Goal: Task Accomplishment & Management: Complete application form

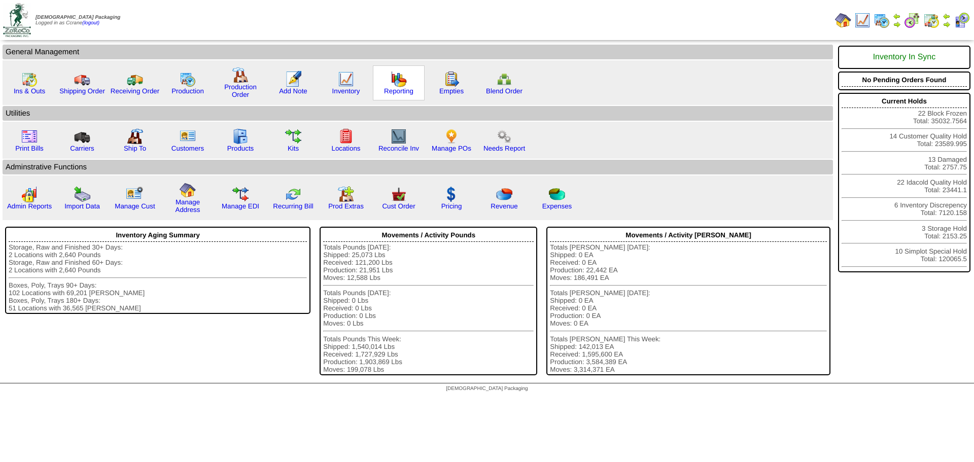
click at [395, 98] on div "Reporting" at bounding box center [399, 82] width 52 height 35
click at [388, 87] on link "Reporting" at bounding box center [398, 91] width 29 height 8
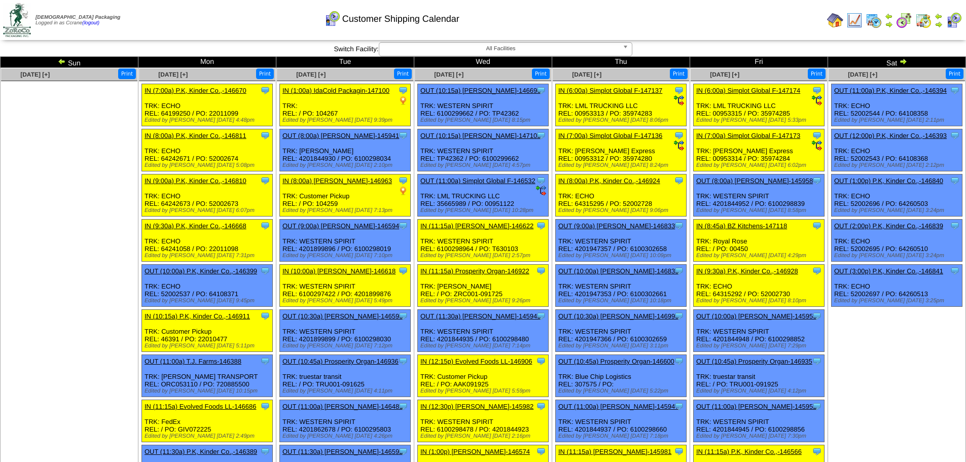
click at [905, 60] on img at bounding box center [903, 61] width 8 height 8
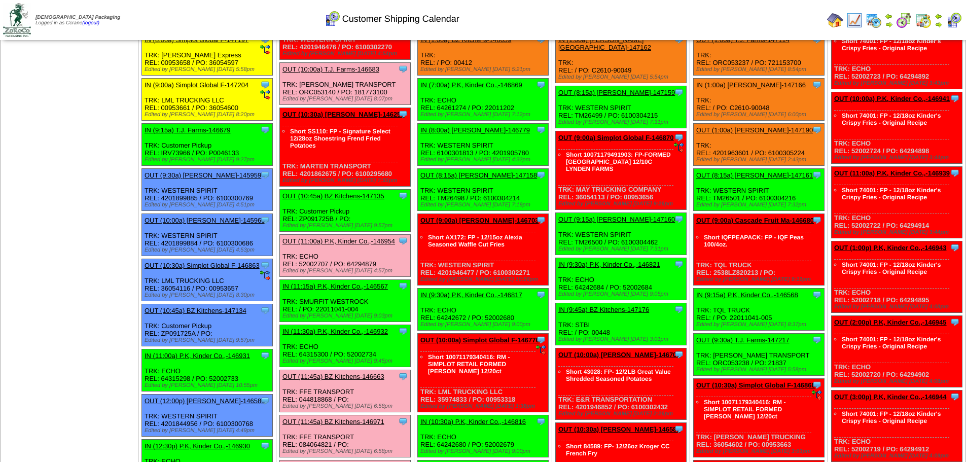
scroll to position [152, 0]
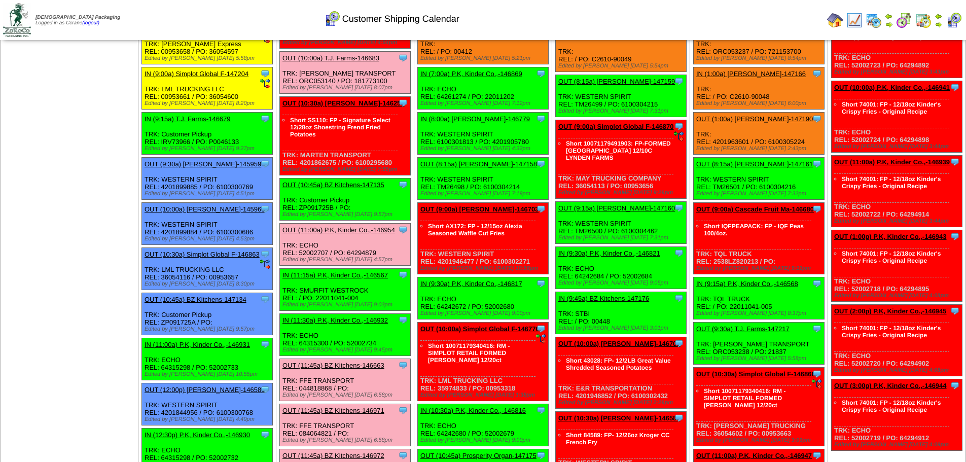
drag, startPoint x: 524, startPoint y: 260, endPoint x: 439, endPoint y: 260, distance: 85.2
click at [439, 260] on div "Clone Item OUT (9:00a) Lamb-Weston-146703 Lamb-Weston ScheduleID: 146703 2848 C…" at bounding box center [483, 238] width 131 height 71
copy div "4201946477 / PO: 6100302271"
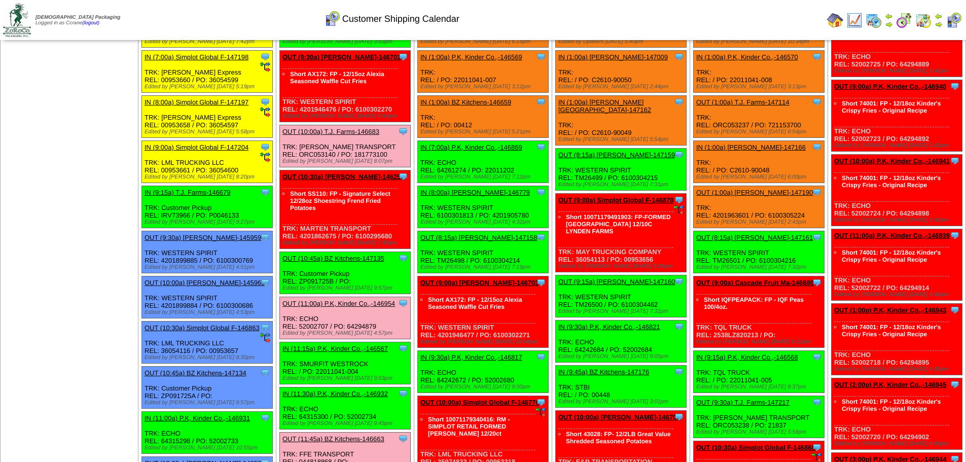
scroll to position [101, 0]
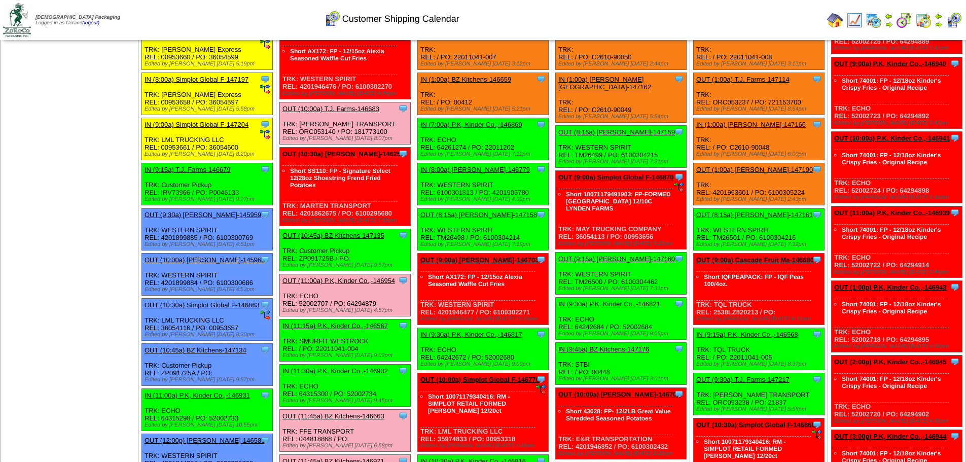
click at [490, 256] on link "OUT (9:00a) Lamb-Weston-146703" at bounding box center [479, 260] width 118 height 8
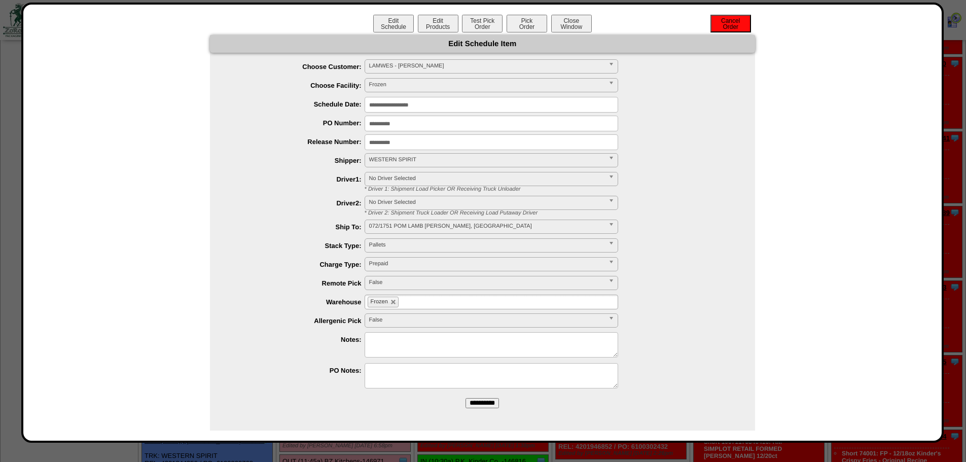
click at [728, 26] on button "Cancel Order" at bounding box center [730, 24] width 41 height 18
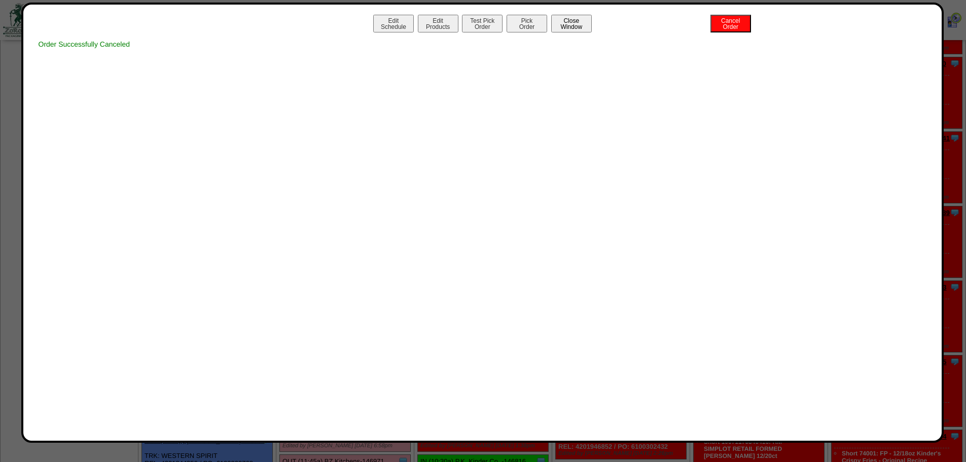
click at [579, 29] on button "Close Window" at bounding box center [571, 24] width 41 height 18
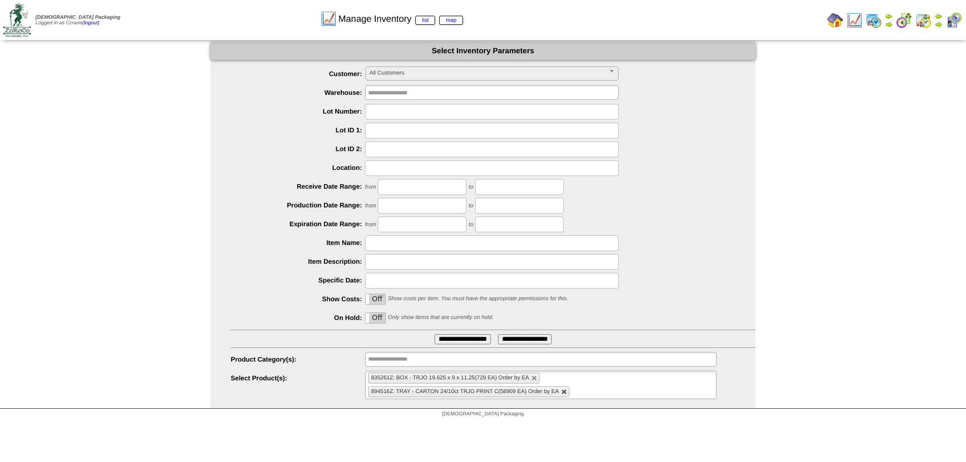
click at [564, 390] on link at bounding box center [564, 392] width 6 height 6
click at [535, 378] on link at bounding box center [534, 378] width 6 height 6
type input "**********"
drag, startPoint x: 367, startPoint y: 378, endPoint x: 375, endPoint y: 379, distance: 8.2
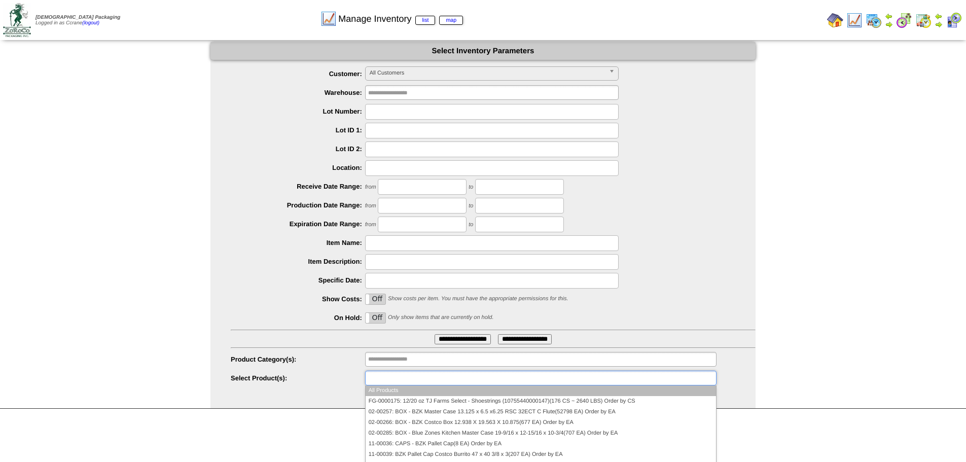
paste input "****"
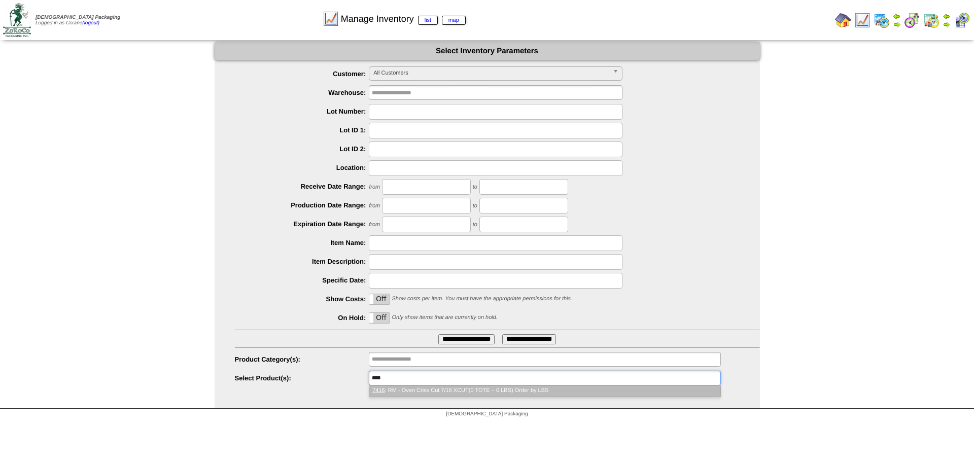
type input "****"
click at [449, 392] on li "7416 : RM - Oven Criss Cut 7/16 XCUT(0 TOTE ~ 0 LBS) Order by LBS" at bounding box center [544, 390] width 350 height 11
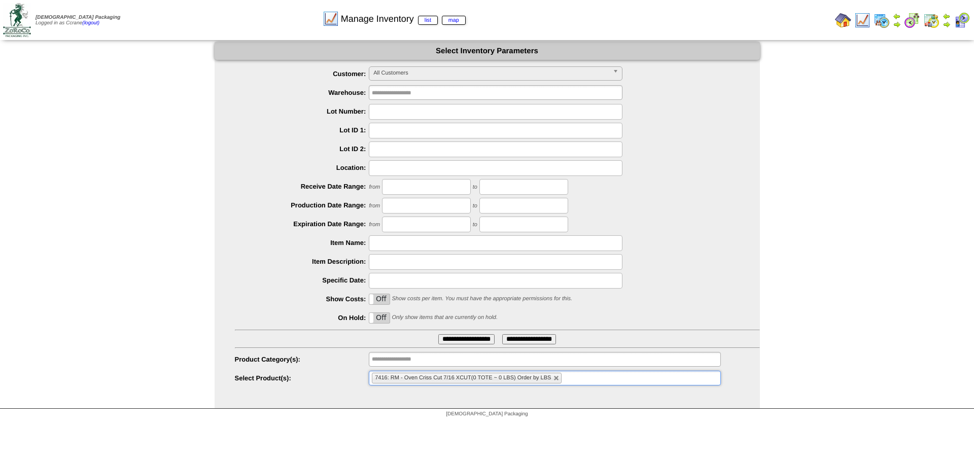
click at [454, 339] on input "**********" at bounding box center [466, 339] width 56 height 10
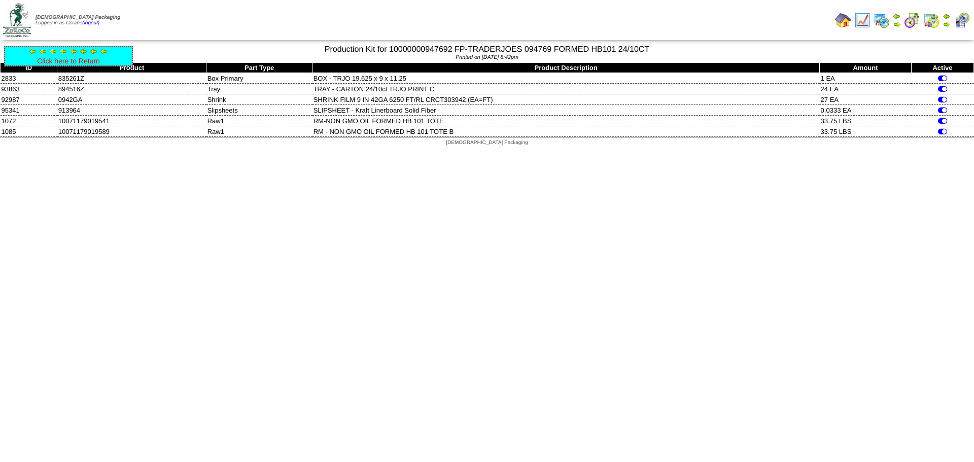
click at [58, 58] on link "Click here to Return" at bounding box center [68, 61] width 63 height 8
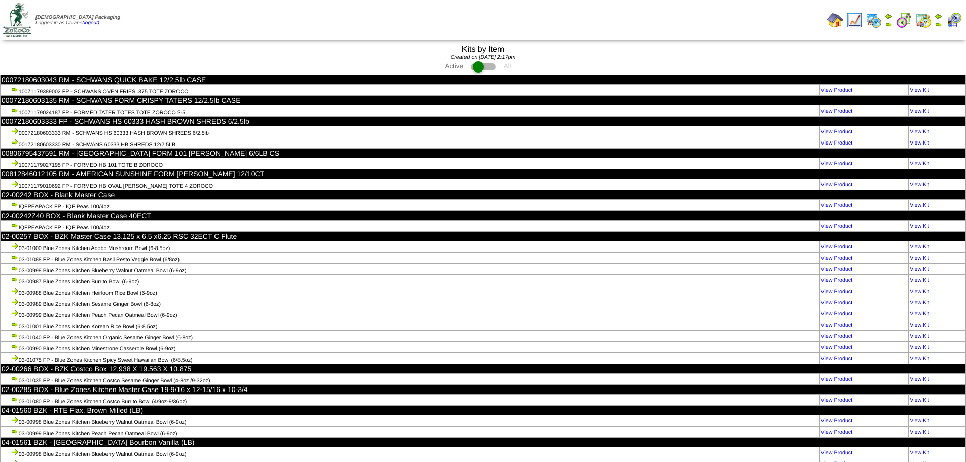
click at [459, 23] on td "Print All" at bounding box center [535, 20] width 576 height 38
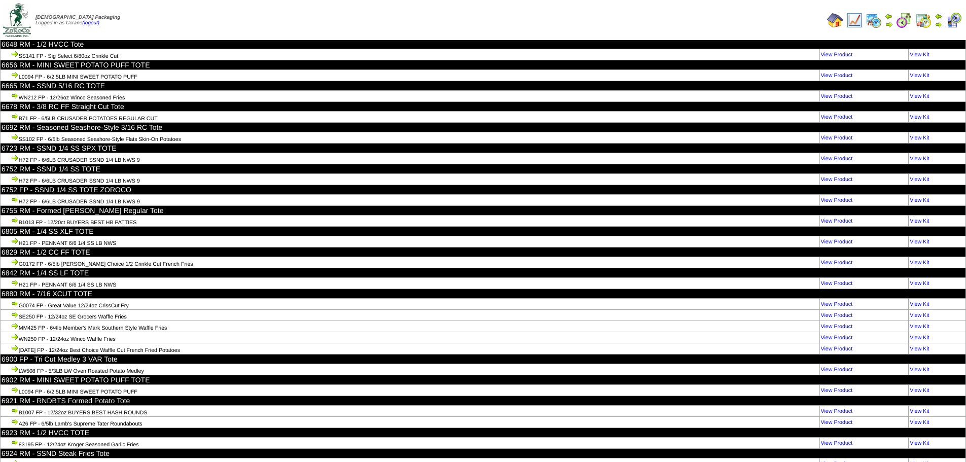
scroll to position [24477, 0]
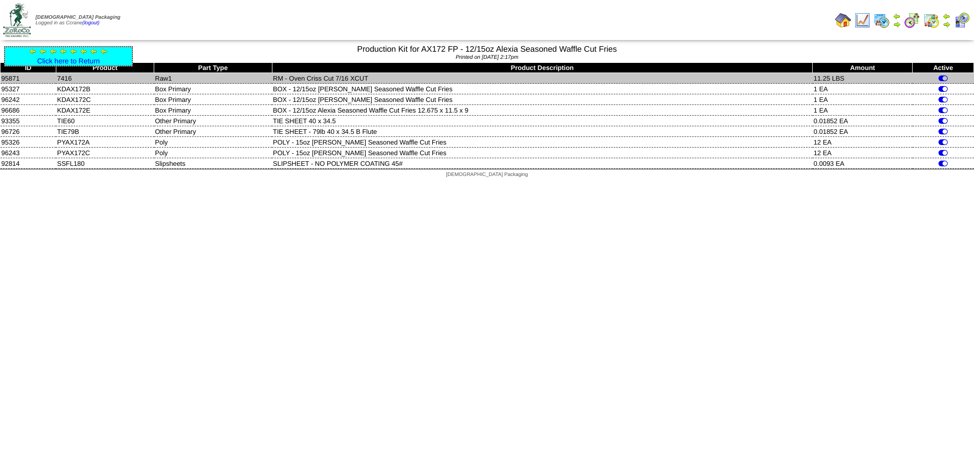
click at [67, 76] on td "7416" at bounding box center [105, 78] width 98 height 11
copy td "7416"
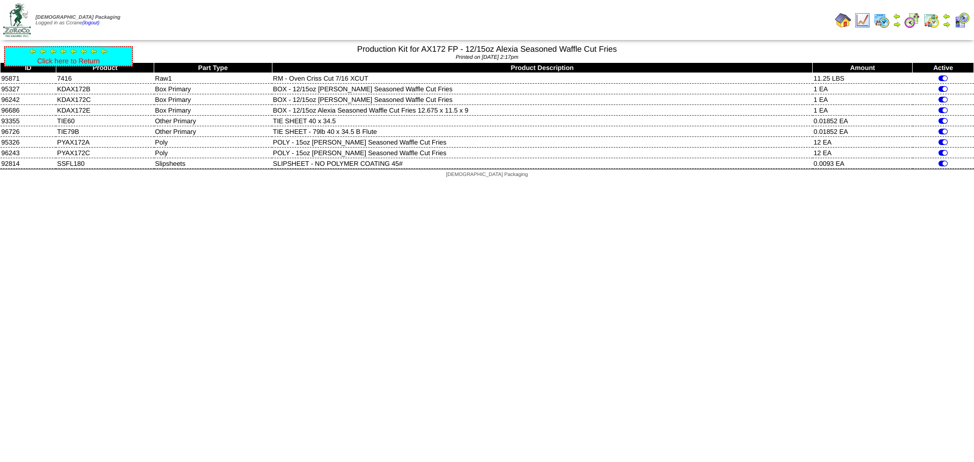
click at [80, 62] on link "Click here to Return" at bounding box center [68, 61] width 63 height 8
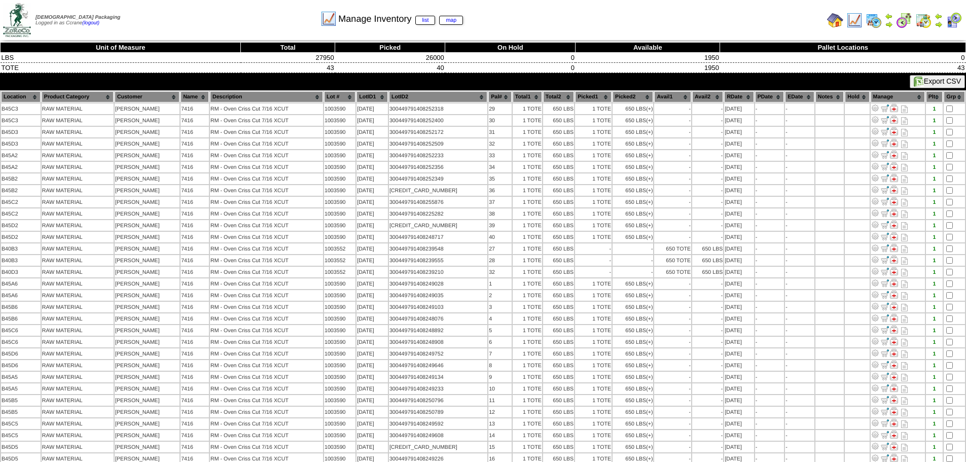
click at [442, 417] on table "Location Product Category Customer Name Description Lot # LotID1 LotID2 7416" at bounding box center [483, 347] width 966 height 515
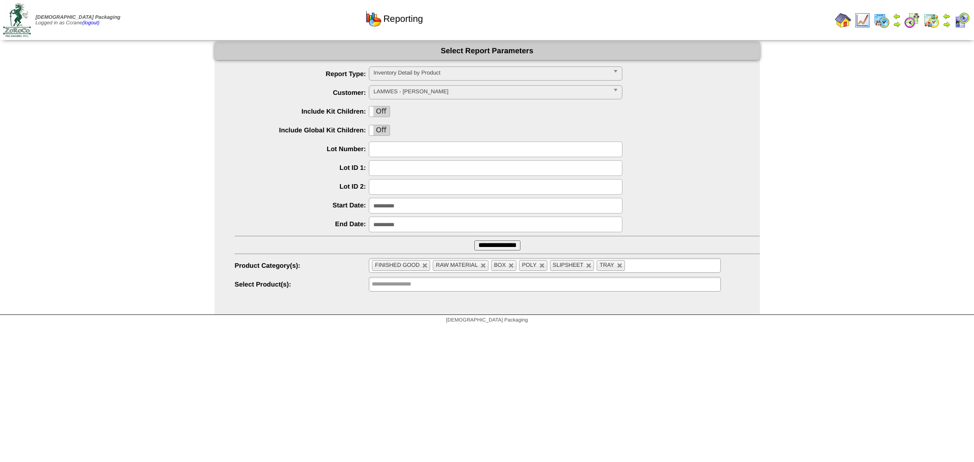
click at [429, 266] on li "FINISHED GOOD" at bounding box center [401, 265] width 58 height 11
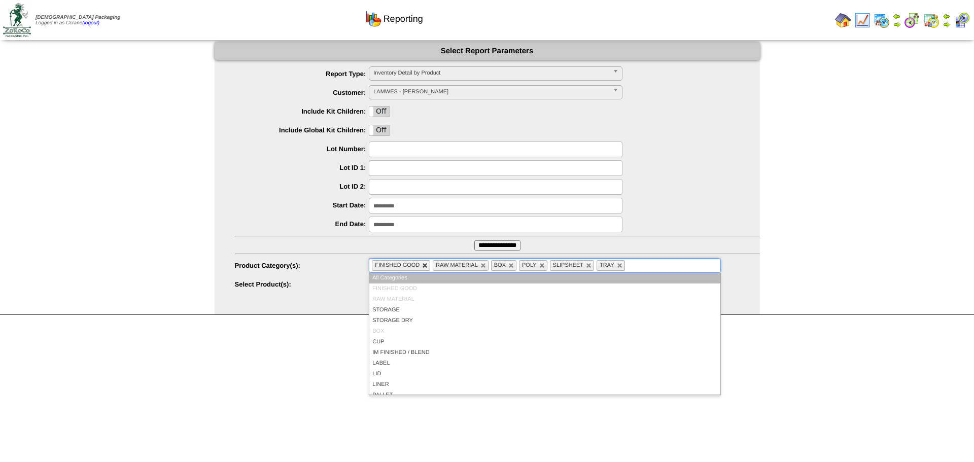
click at [422, 266] on link at bounding box center [425, 266] width 6 height 6
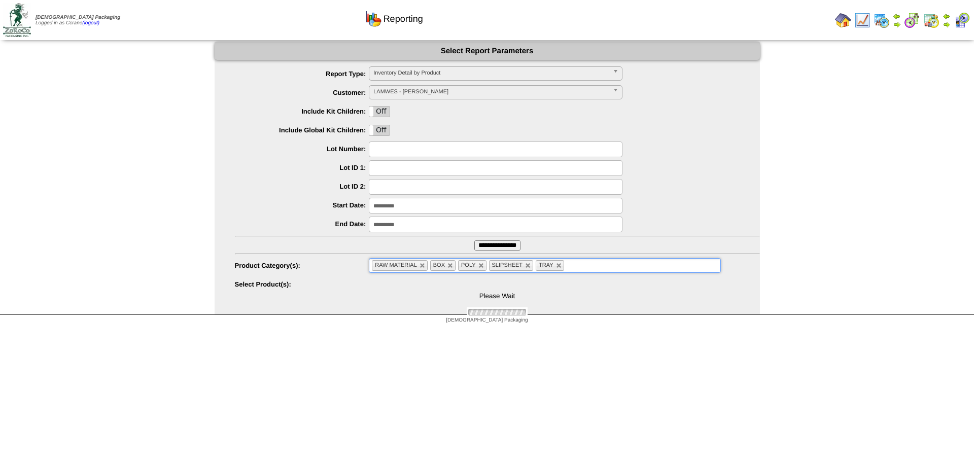
click at [422, 266] on link at bounding box center [422, 266] width 6 height 6
click at [422, 266] on link at bounding box center [423, 266] width 6 height 6
click at [392, 265] on link at bounding box center [392, 266] width 6 height 6
click at [408, 266] on link at bounding box center [411, 266] width 6 height 6
click at [395, 266] on link at bounding box center [395, 266] width 6 height 6
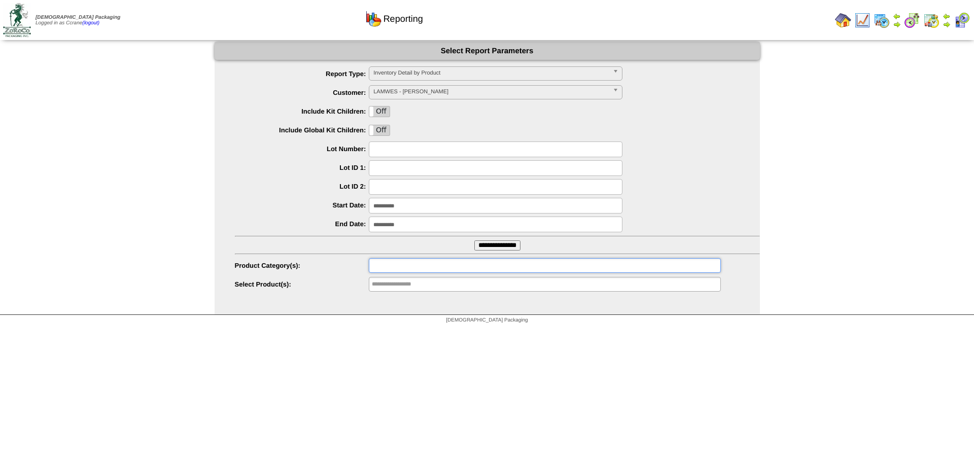
type input "**********"
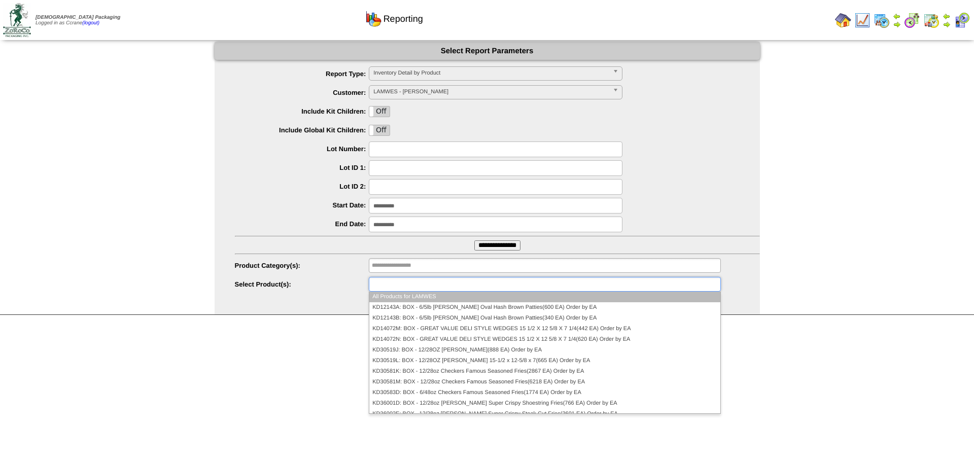
paste input "****"
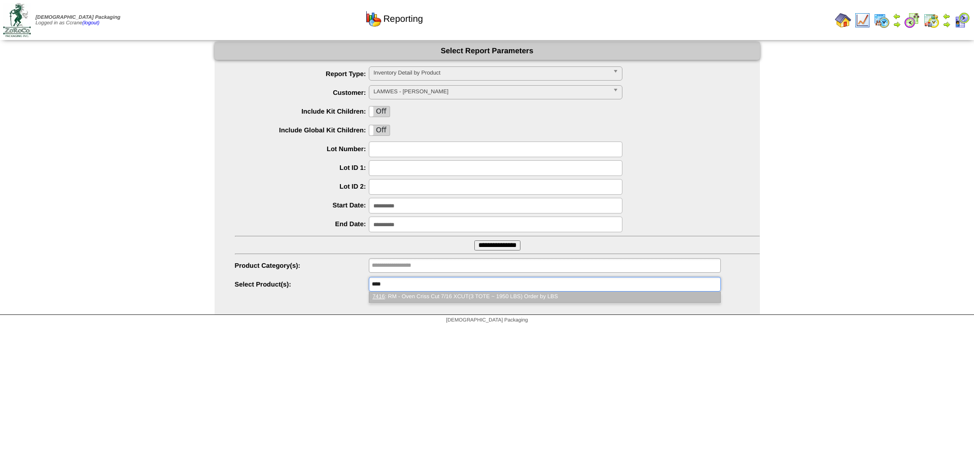
type input "****"
click at [433, 294] on li "7416 : RM - Oven Criss Cut 7/16 XCUT(3 TOTE ~ 1950 LBS) Order by LBS" at bounding box center [544, 297] width 350 height 11
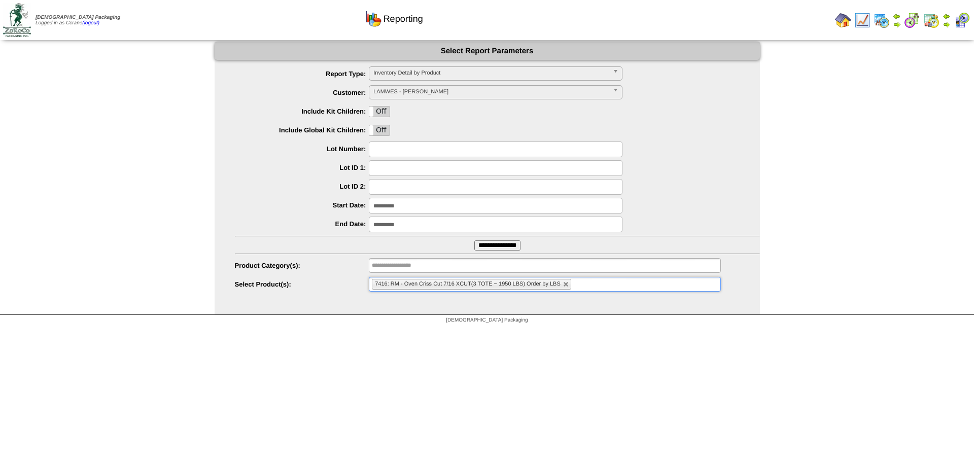
click at [505, 249] on input "**********" at bounding box center [497, 245] width 46 height 10
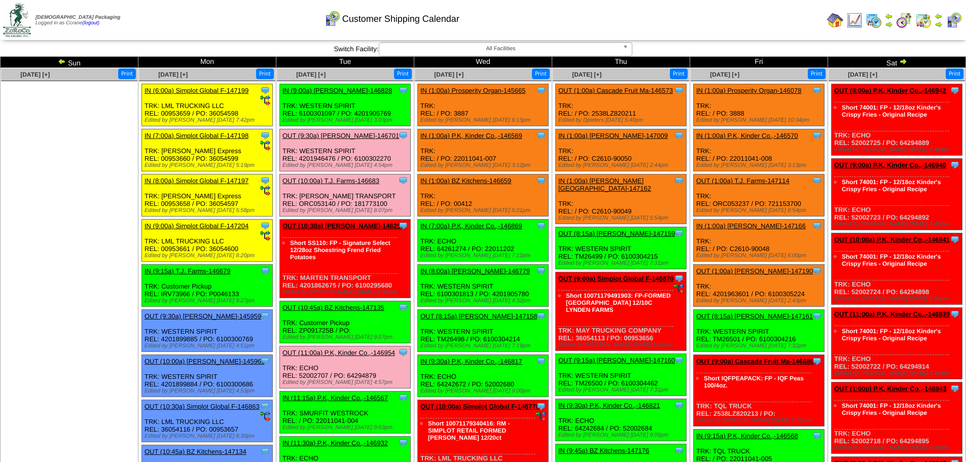
click at [902, 60] on img at bounding box center [903, 61] width 8 height 8
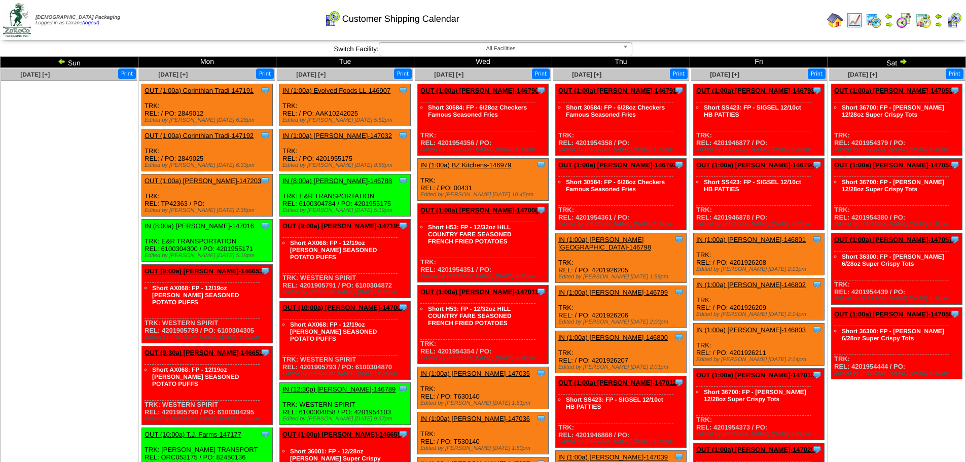
click at [902, 60] on img at bounding box center [903, 61] width 8 height 8
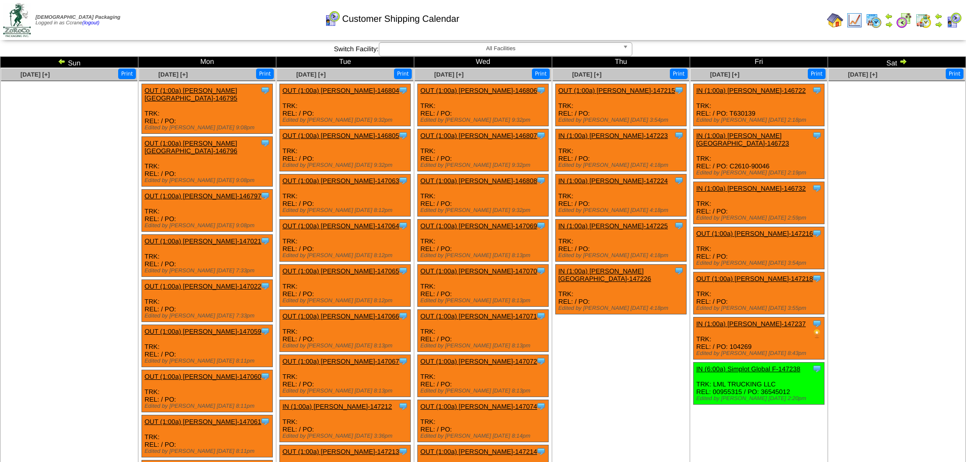
click at [60, 60] on img at bounding box center [62, 61] width 8 height 8
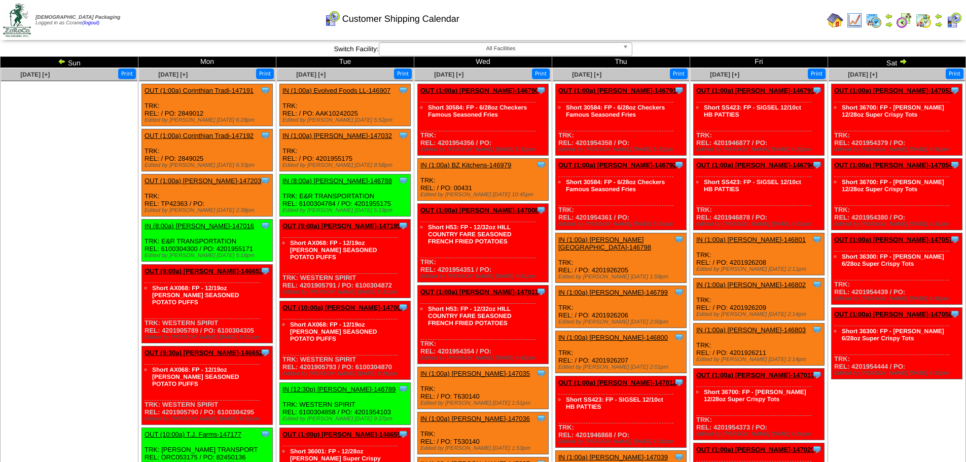
click at [902, 61] on img at bounding box center [903, 61] width 8 height 8
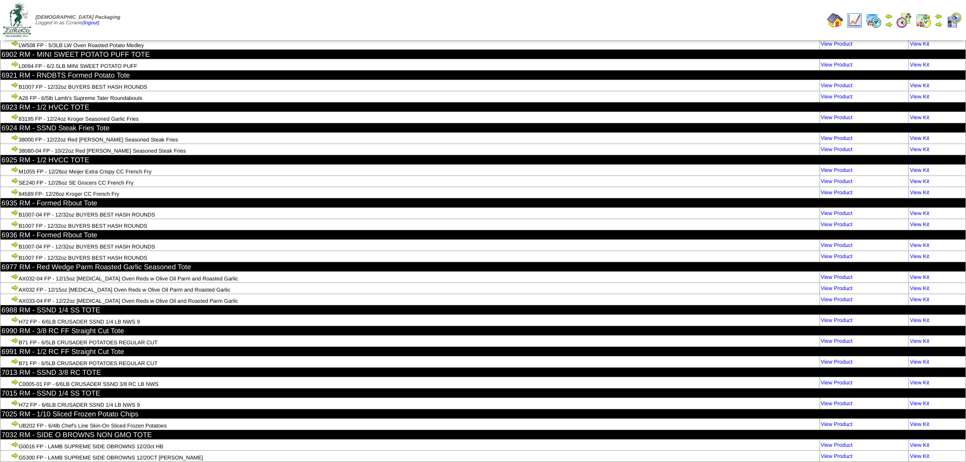
scroll to position [24211, 0]
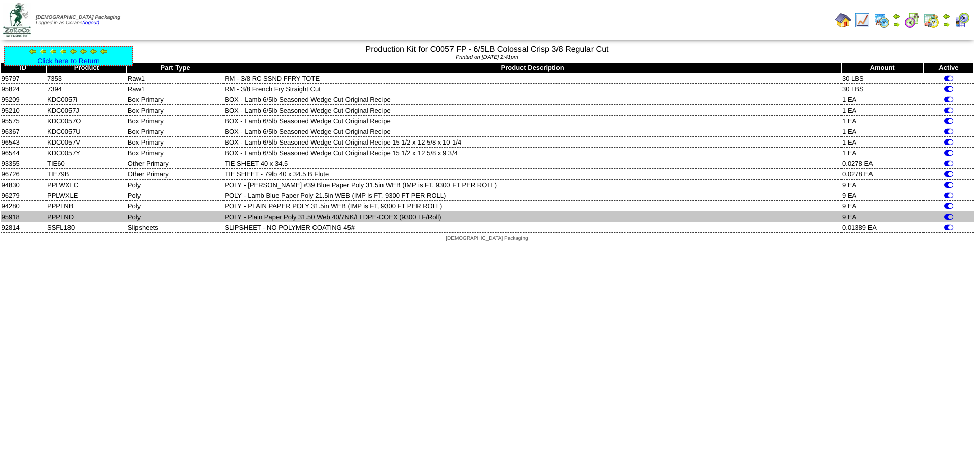
click at [65, 216] on td "PPPLND" at bounding box center [86, 216] width 81 height 11
copy td "PPPLND"
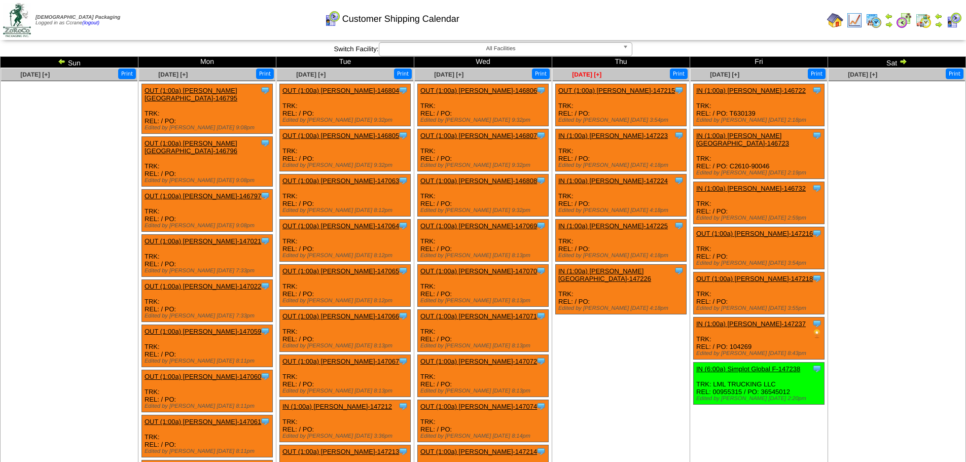
click at [589, 73] on span "[DATE] [+]" at bounding box center [586, 74] width 29 height 7
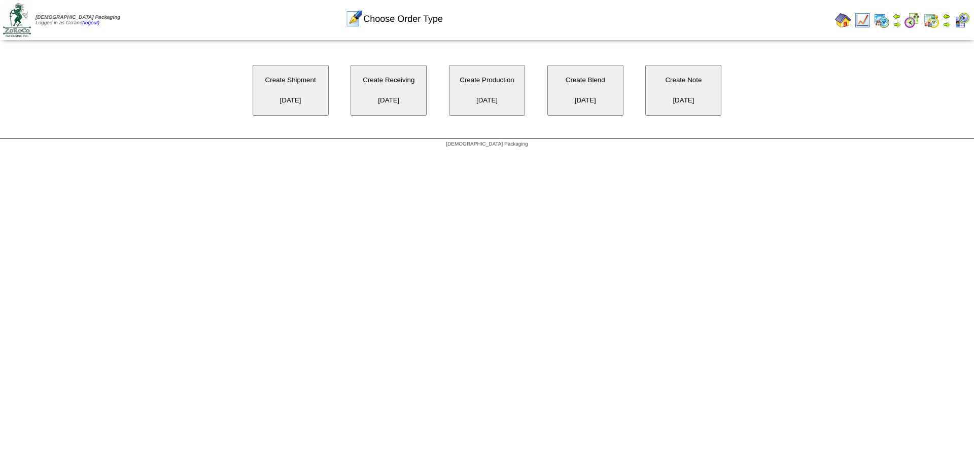
click at [315, 92] on button "Create Shipment [DATE]" at bounding box center [291, 90] width 76 height 51
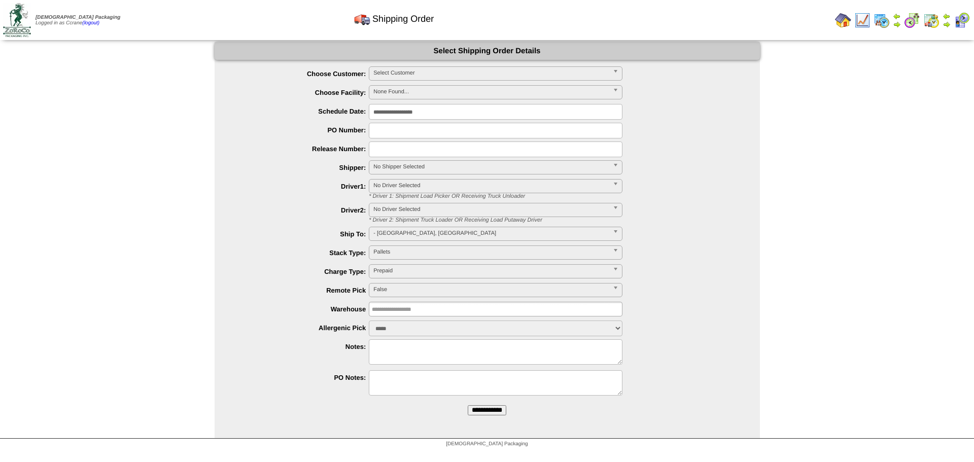
click at [411, 75] on span "Select Customer" at bounding box center [490, 73] width 235 height 12
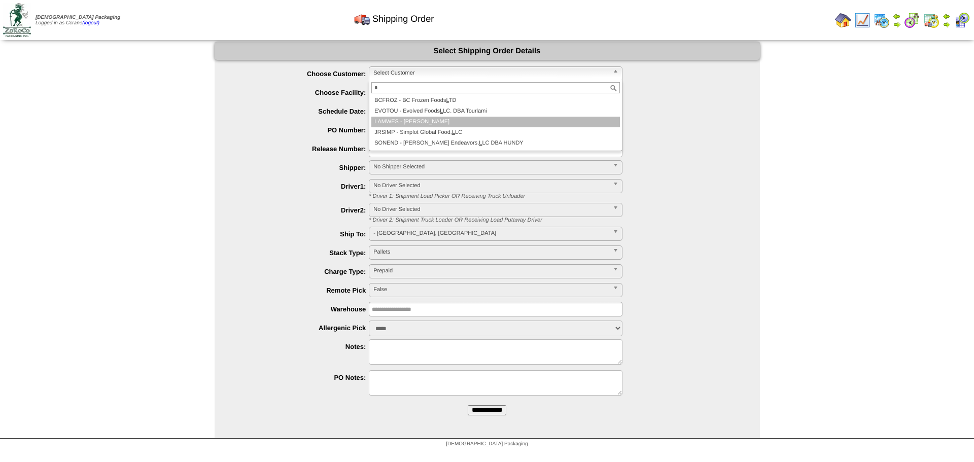
type input "*"
click at [416, 122] on li "L AMWES - [PERSON_NAME]" at bounding box center [495, 122] width 248 height 11
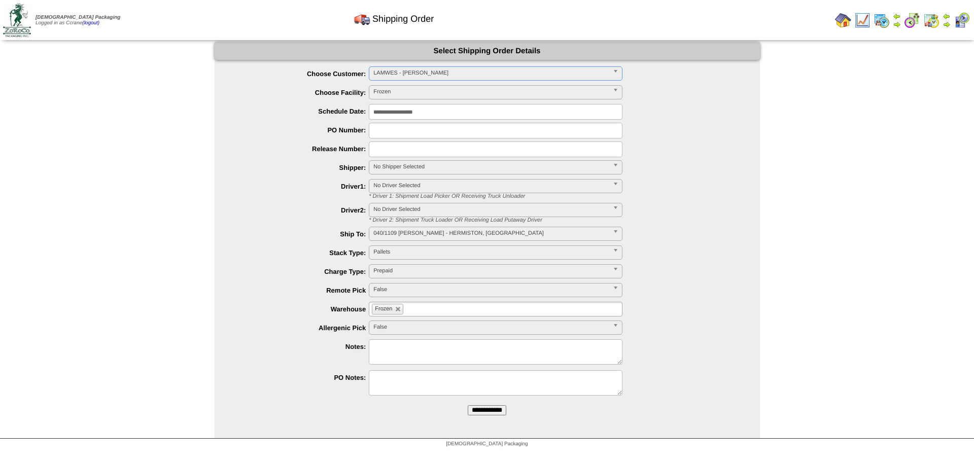
click at [468, 405] on input "**********" at bounding box center [487, 410] width 39 height 10
click at [404, 77] on span "Select Customer" at bounding box center [490, 73] width 235 height 12
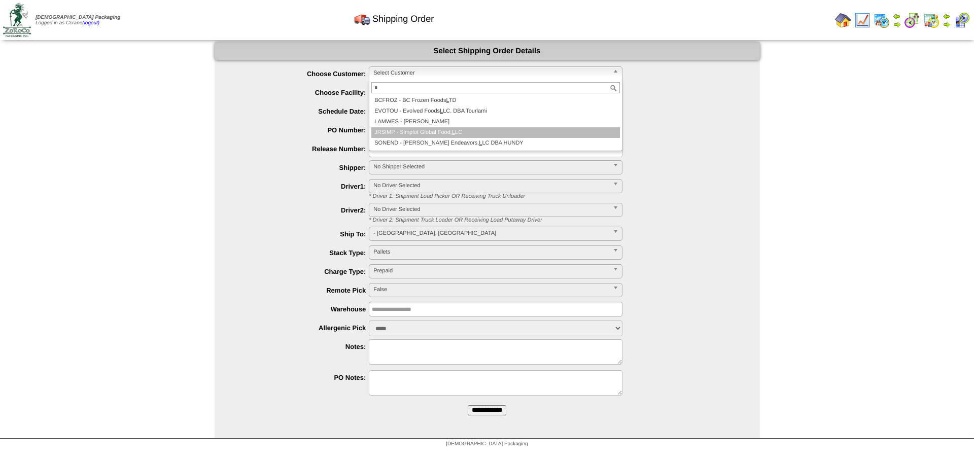
type input "*"
click at [420, 123] on li "L AMWES - [PERSON_NAME]" at bounding box center [495, 122] width 248 height 11
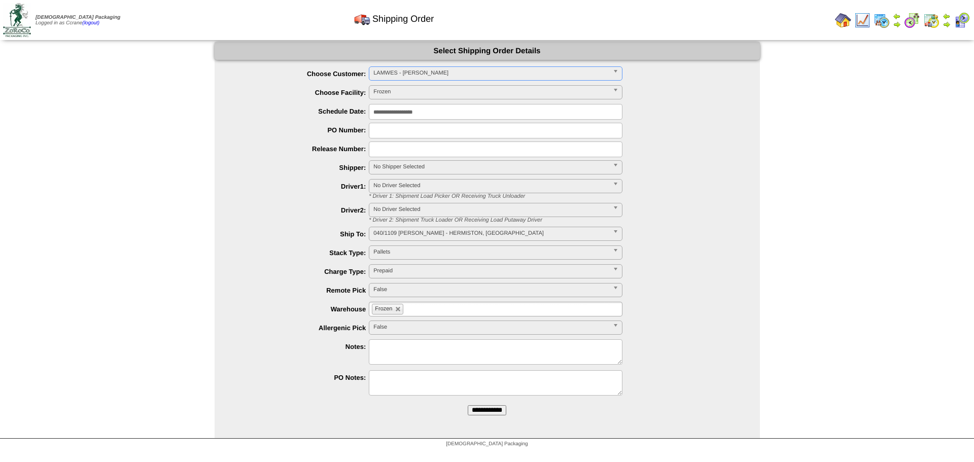
click at [468, 405] on input "**********" at bounding box center [487, 410] width 39 height 10
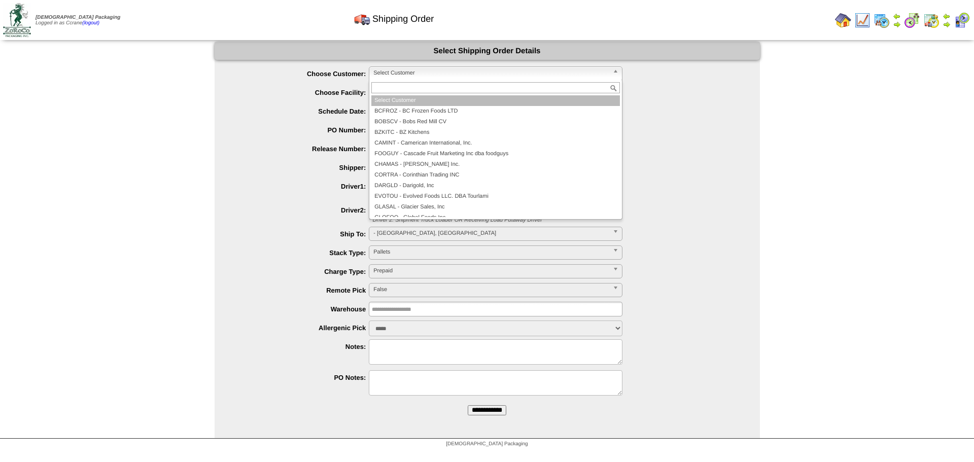
click at [393, 75] on span "Select Customer" at bounding box center [490, 73] width 235 height 12
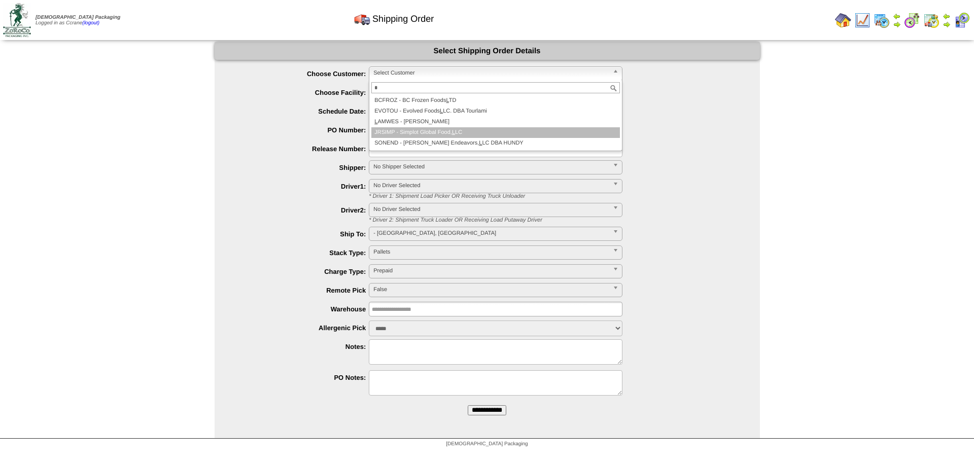
type input "*"
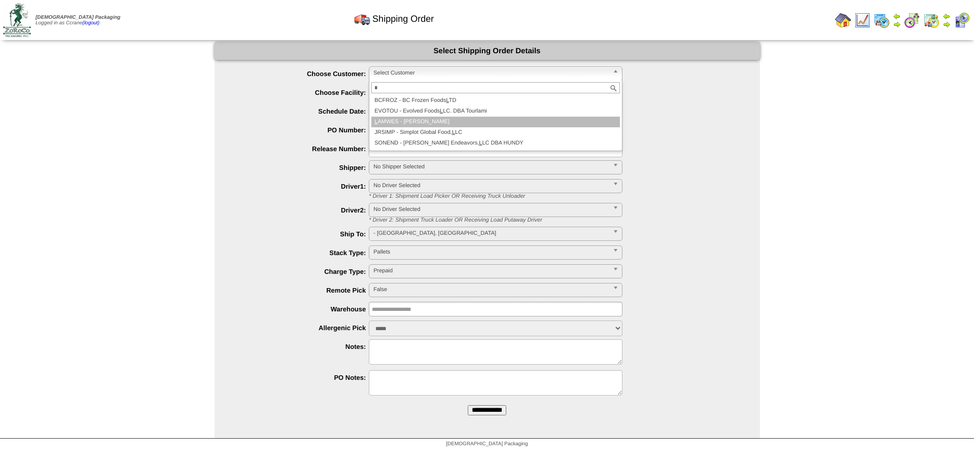
click at [419, 122] on li "L AMWES - [PERSON_NAME]" at bounding box center [495, 122] width 248 height 11
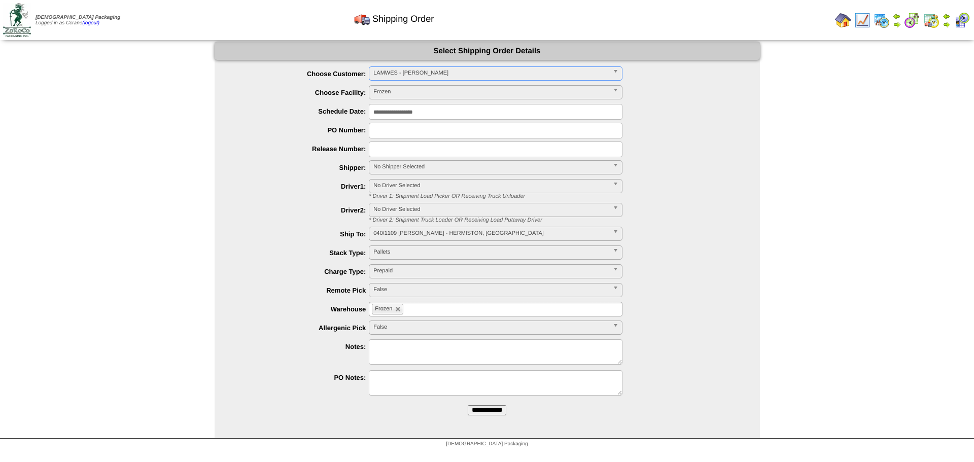
click at [468, 405] on input "**********" at bounding box center [487, 410] width 39 height 10
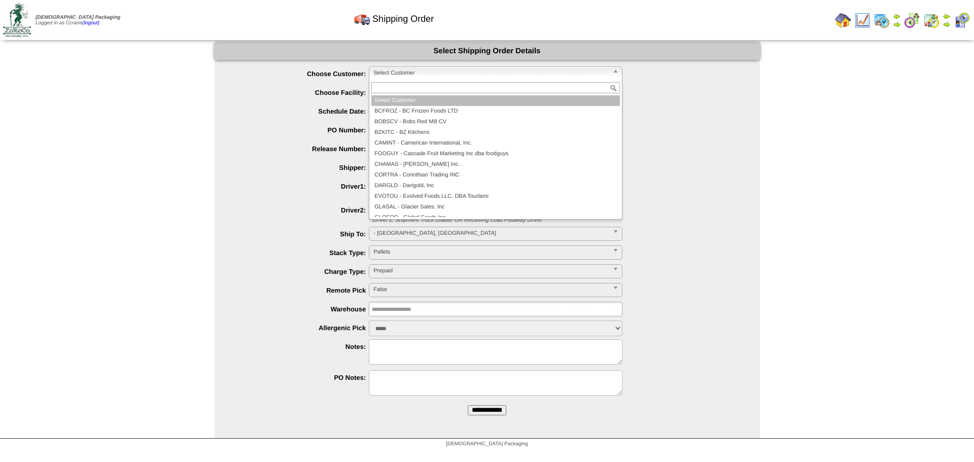
click at [399, 76] on span "Select Customer" at bounding box center [490, 73] width 235 height 12
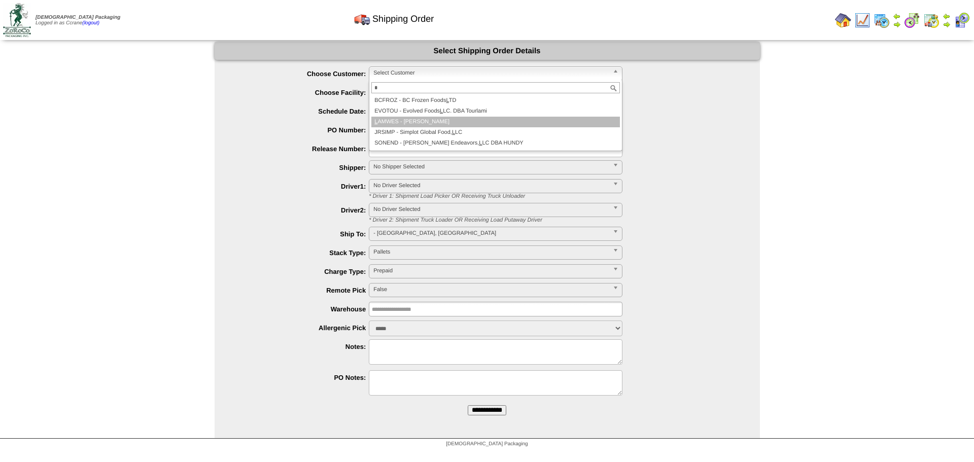
type input "*"
click at [420, 122] on li "L AMWES - Lamb-Weston" at bounding box center [495, 122] width 248 height 11
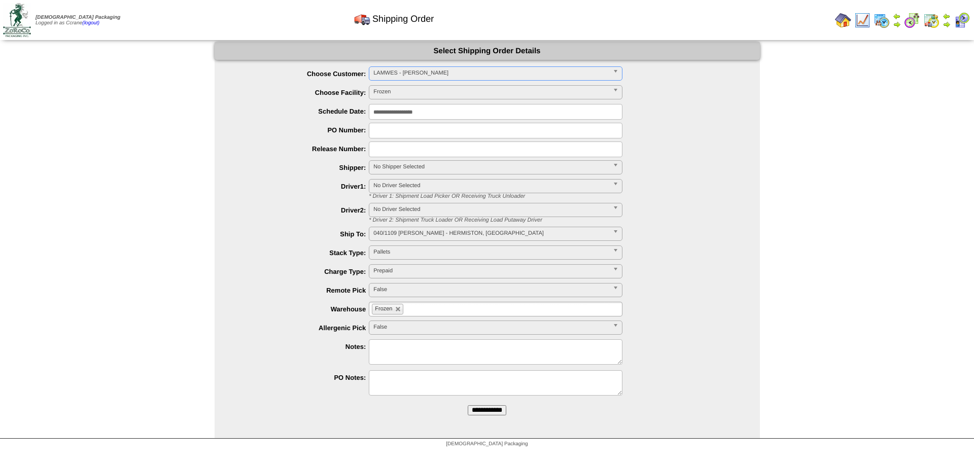
click at [468, 405] on input "**********" at bounding box center [487, 410] width 39 height 10
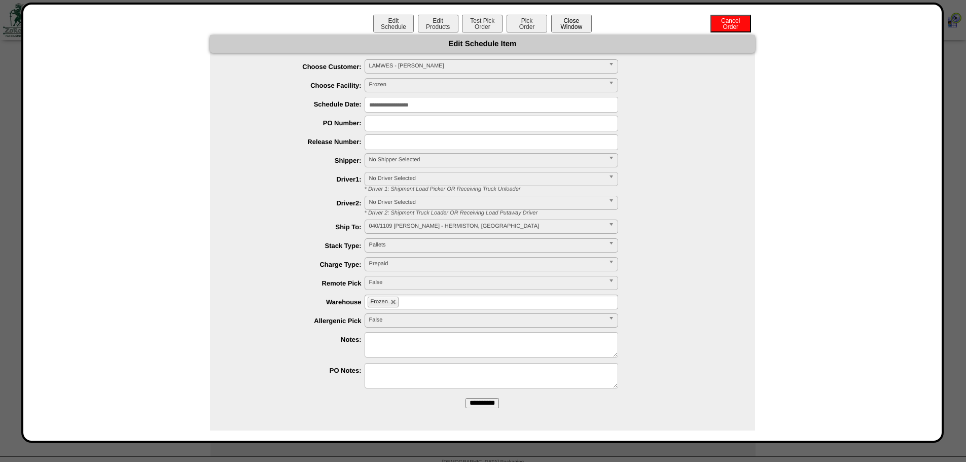
click at [577, 18] on button "Close Window" at bounding box center [571, 24] width 41 height 18
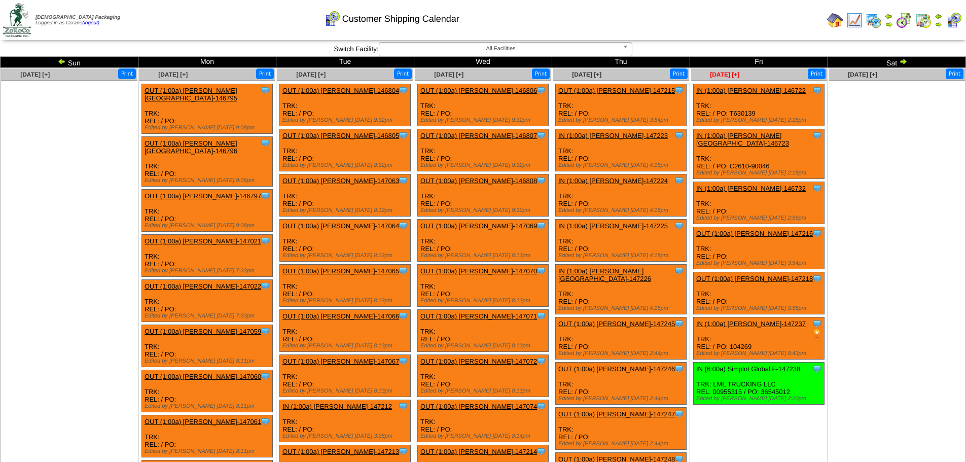
click at [724, 73] on span "[DATE] [+]" at bounding box center [724, 74] width 29 height 7
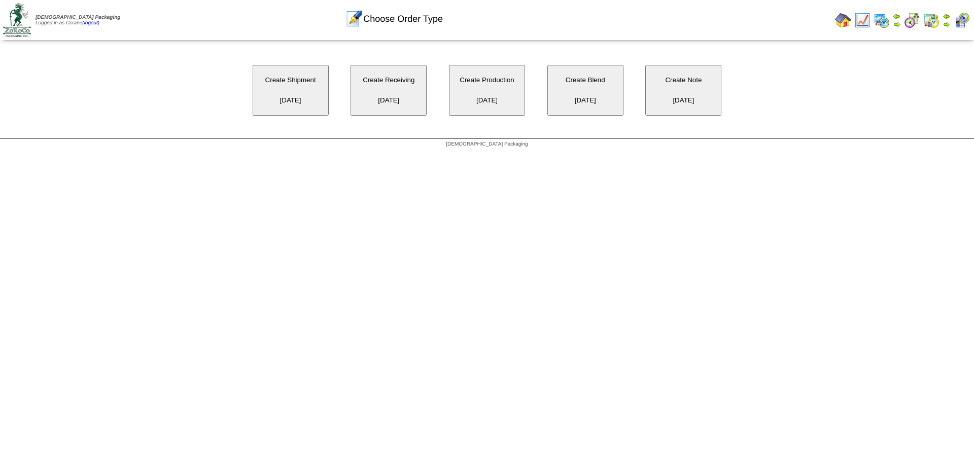
click at [306, 93] on button "Create Shipment [DATE]" at bounding box center [291, 90] width 76 height 51
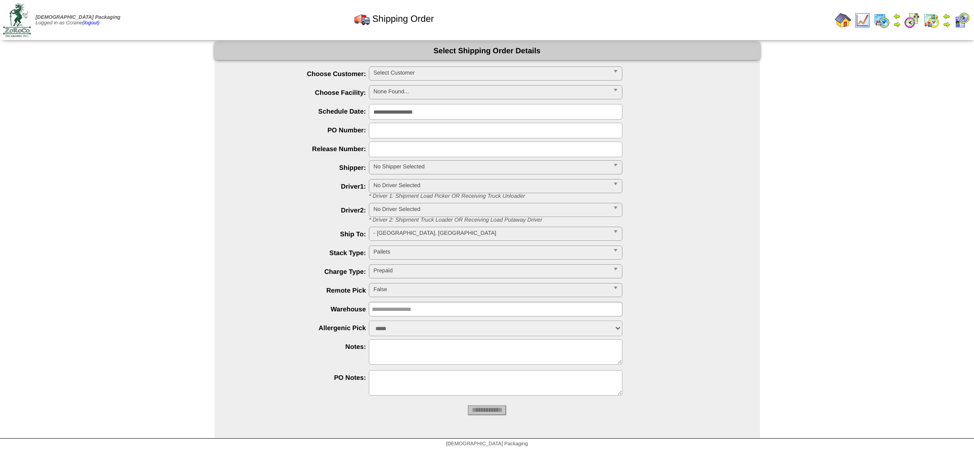
click at [416, 75] on span "Select Customer" at bounding box center [490, 73] width 235 height 12
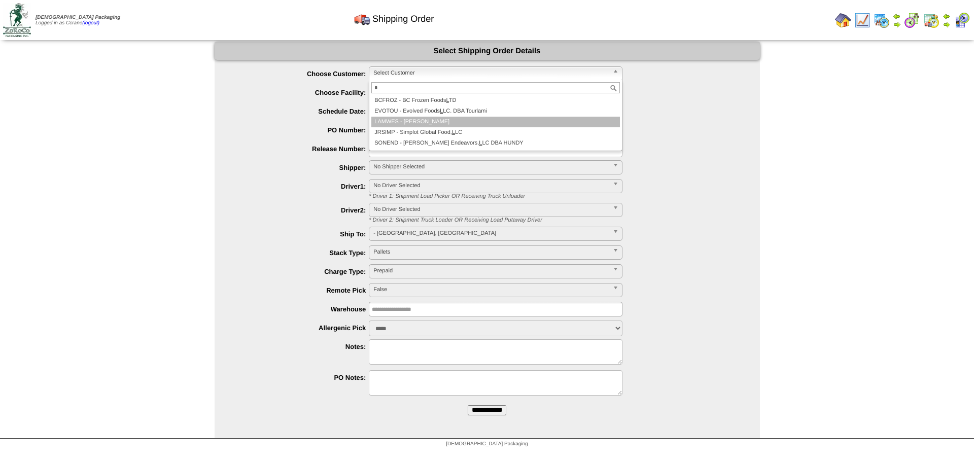
type input "*"
drag, startPoint x: 418, startPoint y: 117, endPoint x: 459, endPoint y: 130, distance: 43.1
click at [418, 118] on li "L AMWES - [PERSON_NAME]" at bounding box center [495, 122] width 248 height 11
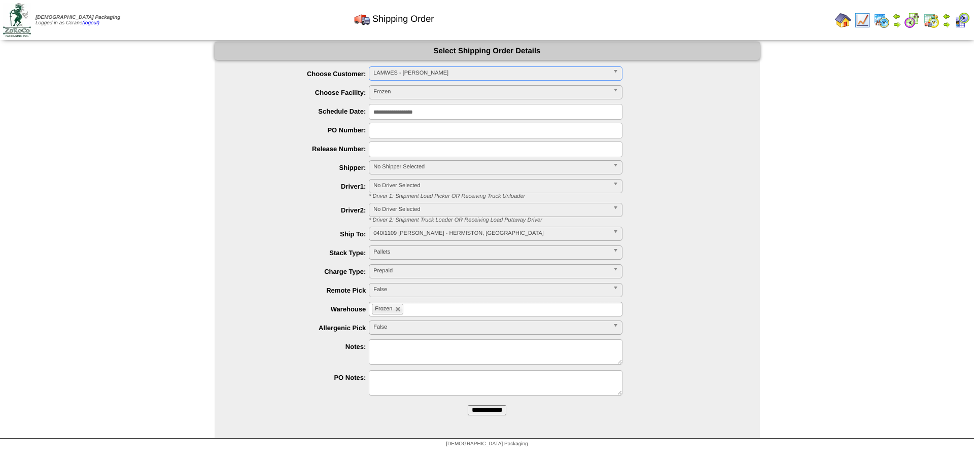
click at [468, 405] on input "**********" at bounding box center [487, 410] width 39 height 10
click at [376, 77] on span "Select Customer" at bounding box center [490, 73] width 235 height 12
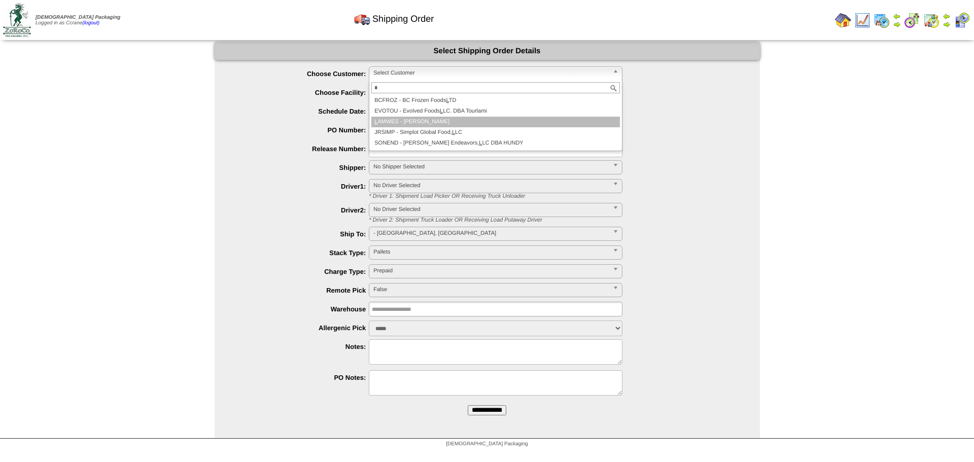
type input "*"
click at [403, 122] on li "L AMWES - [PERSON_NAME]" at bounding box center [495, 122] width 248 height 11
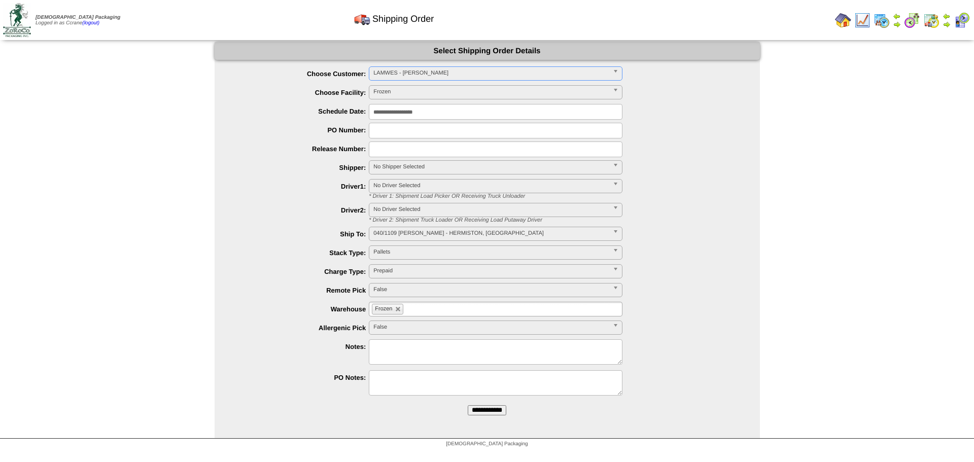
click at [468, 405] on input "**********" at bounding box center [487, 410] width 39 height 10
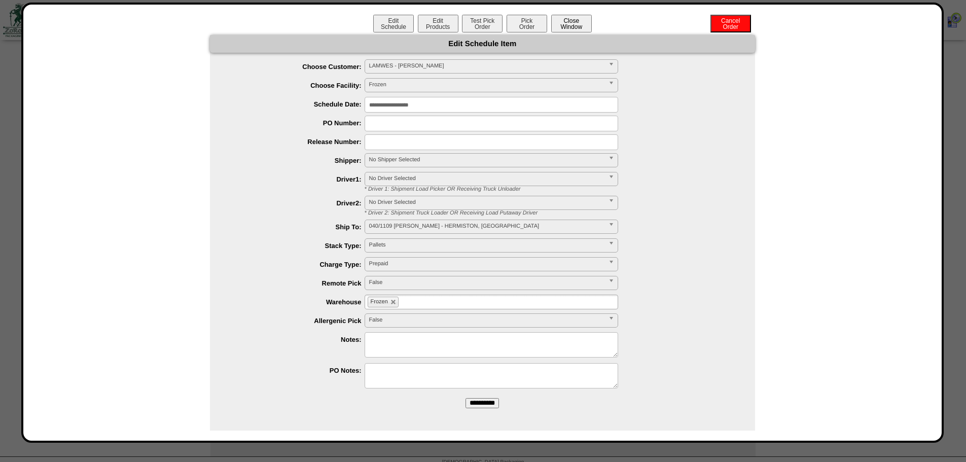
click at [580, 25] on button "Close Window" at bounding box center [571, 24] width 41 height 18
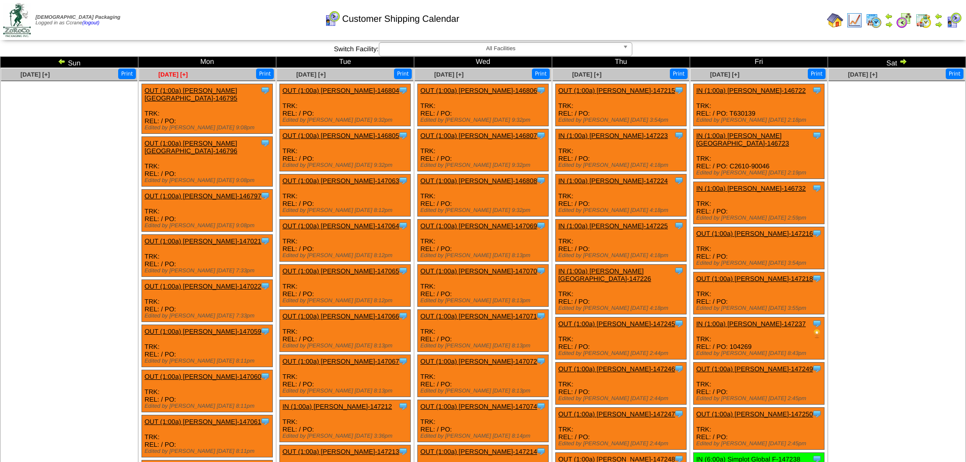
click at [171, 75] on span "Oct 06 [+]" at bounding box center [172, 74] width 29 height 7
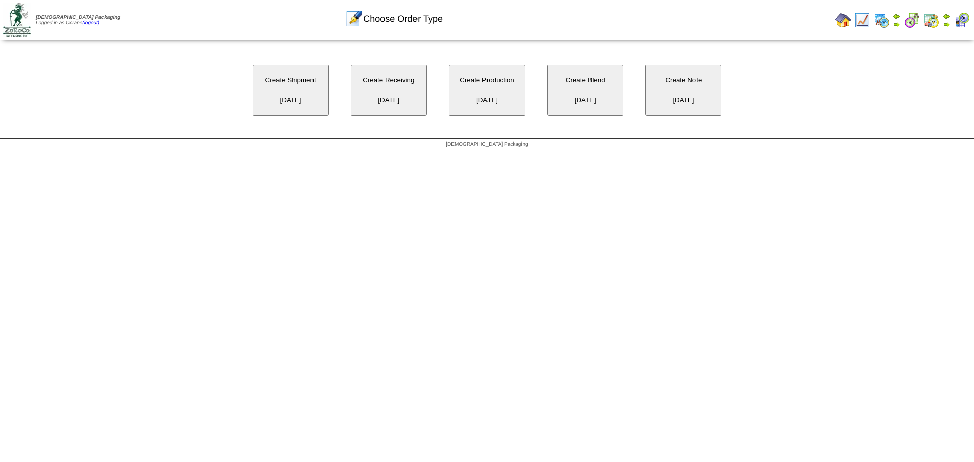
click at [406, 94] on button "Create Receiving [DATE]" at bounding box center [388, 90] width 76 height 51
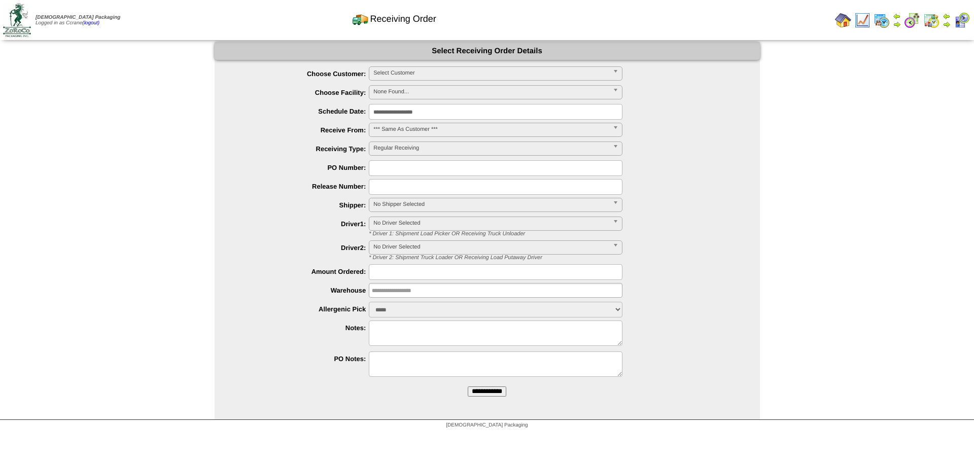
click at [404, 75] on span "Select Customer" at bounding box center [490, 73] width 235 height 12
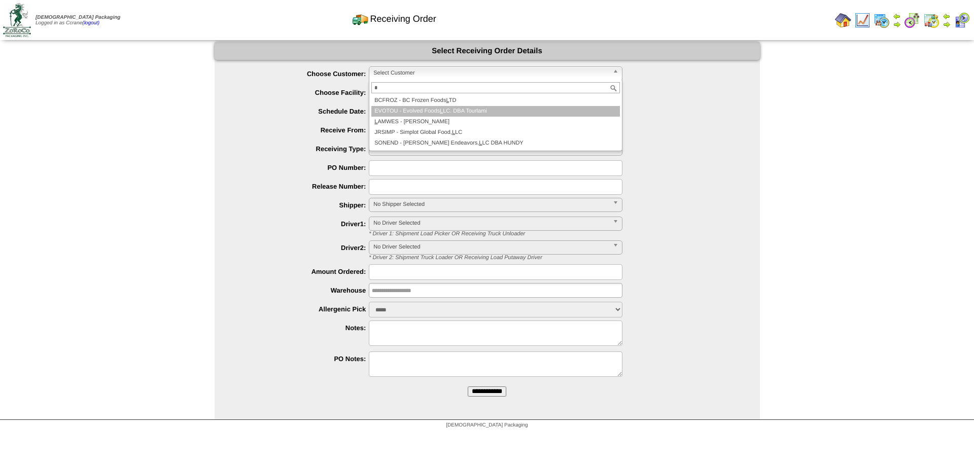
type input "*"
click at [412, 118] on li "L AMWES - [PERSON_NAME]" at bounding box center [495, 122] width 248 height 11
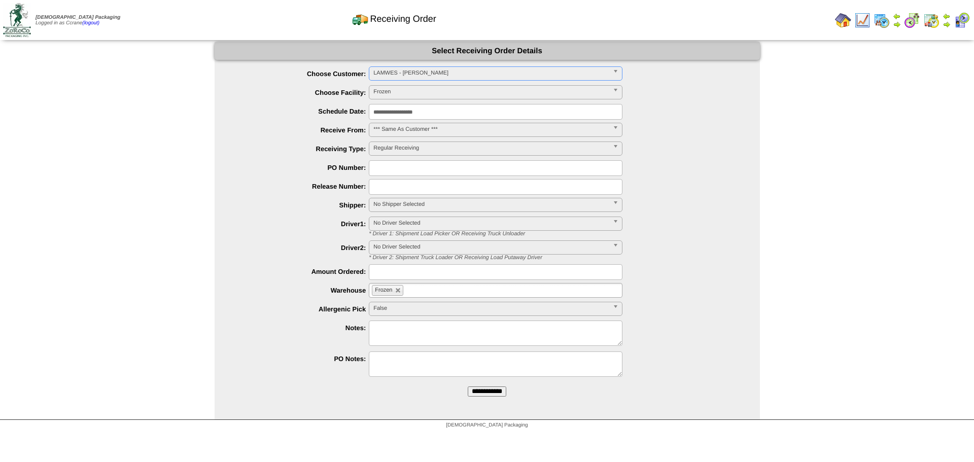
click at [468, 386] on input "**********" at bounding box center [487, 391] width 39 height 10
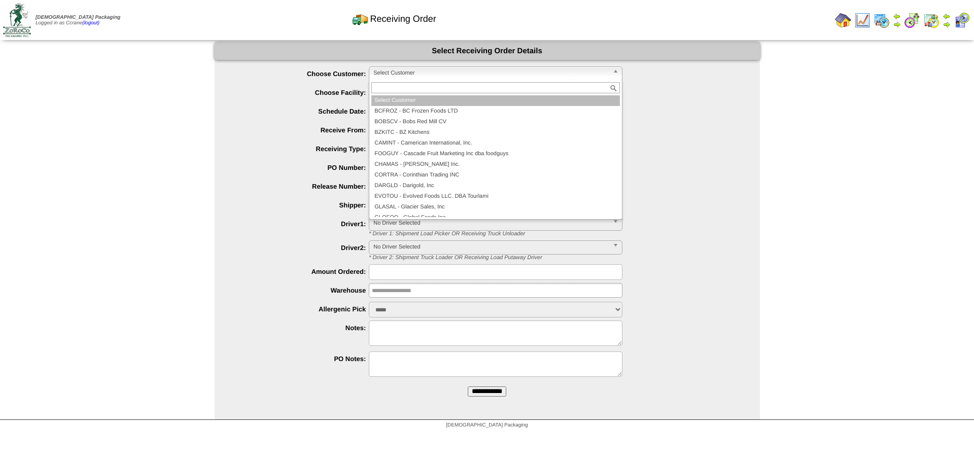
click at [409, 75] on span "Select Customer" at bounding box center [490, 73] width 235 height 12
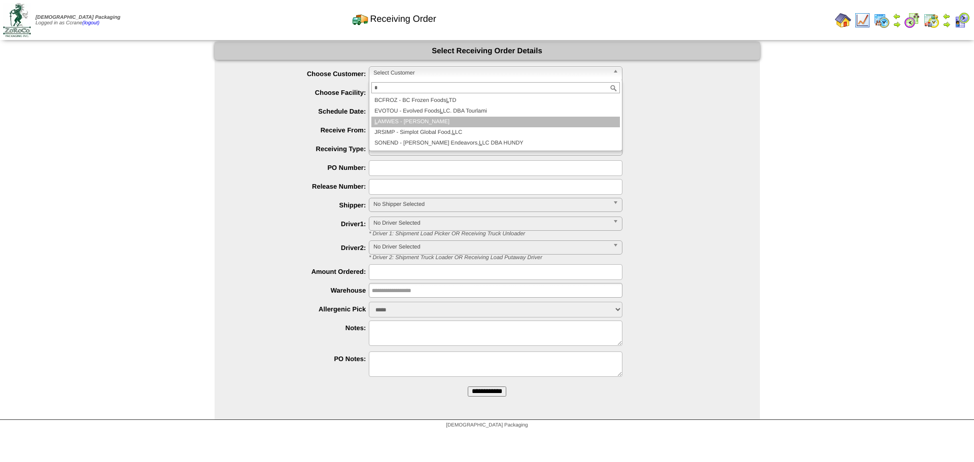
type input "*"
click at [424, 120] on li "L AMWES - [PERSON_NAME]" at bounding box center [495, 122] width 248 height 11
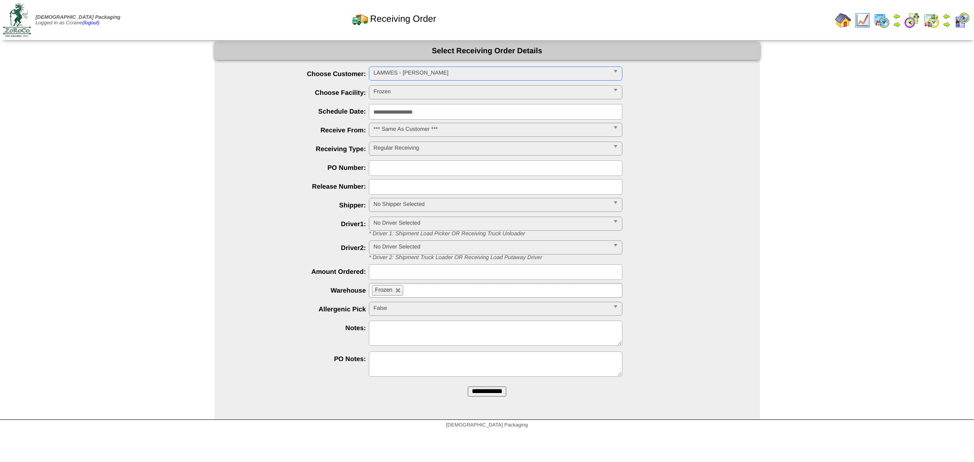
click at [468, 386] on input "**********" at bounding box center [487, 391] width 39 height 10
click at [395, 75] on span "Select Customer" at bounding box center [490, 73] width 235 height 12
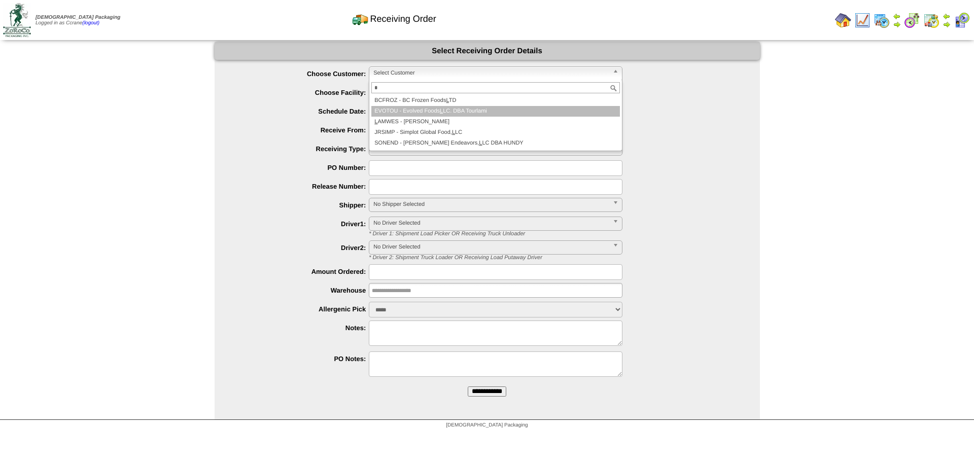
type input "*"
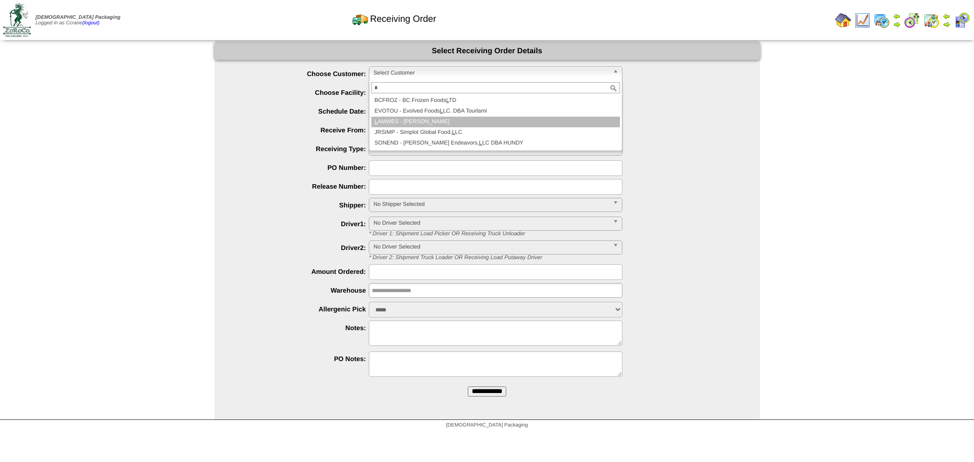
click at [408, 125] on li "L AMWES - [PERSON_NAME]" at bounding box center [495, 122] width 248 height 11
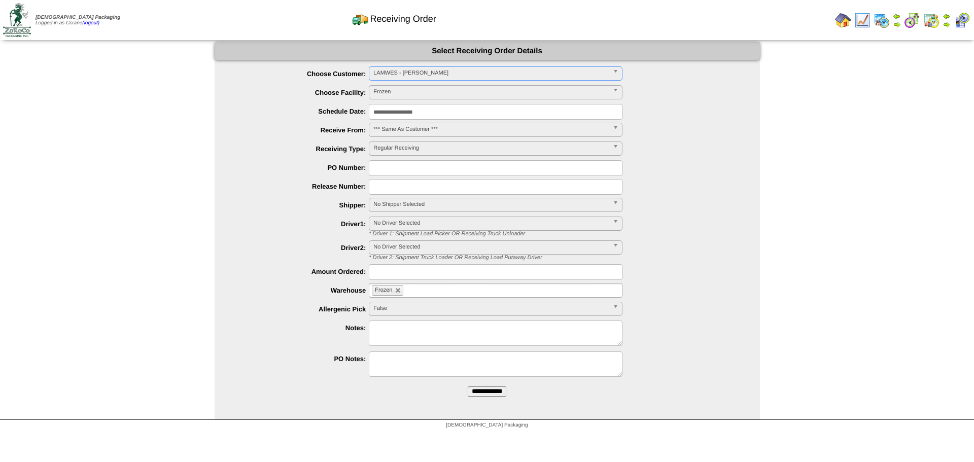
click at [468, 386] on input "**********" at bounding box center [487, 391] width 39 height 10
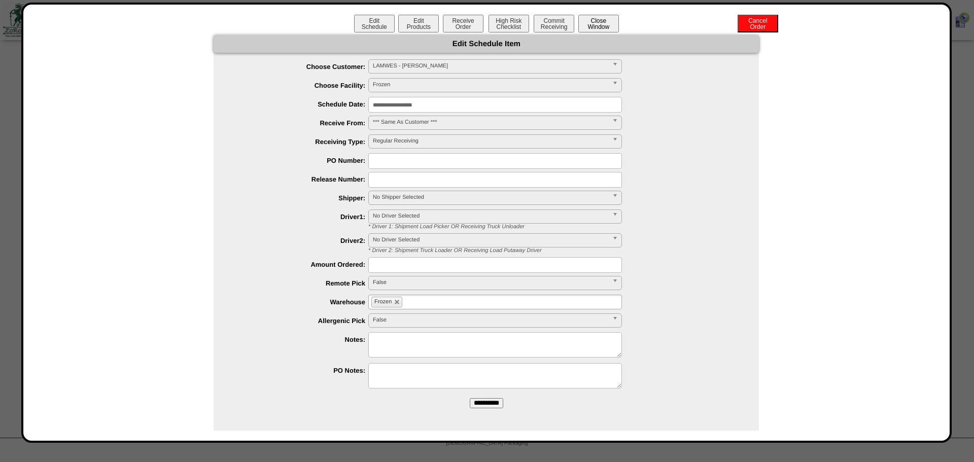
click at [592, 27] on button "Close Window" at bounding box center [598, 24] width 41 height 18
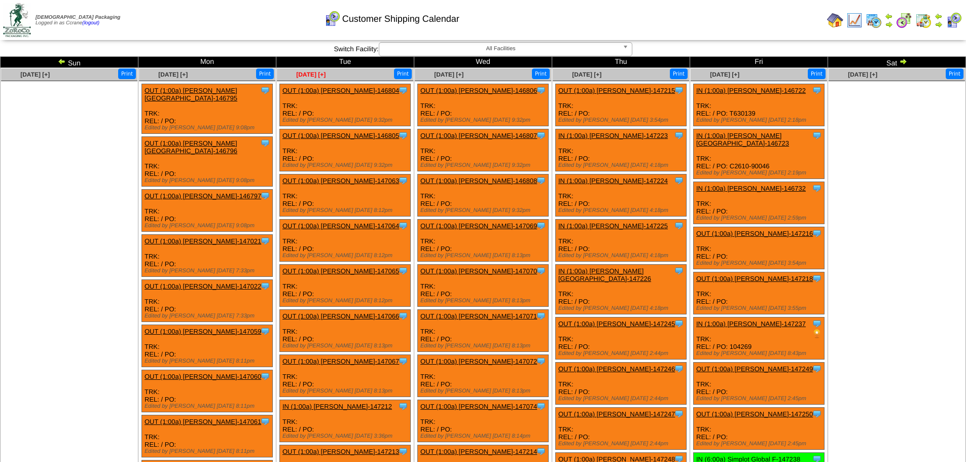
click at [308, 75] on span "Oct 07 [+]" at bounding box center [310, 74] width 29 height 7
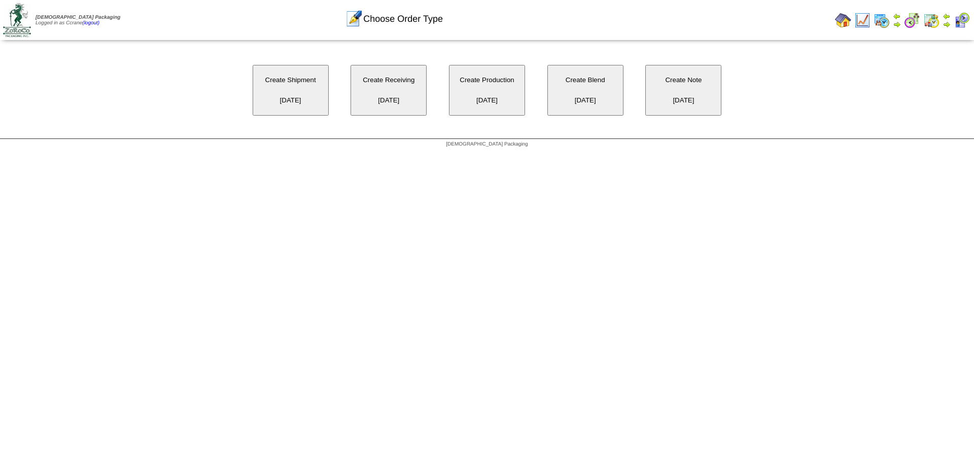
click at [402, 89] on button "Create Receiving [DATE]" at bounding box center [388, 90] width 76 height 51
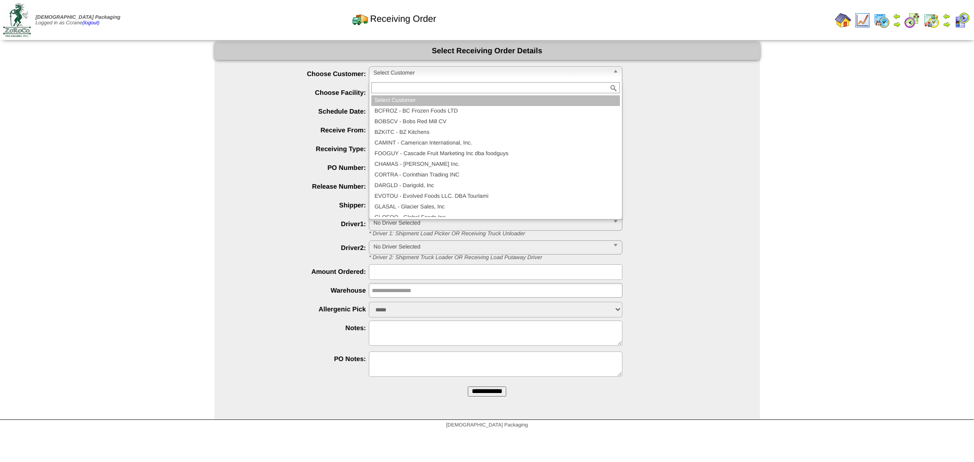
click at [415, 75] on span "Select Customer" at bounding box center [490, 73] width 235 height 12
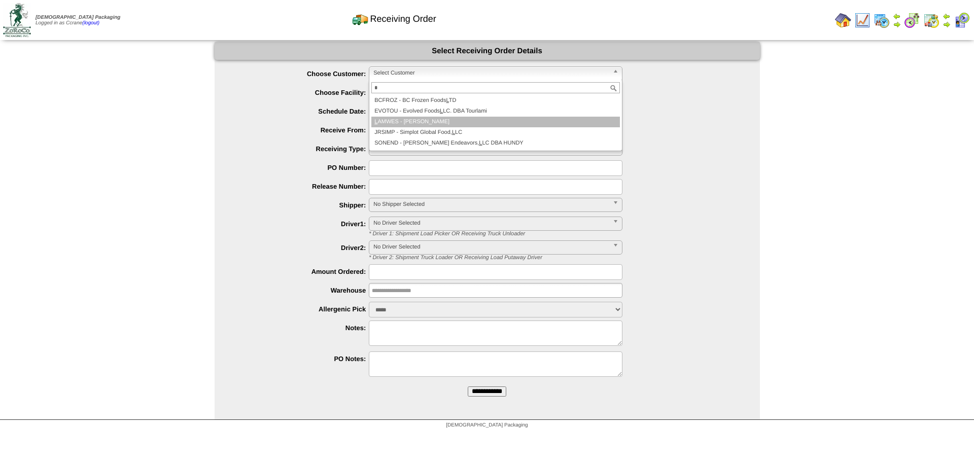
type input "*"
click at [419, 121] on li "L AMWES - [PERSON_NAME]" at bounding box center [495, 122] width 248 height 11
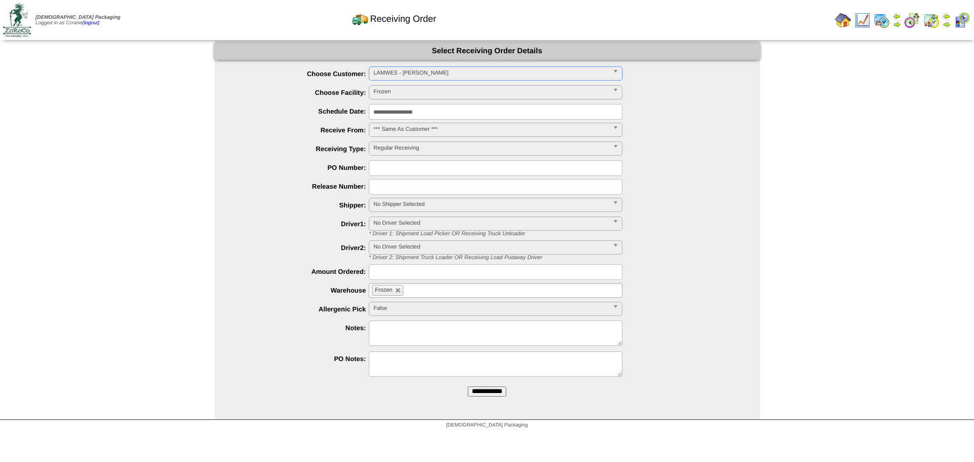
click at [468, 386] on input "**********" at bounding box center [487, 391] width 39 height 10
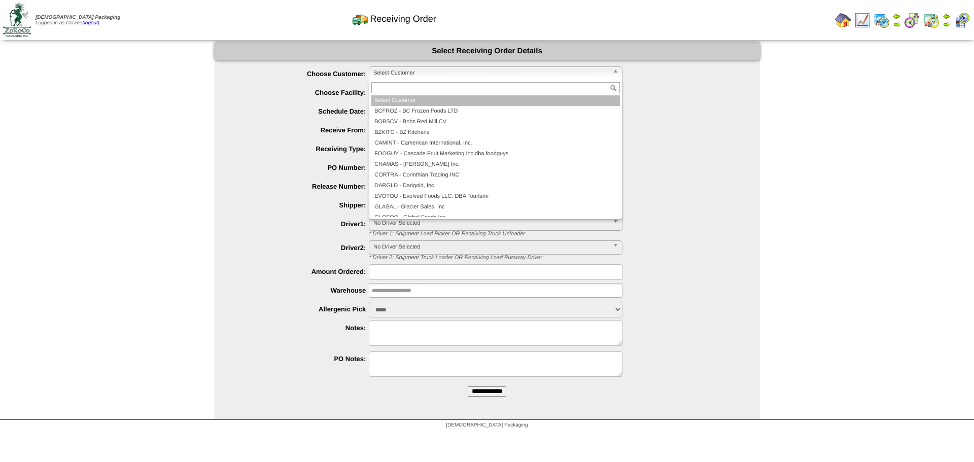
click at [388, 69] on span "Select Customer" at bounding box center [490, 73] width 235 height 12
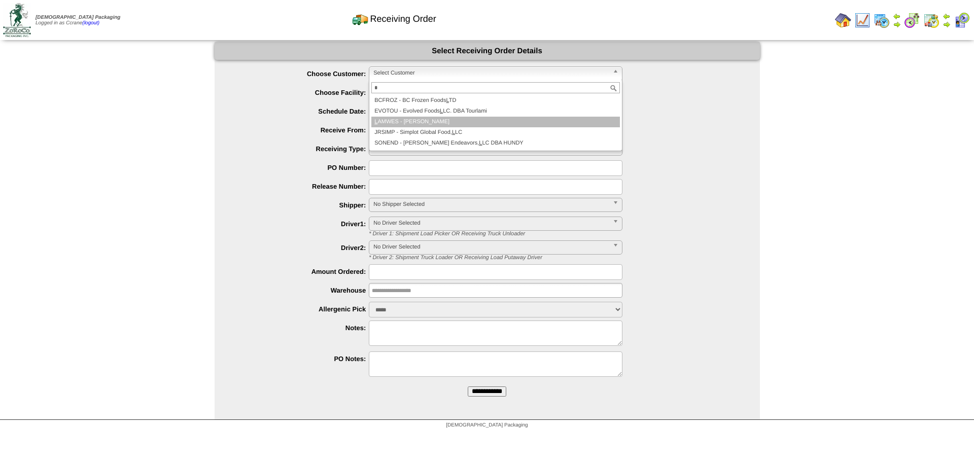
type input "*"
click at [411, 118] on li "L AMWES - [PERSON_NAME]" at bounding box center [495, 122] width 248 height 11
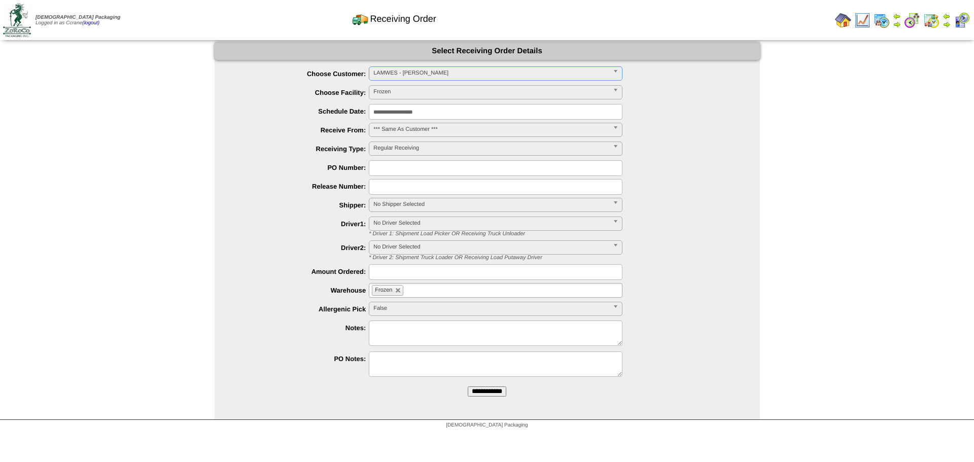
click at [468, 386] on input "**********" at bounding box center [487, 391] width 39 height 10
click at [410, 76] on span "Select Customer" at bounding box center [490, 73] width 235 height 12
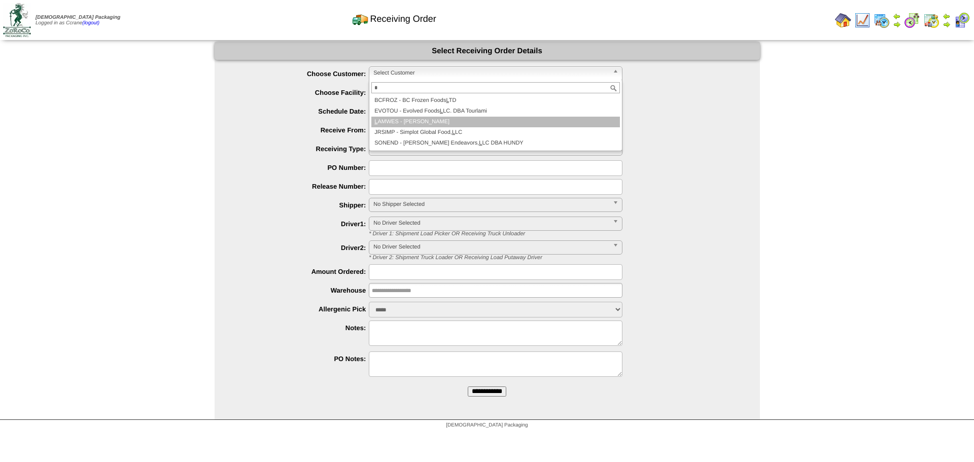
type input "*"
click at [418, 119] on li "L AMWES - Lamb-Weston" at bounding box center [495, 122] width 248 height 11
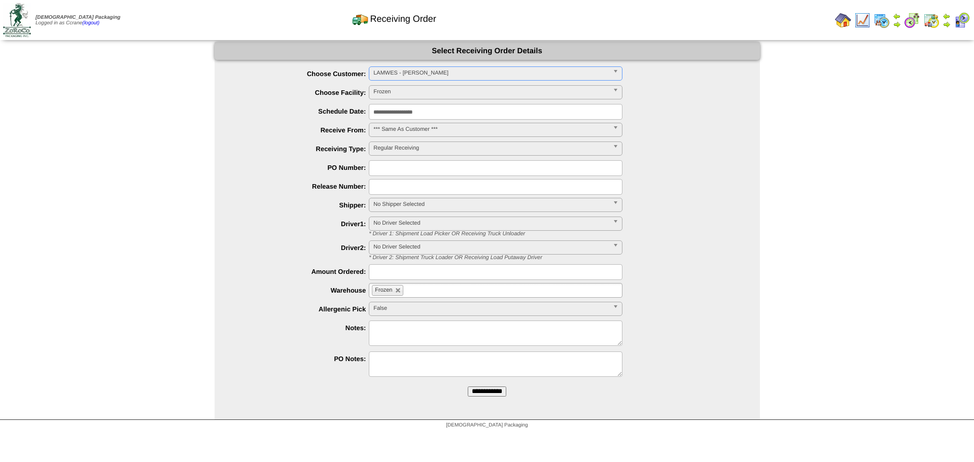
click at [468, 386] on input "**********" at bounding box center [487, 391] width 39 height 10
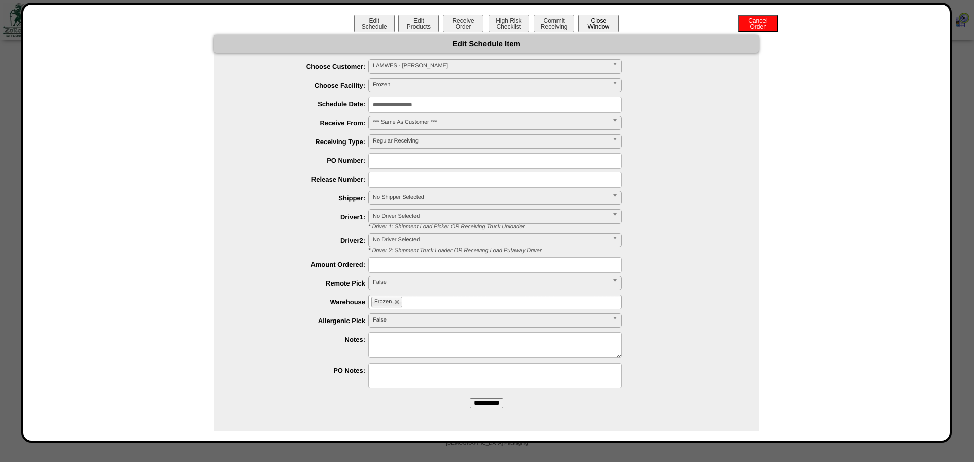
click at [602, 23] on button "Close Window" at bounding box center [598, 24] width 41 height 18
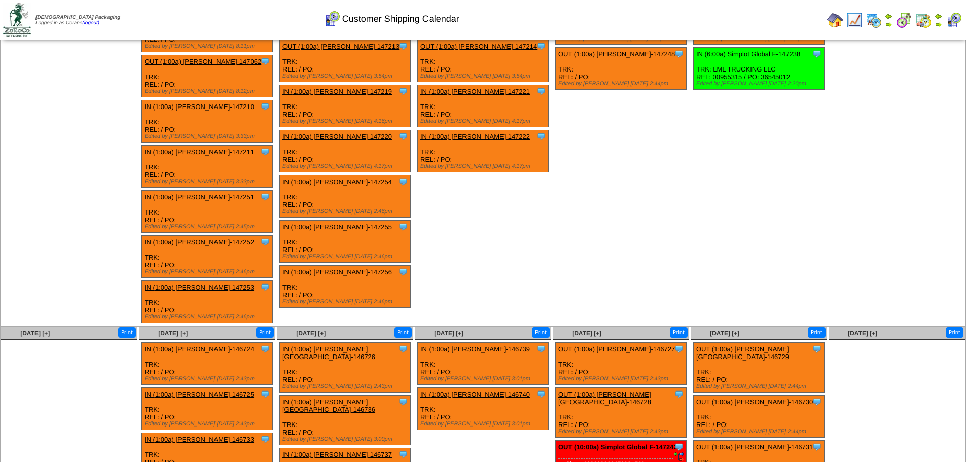
scroll to position [406, 0]
click at [329, 270] on link "IN (1:00a) [PERSON_NAME]-147256" at bounding box center [337, 272] width 110 height 8
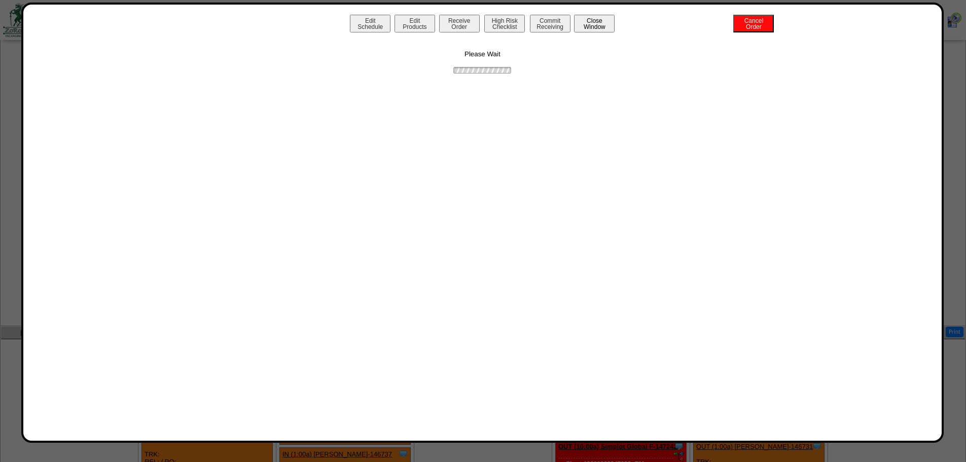
click at [606, 19] on button "Close Window" at bounding box center [594, 24] width 41 height 18
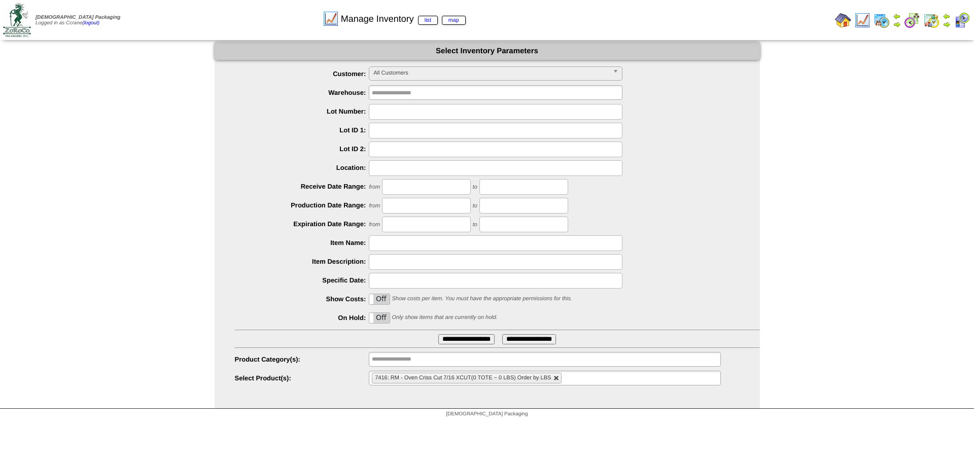
click at [556, 379] on link at bounding box center [556, 378] width 6 height 6
type input "**********"
click at [556, 379] on ul "**********" at bounding box center [544, 378] width 351 height 15
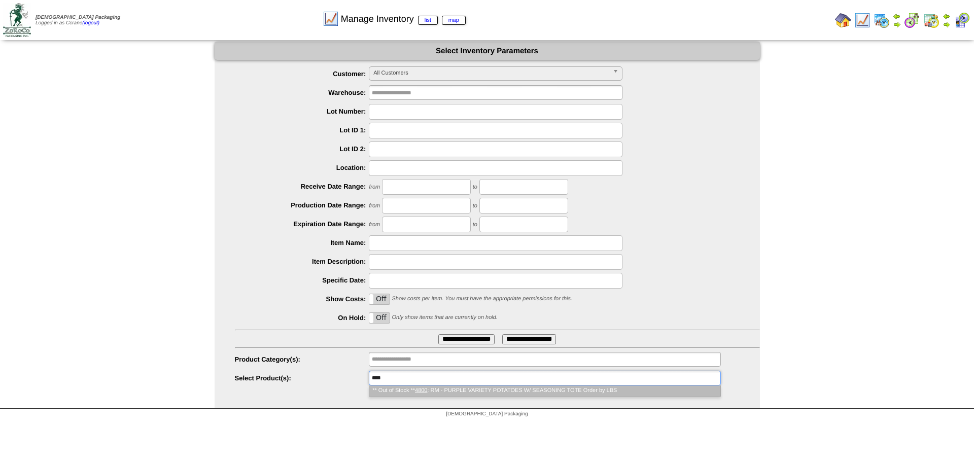
click at [307, 117] on div at bounding box center [497, 112] width 525 height 16
type input "**********"
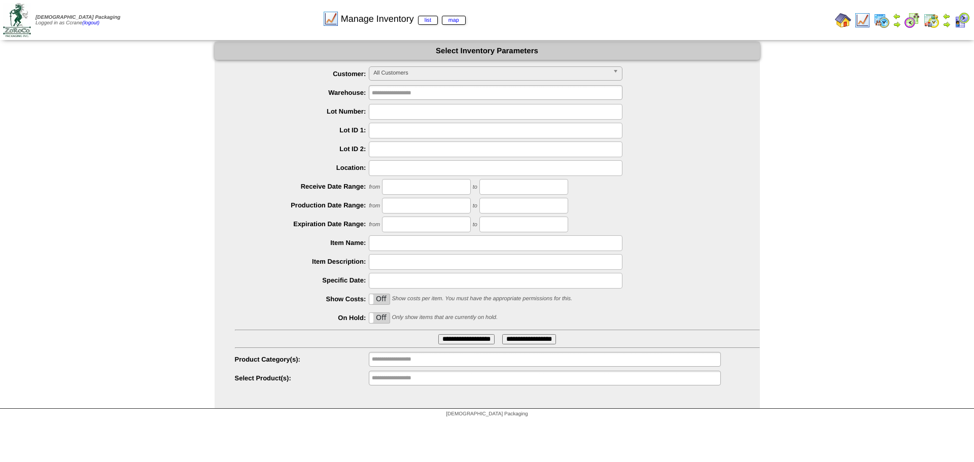
click at [382, 380] on input "**********" at bounding box center [404, 378] width 65 height 13
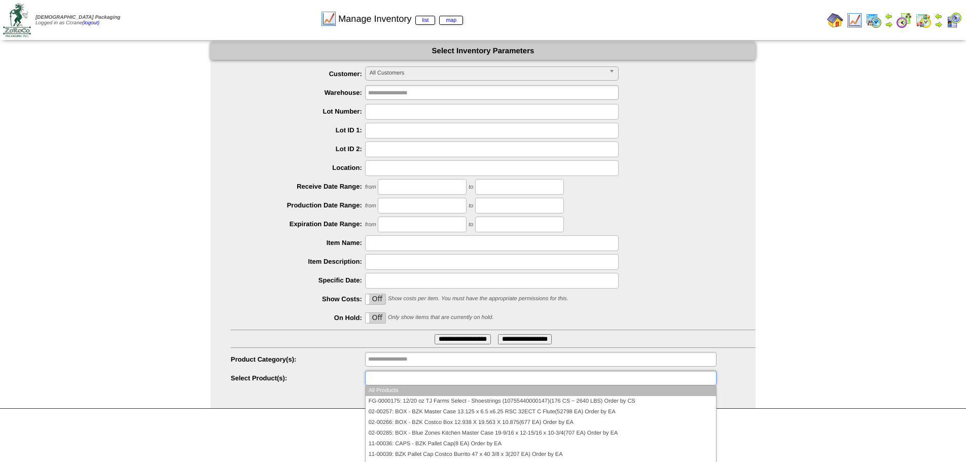
paste input "********"
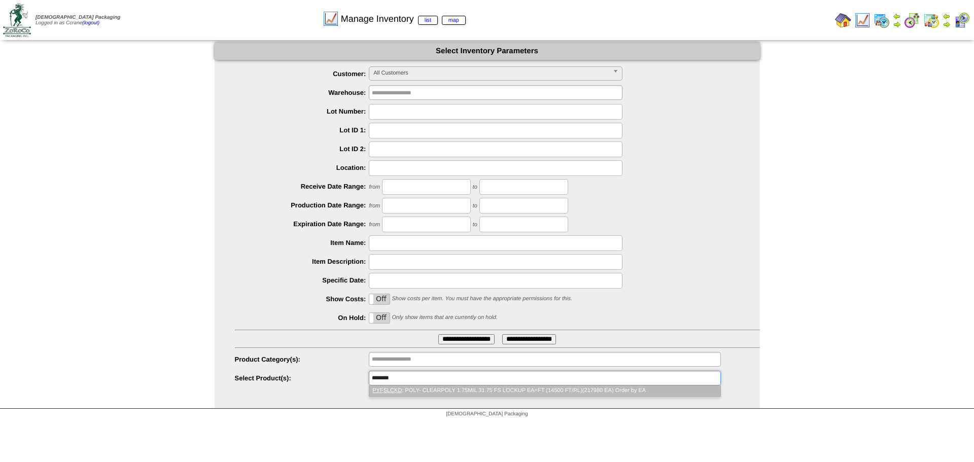
type input "********"
click at [433, 393] on li "PYFSLCKD : POLY- CLEARPOLY 1.75MIL 31.75 FS LOCKUP EA=FT (14500 FT/RL)(217980 E…" at bounding box center [544, 390] width 350 height 11
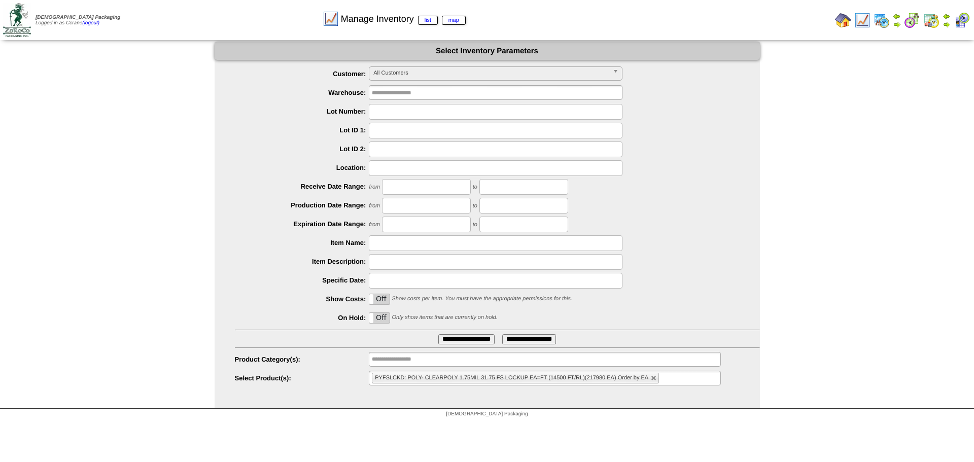
click at [468, 341] on input "**********" at bounding box center [466, 339] width 56 height 10
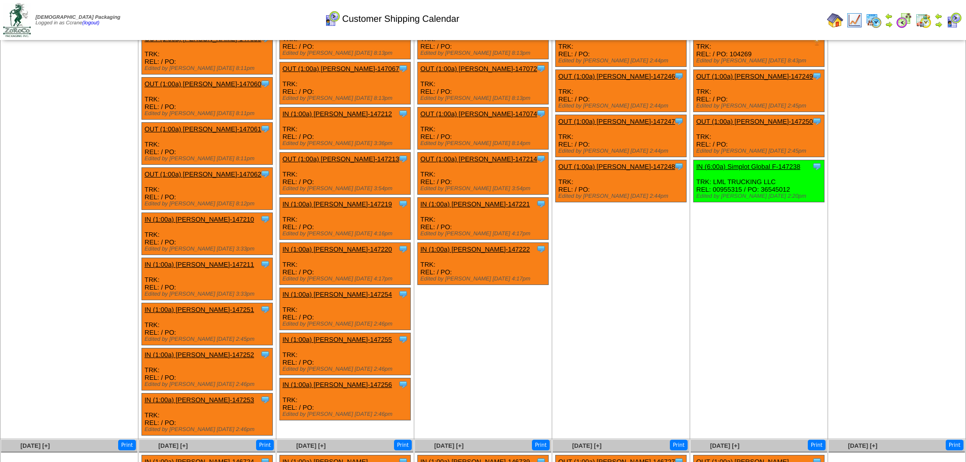
scroll to position [406, 0]
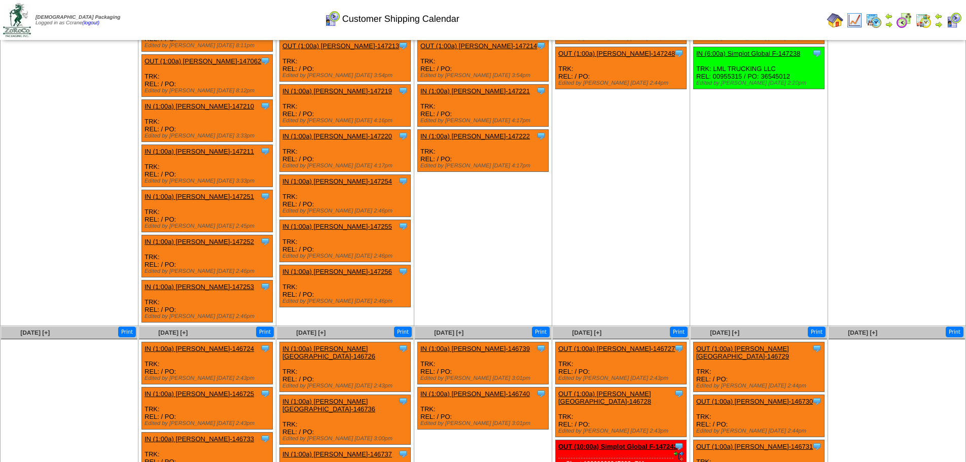
click at [333, 269] on link "IN (1:00a) [PERSON_NAME]-147256" at bounding box center [337, 272] width 110 height 8
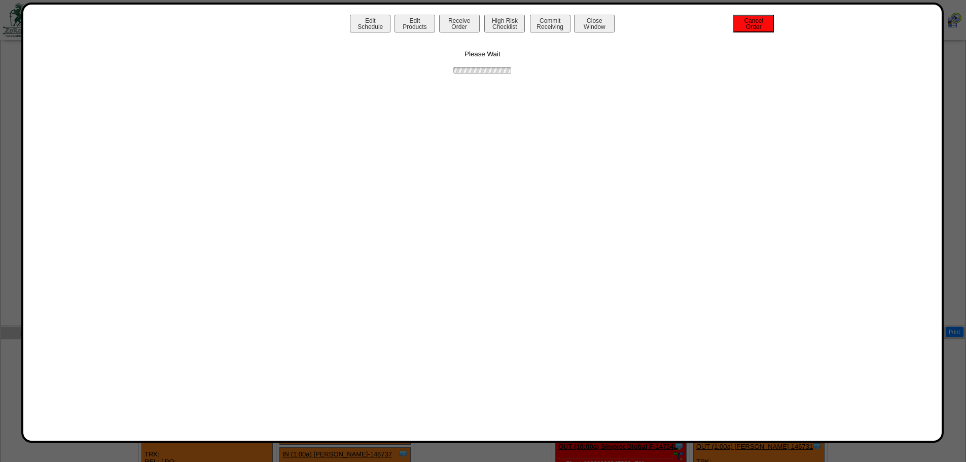
click at [743, 26] on button "Cancel Order" at bounding box center [753, 24] width 41 height 18
click at [583, 31] on button "Close Window" at bounding box center [594, 24] width 41 height 18
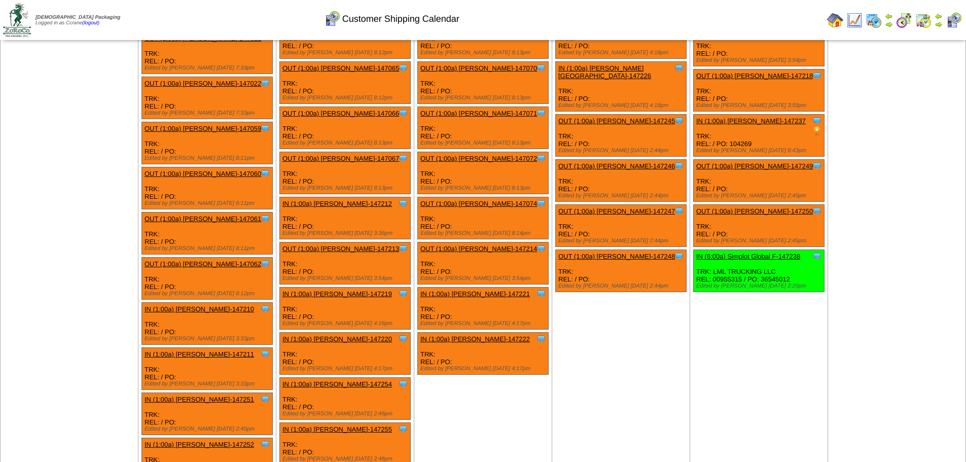
scroll to position [406, 0]
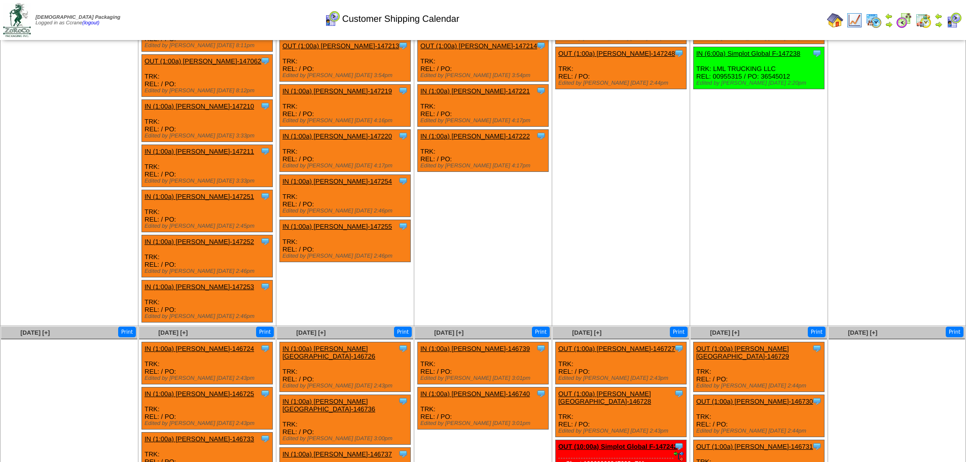
click at [332, 226] on link "IN (1:00a) Lamb-Weston-147255" at bounding box center [337, 227] width 110 height 8
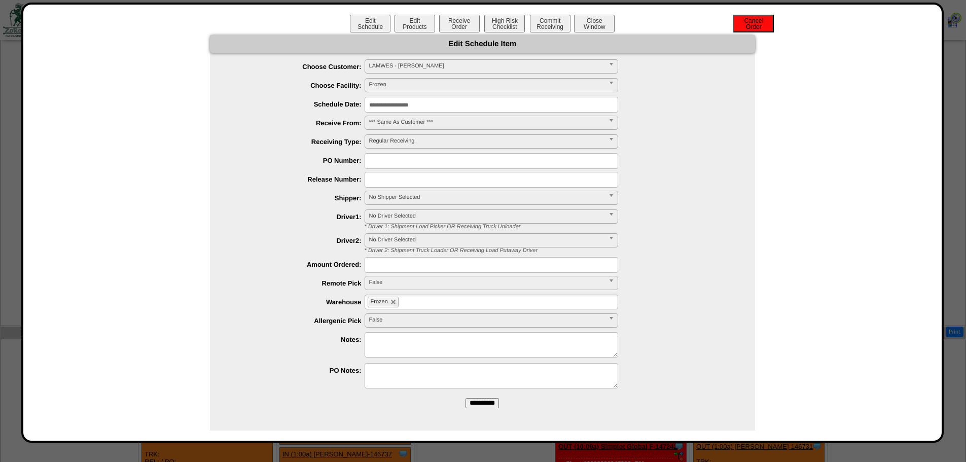
click at [747, 28] on button "Cancel Order" at bounding box center [753, 24] width 41 height 18
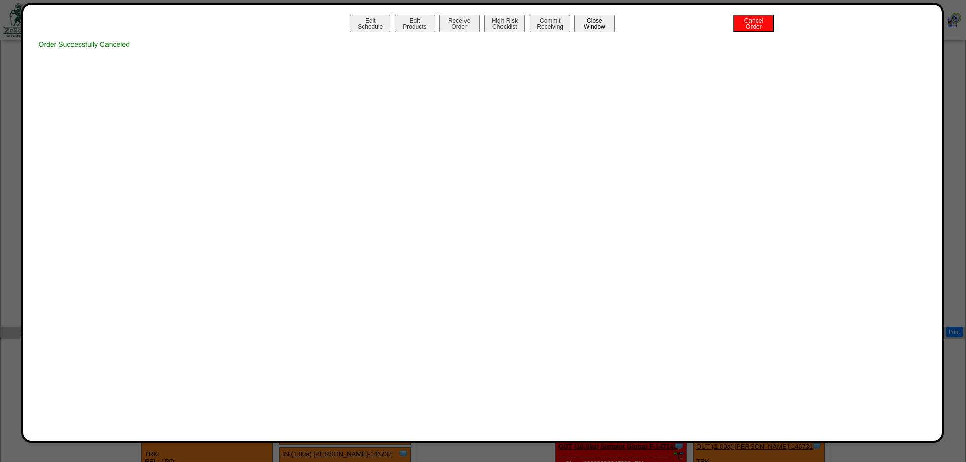
click at [592, 29] on button "Close Window" at bounding box center [594, 24] width 41 height 18
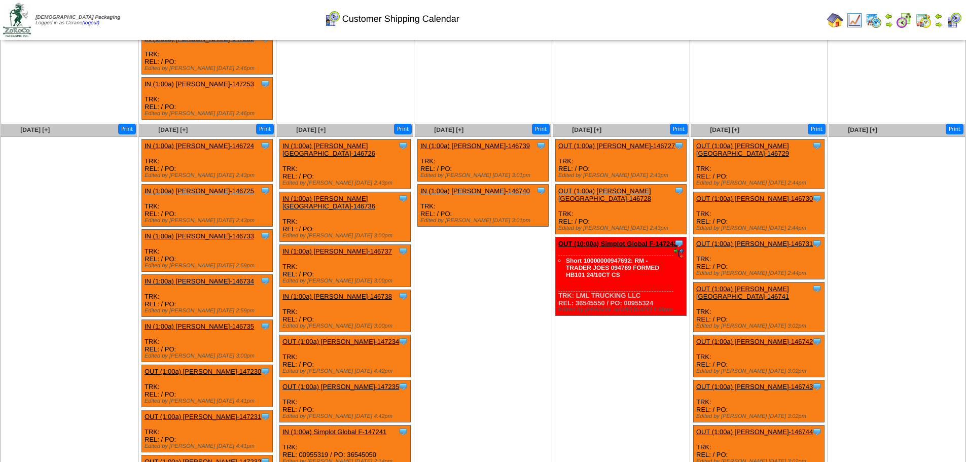
scroll to position [304, 0]
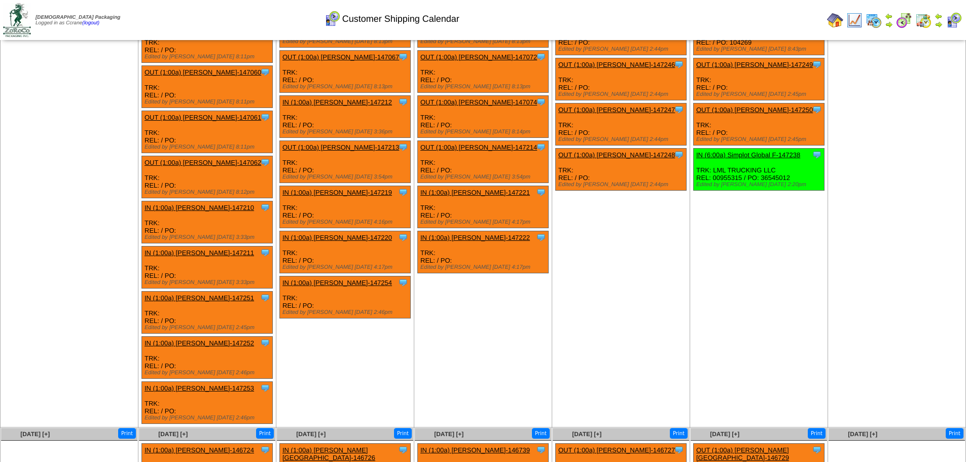
click at [731, 106] on link "OUT (1:00a) [PERSON_NAME]-147250" at bounding box center [754, 110] width 117 height 8
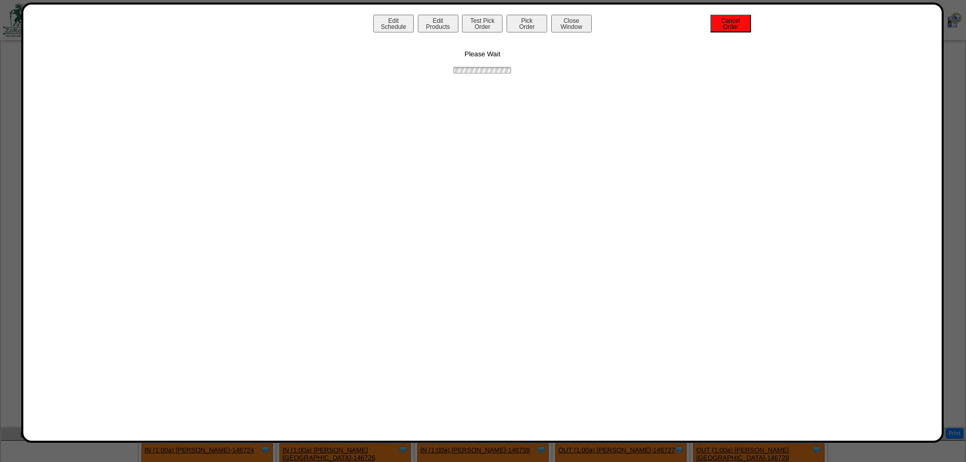
click at [728, 22] on button "Cancel Order" at bounding box center [730, 24] width 41 height 18
click at [570, 24] on button "Close Window" at bounding box center [571, 24] width 41 height 18
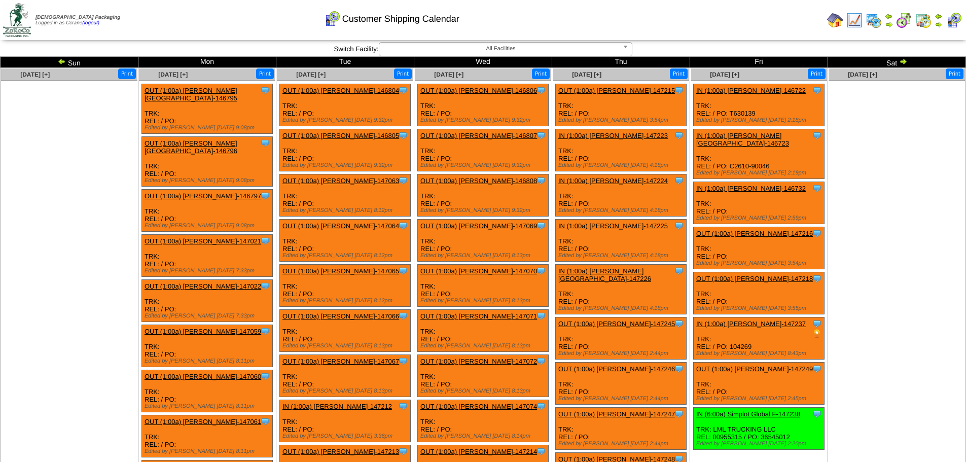
click at [902, 63] on img at bounding box center [903, 61] width 8 height 8
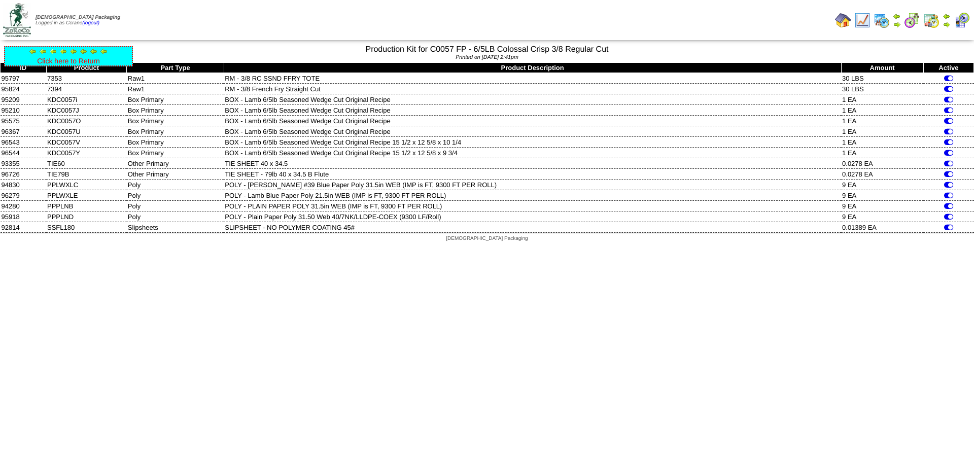
click at [78, 59] on link "Click here to Return" at bounding box center [68, 61] width 63 height 8
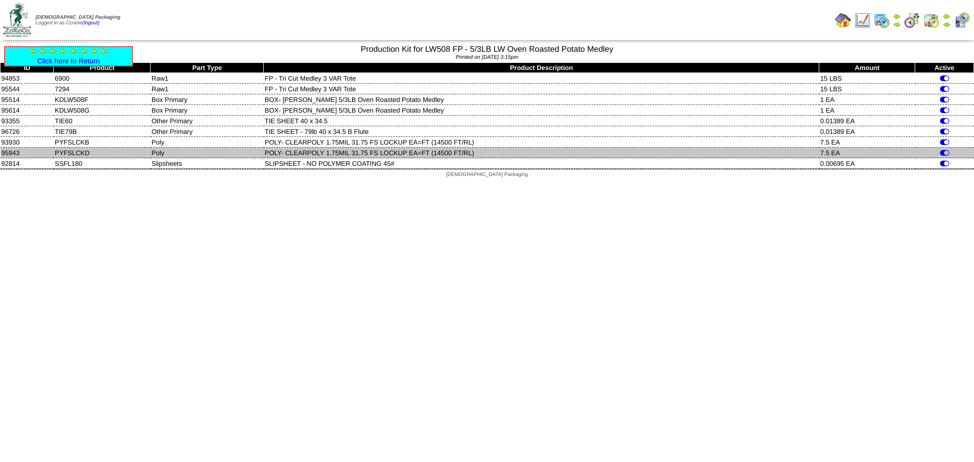
click at [81, 154] on td "PYFSLCKD" at bounding box center [102, 153] width 97 height 11
copy td "PYFSLCKD"
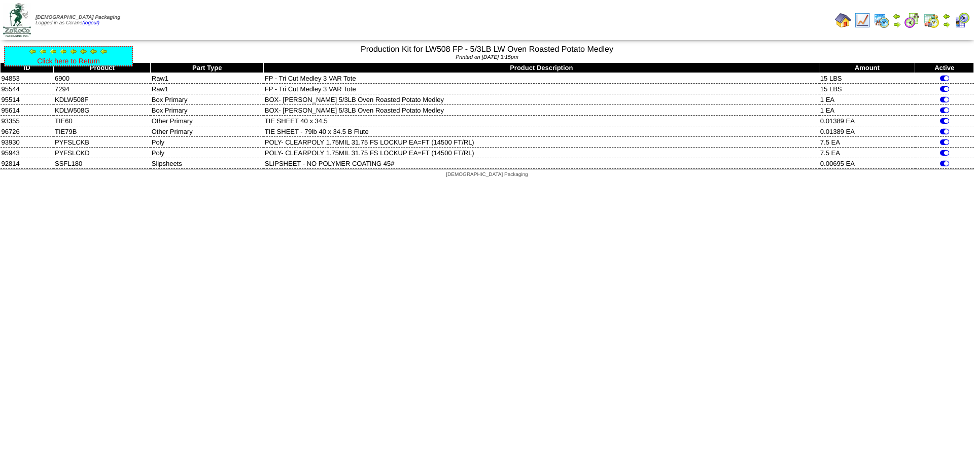
click at [89, 64] on link "Click here to Return" at bounding box center [68, 61] width 63 height 8
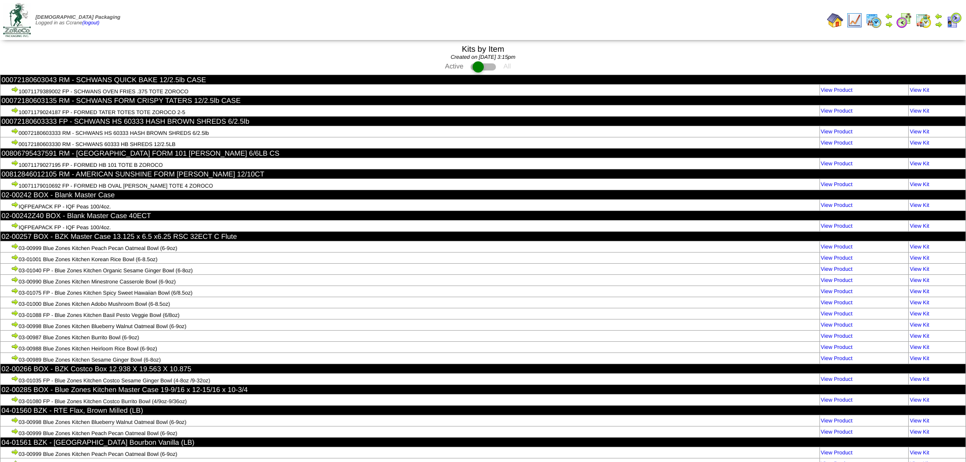
click at [359, 34] on td "Print All" at bounding box center [535, 20] width 576 height 38
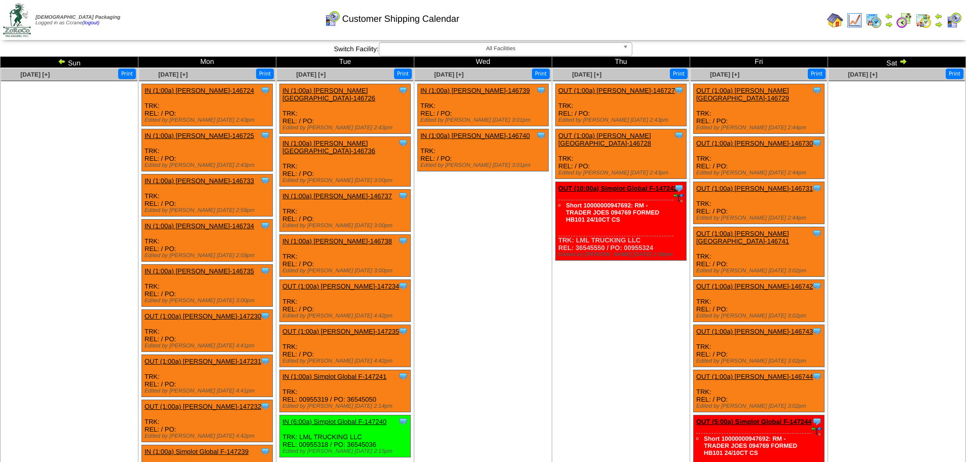
click at [902, 63] on img at bounding box center [903, 61] width 8 height 8
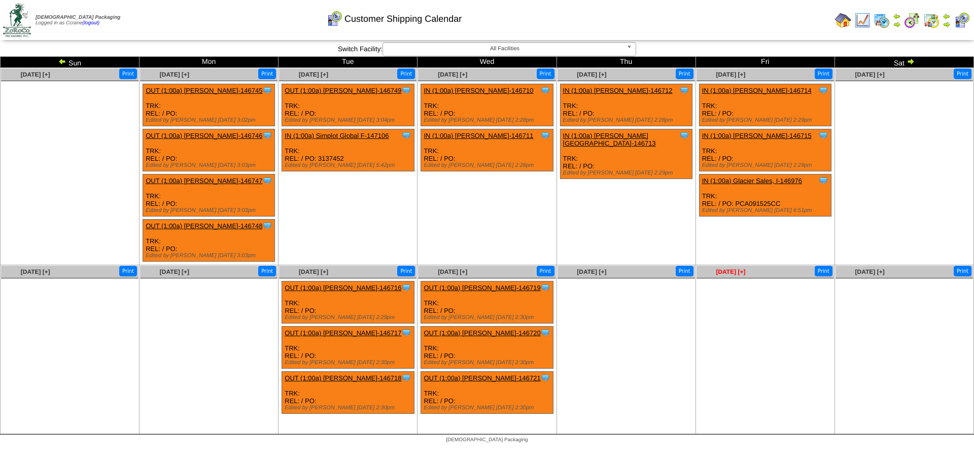
click at [734, 274] on span "Oct 31 [+]" at bounding box center [729, 271] width 29 height 7
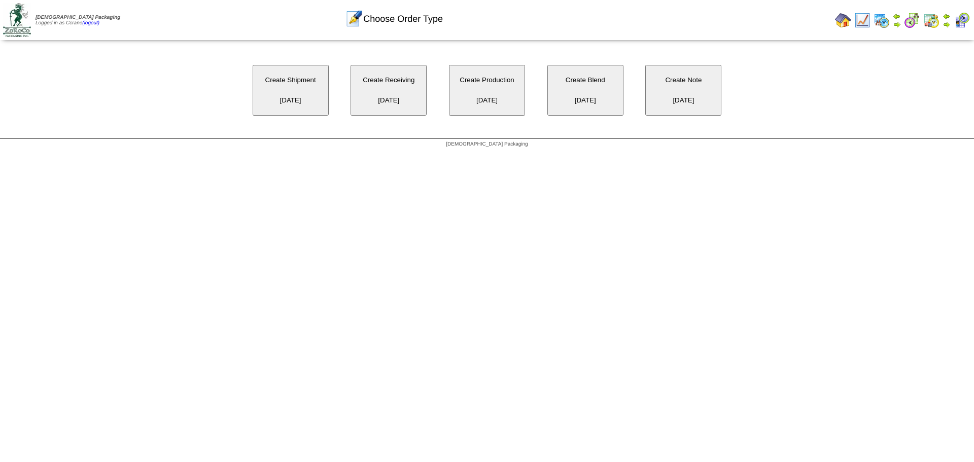
click at [392, 118] on div "Create Shipment [DATE] Create Receiving [DATE] Create Production [DATE] Create …" at bounding box center [487, 90] width 974 height 96
click at [397, 94] on button "Create Receiving [DATE]" at bounding box center [388, 90] width 76 height 51
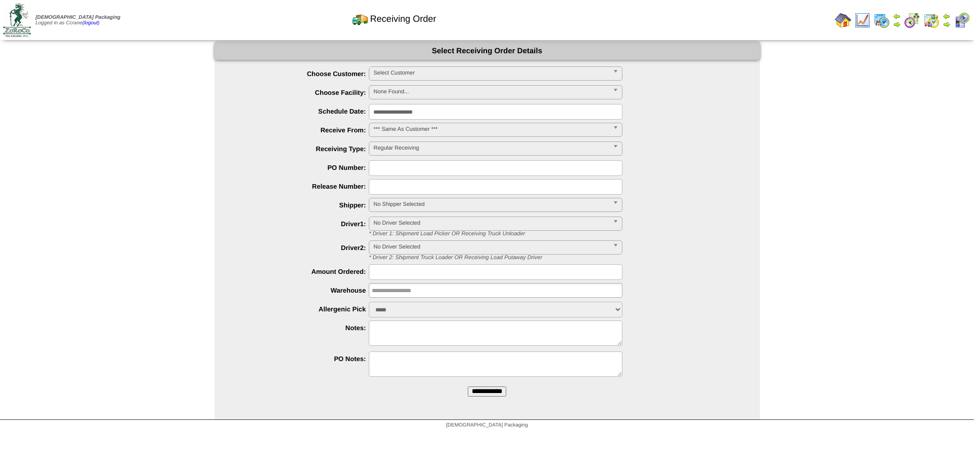
click at [411, 73] on span "Select Customer" at bounding box center [490, 73] width 235 height 12
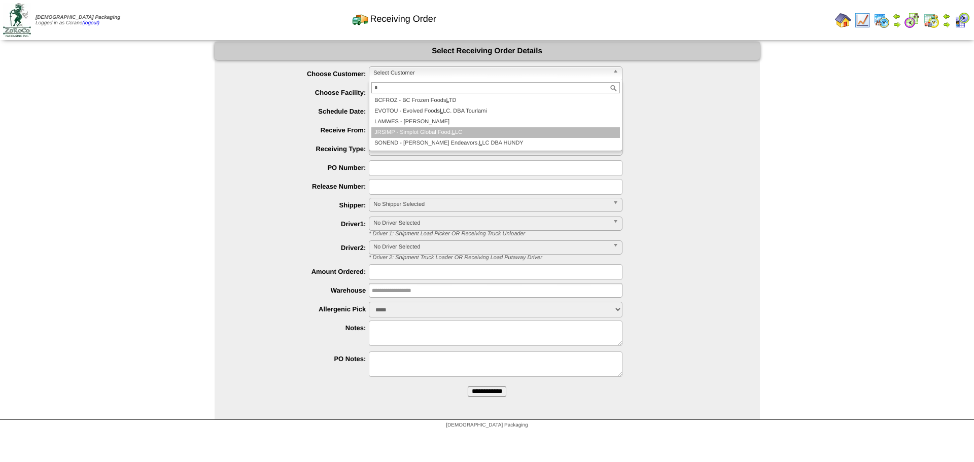
type input "*"
click at [425, 130] on li "JRSIMP - Simplot Global Food, L LC" at bounding box center [495, 132] width 248 height 11
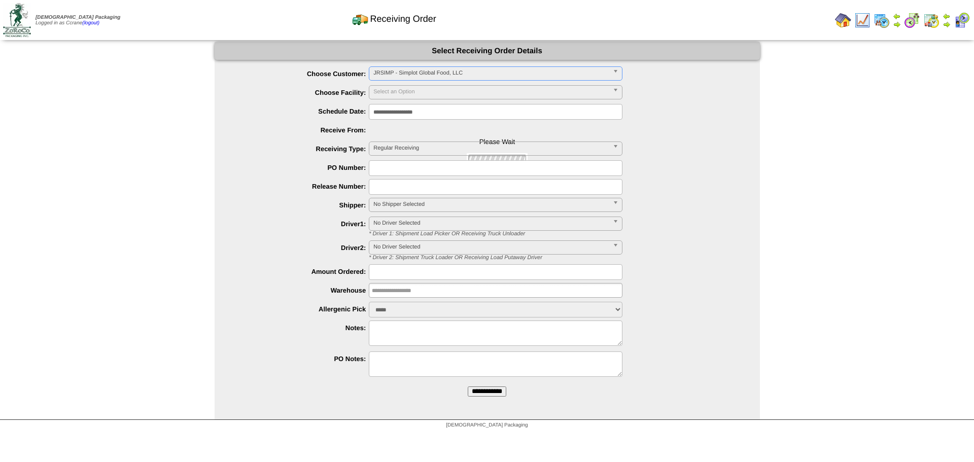
scroll to position [70, 0]
click at [406, 70] on span "JRSIMP - Simplot Global Food, LLC" at bounding box center [490, 73] width 235 height 12
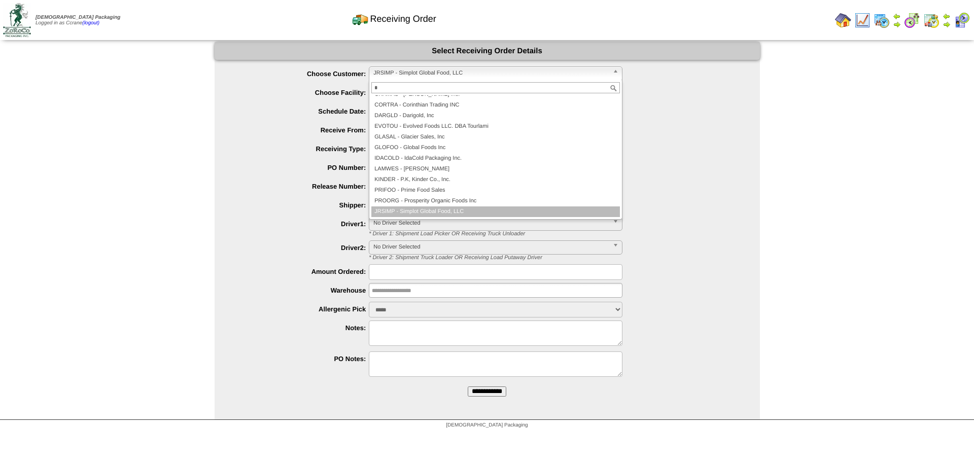
scroll to position [0, 0]
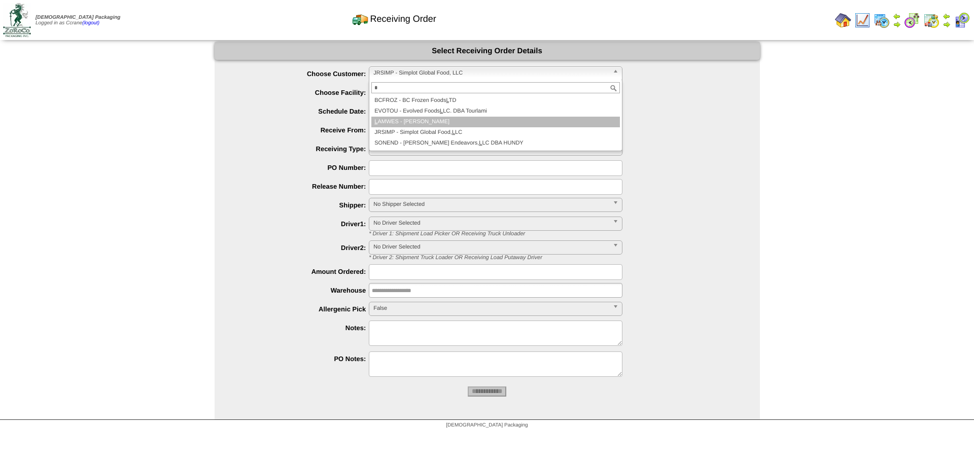
type input "*"
click at [428, 119] on li "L AMWES - [PERSON_NAME]" at bounding box center [495, 122] width 248 height 11
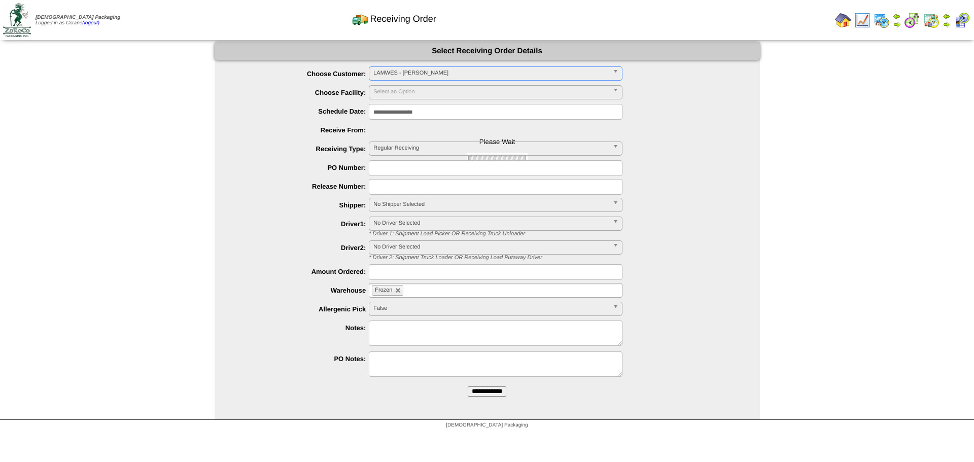
type input "**********"
click at [468, 386] on input "**********" at bounding box center [487, 391] width 39 height 10
click at [397, 74] on span "Select Customer" at bounding box center [490, 73] width 235 height 12
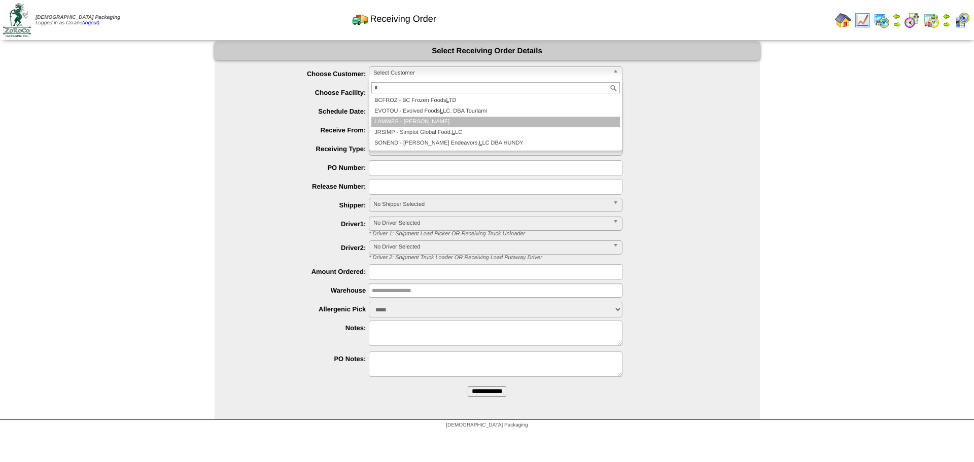
type input "*"
click at [418, 120] on li "L AMWES - [PERSON_NAME]" at bounding box center [495, 122] width 248 height 11
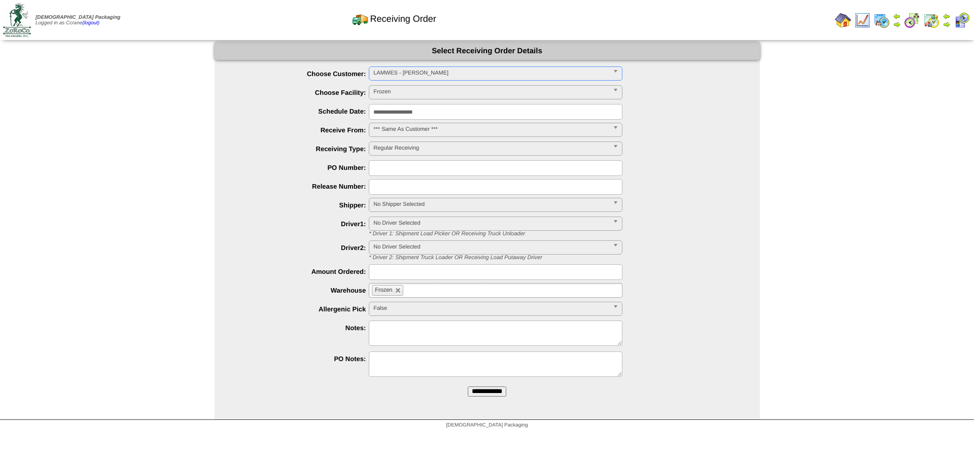
click at [468, 386] on input "**********" at bounding box center [487, 391] width 39 height 10
click at [400, 74] on span "Select Customer" at bounding box center [490, 73] width 235 height 12
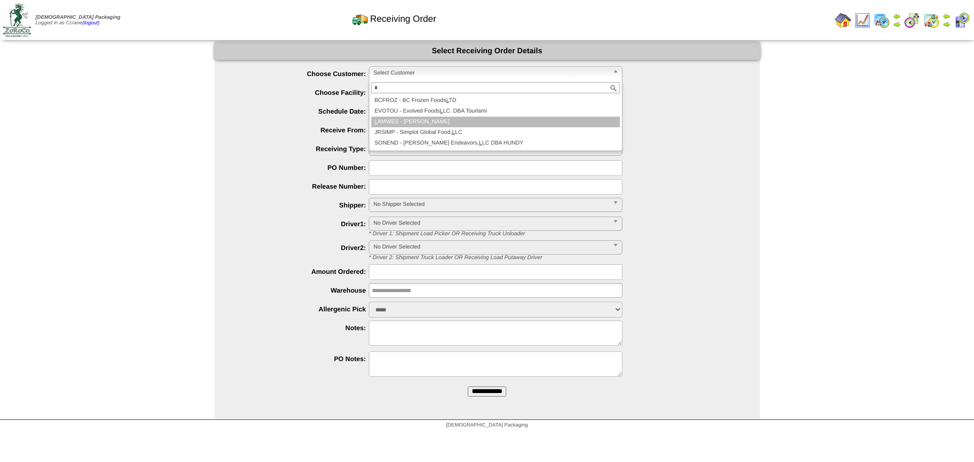
type input "*"
click at [417, 123] on li "L AMWES - [PERSON_NAME]" at bounding box center [495, 122] width 248 height 11
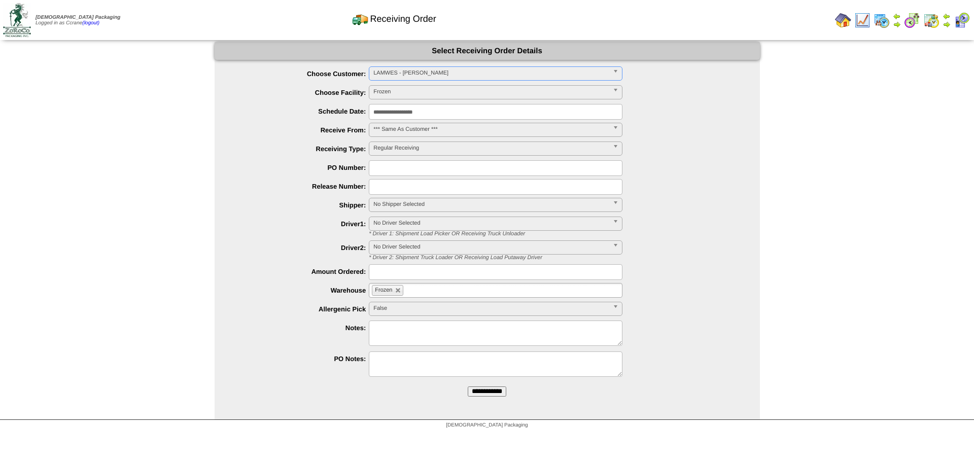
click at [468, 386] on input "**********" at bounding box center [487, 391] width 39 height 10
click at [396, 75] on span "Select Customer" at bounding box center [490, 73] width 235 height 12
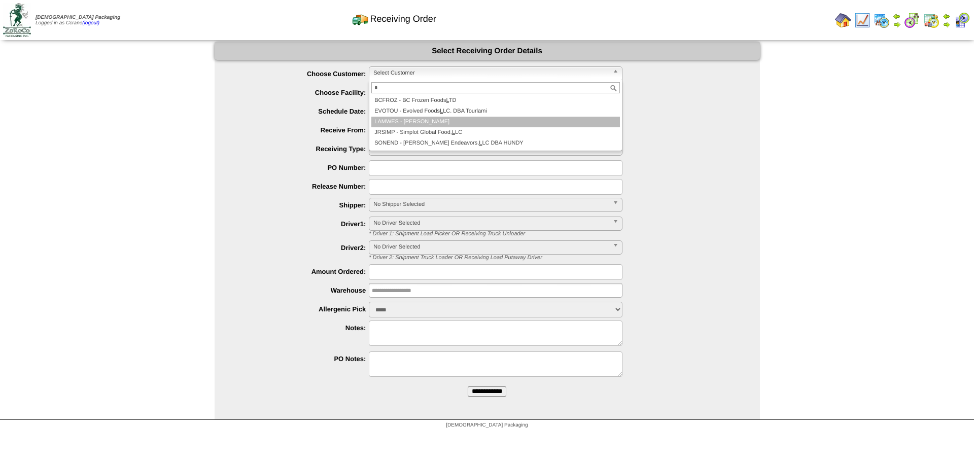
type input "*"
click at [411, 121] on li "L AMWES - [PERSON_NAME]" at bounding box center [495, 122] width 248 height 11
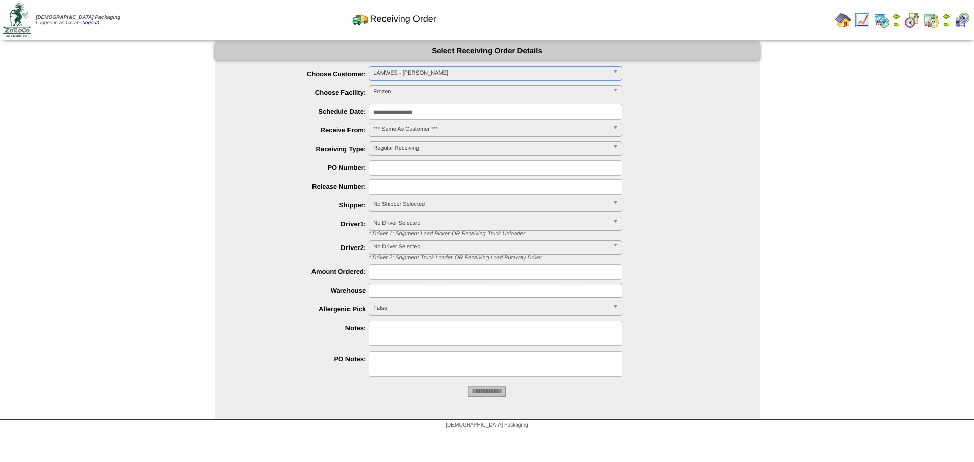
click at [468, 386] on input "**********" at bounding box center [487, 391] width 39 height 10
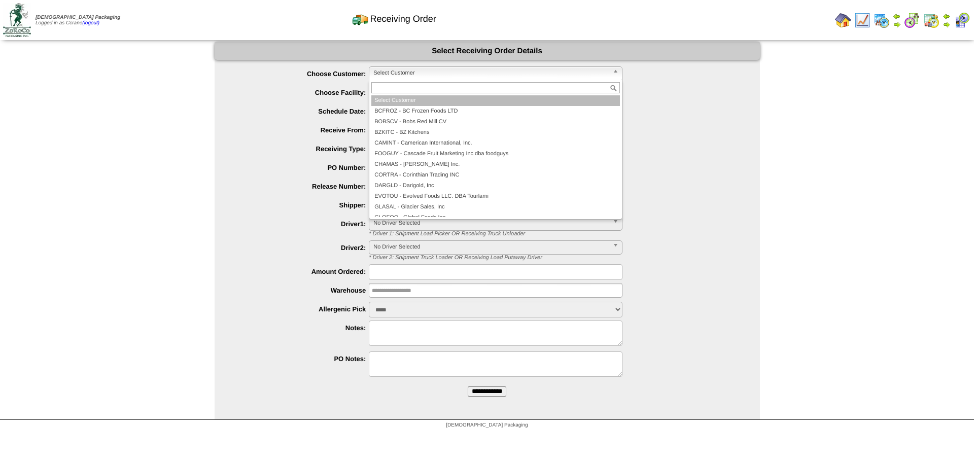
click at [431, 69] on span "Select Customer" at bounding box center [490, 73] width 235 height 12
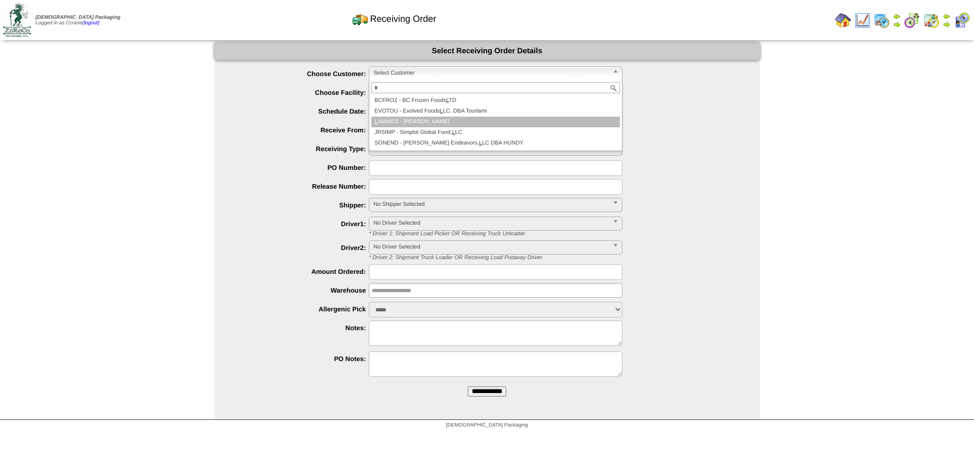
type input "*"
click at [434, 119] on li "L AMWES - [PERSON_NAME]" at bounding box center [495, 122] width 248 height 11
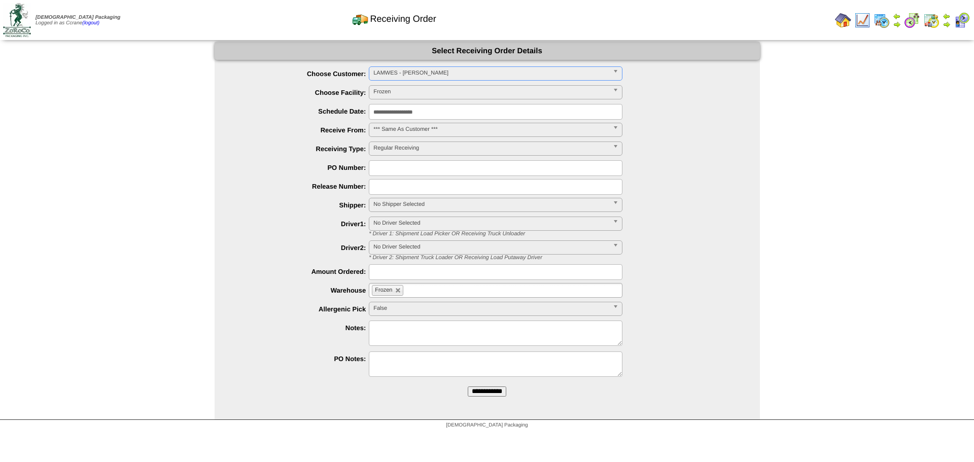
click at [468, 386] on input "**********" at bounding box center [487, 391] width 39 height 10
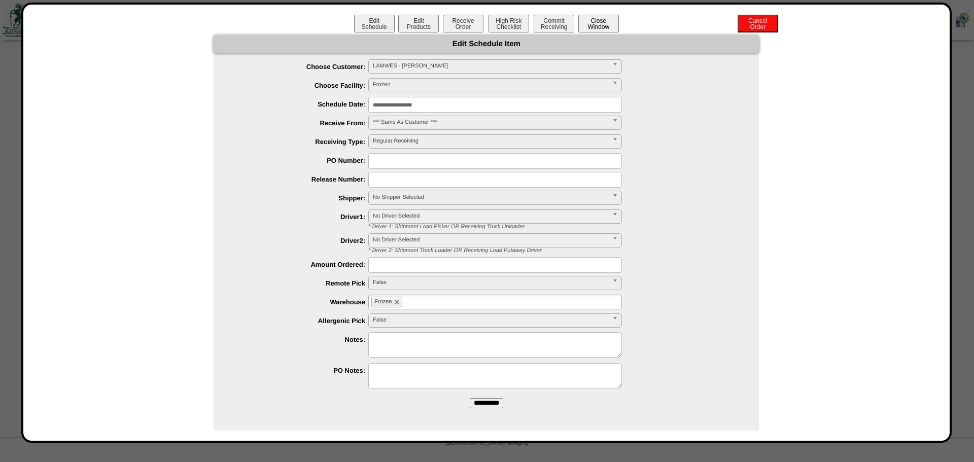
click at [596, 25] on button "Close Window" at bounding box center [598, 24] width 41 height 18
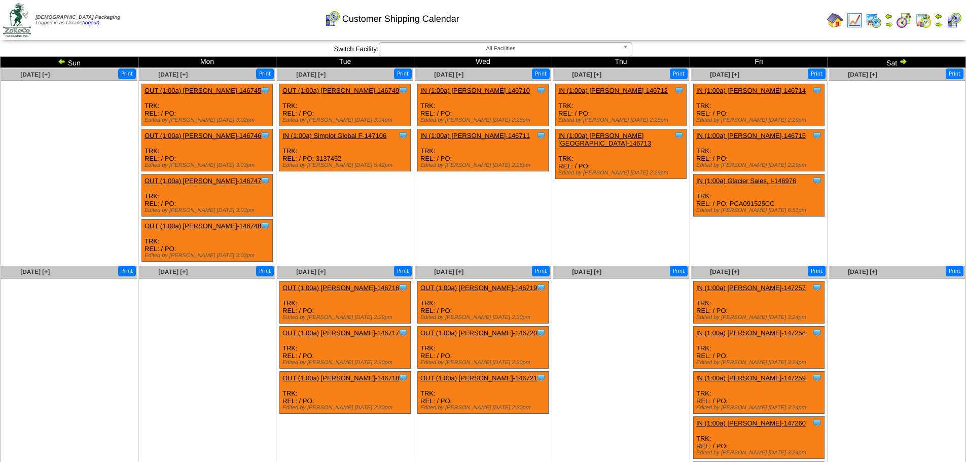
click at [905, 61] on img at bounding box center [903, 61] width 8 height 8
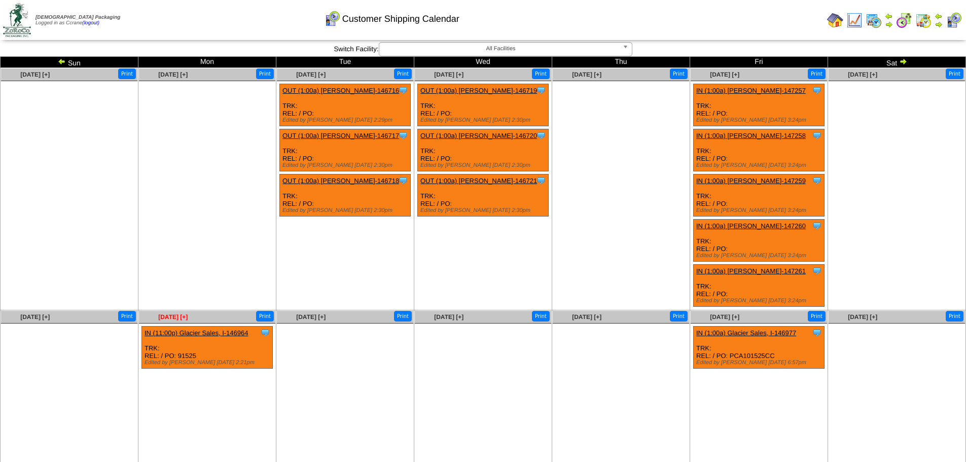
click at [163, 317] on span "[DATE] [+]" at bounding box center [172, 316] width 29 height 7
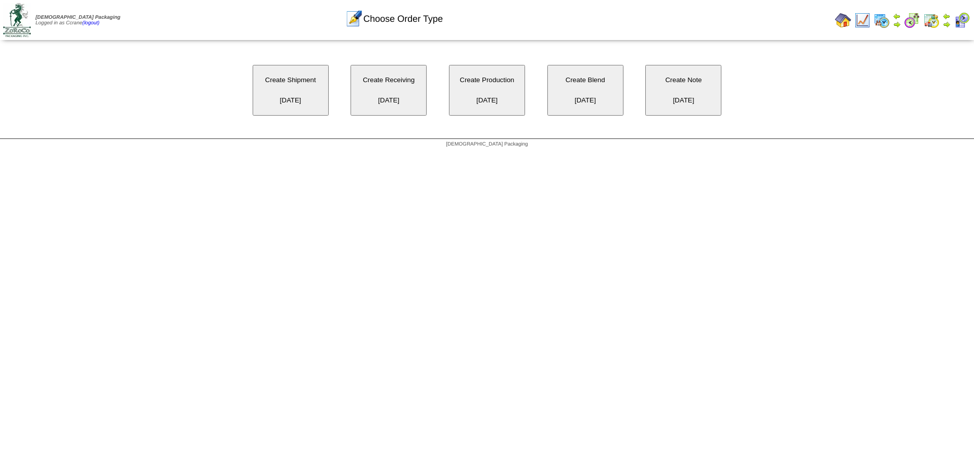
click at [387, 89] on button "Create Receiving [DATE]" at bounding box center [388, 90] width 76 height 51
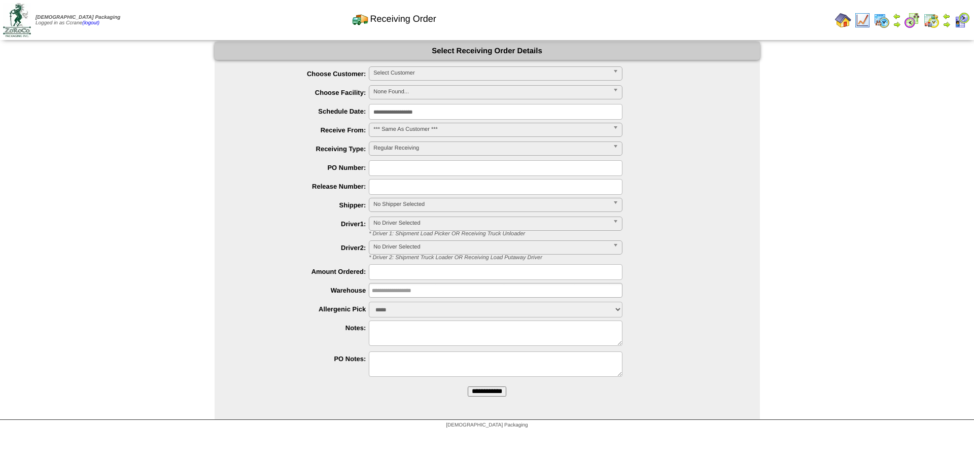
click at [390, 74] on span "Select Customer" at bounding box center [490, 73] width 235 height 12
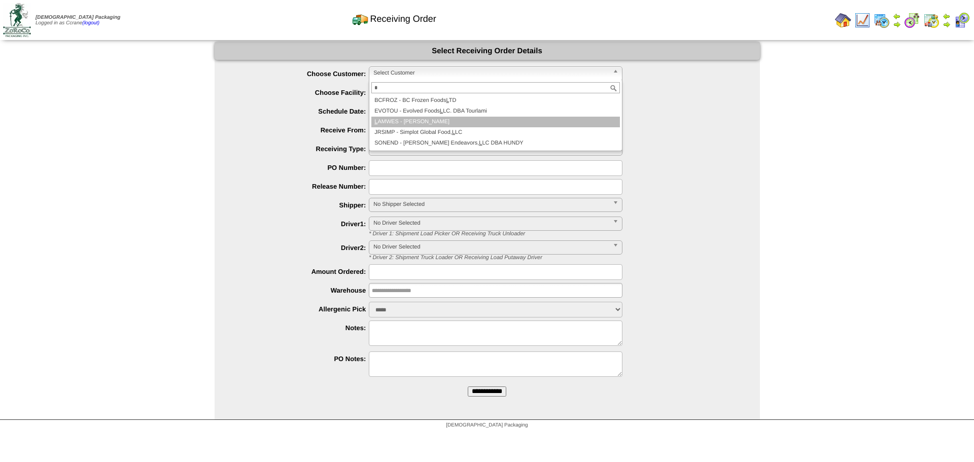
type input "*"
click at [404, 122] on li "L AMWES - [PERSON_NAME]" at bounding box center [495, 122] width 248 height 11
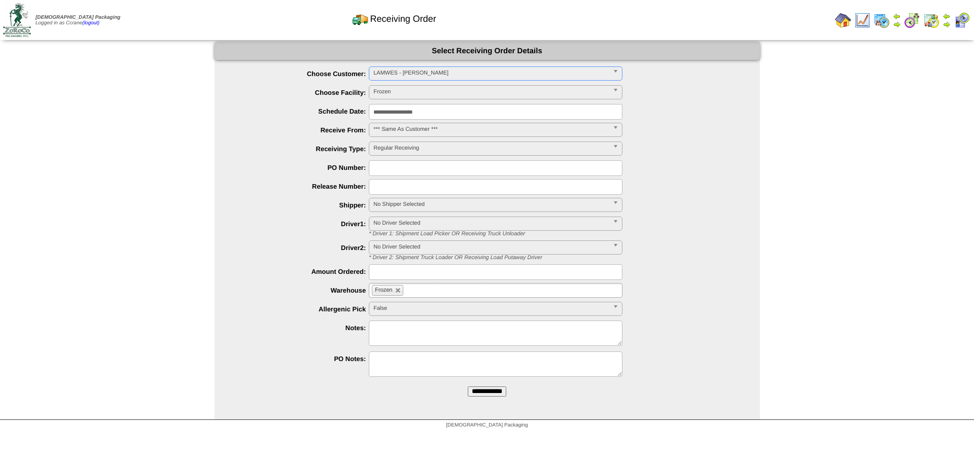
click at [468, 386] on input "**********" at bounding box center [487, 391] width 39 height 10
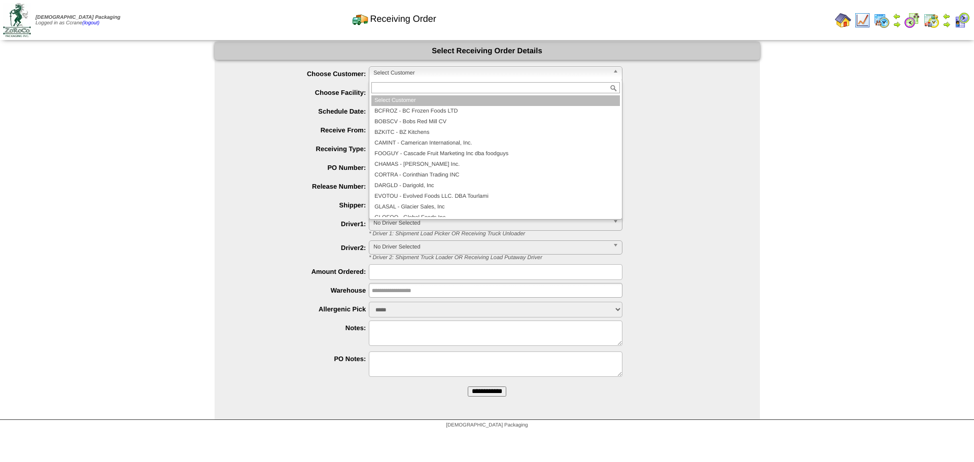
click at [385, 74] on span "Select Customer" at bounding box center [490, 73] width 235 height 12
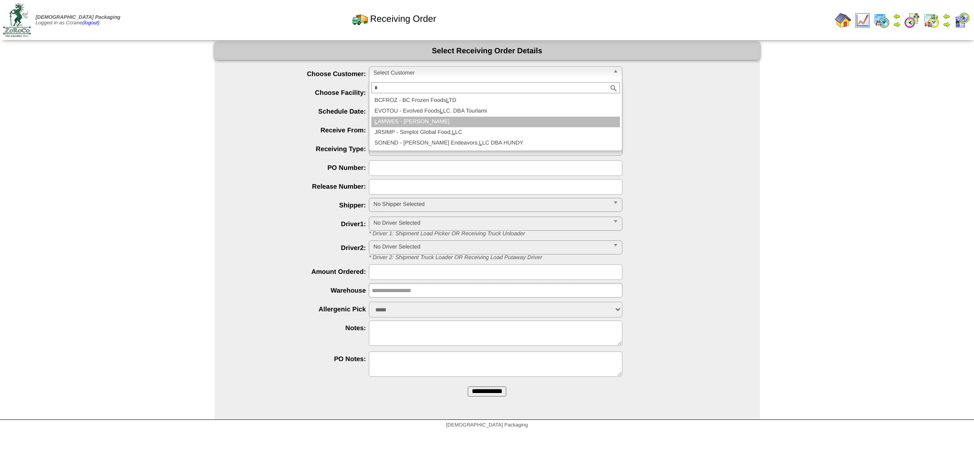
type input "*"
click at [408, 120] on li "L AMWES - [PERSON_NAME]" at bounding box center [495, 122] width 248 height 11
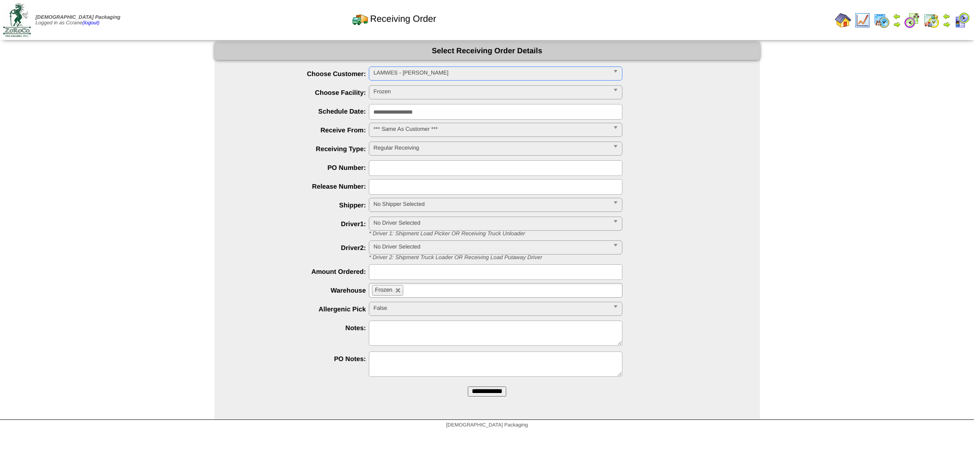
click at [468, 386] on input "**********" at bounding box center [487, 391] width 39 height 10
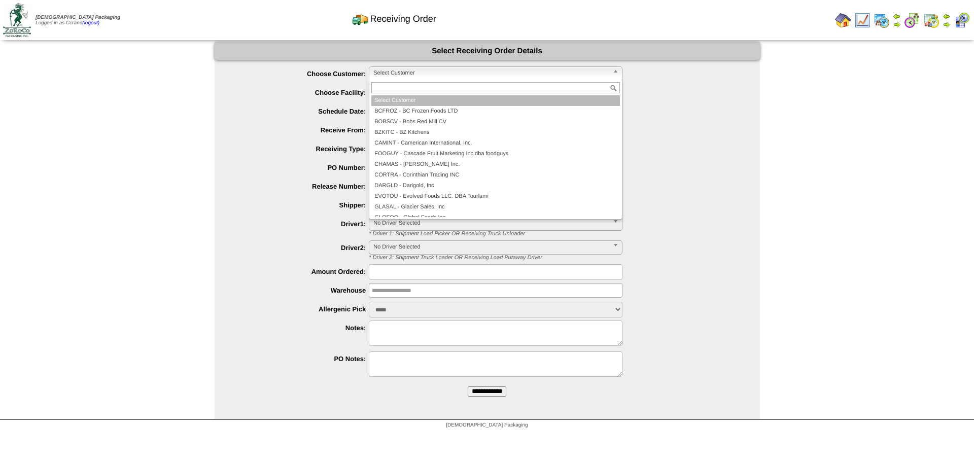
click at [384, 73] on span "Select Customer" at bounding box center [490, 73] width 235 height 12
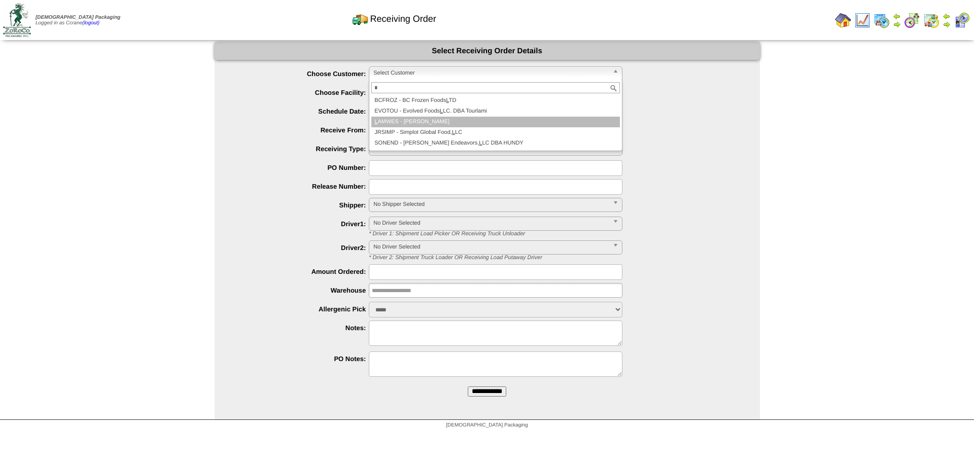
type input "*"
click at [413, 126] on li "L AMWES - [PERSON_NAME]" at bounding box center [495, 122] width 248 height 11
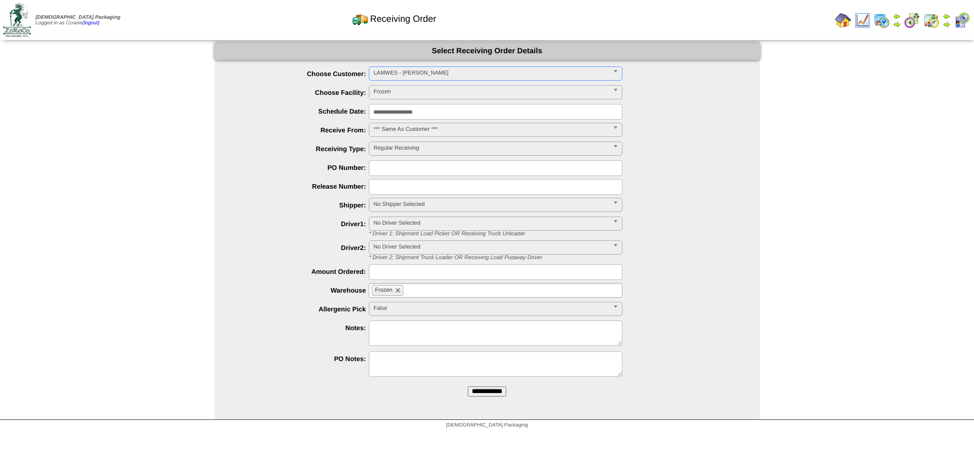
click at [468, 386] on input "**********" at bounding box center [487, 391] width 39 height 10
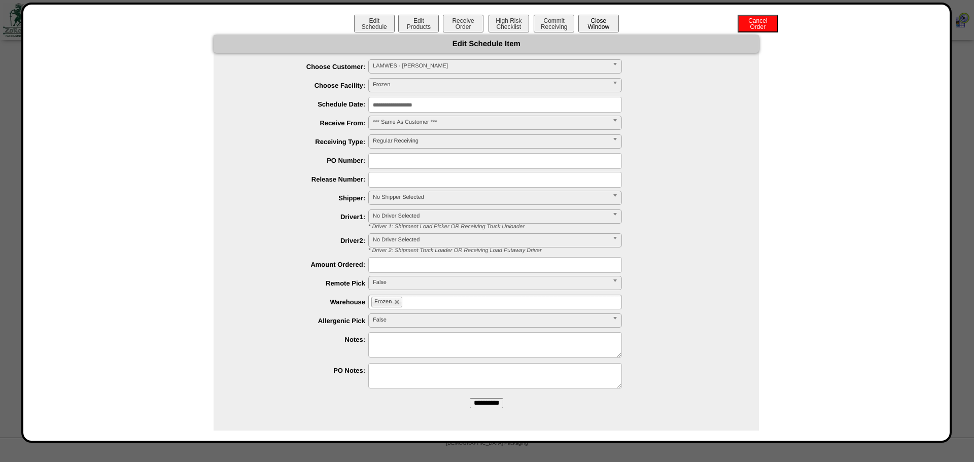
click at [595, 23] on button "Close Window" at bounding box center [598, 24] width 41 height 18
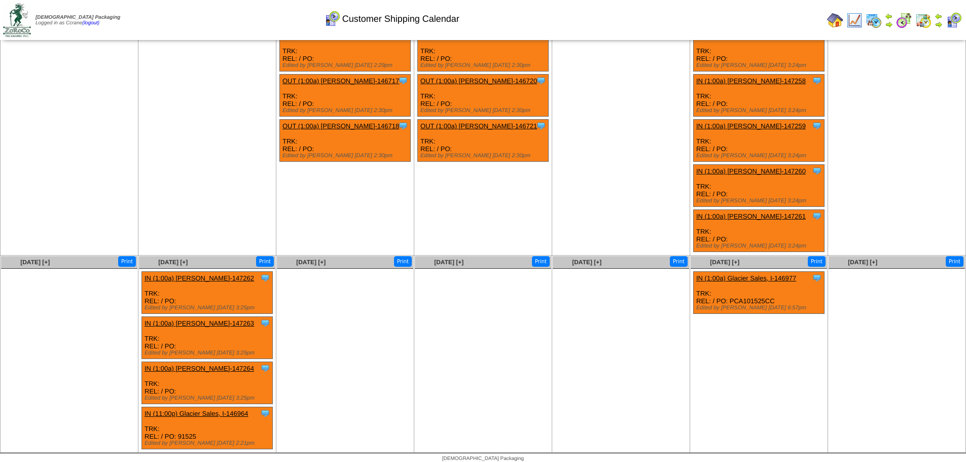
scroll to position [60, 0]
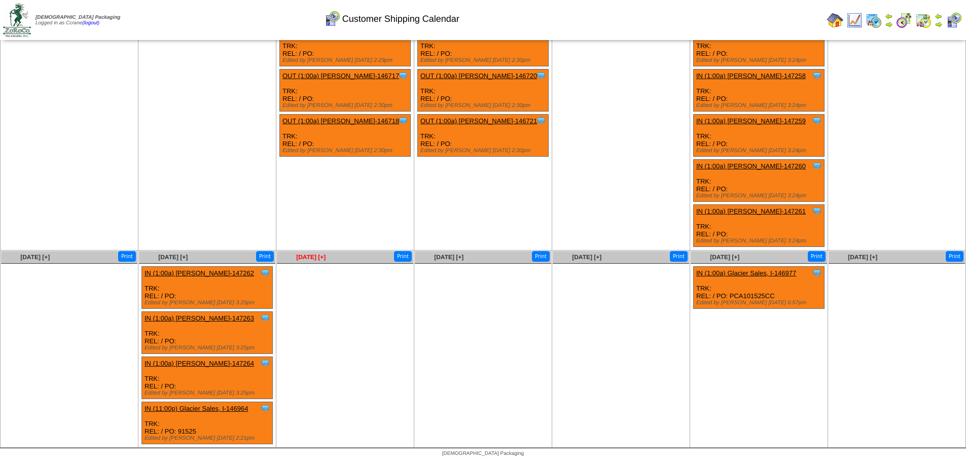
click at [313, 259] on span "[DATE] [+]" at bounding box center [310, 257] width 29 height 7
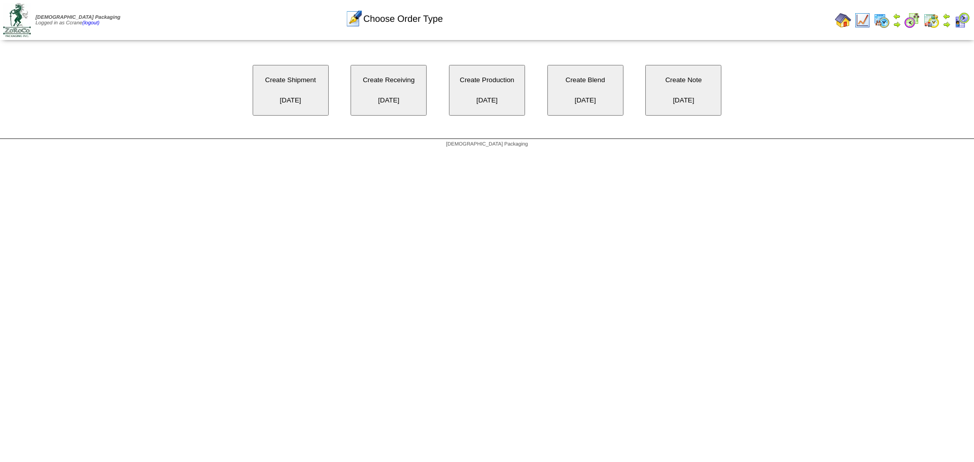
click at [393, 92] on button "Create Receiving 11/04/2025" at bounding box center [388, 90] width 76 height 51
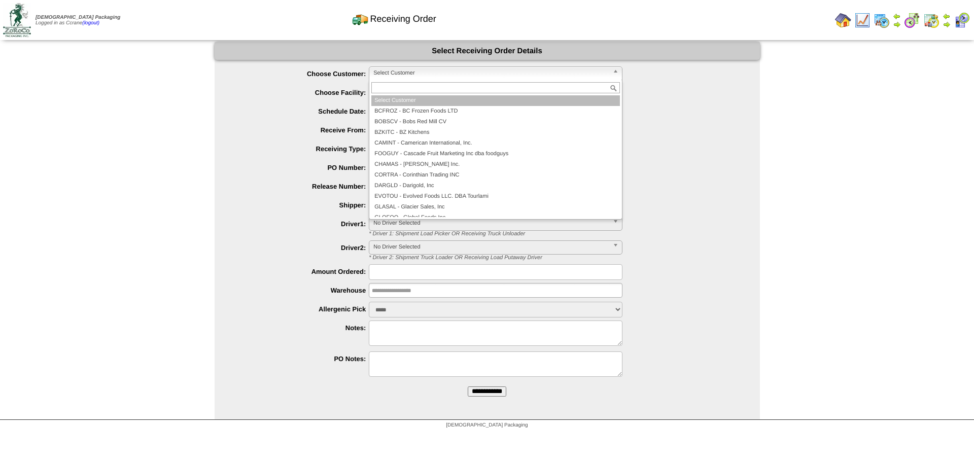
click at [392, 74] on span "Select Customer" at bounding box center [490, 73] width 235 height 12
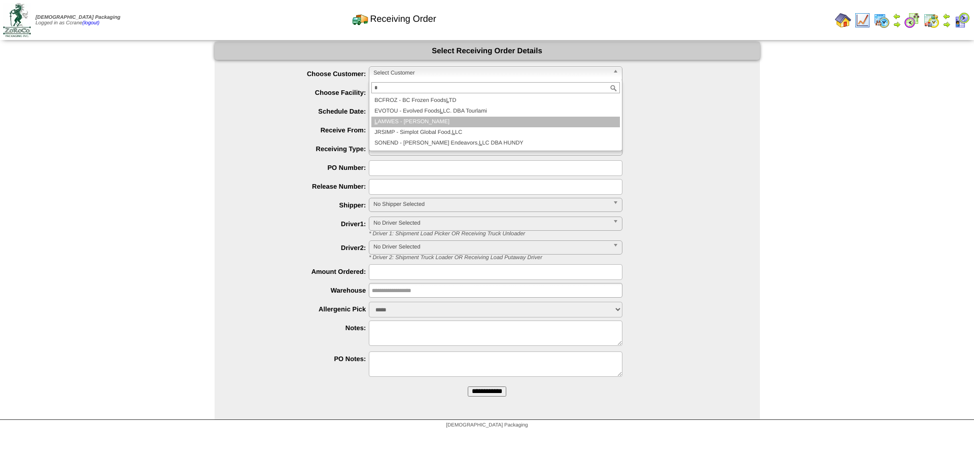
type input "*"
click at [408, 122] on li "L AMWES - [PERSON_NAME]" at bounding box center [495, 122] width 248 height 11
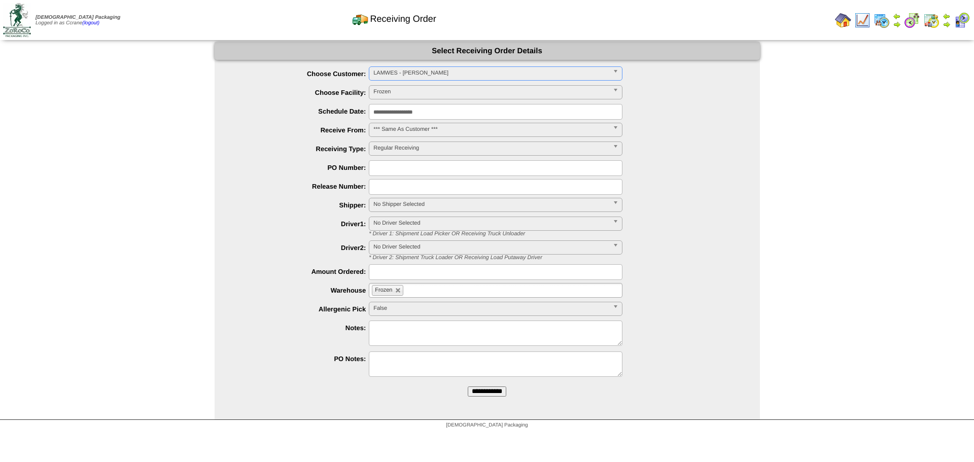
click at [468, 386] on input "**********" at bounding box center [487, 391] width 39 height 10
click at [386, 74] on span "Select Customer" at bounding box center [490, 73] width 235 height 12
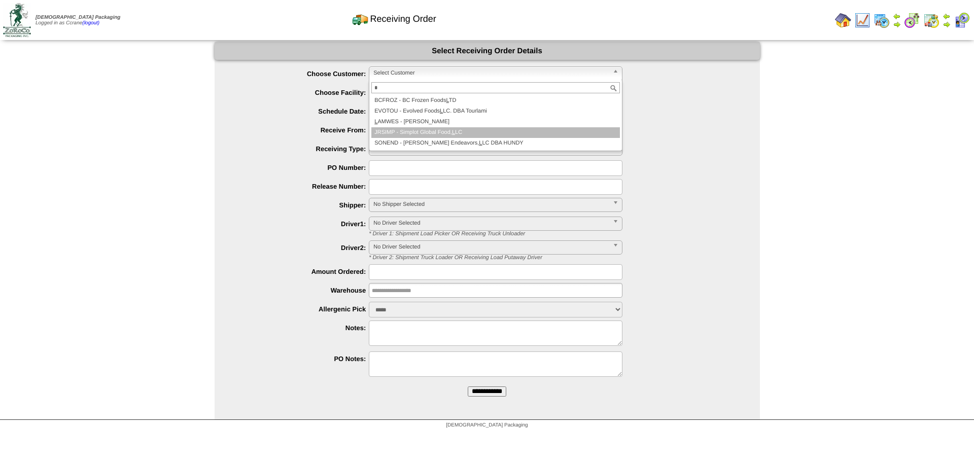
type input "*"
click at [408, 122] on li "L AMWES - [PERSON_NAME]" at bounding box center [495, 122] width 248 height 11
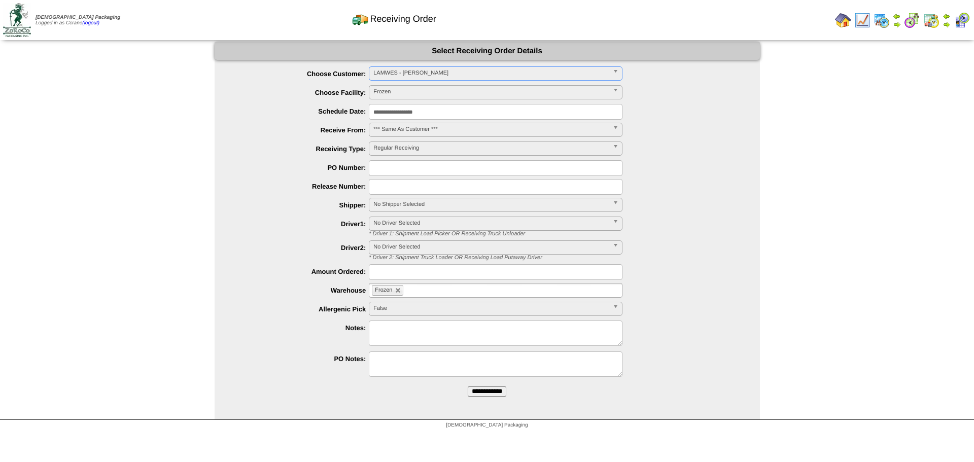
click at [468, 386] on input "**********" at bounding box center [487, 391] width 39 height 10
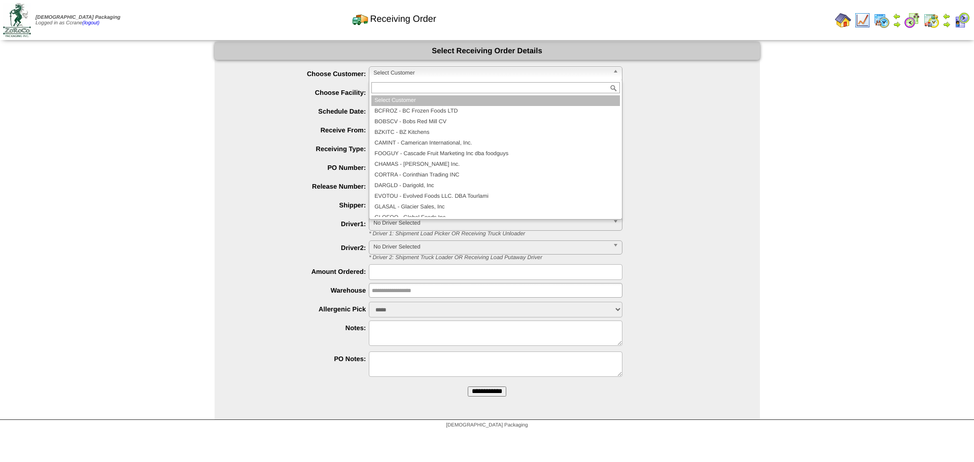
click at [391, 76] on span "Select Customer" at bounding box center [490, 73] width 235 height 12
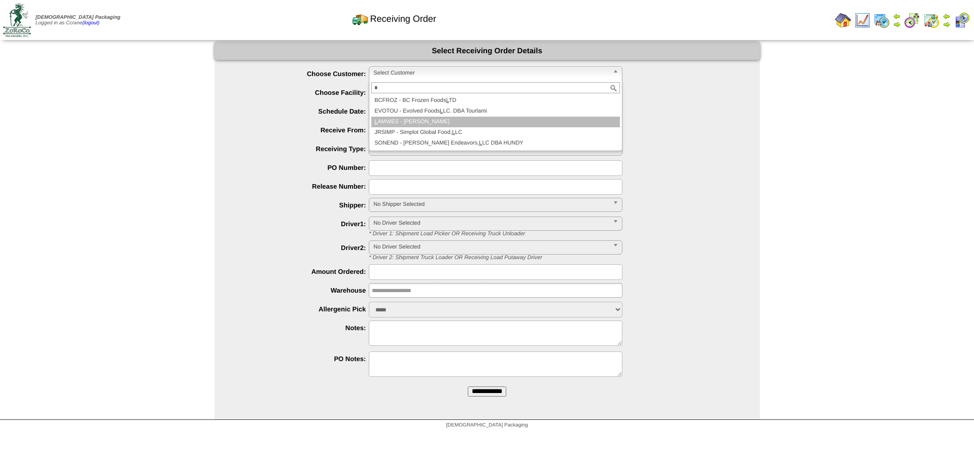
type input "*"
click at [409, 120] on li "L AMWES - Lamb-Weston" at bounding box center [495, 122] width 248 height 11
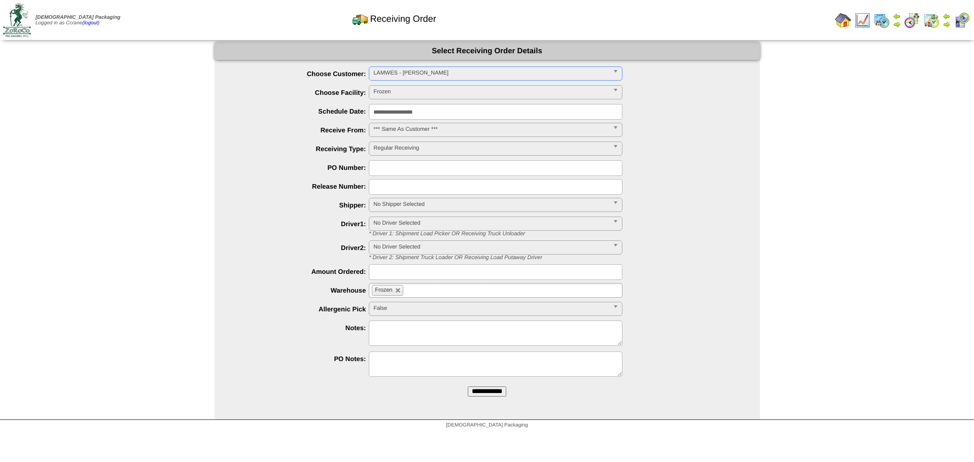
click at [468, 386] on input "**********" at bounding box center [487, 391] width 39 height 10
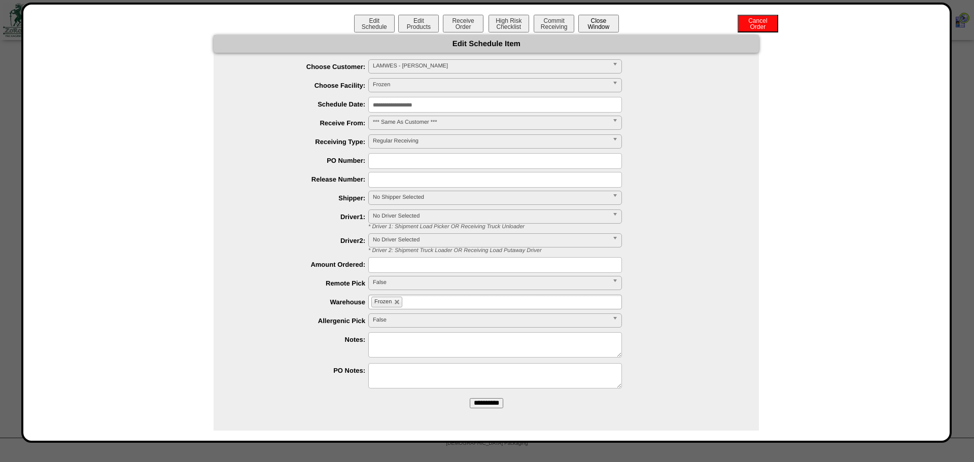
click at [601, 27] on button "Close Window" at bounding box center [598, 24] width 41 height 18
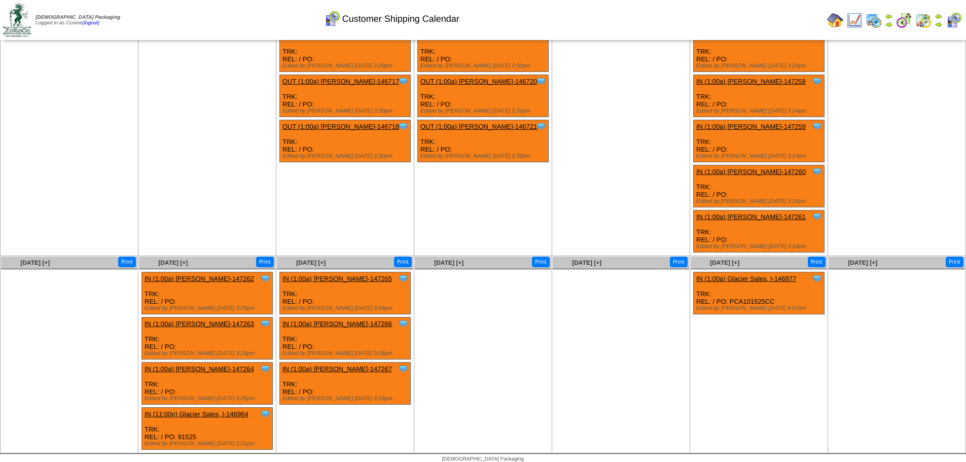
scroll to position [60, 0]
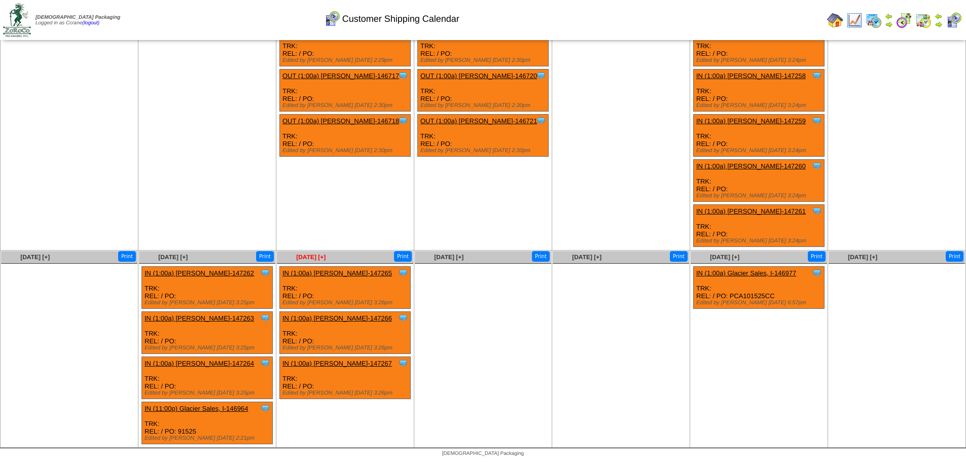
click at [315, 256] on span "[DATE] [+]" at bounding box center [310, 257] width 29 height 7
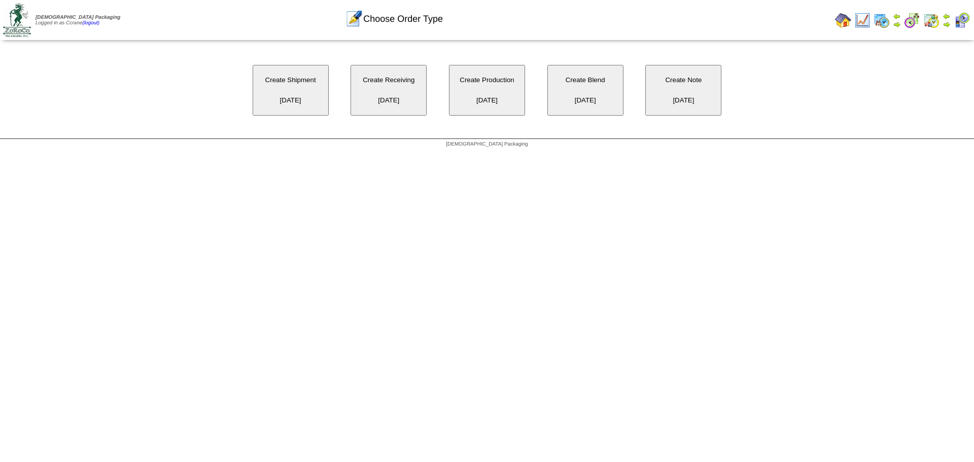
click at [382, 93] on button "Create Receiving [DATE]" at bounding box center [388, 90] width 76 height 51
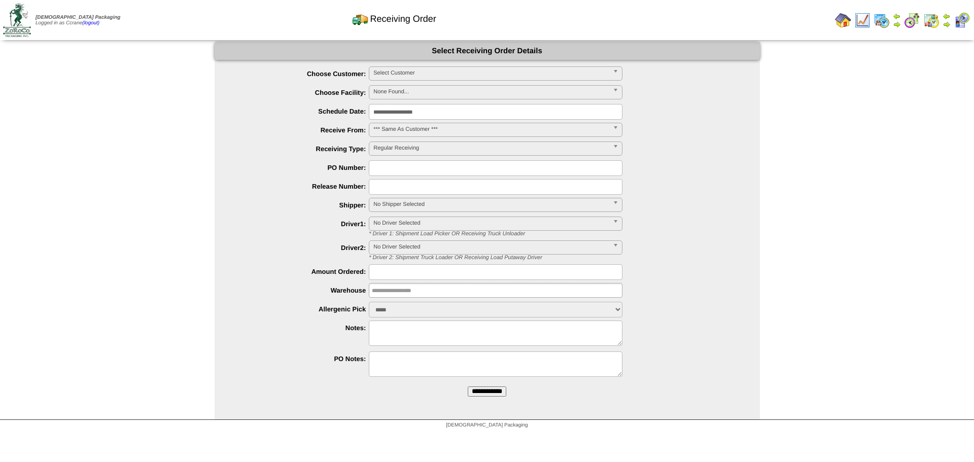
click at [419, 69] on span "Select Customer" at bounding box center [490, 73] width 235 height 12
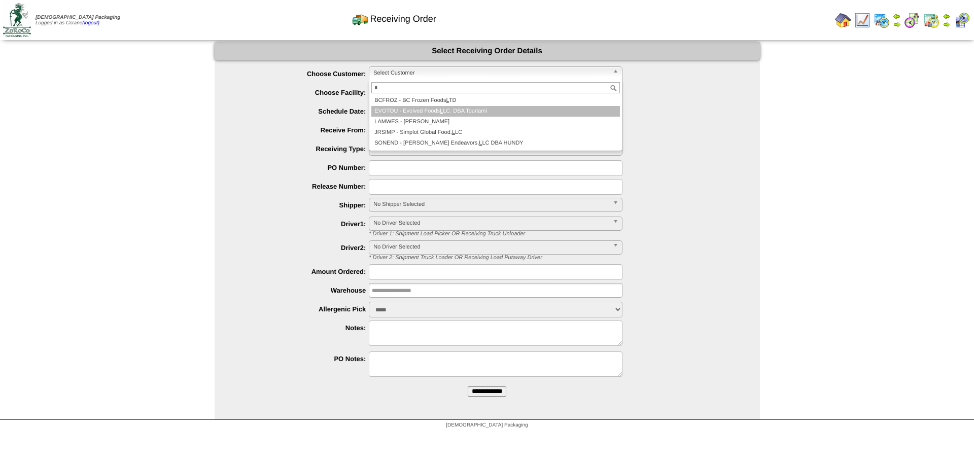
type input "*"
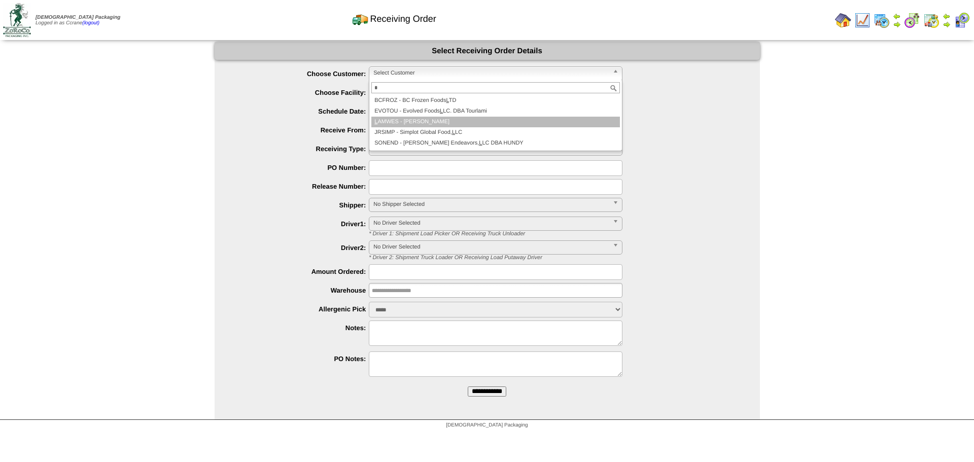
click at [423, 120] on li "L AMWES - [PERSON_NAME]" at bounding box center [495, 122] width 248 height 11
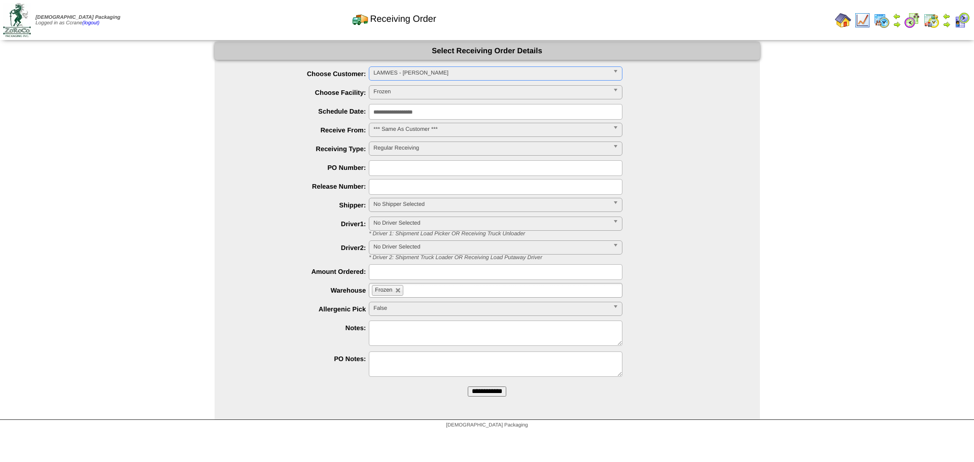
click at [468, 386] on input "**********" at bounding box center [487, 391] width 39 height 10
click at [395, 75] on span "Select Customer" at bounding box center [490, 73] width 235 height 12
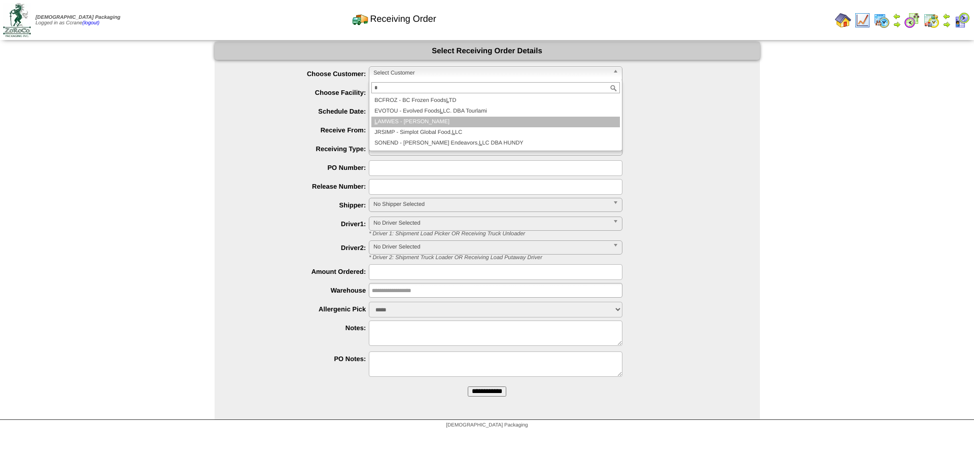
type input "*"
click at [415, 121] on li "L AMWES - [PERSON_NAME]" at bounding box center [495, 122] width 248 height 11
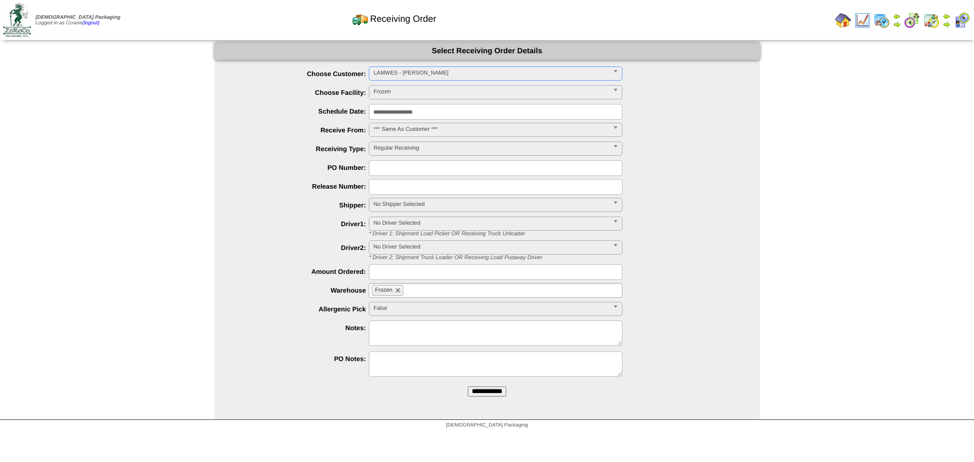
click at [468, 386] on input "**********" at bounding box center [487, 391] width 39 height 10
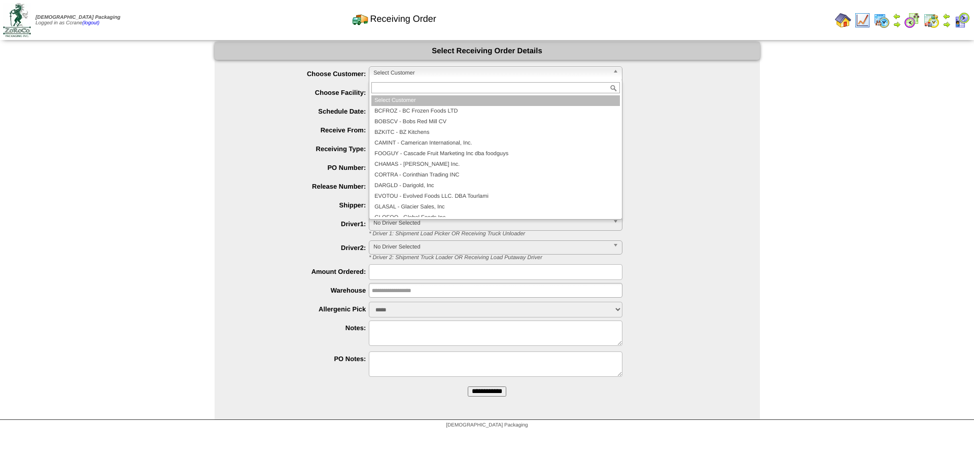
click at [399, 71] on span "Select Customer" at bounding box center [490, 73] width 235 height 12
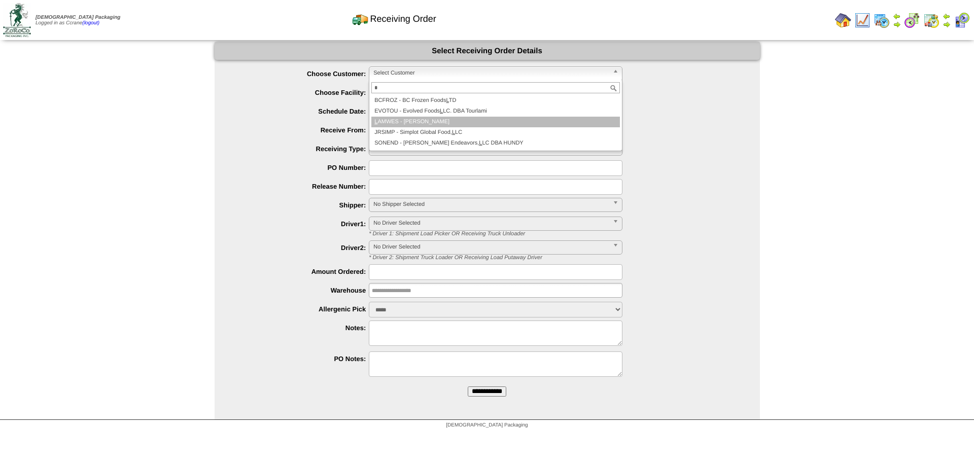
type input "*"
click at [421, 120] on li "L AMWES - [PERSON_NAME]" at bounding box center [495, 122] width 248 height 11
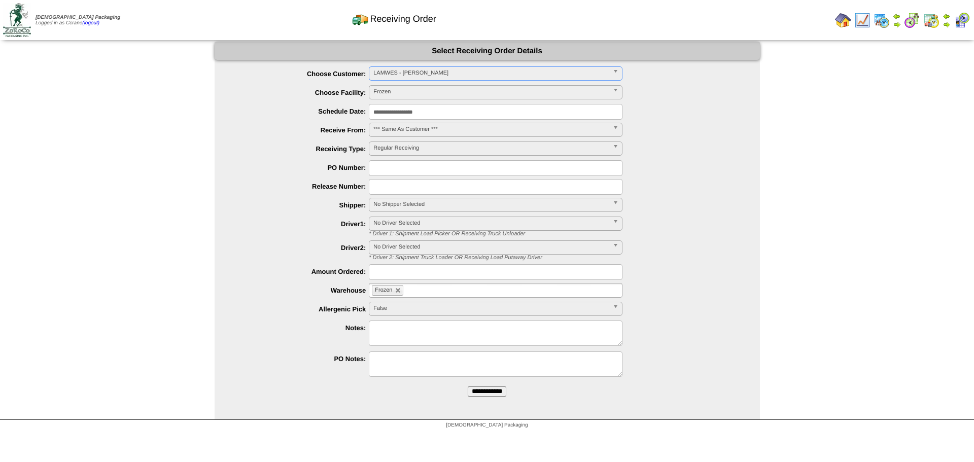
click at [468, 386] on input "**********" at bounding box center [487, 391] width 39 height 10
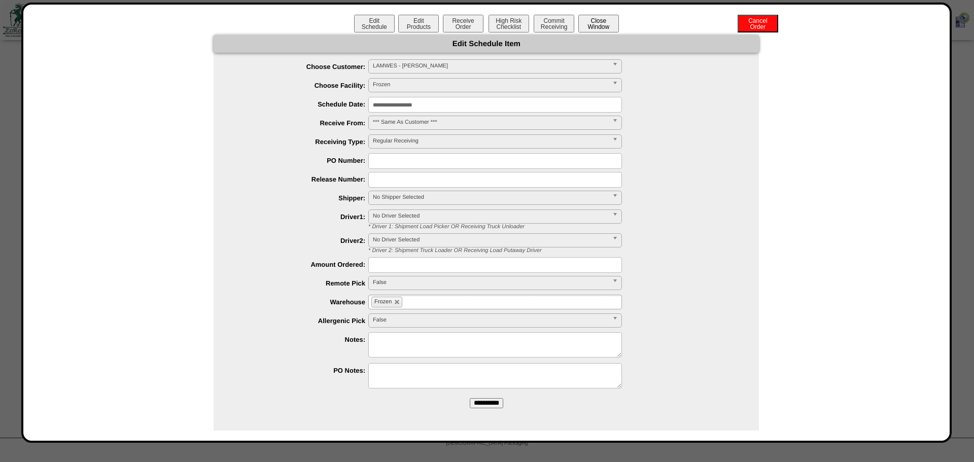
click at [598, 22] on button "Close Window" at bounding box center [598, 24] width 41 height 18
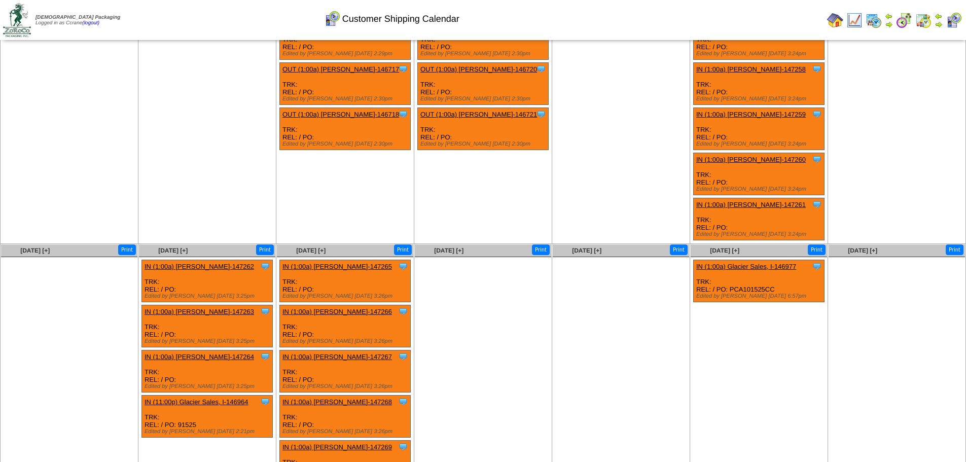
scroll to position [150, 0]
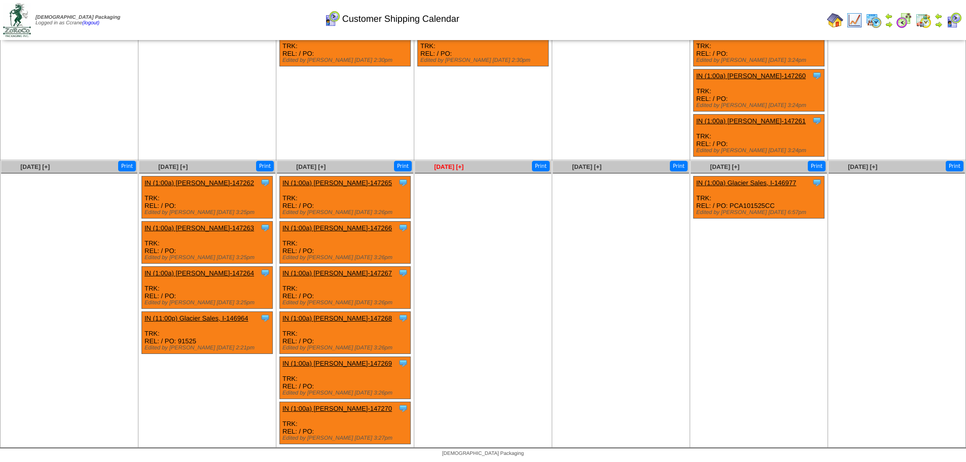
click at [454, 166] on span "[DATE] [+]" at bounding box center [448, 166] width 29 height 7
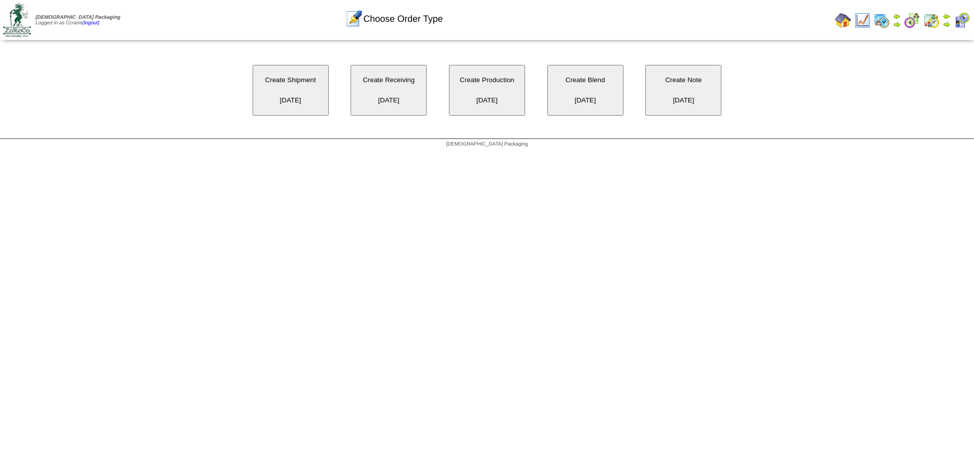
click at [400, 92] on button "Create Receiving [DATE]" at bounding box center [388, 90] width 76 height 51
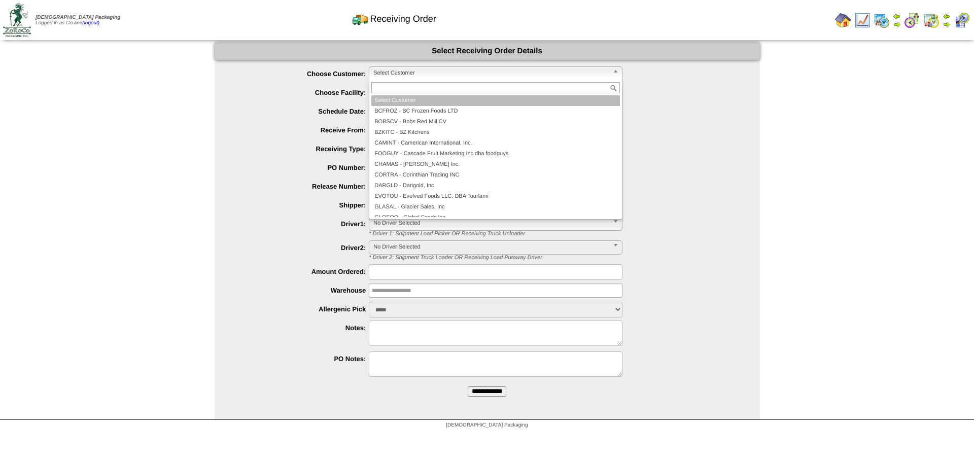
click at [409, 75] on span "Select Customer" at bounding box center [490, 73] width 235 height 12
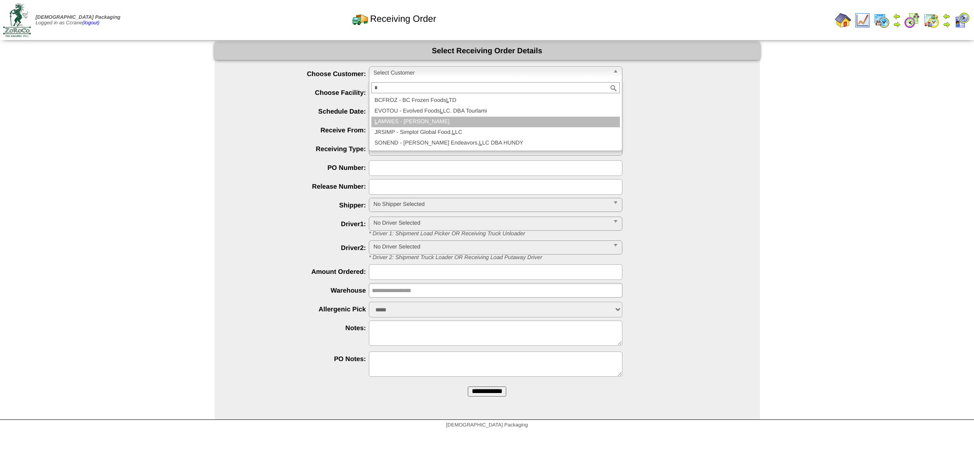
type input "*"
click at [422, 119] on li "L AMWES - [PERSON_NAME]" at bounding box center [495, 122] width 248 height 11
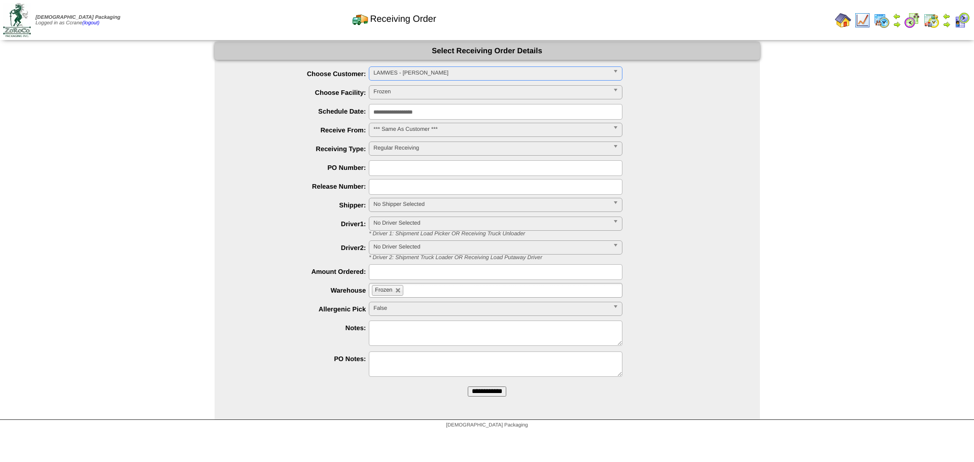
click at [468, 386] on input "**********" at bounding box center [487, 391] width 39 height 10
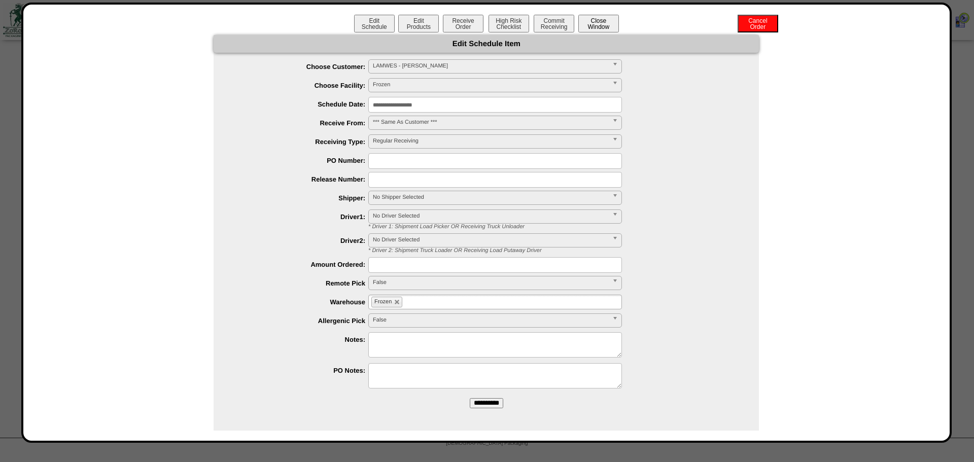
click at [596, 22] on button "Close Window" at bounding box center [598, 24] width 41 height 18
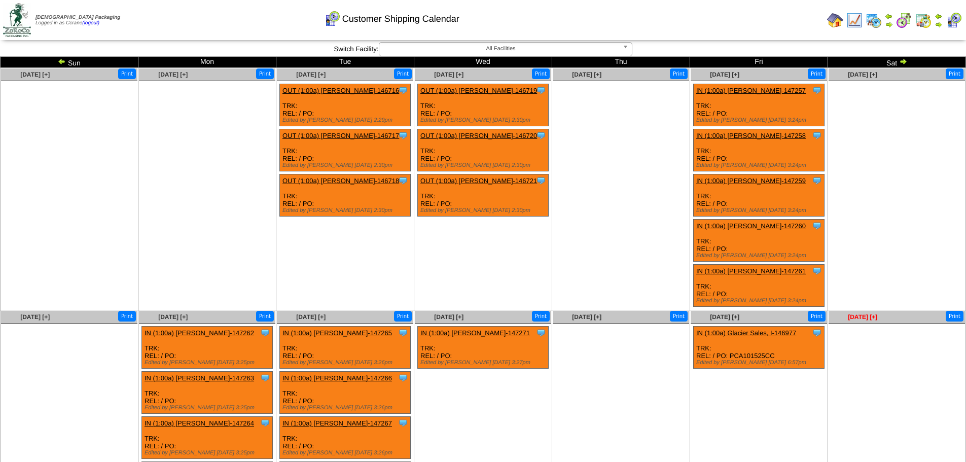
click at [857, 317] on span "[DATE] [+]" at bounding box center [862, 316] width 29 height 7
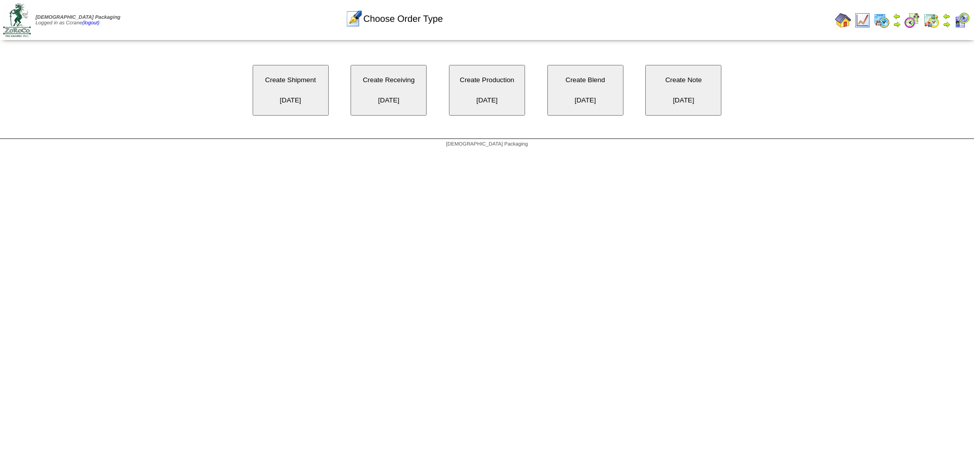
click at [315, 99] on button "Create Shipment [DATE]" at bounding box center [291, 90] width 76 height 51
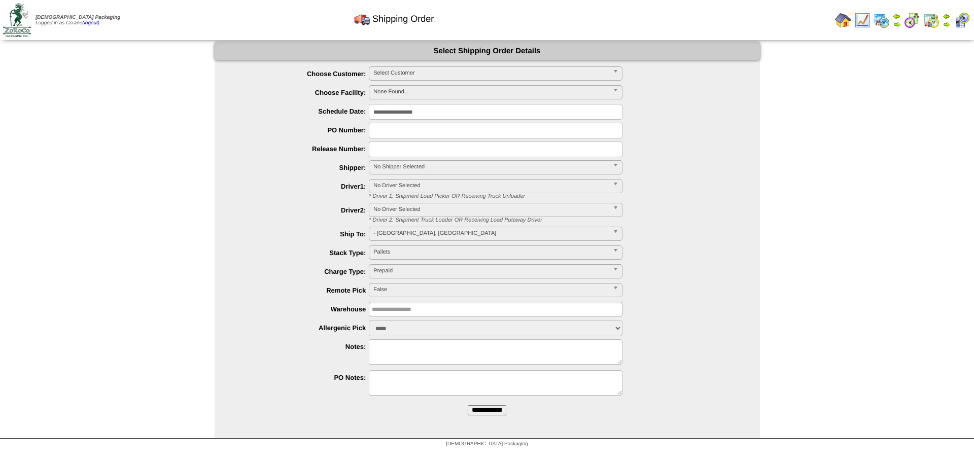
click at [382, 78] on span "Select Customer" at bounding box center [490, 73] width 235 height 12
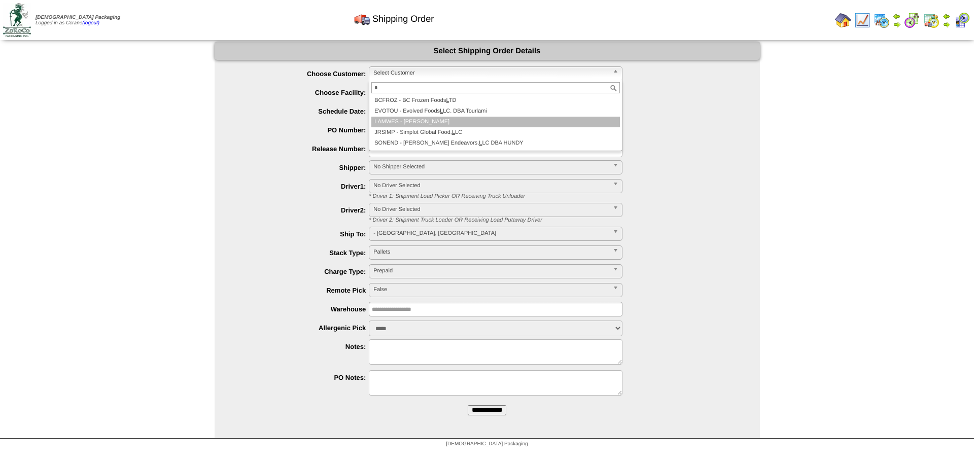
type input "*"
click at [397, 122] on li "L AMWES - [PERSON_NAME]" at bounding box center [495, 122] width 248 height 11
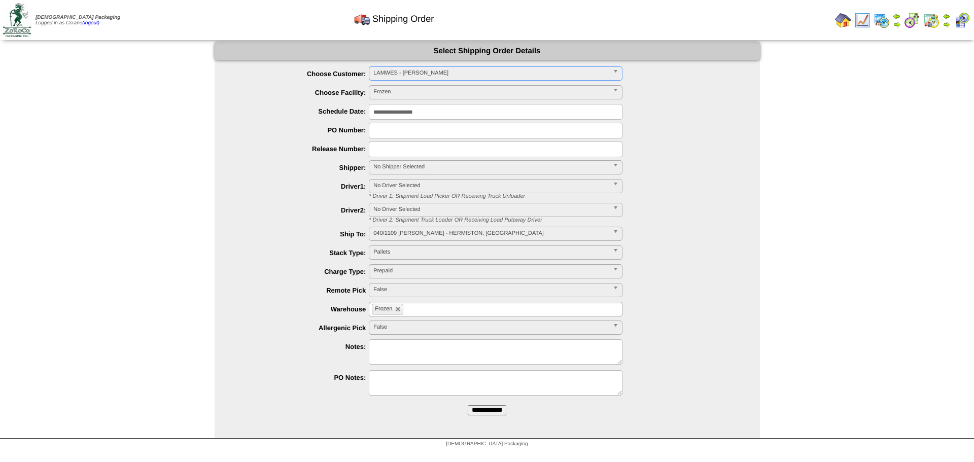
click at [468, 405] on input "**********" at bounding box center [487, 410] width 39 height 10
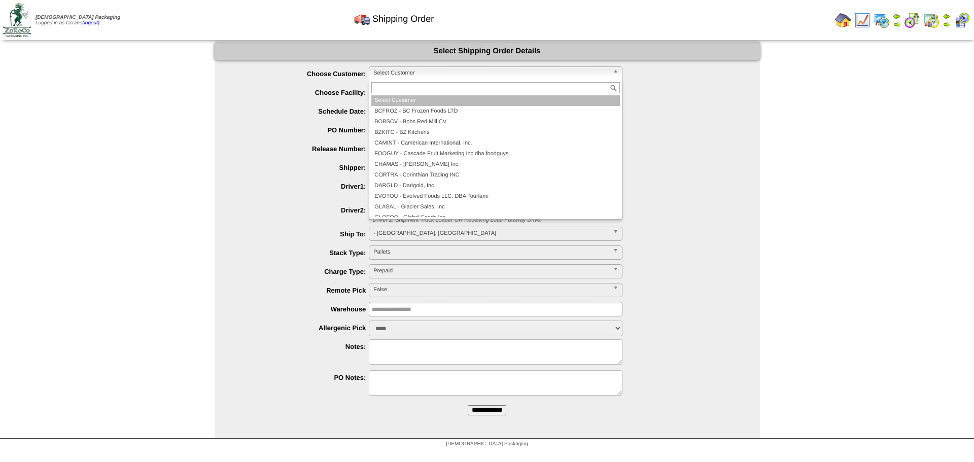
click at [381, 70] on span "Select Customer" at bounding box center [490, 73] width 235 height 12
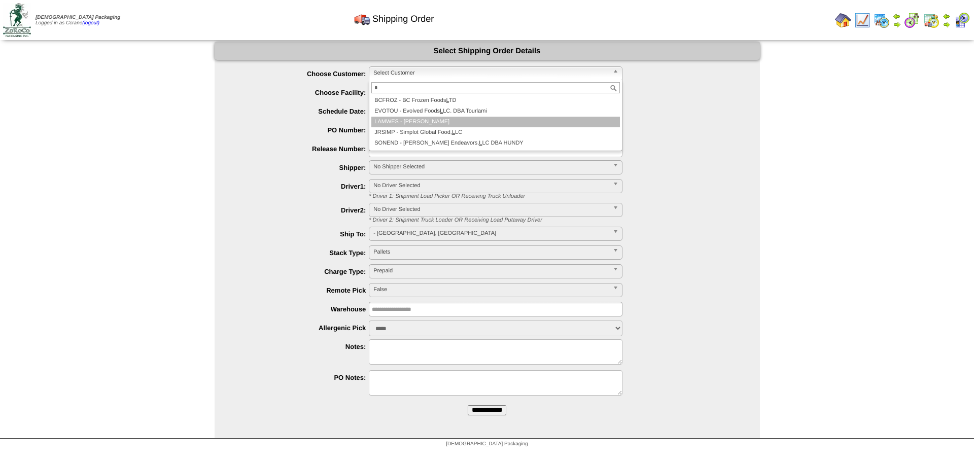
type input "*"
click at [409, 122] on li "L AMWES - [PERSON_NAME]" at bounding box center [495, 122] width 248 height 11
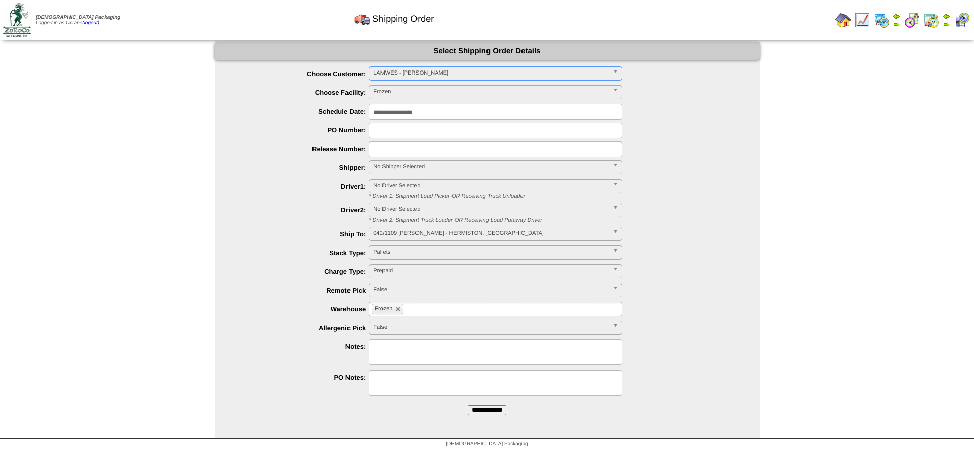
click at [468, 405] on input "**********" at bounding box center [487, 410] width 39 height 10
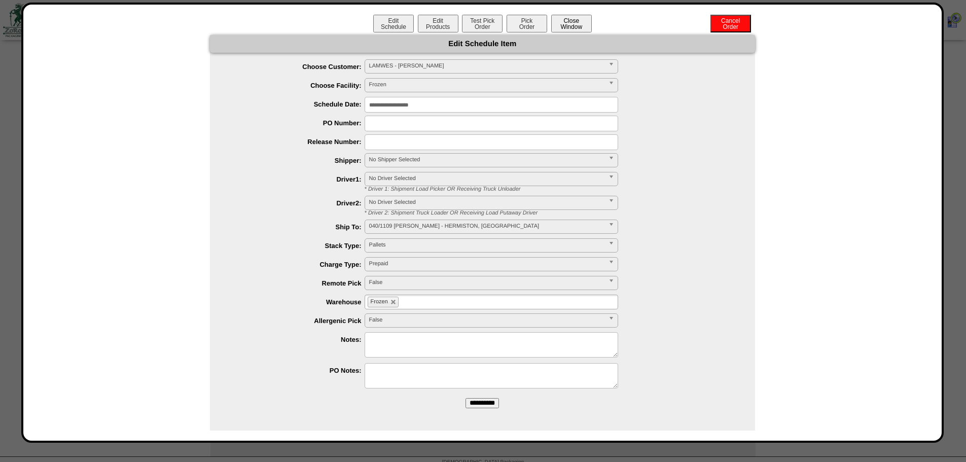
click at [574, 28] on button "Close Window" at bounding box center [571, 24] width 41 height 18
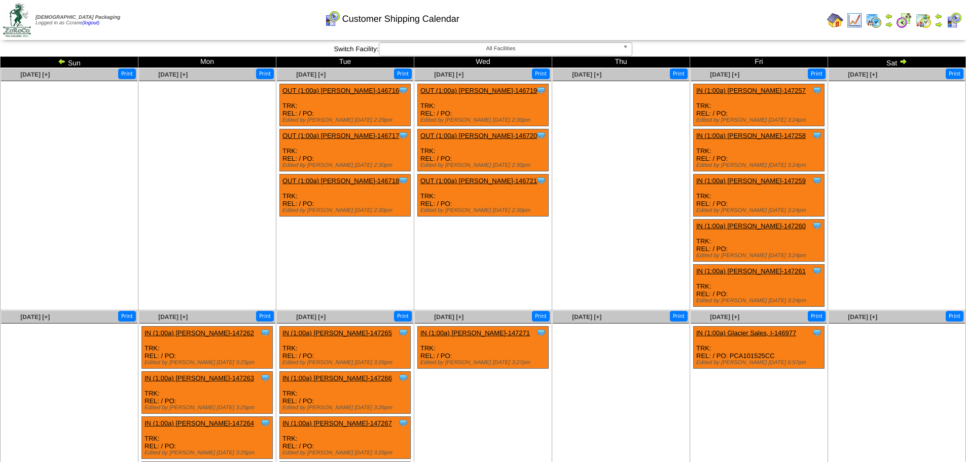
click at [904, 61] on img at bounding box center [903, 61] width 8 height 8
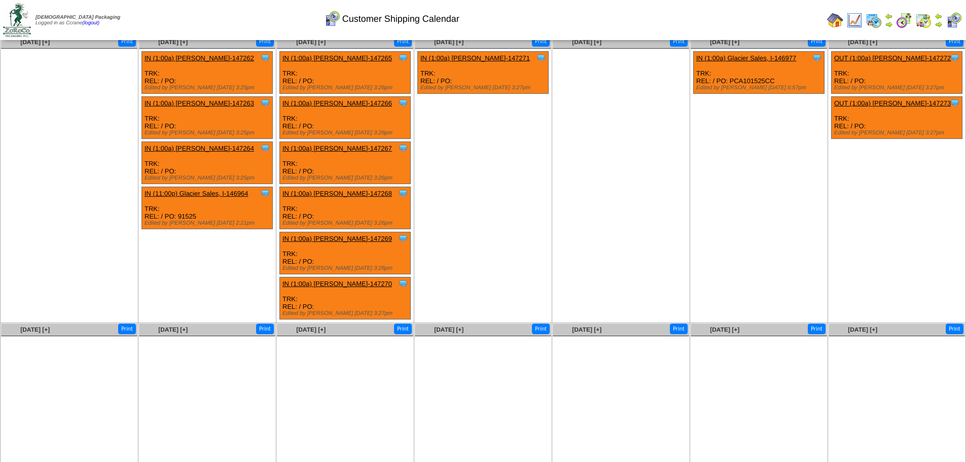
scroll to position [74, 0]
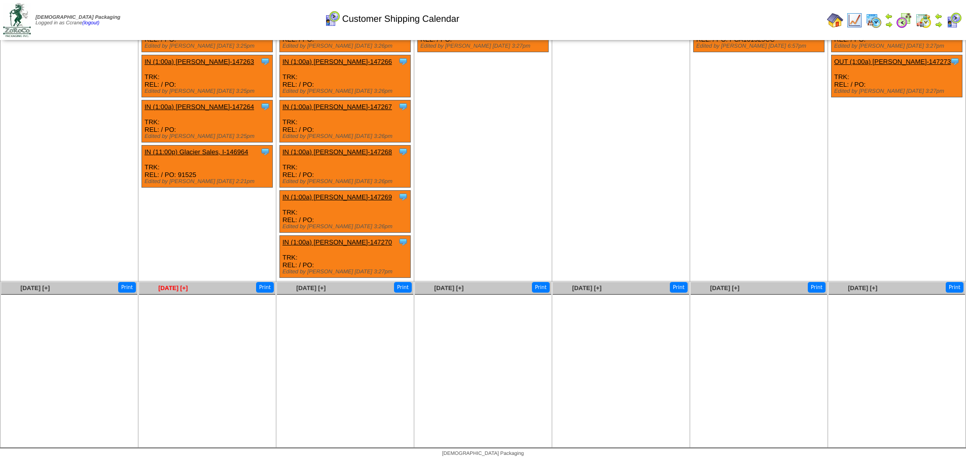
click at [170, 289] on span "[DATE] [+]" at bounding box center [172, 287] width 29 height 7
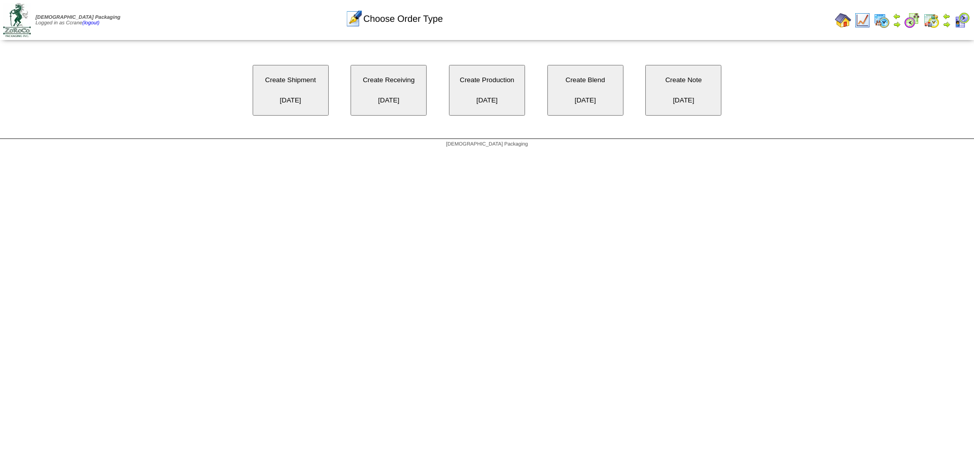
click at [383, 99] on button "Create Receiving 11/10/2025" at bounding box center [388, 90] width 76 height 51
click at [289, 86] on button "Create Shipment [DATE]" at bounding box center [291, 90] width 76 height 51
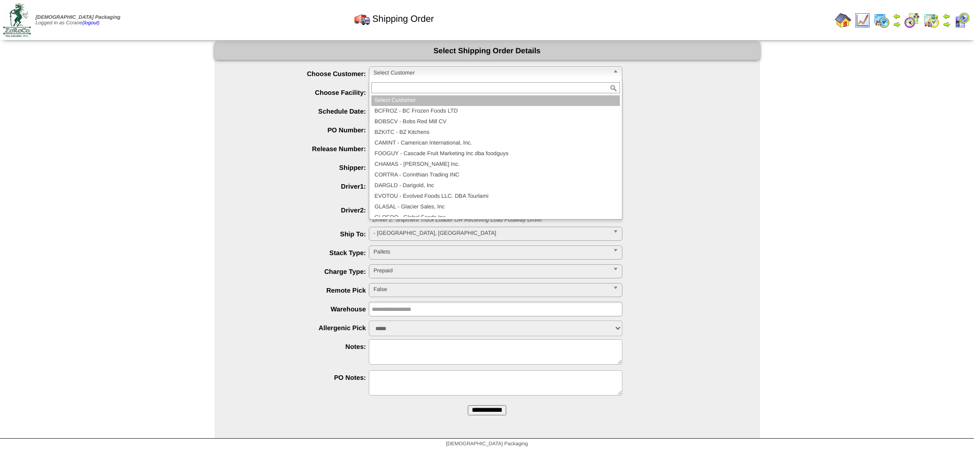
click at [414, 74] on span "Select Customer" at bounding box center [490, 73] width 235 height 12
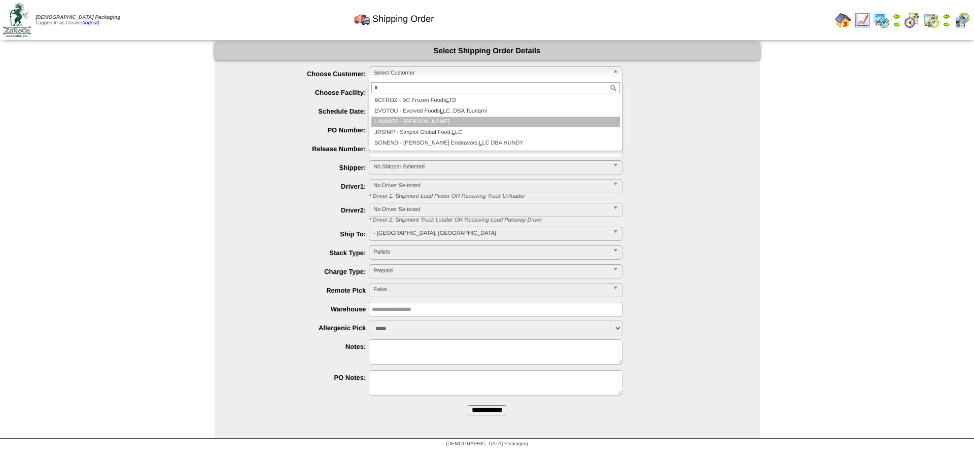
type input "*"
click at [422, 126] on li "L AMWES - Lamb-Weston" at bounding box center [495, 122] width 248 height 11
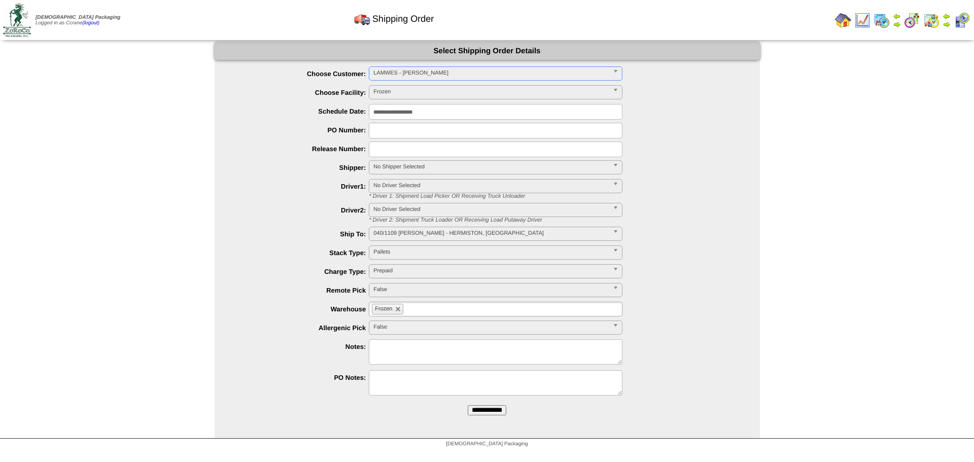
click at [468, 405] on input "**********" at bounding box center [487, 410] width 39 height 10
click at [386, 76] on span "Select Customer" at bounding box center [490, 73] width 235 height 12
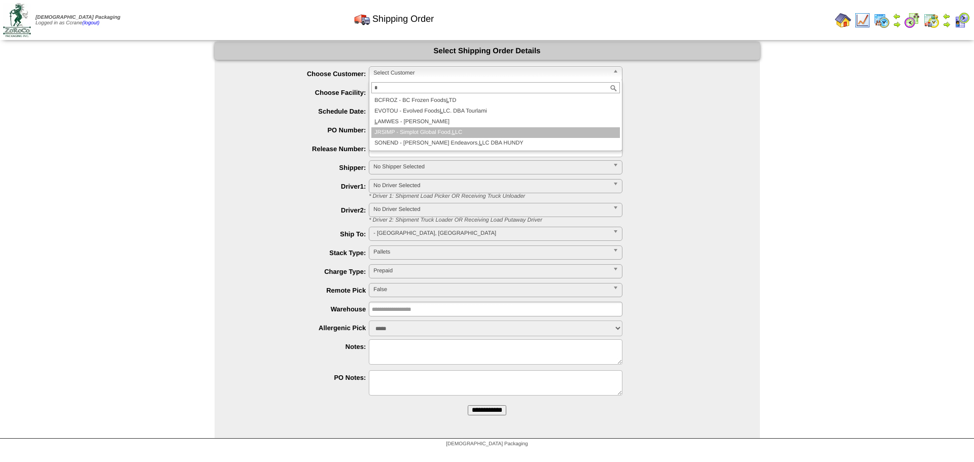
type input "*"
click at [411, 122] on li "L AMWES - [PERSON_NAME]" at bounding box center [495, 122] width 248 height 11
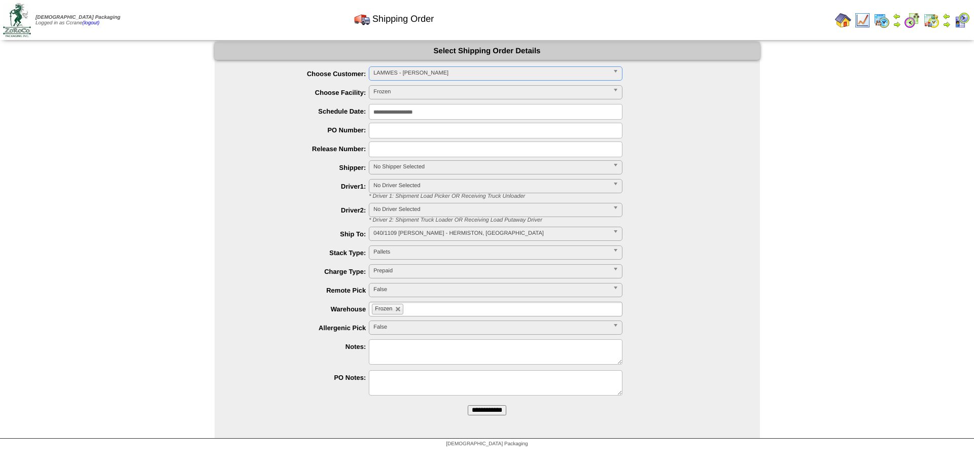
click at [468, 405] on input "**********" at bounding box center [487, 410] width 39 height 10
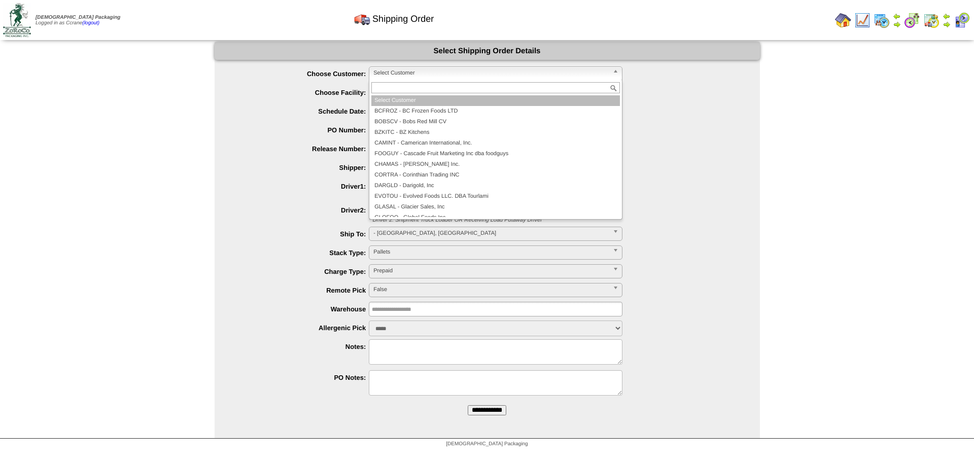
click at [398, 67] on span "Select Customer" at bounding box center [490, 73] width 235 height 12
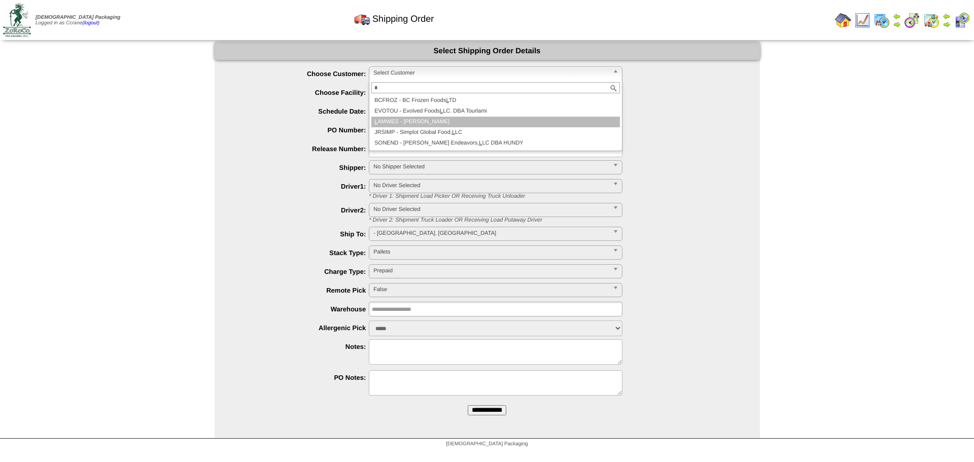
type input "*"
click at [420, 122] on li "L AMWES - [PERSON_NAME]" at bounding box center [495, 122] width 248 height 11
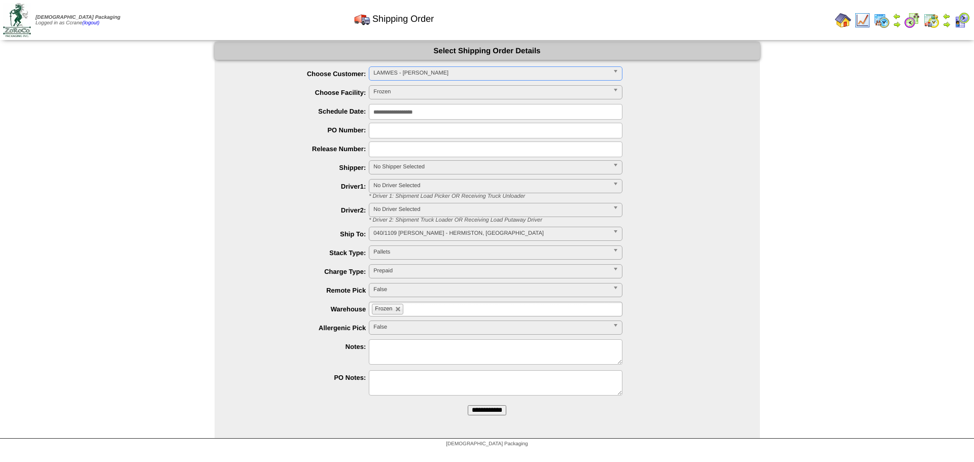
click at [468, 405] on input "**********" at bounding box center [487, 410] width 39 height 10
click at [410, 71] on span "Select Customer" at bounding box center [490, 73] width 235 height 12
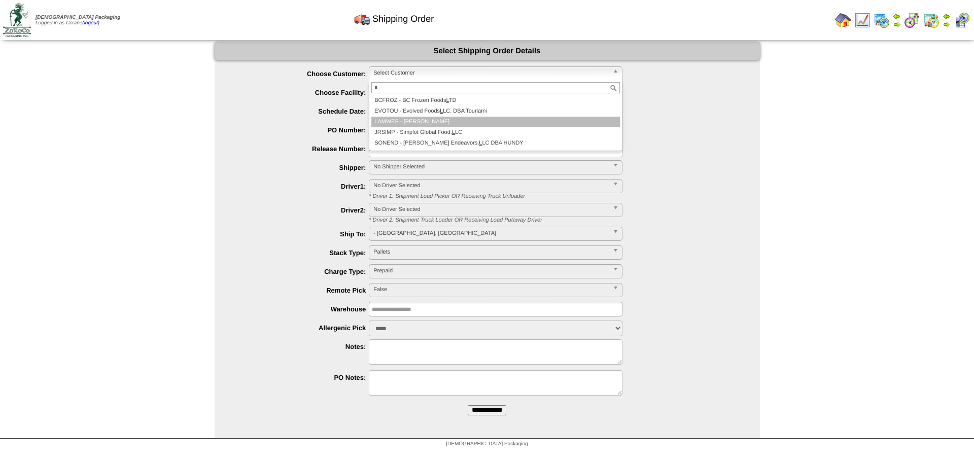
type input "*"
click at [430, 124] on li "L AMWES - Lamb-Weston" at bounding box center [495, 122] width 248 height 11
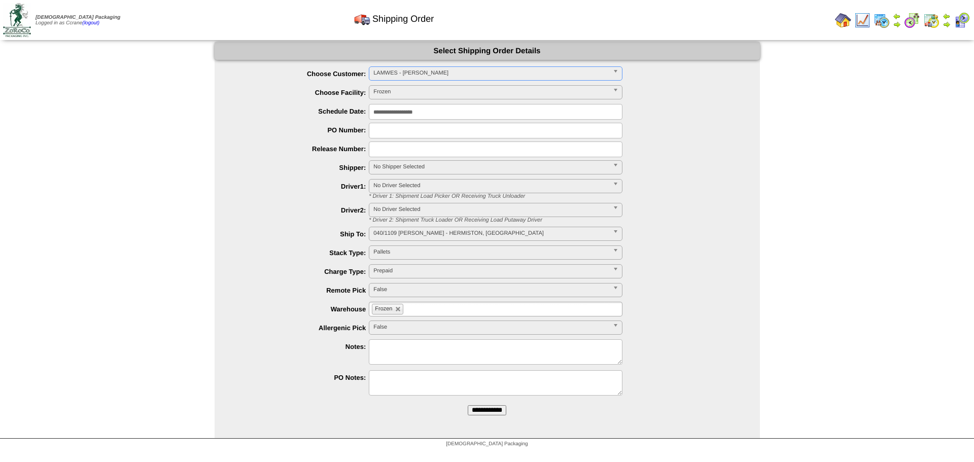
click at [468, 405] on input "**********" at bounding box center [487, 410] width 39 height 10
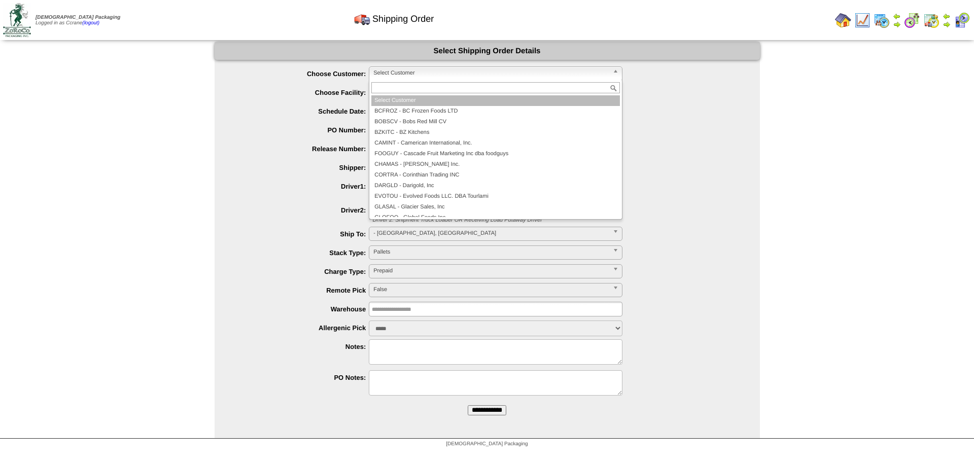
click at [395, 76] on span "Select Customer" at bounding box center [490, 73] width 235 height 12
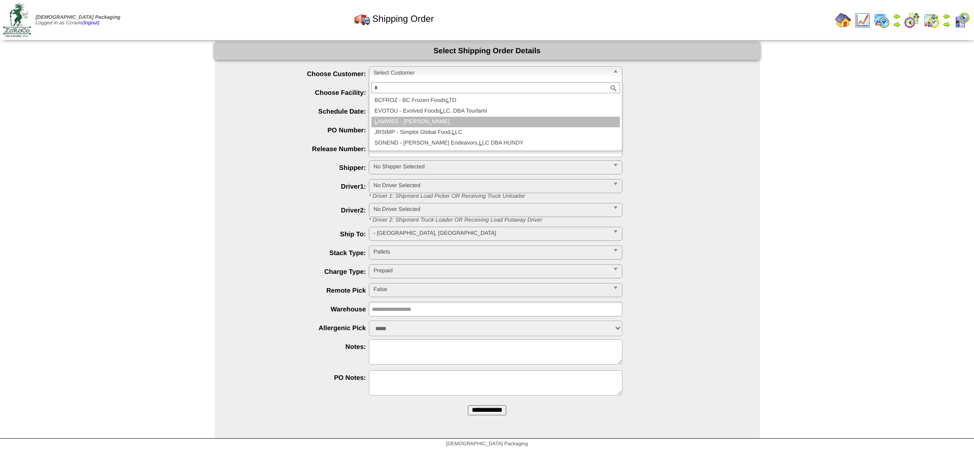
type input "*"
click at [403, 127] on li "L AMWES - [PERSON_NAME]" at bounding box center [495, 122] width 248 height 11
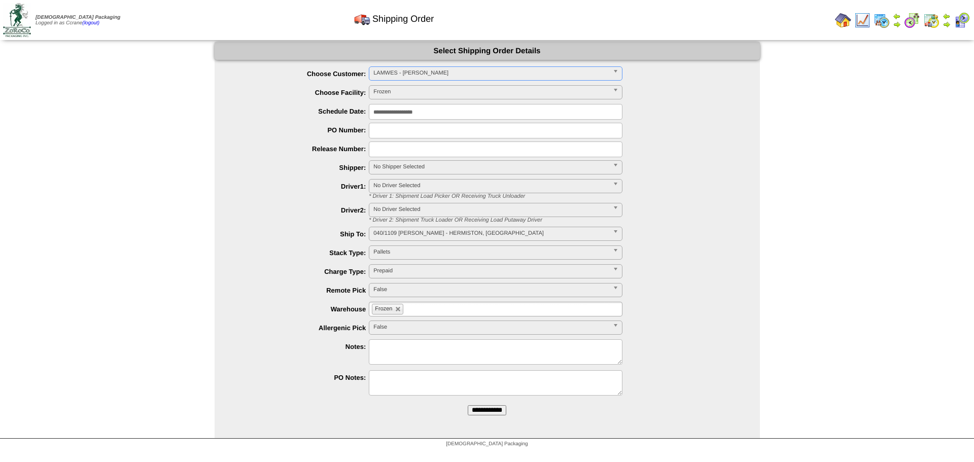
click at [468, 405] on input "**********" at bounding box center [487, 410] width 39 height 10
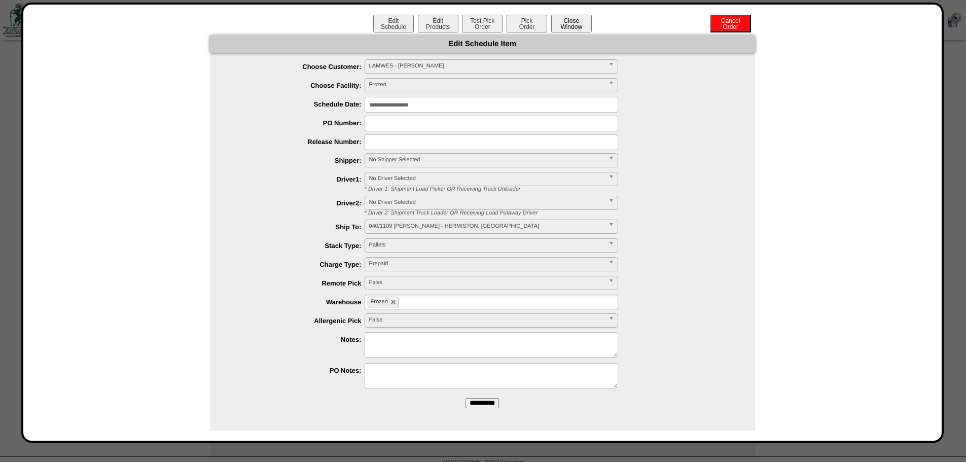
click at [562, 24] on button "Close Window" at bounding box center [571, 24] width 41 height 18
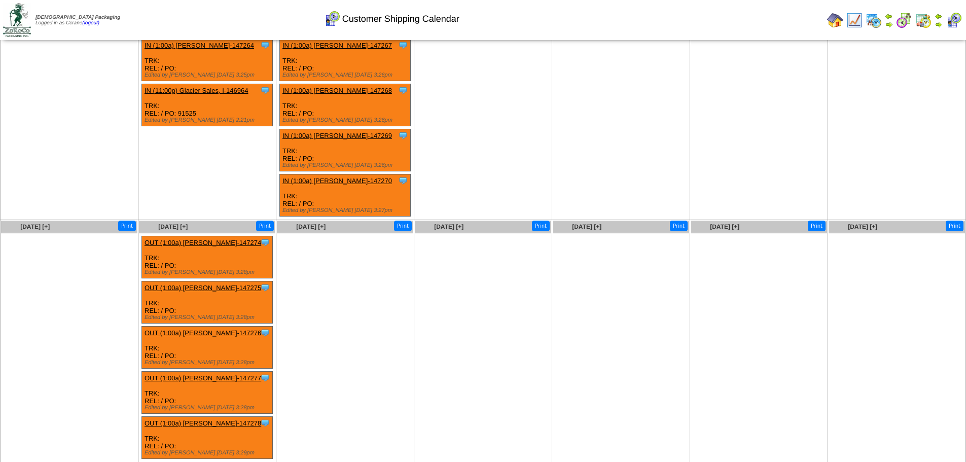
scroll to position [150, 0]
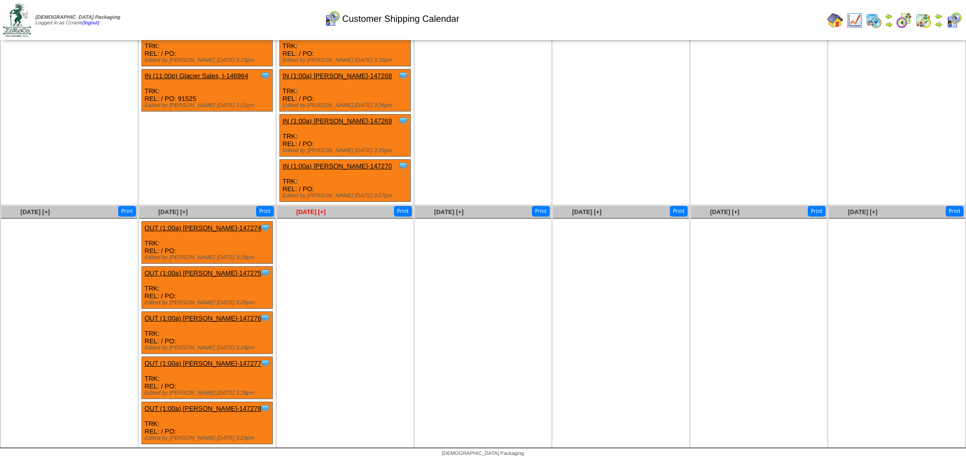
click at [313, 213] on span "Nov 11 [+]" at bounding box center [310, 211] width 29 height 7
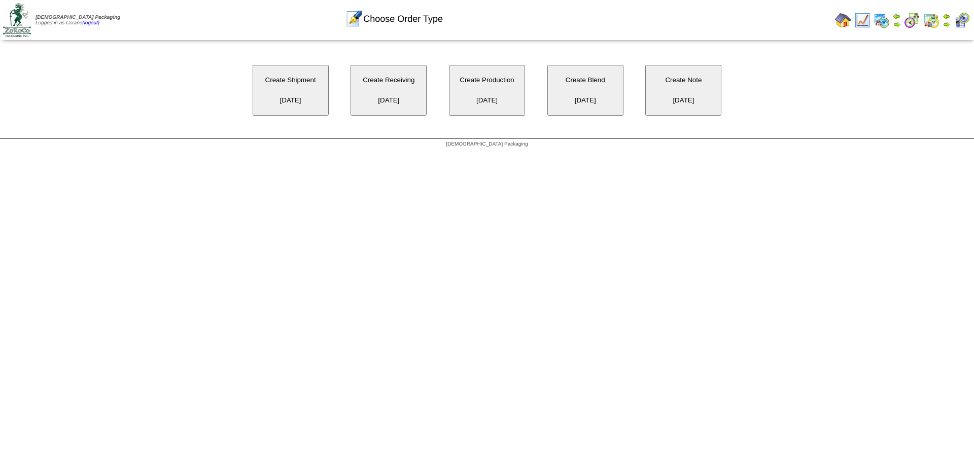
click at [301, 89] on button "Create Shipment [DATE]" at bounding box center [291, 90] width 76 height 51
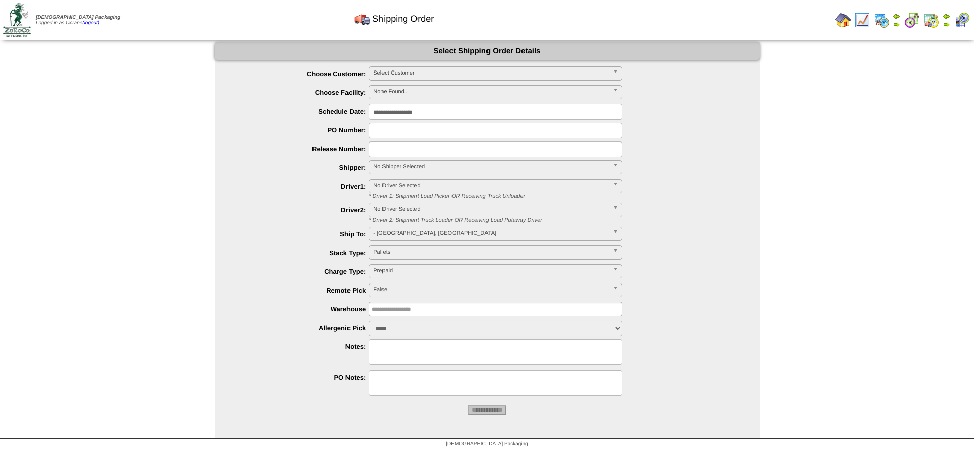
click at [404, 73] on span "Select Customer" at bounding box center [490, 73] width 235 height 12
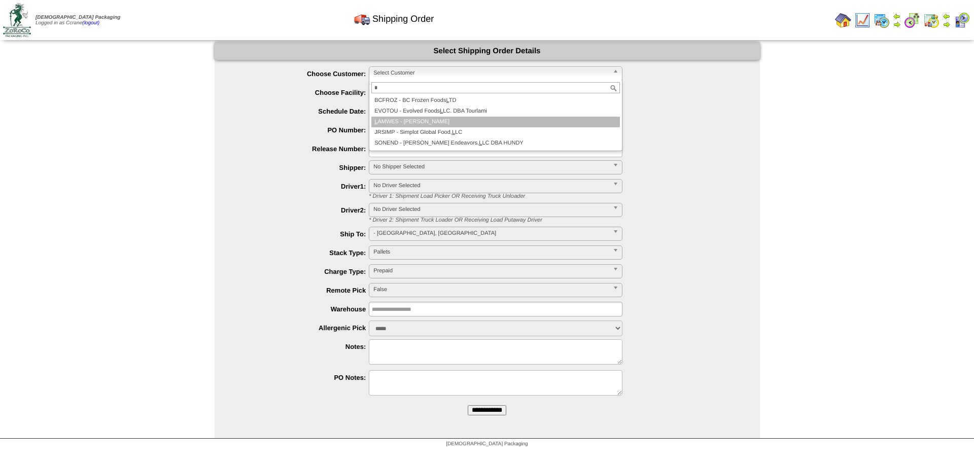
type input "*"
click at [409, 121] on li "L AMWES - [PERSON_NAME]" at bounding box center [495, 122] width 248 height 11
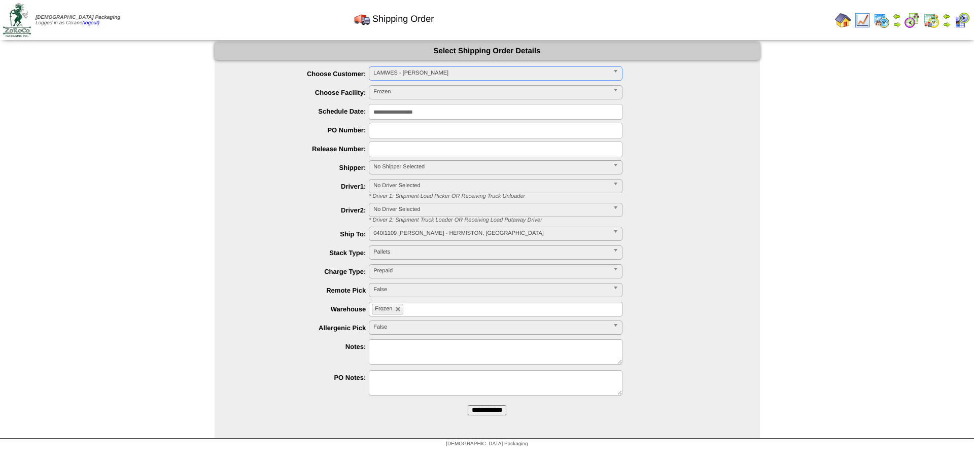
click at [468, 405] on input "**********" at bounding box center [487, 410] width 39 height 10
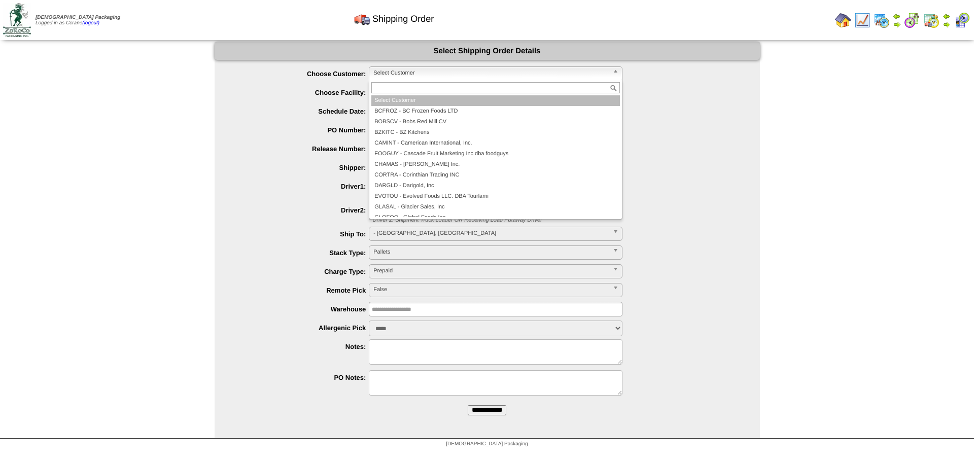
click at [395, 75] on span "Select Customer" at bounding box center [490, 73] width 235 height 12
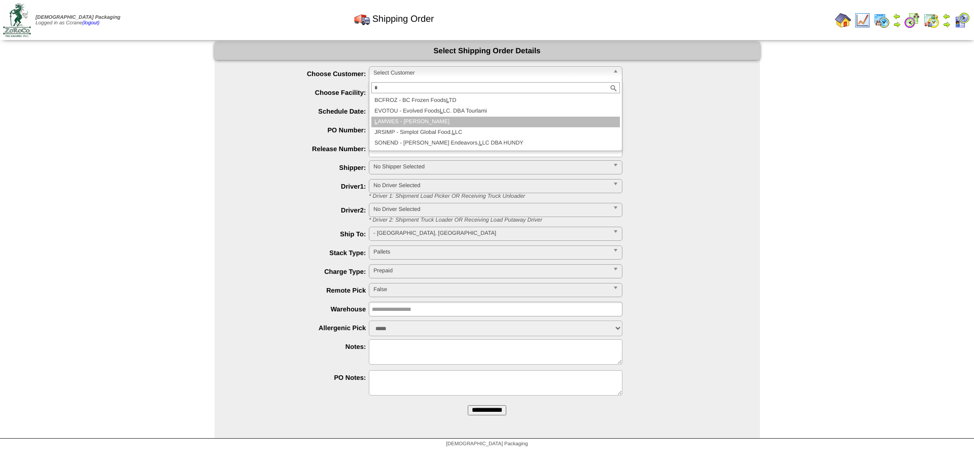
type input "*"
click at [406, 122] on li "L AMWES - [PERSON_NAME]" at bounding box center [495, 122] width 248 height 11
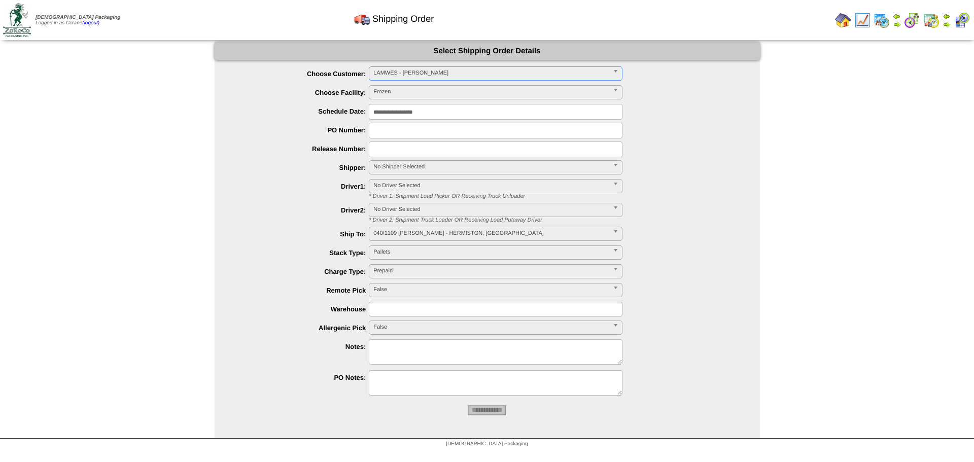
click at [468, 405] on input "**********" at bounding box center [487, 410] width 39 height 10
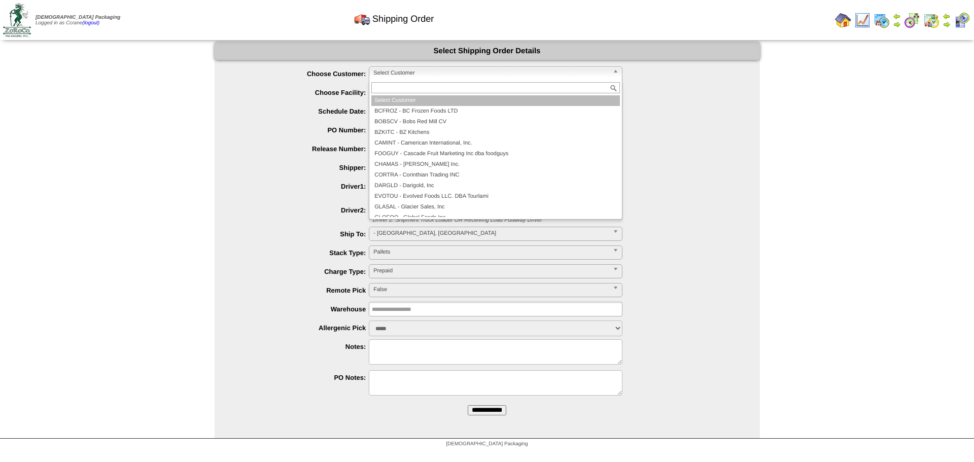
click at [387, 70] on span "Select Customer" at bounding box center [490, 73] width 235 height 12
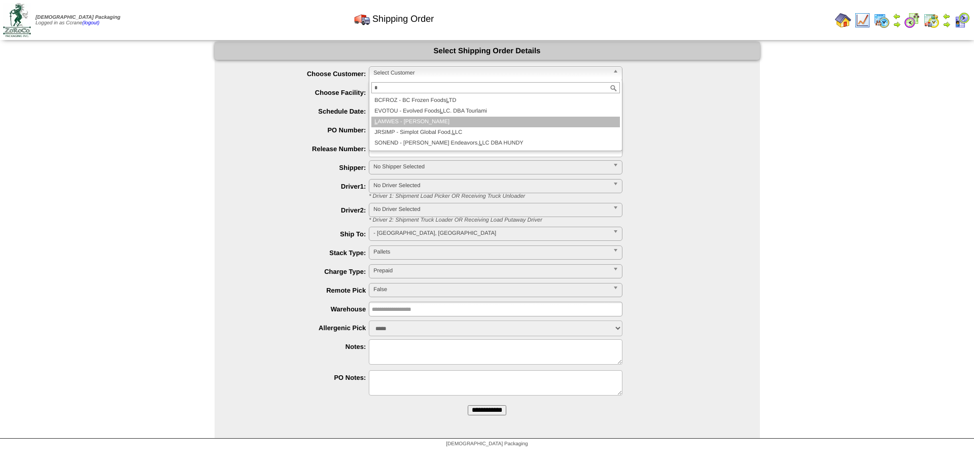
type input "*"
click at [405, 119] on li "L AMWES - [PERSON_NAME]" at bounding box center [495, 122] width 248 height 11
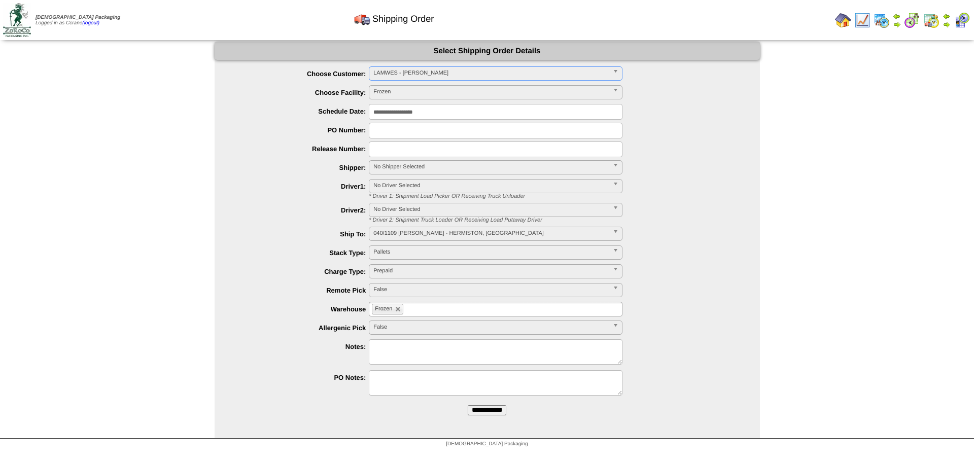
click at [468, 405] on input "**********" at bounding box center [487, 410] width 39 height 10
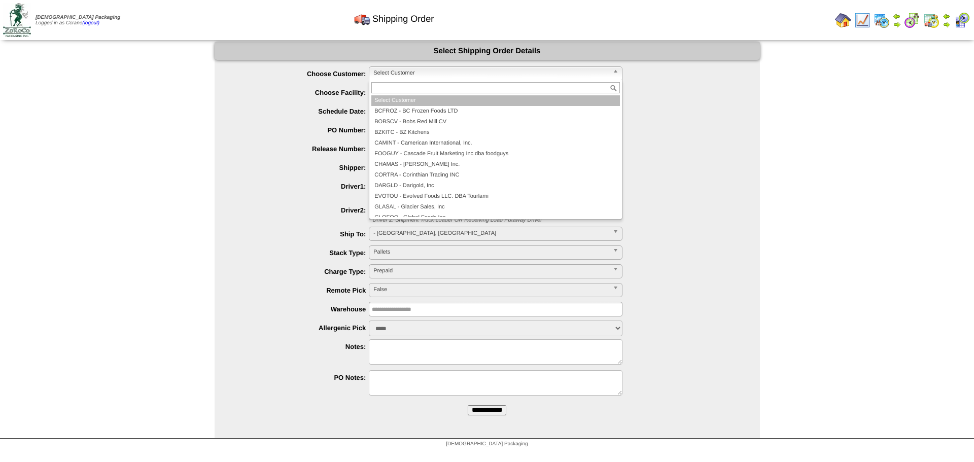
click at [449, 72] on span "Select Customer" at bounding box center [490, 73] width 235 height 12
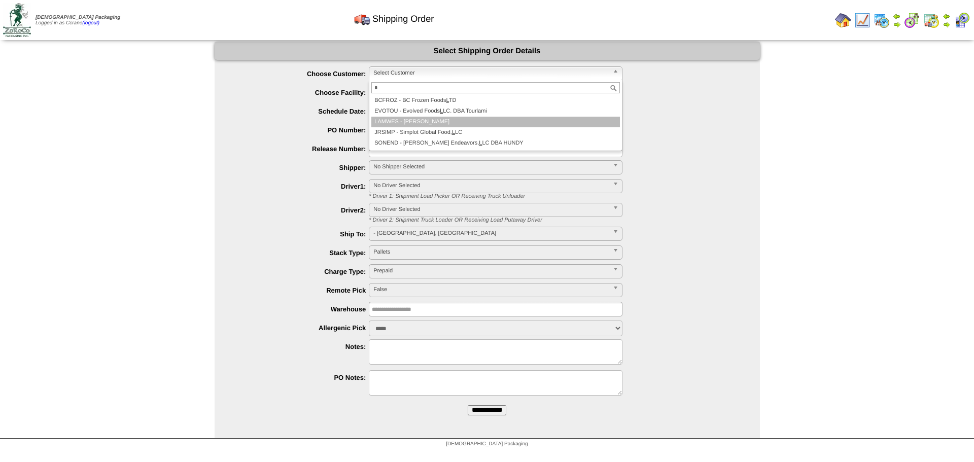
type input "*"
click at [445, 123] on li "L AMWES - [PERSON_NAME]" at bounding box center [495, 122] width 248 height 11
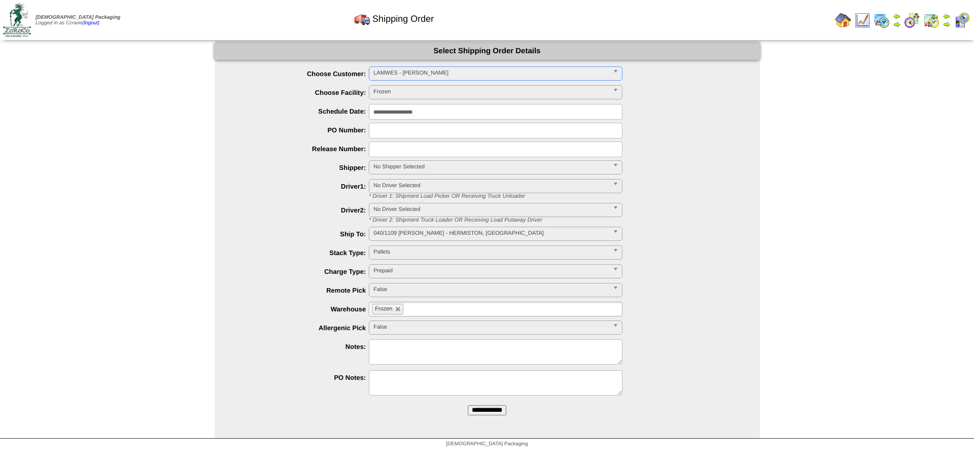
click at [468, 405] on input "**********" at bounding box center [487, 410] width 39 height 10
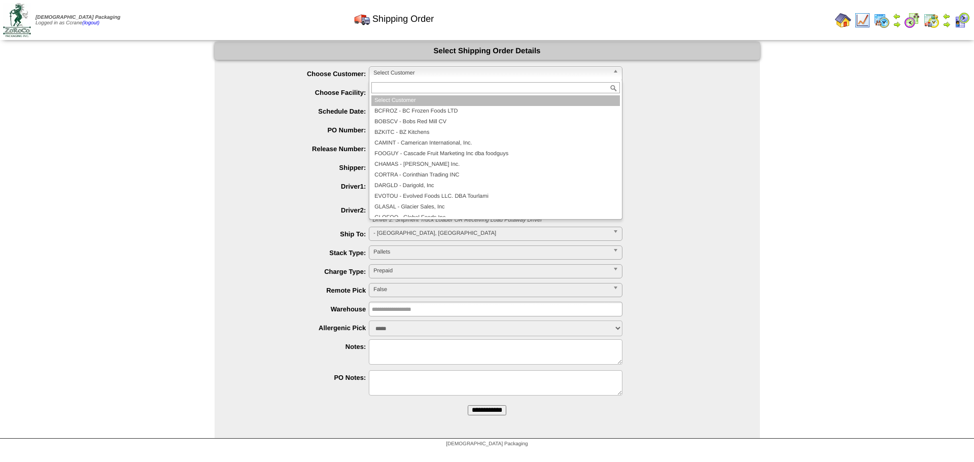
click at [444, 76] on span "Select Customer" at bounding box center [490, 73] width 235 height 12
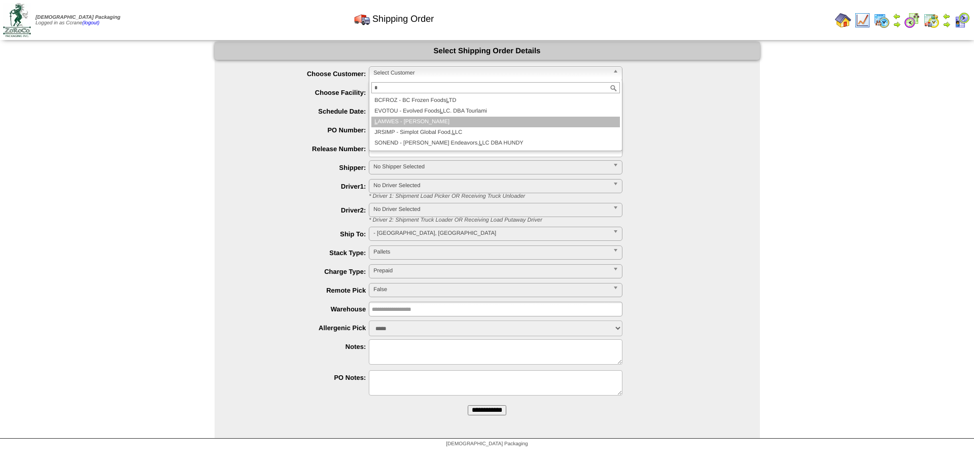
type input "*"
click at [453, 125] on li "L AMWES - Lamb-Weston" at bounding box center [495, 122] width 248 height 11
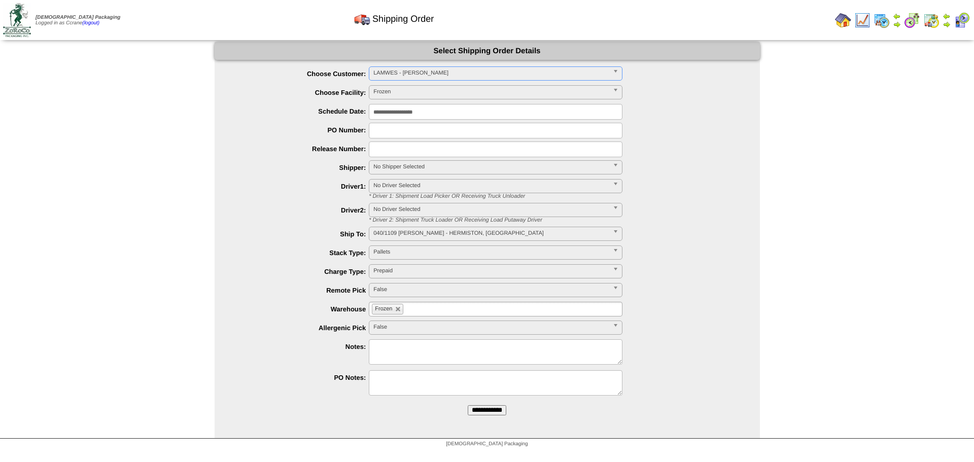
click at [468, 405] on input "**********" at bounding box center [487, 410] width 39 height 10
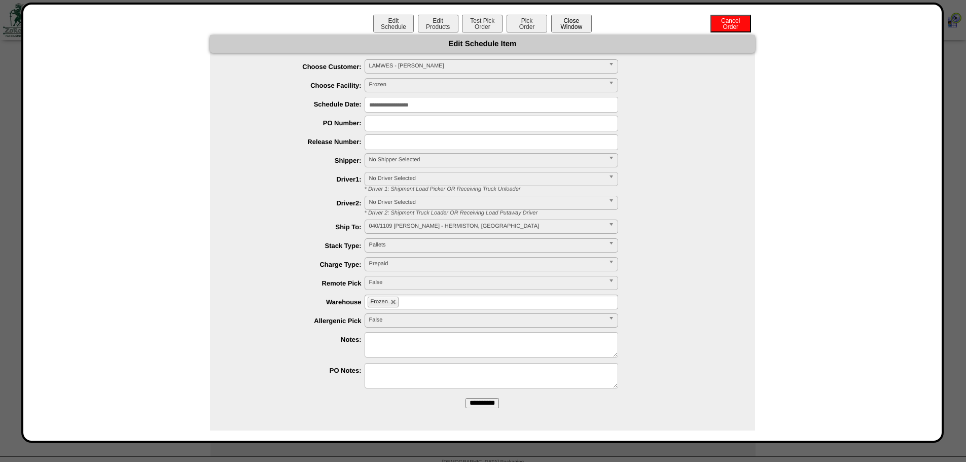
click at [559, 24] on button "Close Window" at bounding box center [571, 24] width 41 height 18
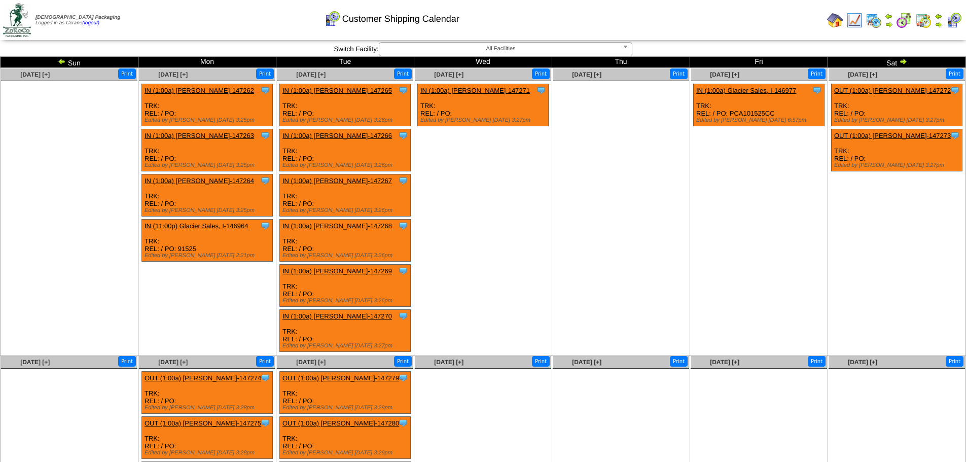
click at [59, 62] on img at bounding box center [62, 61] width 8 height 8
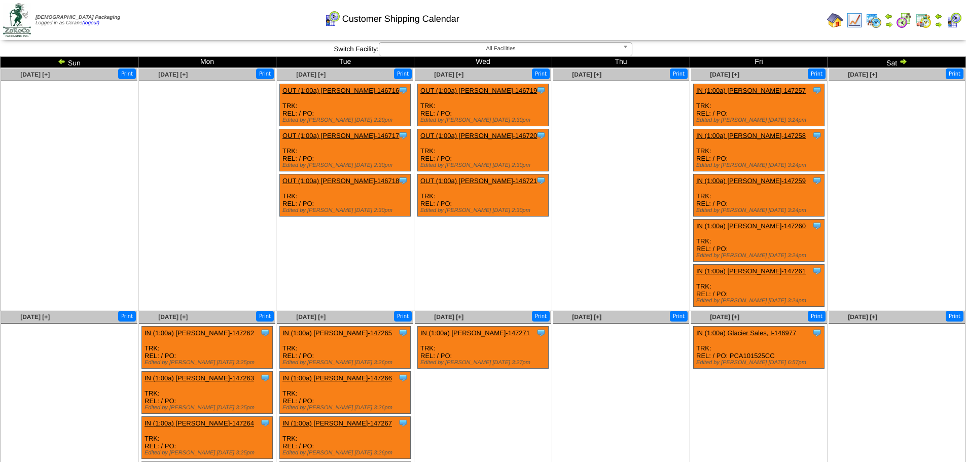
drag, startPoint x: 0, startPoint y: 0, endPoint x: 59, endPoint y: 62, distance: 85.4
click at [59, 62] on img at bounding box center [62, 61] width 8 height 8
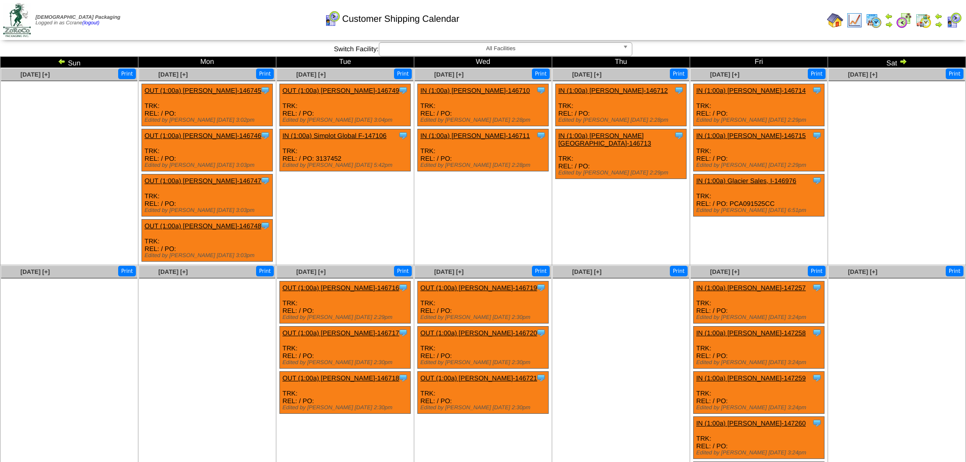
click at [60, 61] on img at bounding box center [62, 61] width 8 height 8
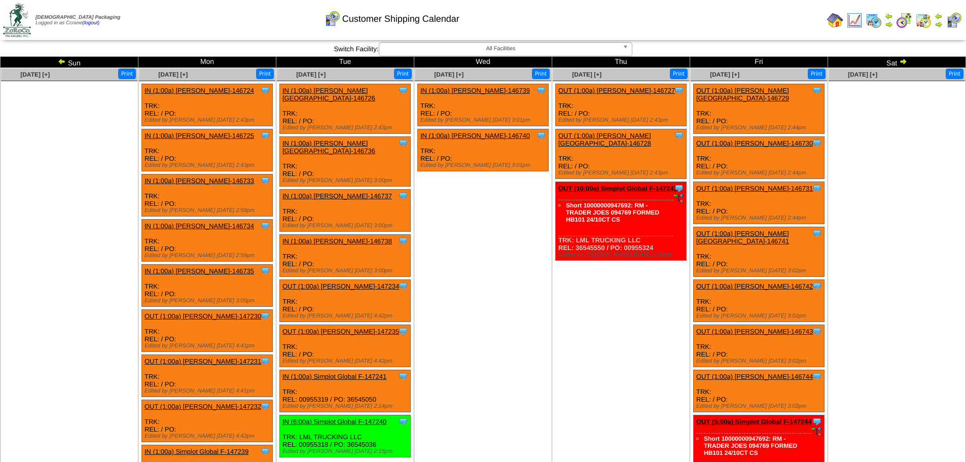
click at [60, 61] on img at bounding box center [62, 61] width 8 height 8
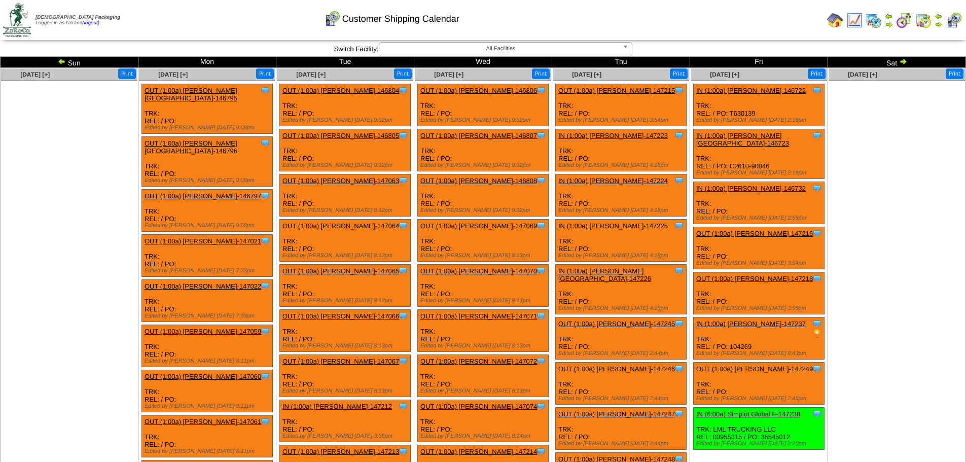
click at [60, 61] on img at bounding box center [62, 61] width 8 height 8
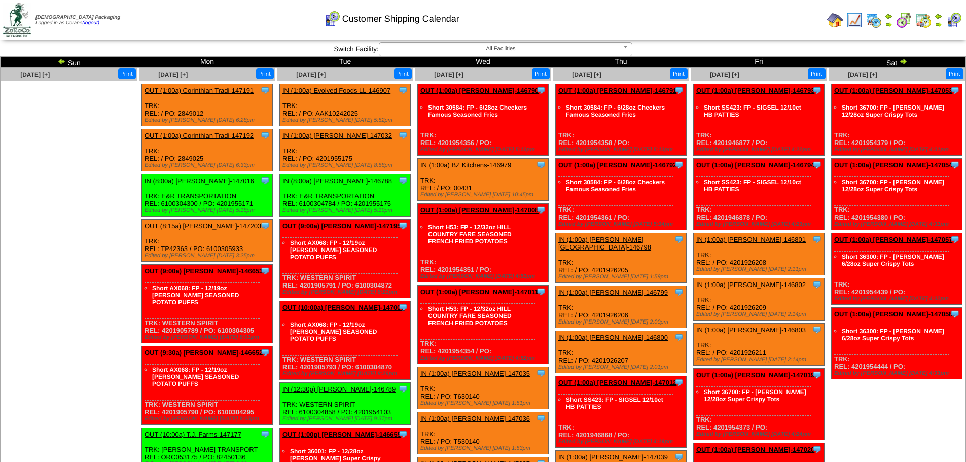
click at [60, 61] on img at bounding box center [62, 61] width 8 height 8
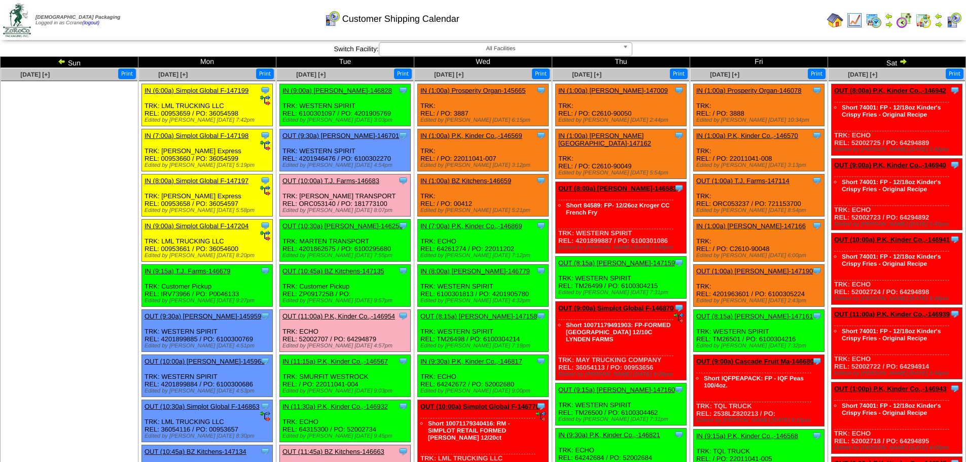
click at [831, 19] on img at bounding box center [835, 20] width 16 height 16
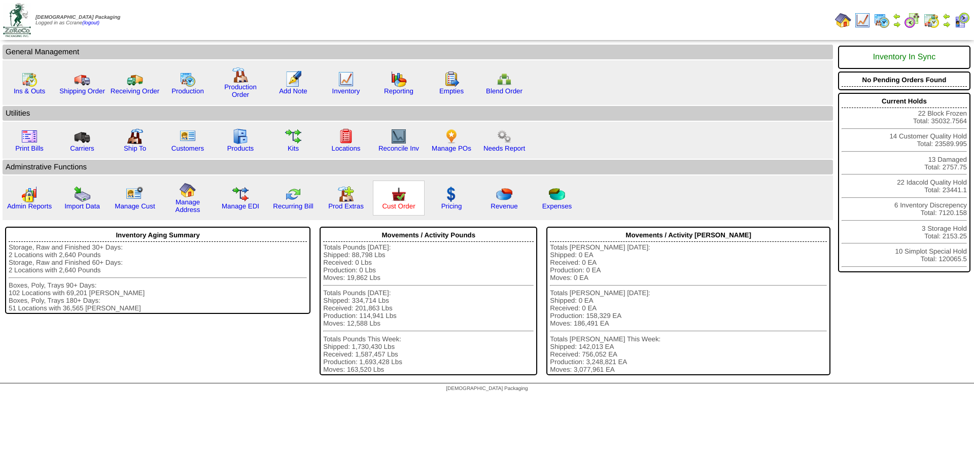
click at [396, 203] on link "Cust Order" at bounding box center [398, 206] width 33 height 8
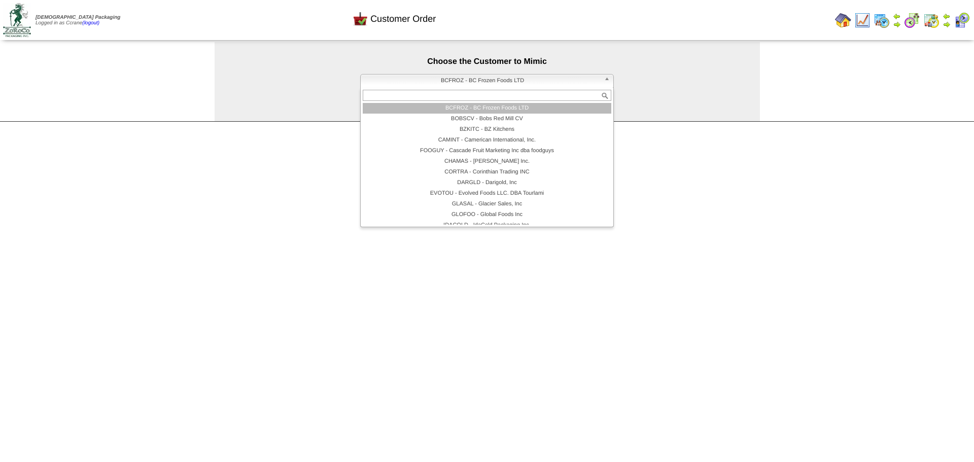
click at [427, 82] on span "BCFROZ - BC Frozen Foods LTD" at bounding box center [482, 81] width 235 height 12
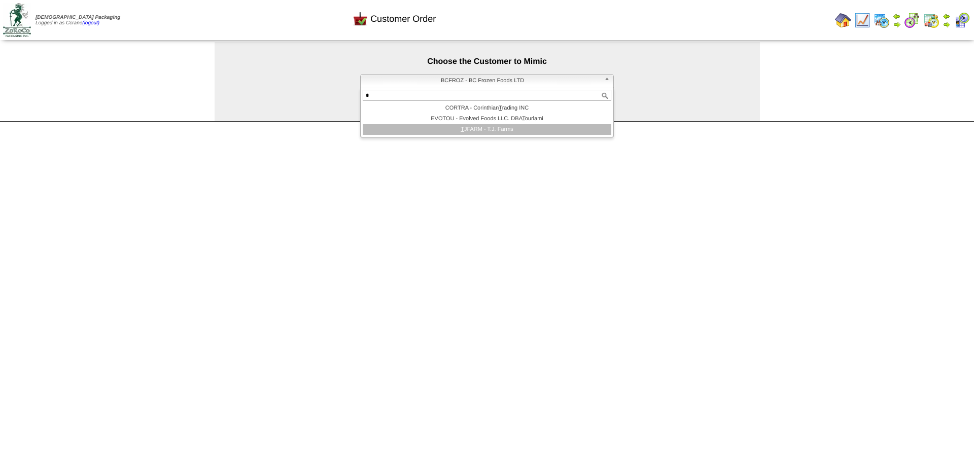
type input "*"
click at [438, 128] on li "T JFARM - T.J. Farms" at bounding box center [487, 129] width 248 height 11
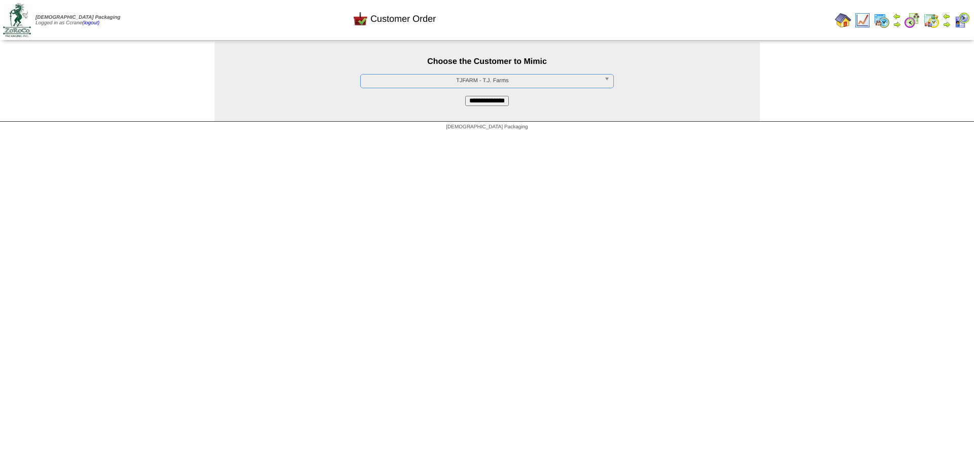
click at [486, 102] on input "**********" at bounding box center [487, 101] width 44 height 10
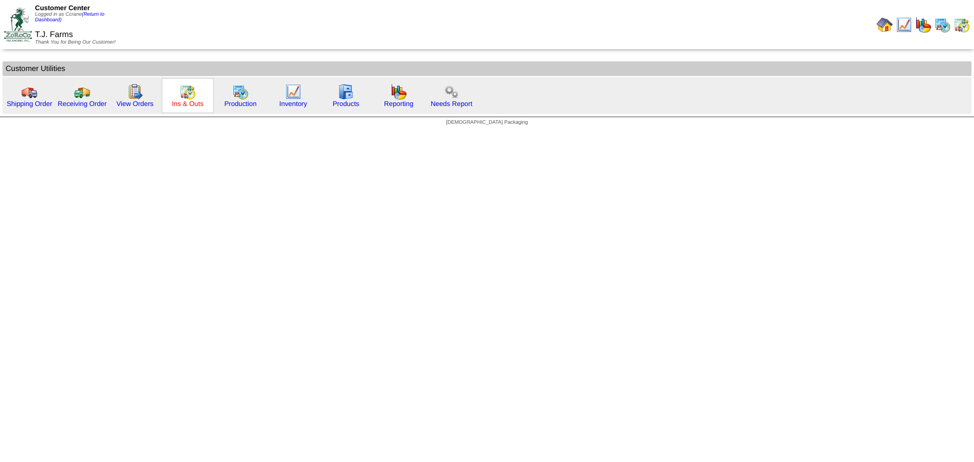
click at [178, 102] on link "Ins & Outs" at bounding box center [187, 104] width 31 height 8
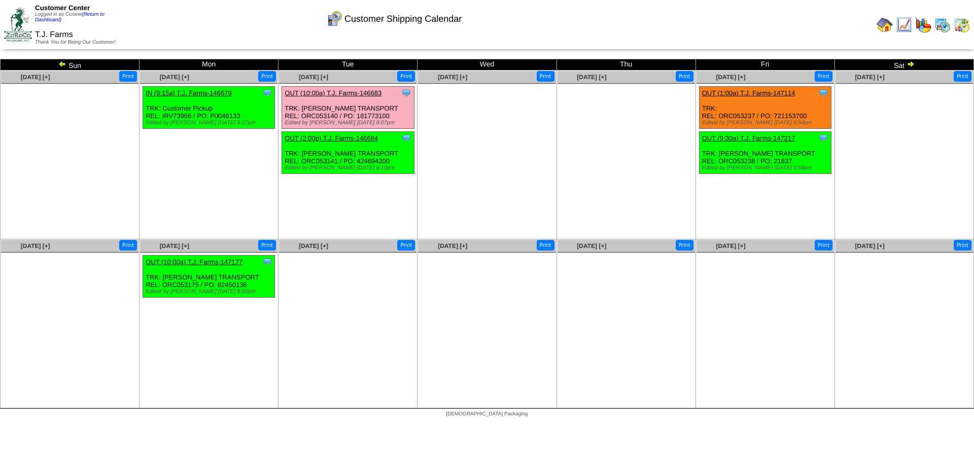
click at [60, 63] on img at bounding box center [62, 64] width 8 height 8
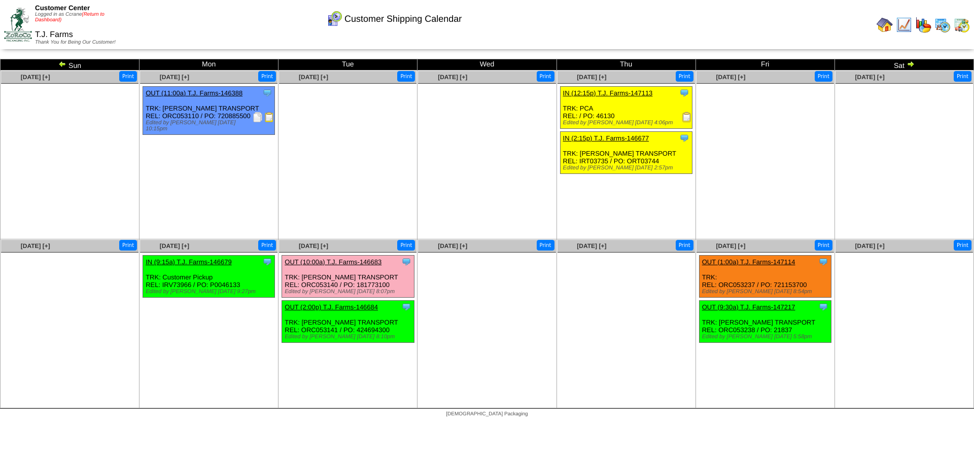
click at [98, 13] on link "(Return to Dashboard)" at bounding box center [69, 17] width 69 height 11
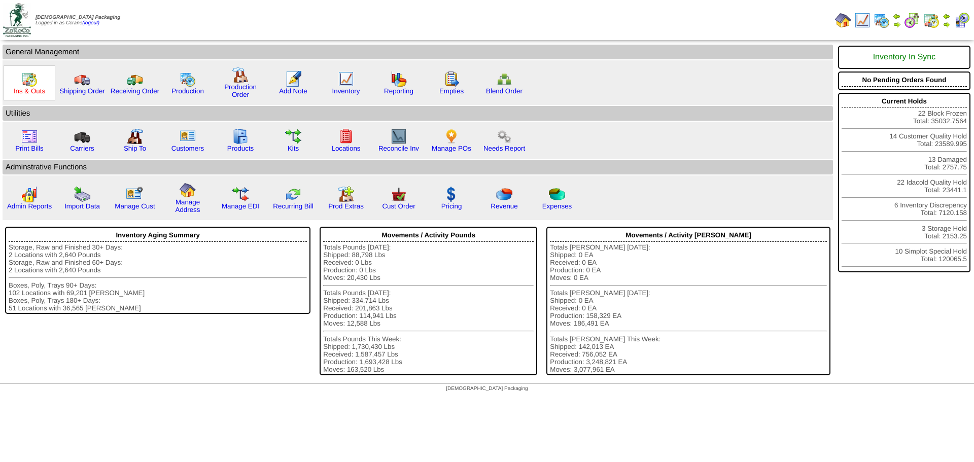
click at [24, 87] on link "Ins & Outs" at bounding box center [29, 91] width 31 height 8
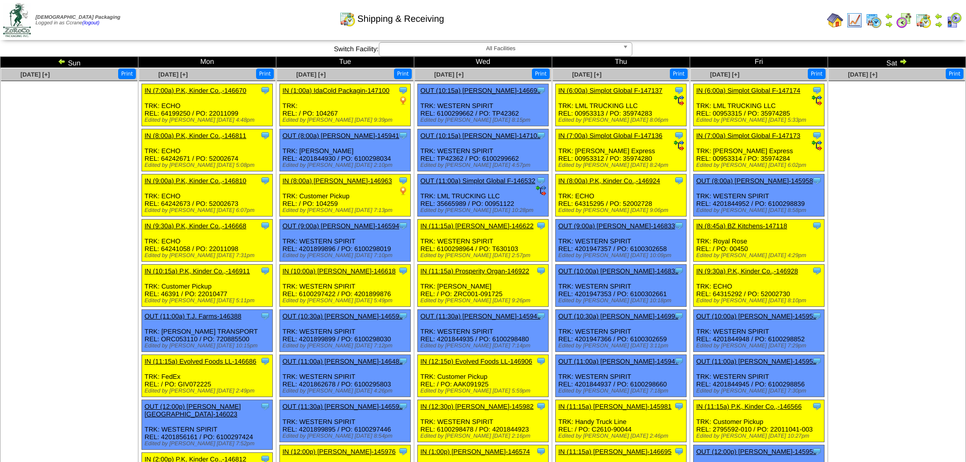
click at [901, 61] on img at bounding box center [903, 61] width 8 height 8
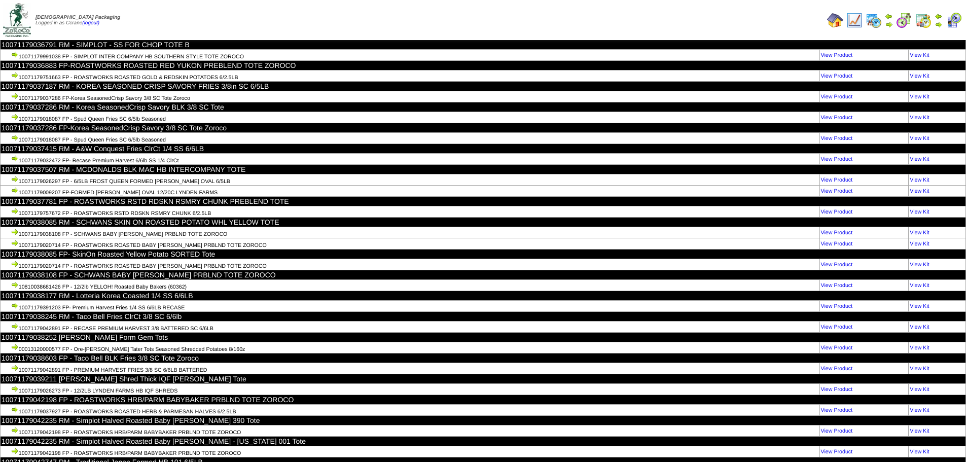
scroll to position [22972, 0]
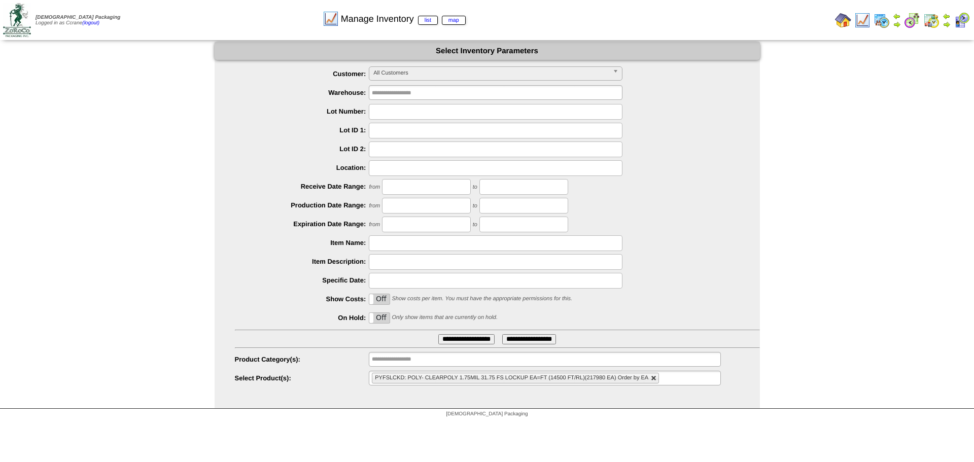
click at [651, 377] on link at bounding box center [654, 378] width 6 height 6
type input "**********"
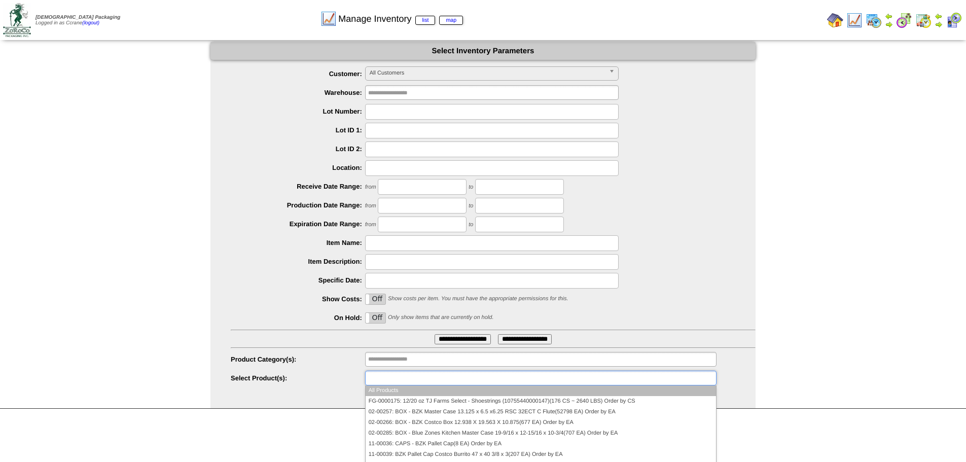
paste input "********"
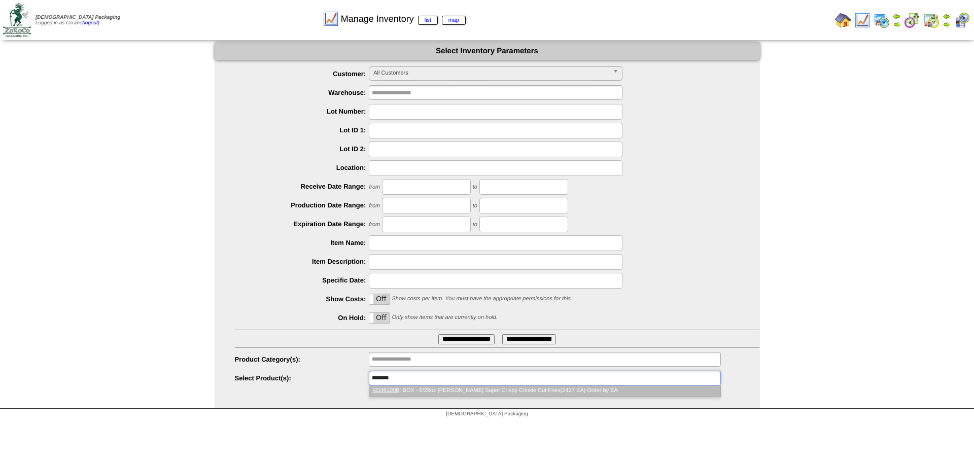
type input "********"
click at [470, 393] on li "KD36100B : BOX - 6/28oz Lamb Weston Super Crispy Crinkle Cut Fries(2427 EA) Ord…" at bounding box center [544, 390] width 350 height 11
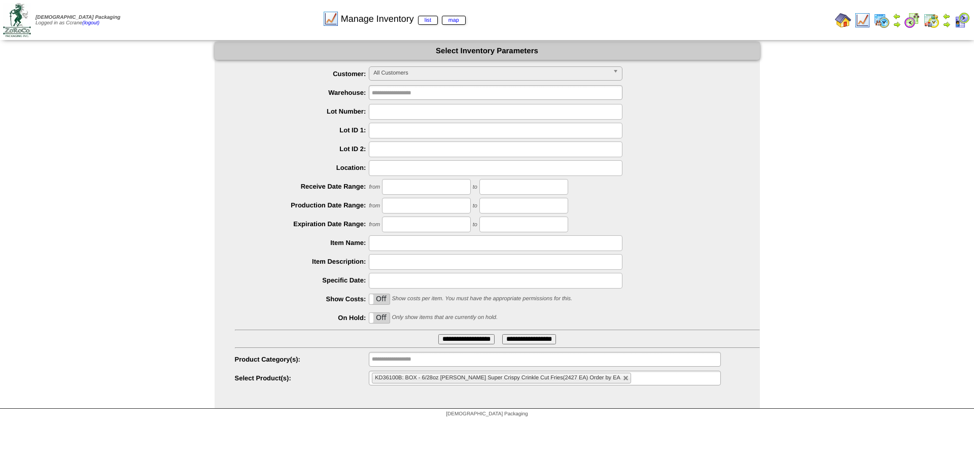
click at [631, 377] on ul "KD36100B: BOX - 6/28oz Lamb Weston Super Crispy Crinkle Cut Fries(2427 EA) Orde…" at bounding box center [544, 378] width 351 height 15
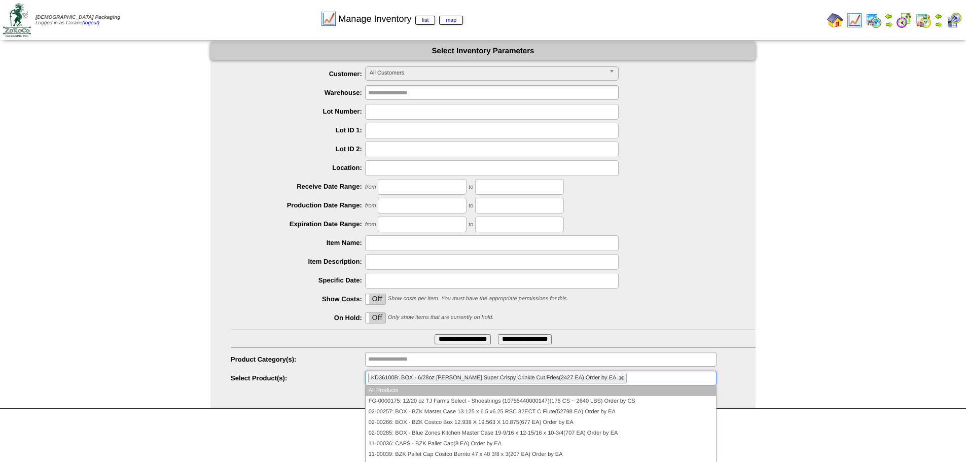
paste input "**********"
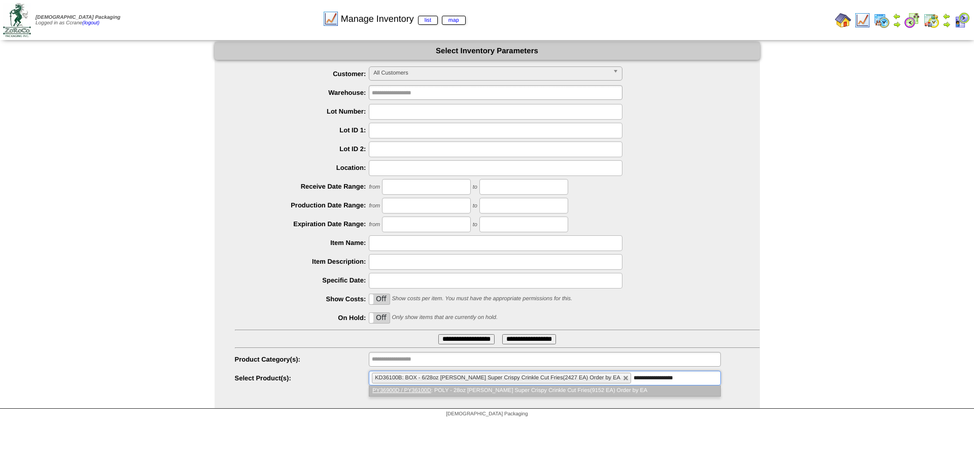
type input "**********"
click at [632, 393] on li "PY36900D / PY36100D : POLY - 28oz Lamb Weston Super Crispy Crinkle Cut Fries(91…" at bounding box center [544, 390] width 350 height 11
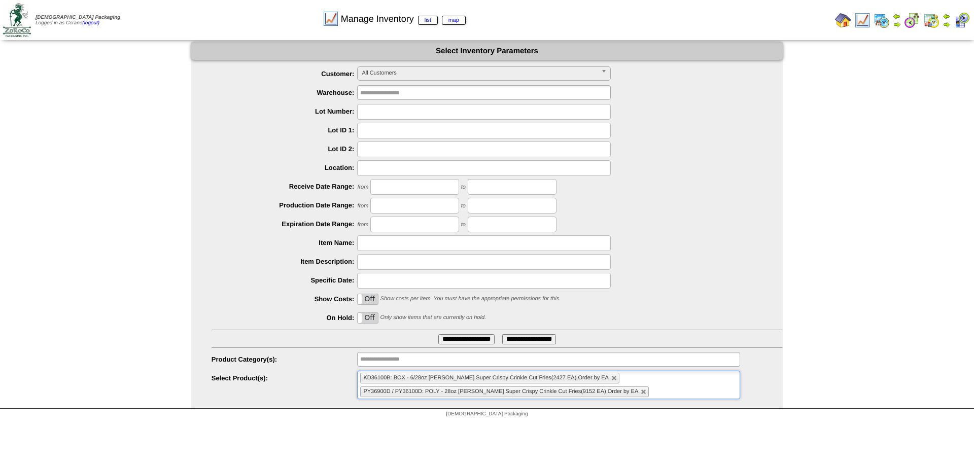
click at [753, 291] on ul "**********" at bounding box center [486, 226] width 591 height 320
click at [640, 392] on link at bounding box center [643, 392] width 6 height 6
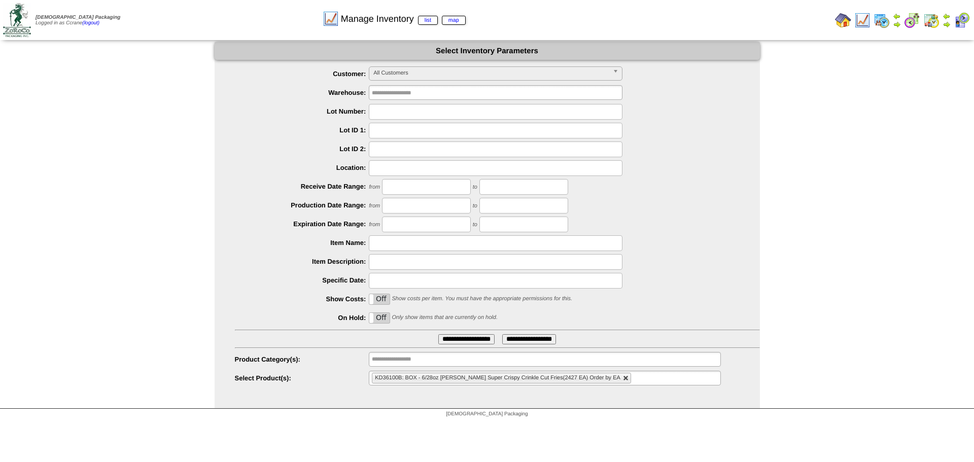
click at [623, 378] on link at bounding box center [626, 378] width 6 height 6
type input "**********"
click at [612, 378] on ul "**********" at bounding box center [544, 378] width 351 height 15
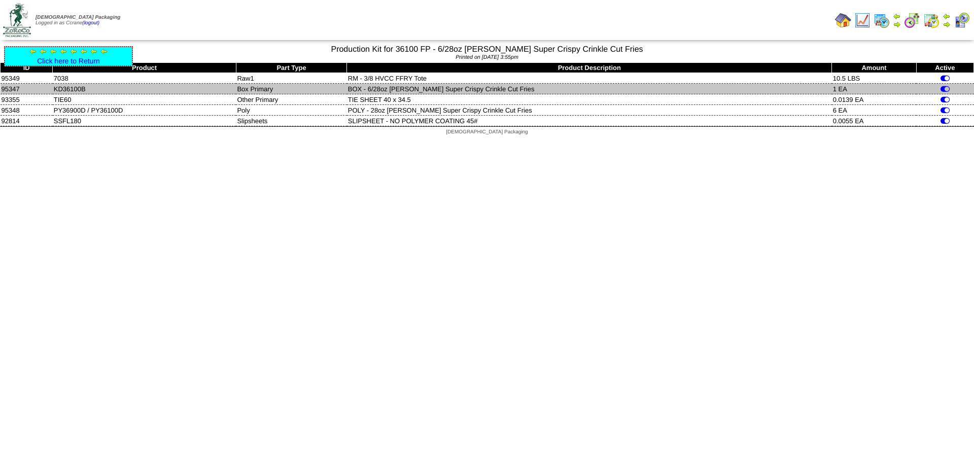
click at [73, 87] on td "KD36100B" at bounding box center [145, 89] width 184 height 11
copy td "KD36100B"
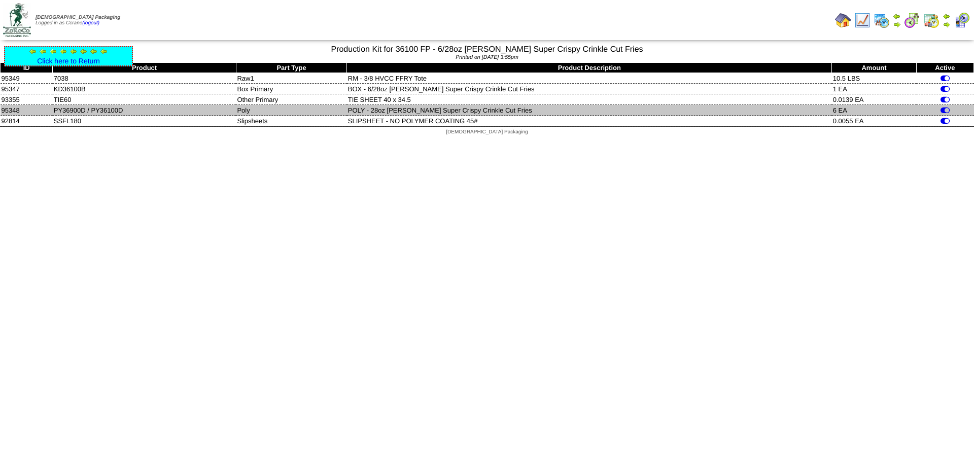
drag, startPoint x: 95, startPoint y: 106, endPoint x: 57, endPoint y: 106, distance: 38.5
click at [57, 106] on td "PY36900D / PY36100D" at bounding box center [145, 110] width 184 height 11
copy td "PY36900D / PY36100D"
click at [85, 114] on td "PY36900D / PY36100D" at bounding box center [145, 110] width 184 height 11
click at [74, 112] on td "PY36900D / PY36100D" at bounding box center [145, 110] width 184 height 11
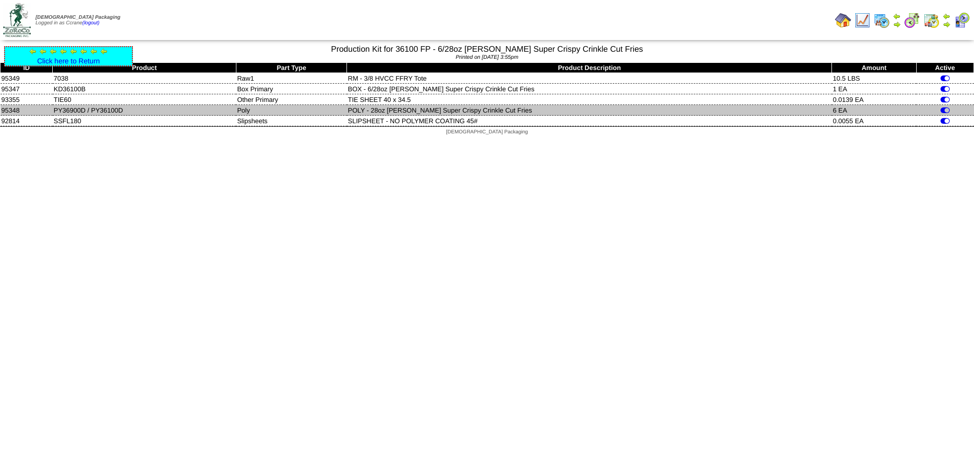
click at [74, 112] on td "PY36900D / PY36100D" at bounding box center [145, 110] width 184 height 11
copy td "PY36900D"
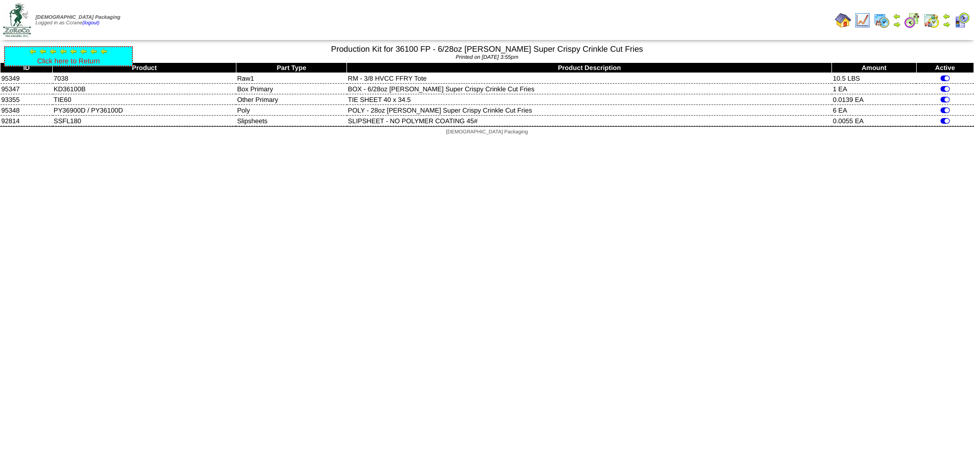
click at [55, 60] on link "Click here to Return" at bounding box center [68, 61] width 63 height 8
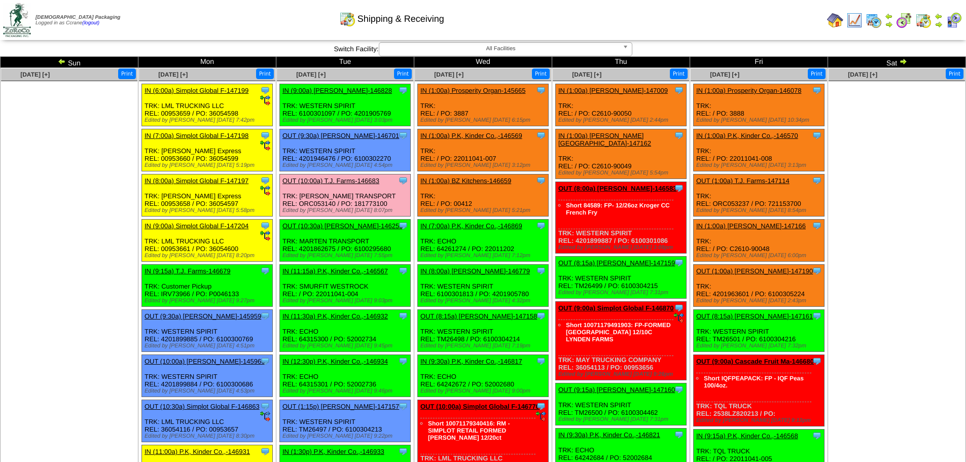
click at [901, 61] on img at bounding box center [903, 61] width 8 height 8
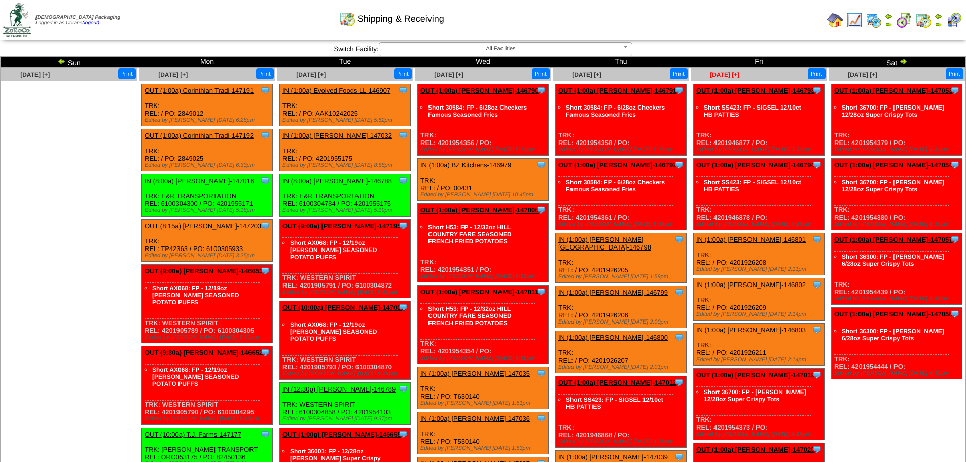
click at [713, 71] on span "[DATE] [+]" at bounding box center [724, 74] width 29 height 7
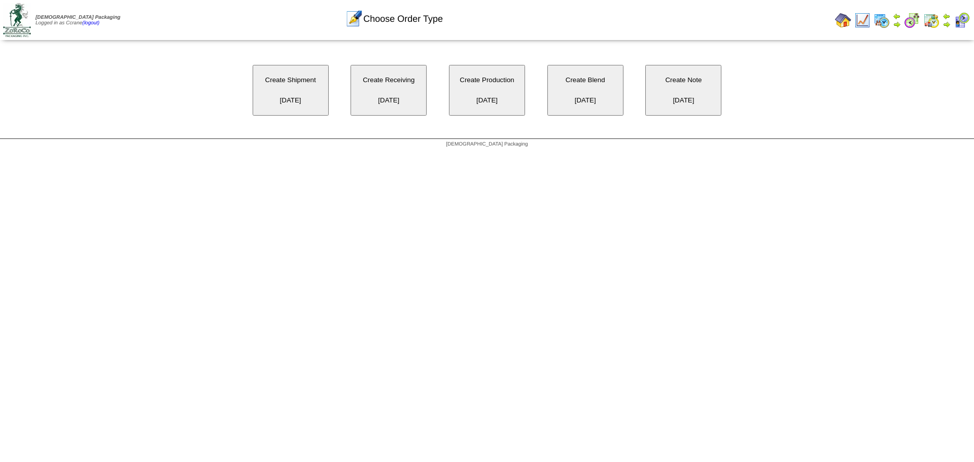
click at [370, 92] on button "Create Receiving [DATE]" at bounding box center [388, 90] width 76 height 51
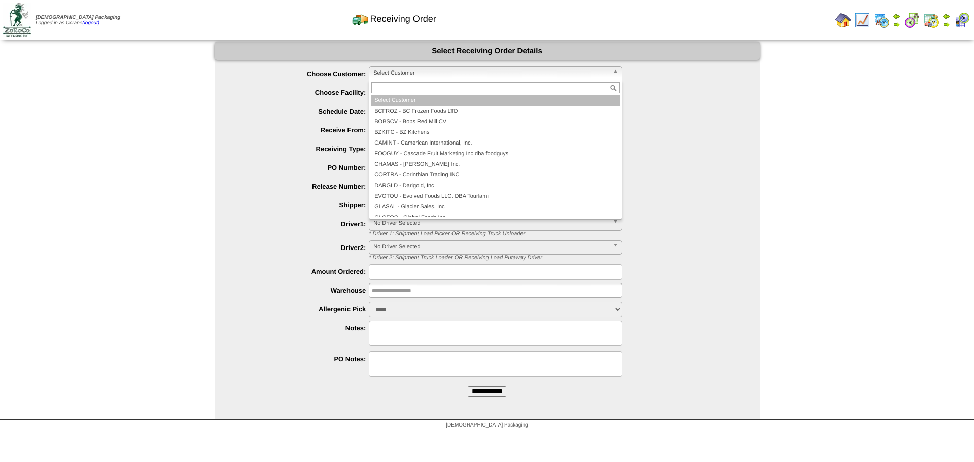
click at [448, 75] on span "Select Customer" at bounding box center [490, 73] width 235 height 12
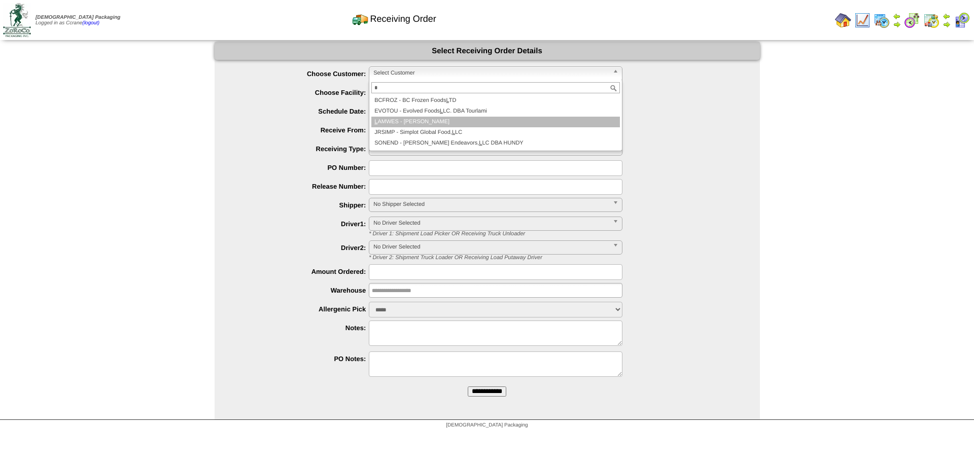
type input "*"
click at [440, 122] on li "L AMWES - [PERSON_NAME]" at bounding box center [495, 122] width 248 height 11
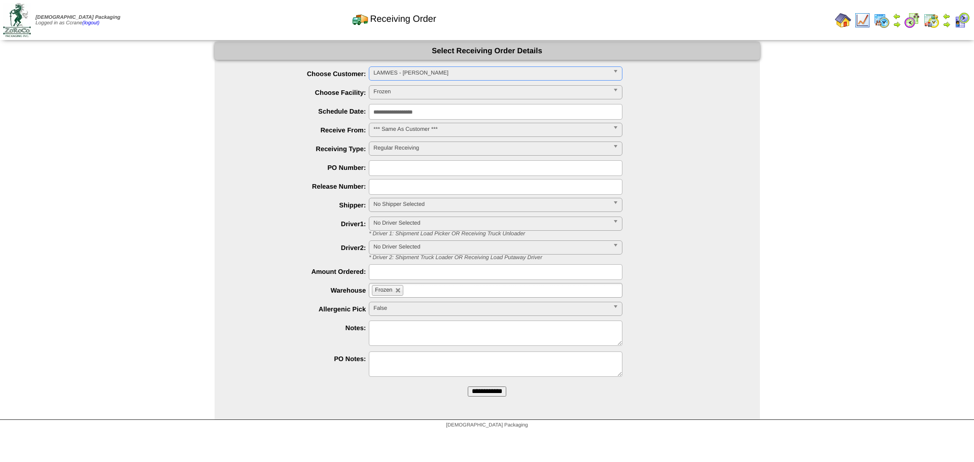
click at [468, 386] on input "**********" at bounding box center [487, 391] width 39 height 10
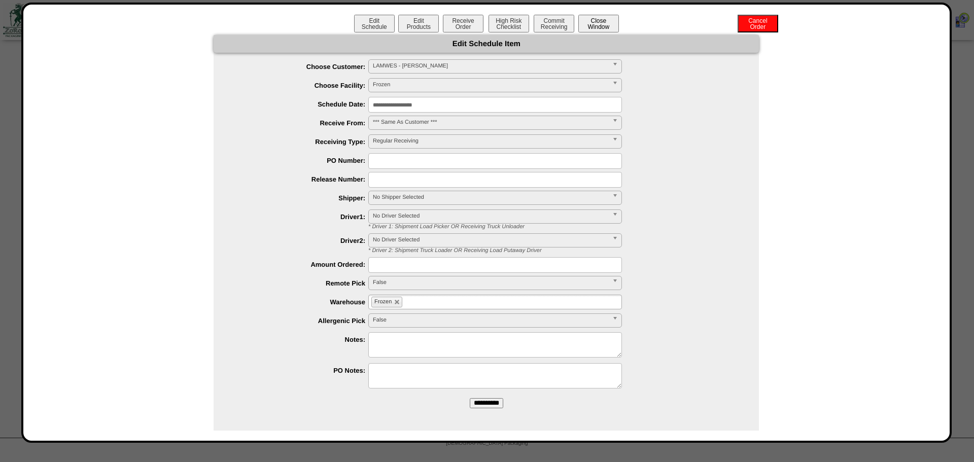
click at [602, 25] on button "Close Window" at bounding box center [598, 24] width 41 height 18
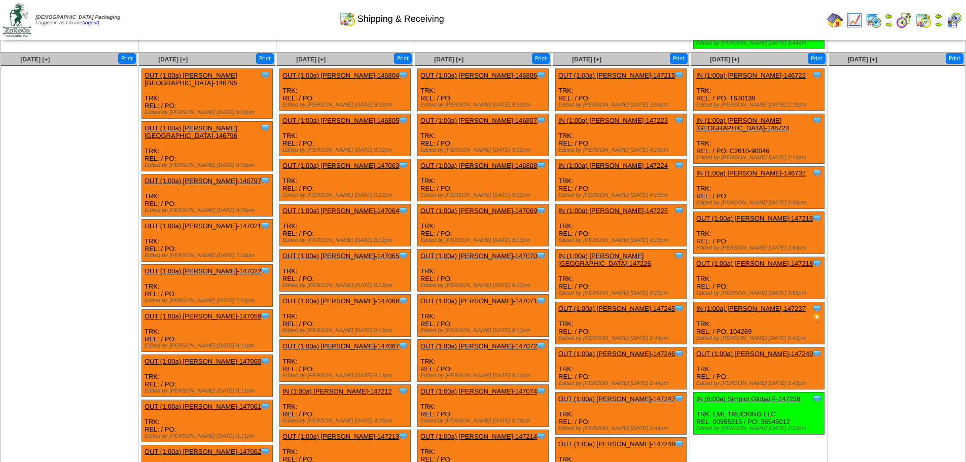
scroll to position [1164, 0]
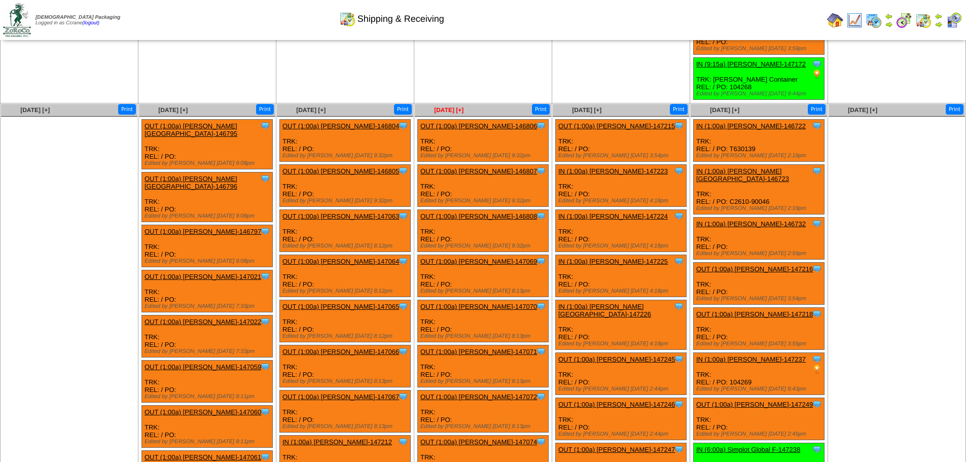
click at [443, 112] on span "[DATE] [+]" at bounding box center [448, 109] width 29 height 7
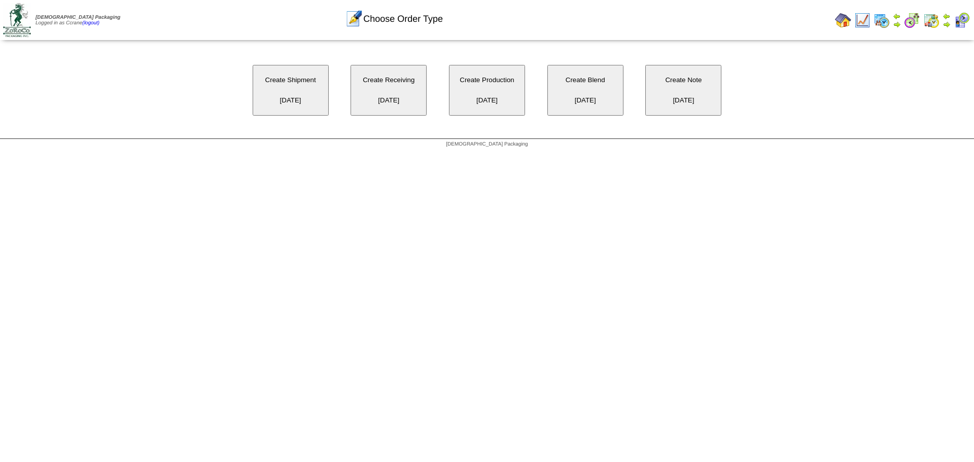
click at [314, 96] on button "Create Shipment 10/08/2025" at bounding box center [291, 90] width 76 height 51
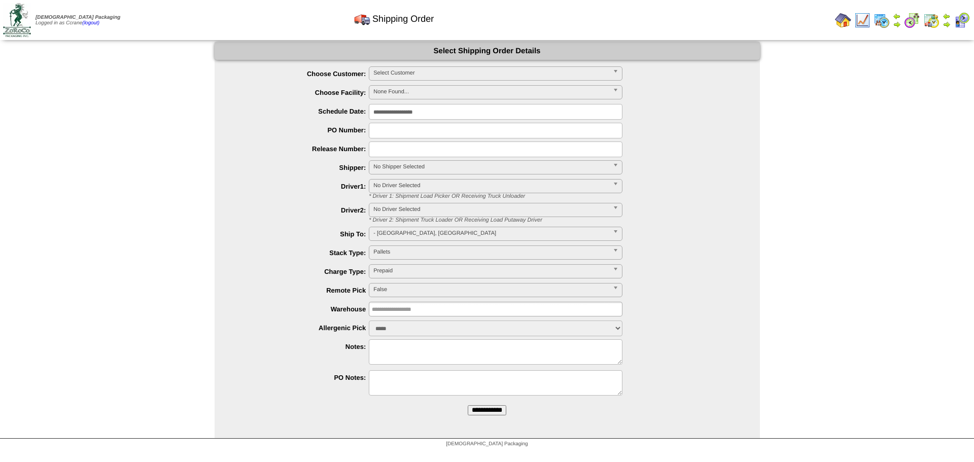
click at [387, 75] on span "Select Customer" at bounding box center [490, 73] width 235 height 12
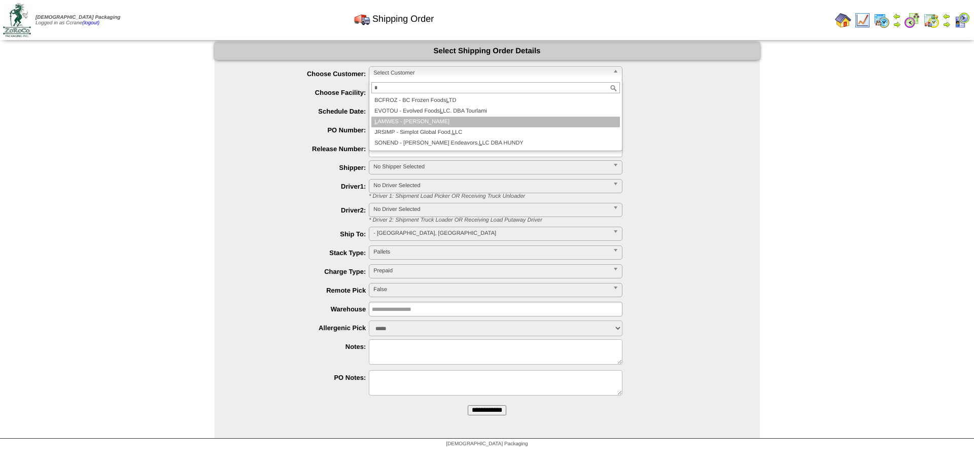
type input "*"
click at [418, 120] on li "L AMWES - [PERSON_NAME]" at bounding box center [495, 122] width 248 height 11
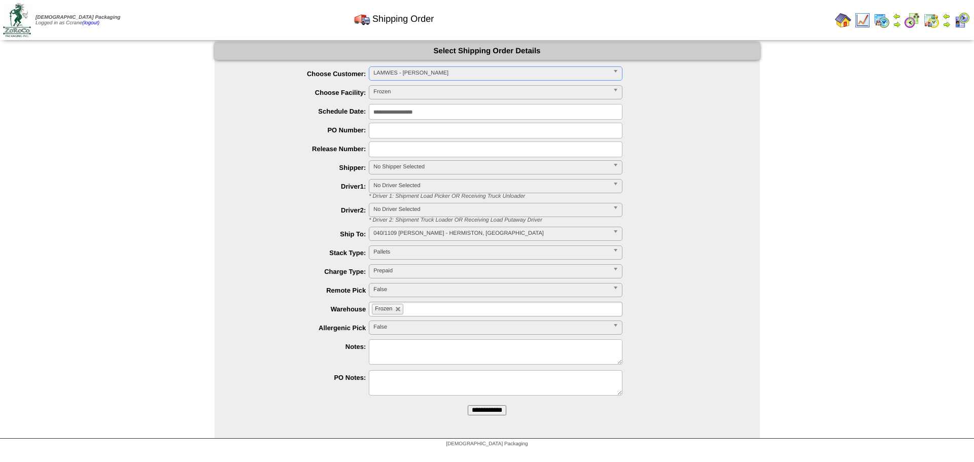
click at [468, 405] on input "**********" at bounding box center [487, 410] width 39 height 10
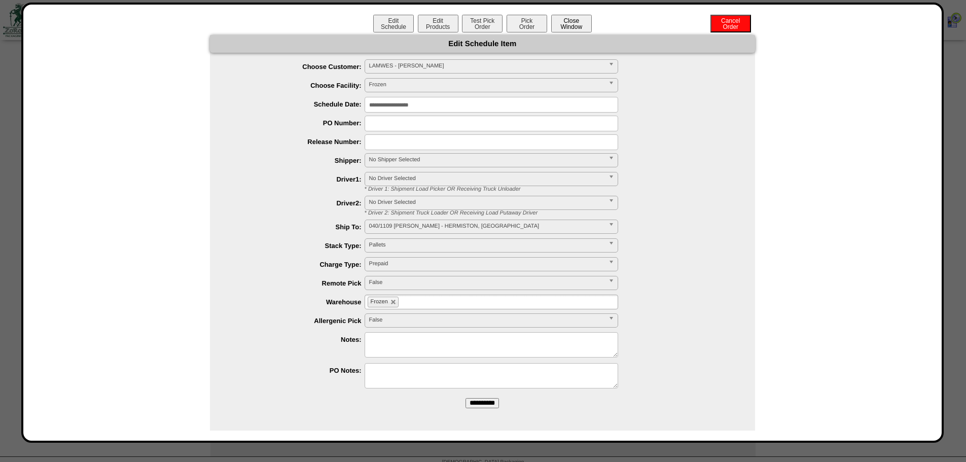
click at [576, 27] on button "Close Window" at bounding box center [571, 24] width 41 height 18
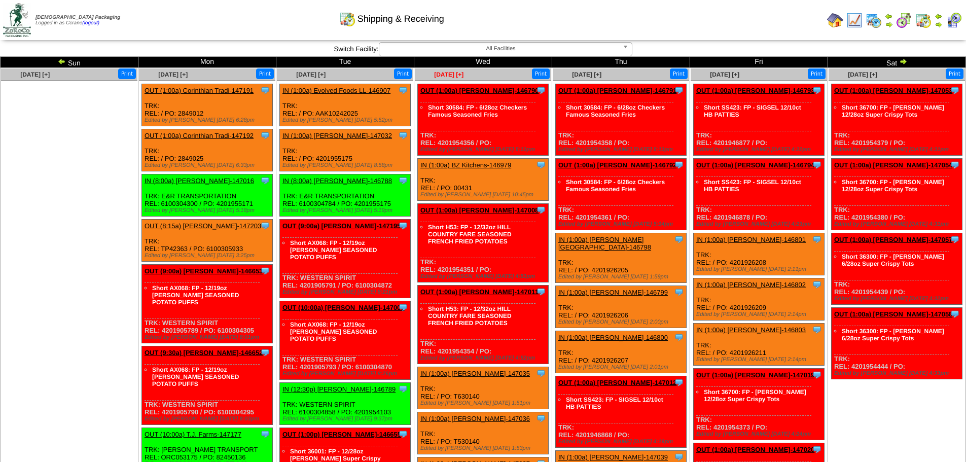
click at [443, 78] on div "[DATE] [+]" at bounding box center [449, 74] width 68 height 12
click at [443, 76] on span "[DATE] [+]" at bounding box center [448, 74] width 29 height 7
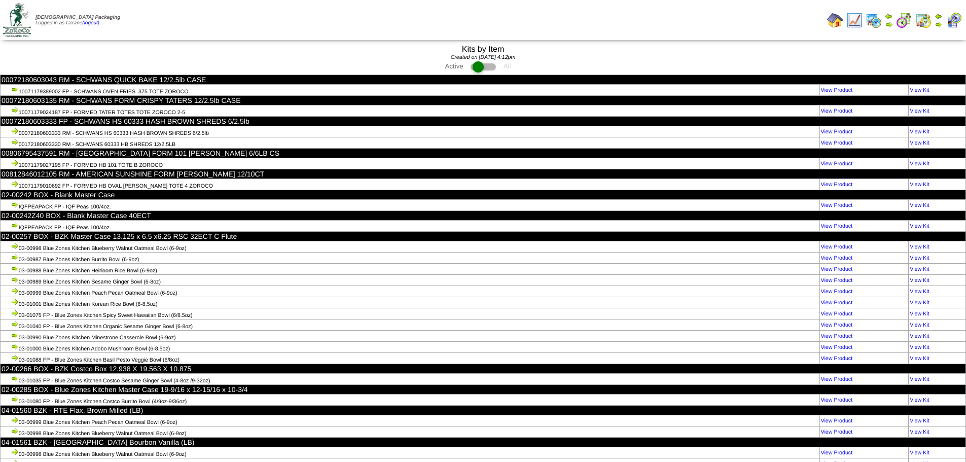
click at [726, 12] on td "Print All" at bounding box center [535, 20] width 576 height 38
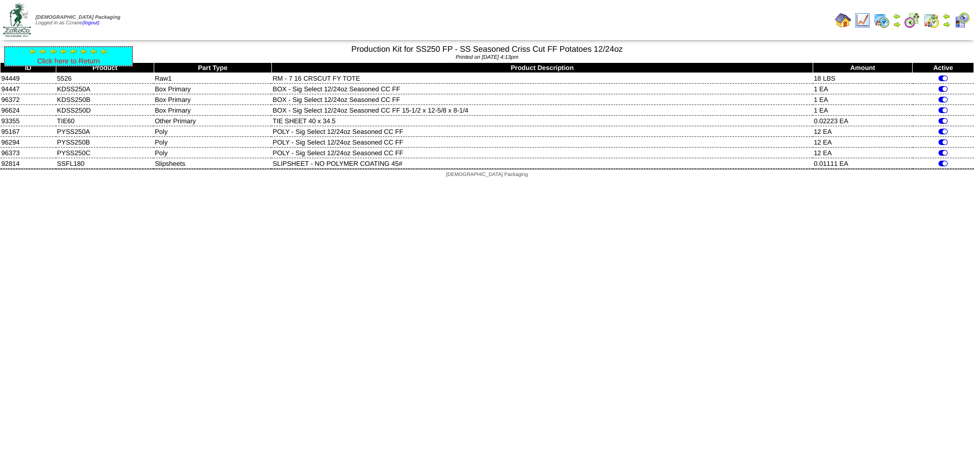
click at [89, 58] on link "Click here to Return" at bounding box center [68, 61] width 63 height 8
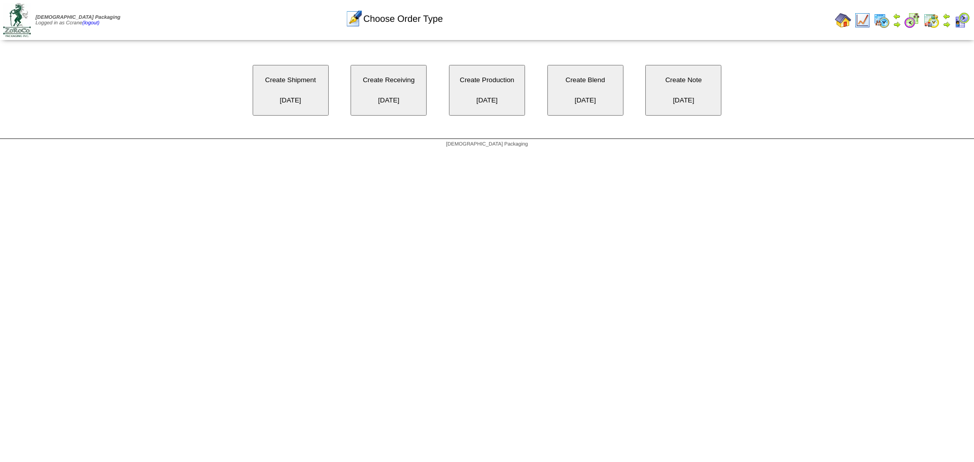
click at [387, 94] on button "Create Receiving 10/01/2025" at bounding box center [388, 90] width 76 height 51
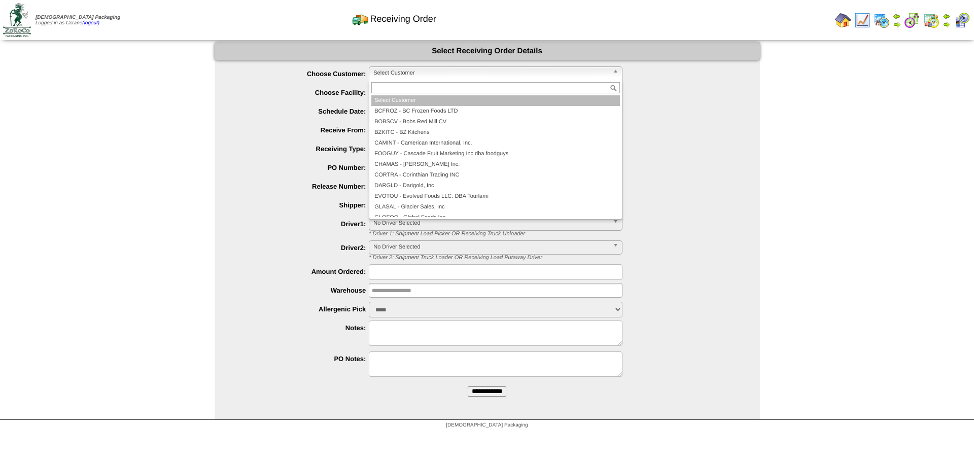
click at [393, 76] on span "Select Customer" at bounding box center [490, 73] width 235 height 12
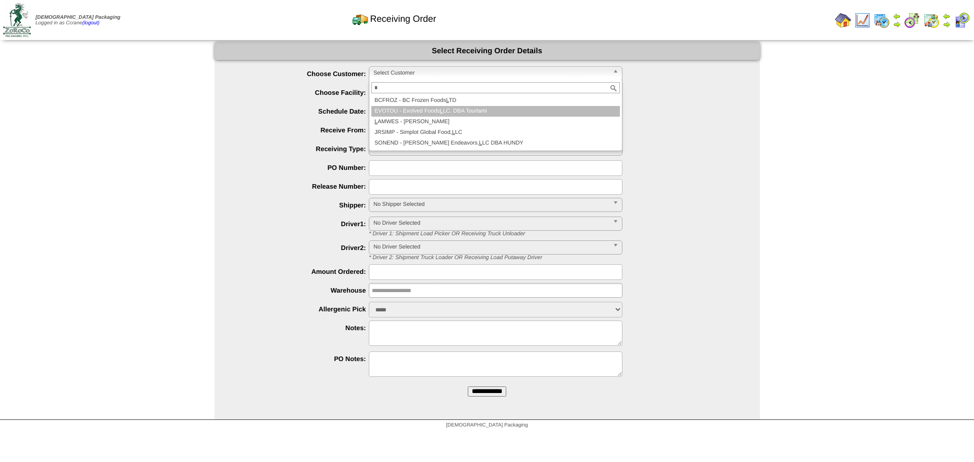
type input "*"
click at [408, 119] on li "L AMWES - [PERSON_NAME]" at bounding box center [495, 122] width 248 height 11
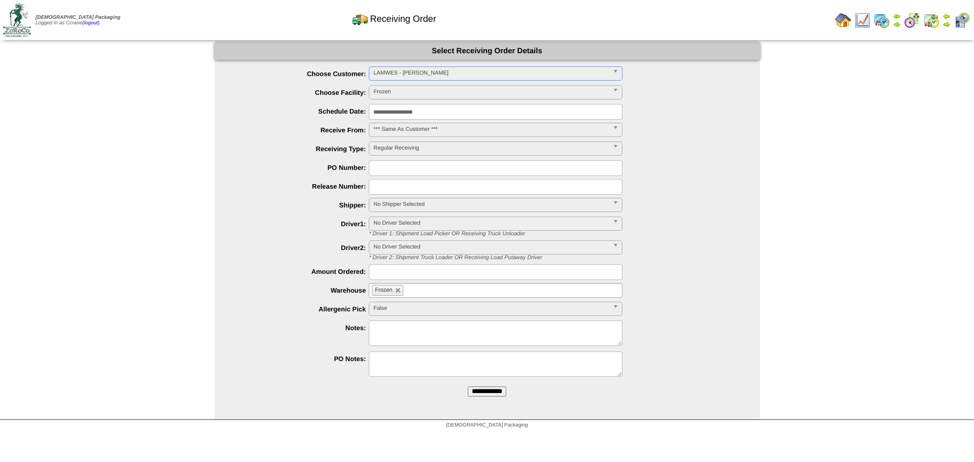
click at [468, 386] on input "**********" at bounding box center [487, 391] width 39 height 10
click at [412, 78] on span "Select Customer" at bounding box center [490, 73] width 235 height 12
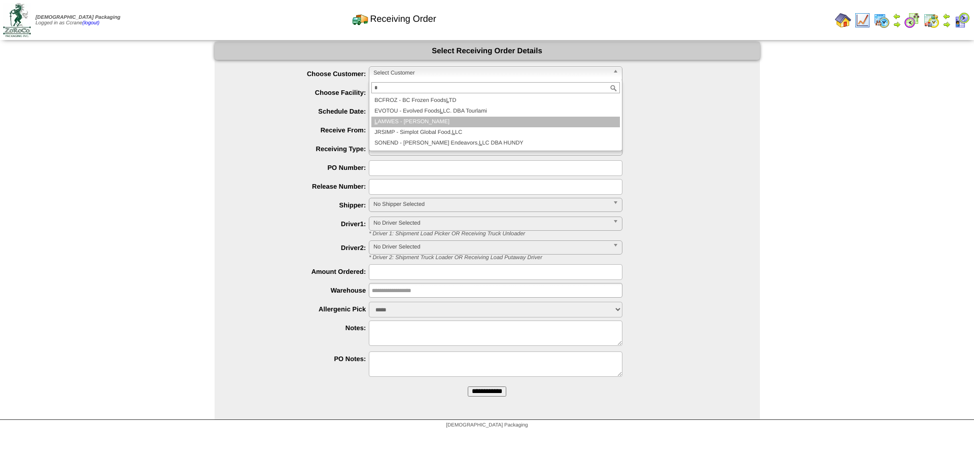
type input "*"
drag, startPoint x: 423, startPoint y: 117, endPoint x: 525, endPoint y: 147, distance: 106.2
click at [424, 117] on li "L AMWES - [PERSON_NAME]" at bounding box center [495, 122] width 248 height 11
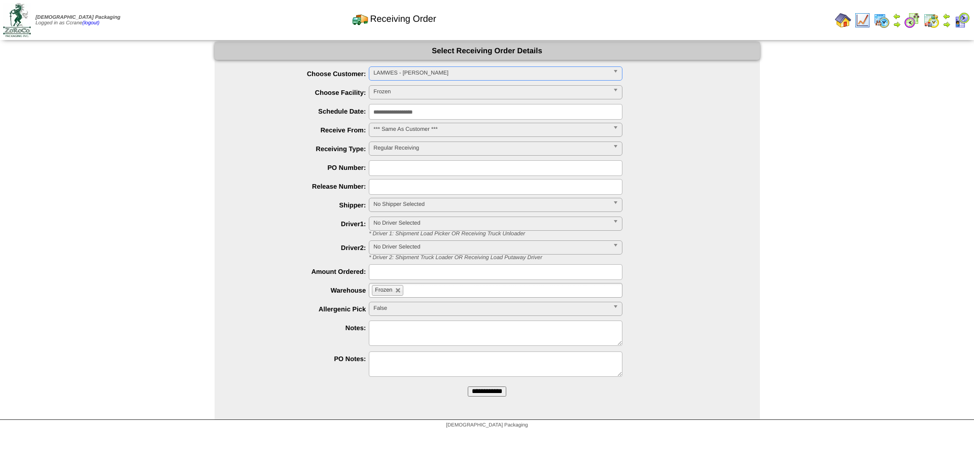
click at [468, 386] on input "**********" at bounding box center [487, 391] width 39 height 10
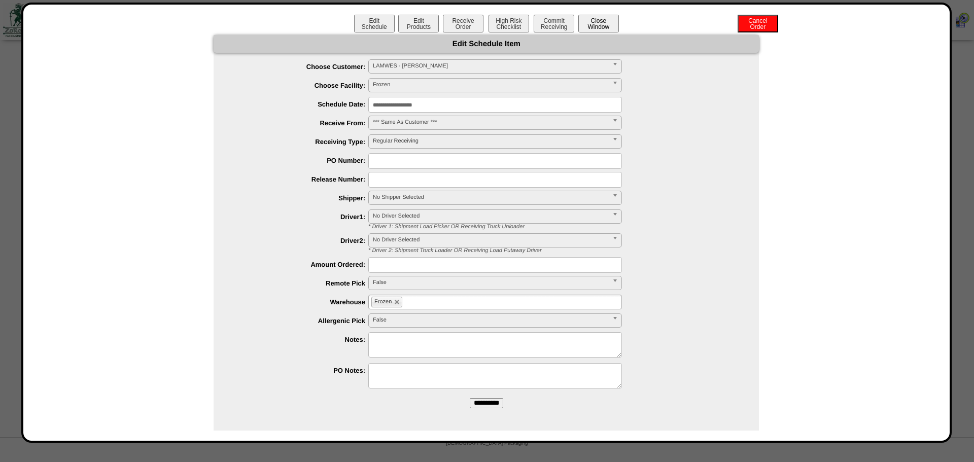
click at [604, 28] on button "Close Window" at bounding box center [598, 24] width 41 height 18
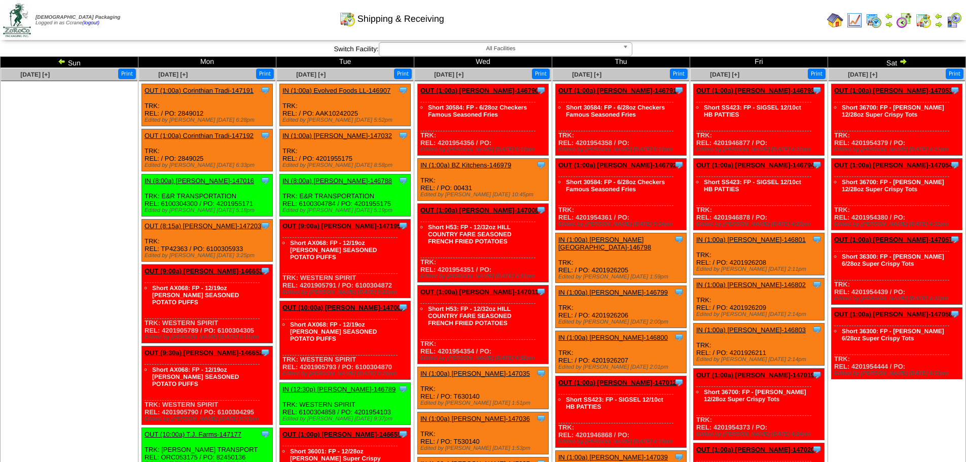
click at [578, 80] on div "Oct 02 [+]" at bounding box center [587, 74] width 68 height 12
click at [583, 74] on span "[DATE] [+]" at bounding box center [586, 74] width 29 height 7
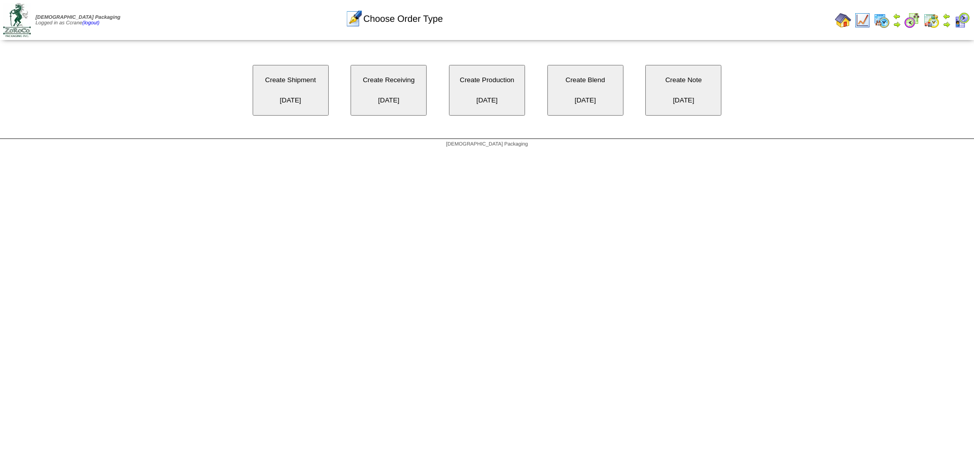
click at [400, 61] on div "Create Shipment [DATE] Create Receiving [DATE] Create Production [DATE] Create …" at bounding box center [487, 90] width 974 height 96
click at [398, 86] on button "Create Receiving [DATE]" at bounding box center [388, 90] width 76 height 51
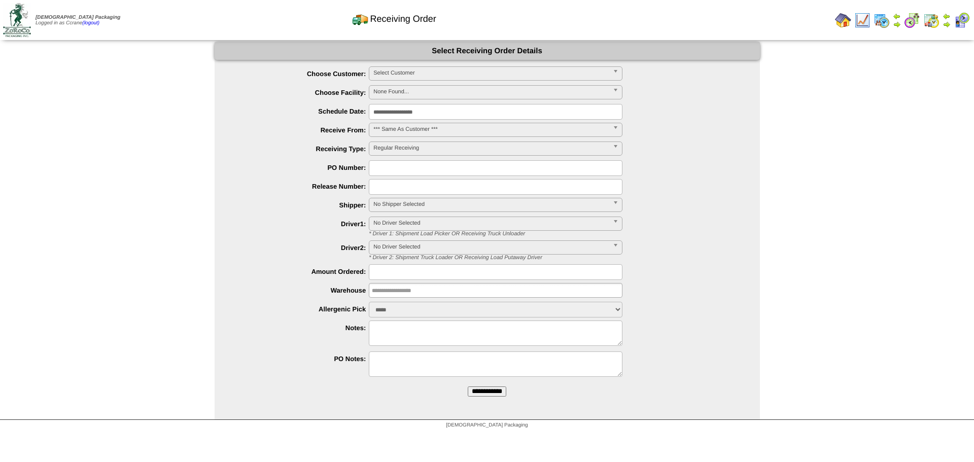
click at [408, 72] on span "Select Customer" at bounding box center [490, 73] width 235 height 12
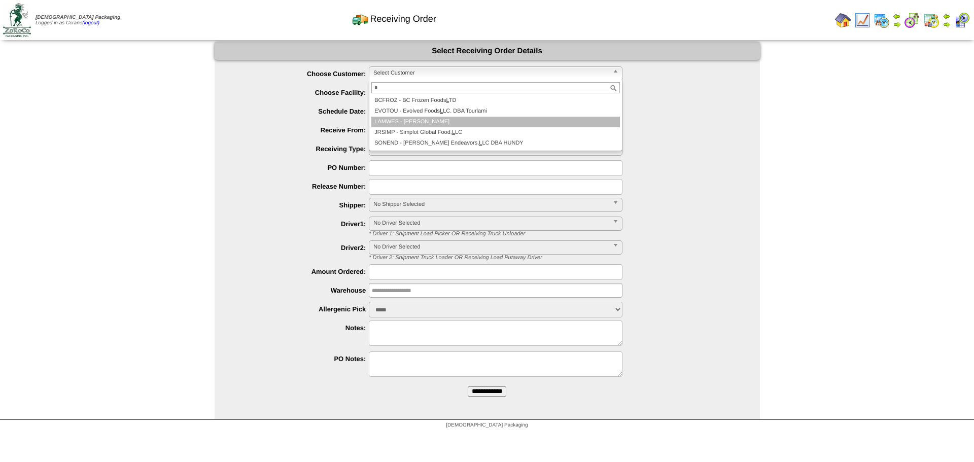
type input "*"
click at [418, 120] on li "L AMWES - [PERSON_NAME]" at bounding box center [495, 122] width 248 height 11
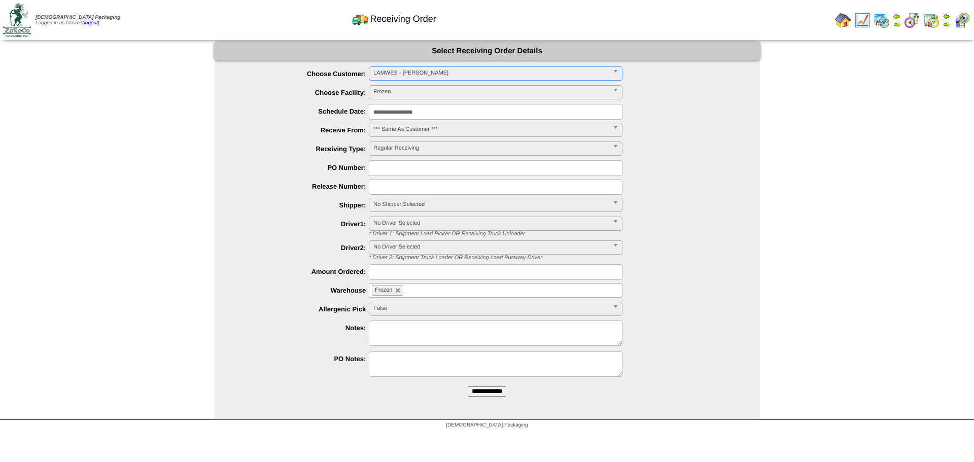
click at [468, 386] on input "**********" at bounding box center [487, 391] width 39 height 10
drag, startPoint x: 427, startPoint y: 81, endPoint x: 428, endPoint y: 74, distance: 7.7
click at [427, 81] on div "**********" at bounding box center [497, 74] width 525 height 16
click at [427, 70] on span "Select Customer" at bounding box center [490, 73] width 235 height 12
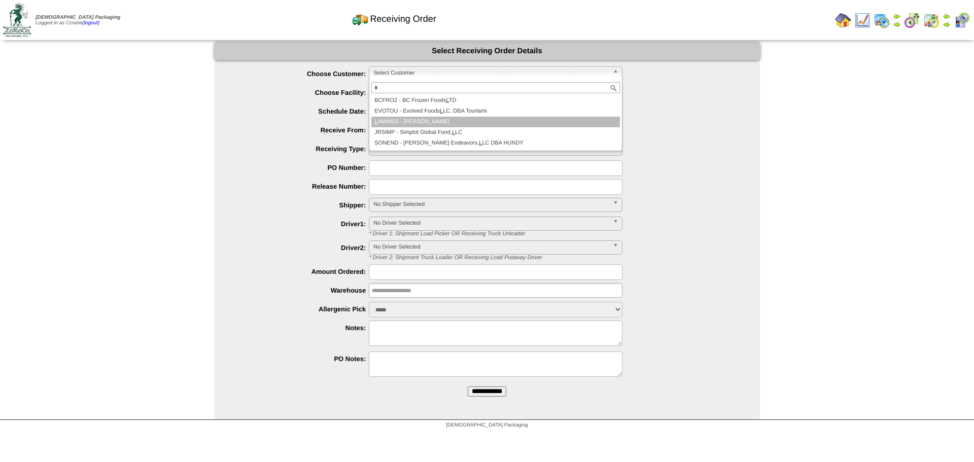
type input "*"
click at [448, 124] on li "L AMWES - [PERSON_NAME]" at bounding box center [495, 122] width 248 height 11
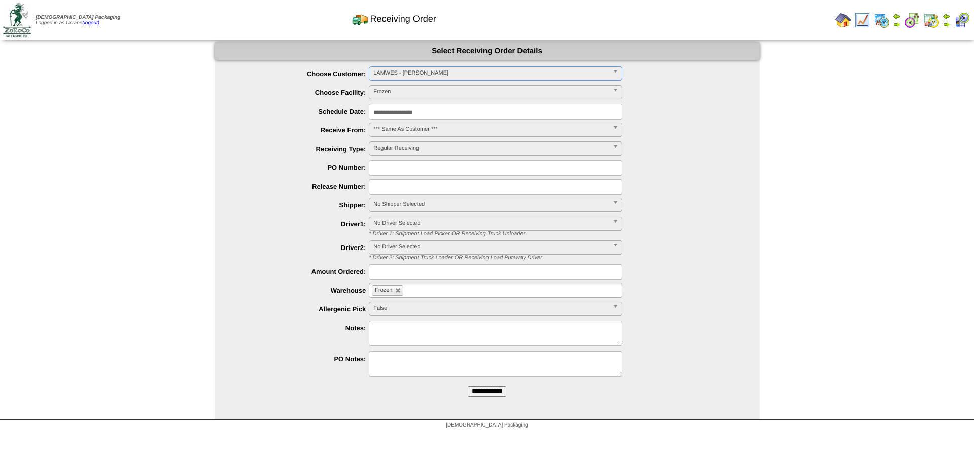
click at [468, 386] on input "**********" at bounding box center [487, 391] width 39 height 10
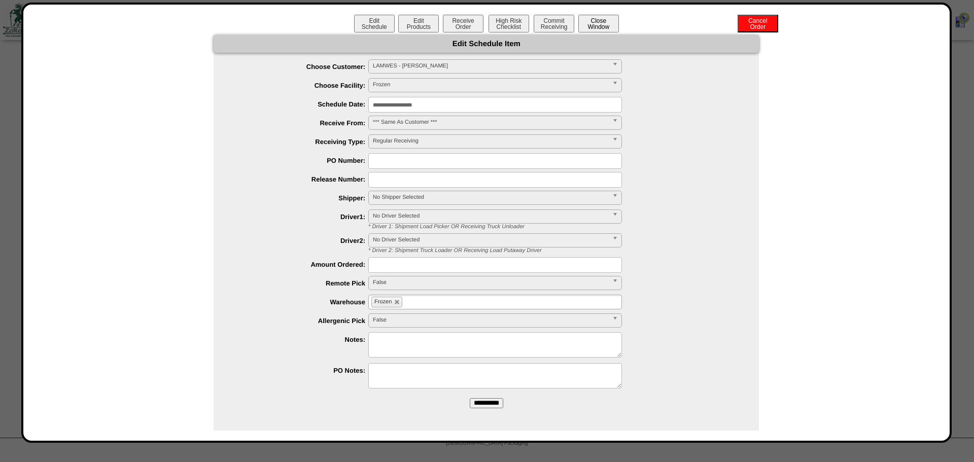
click at [612, 21] on button "Close Window" at bounding box center [598, 24] width 41 height 18
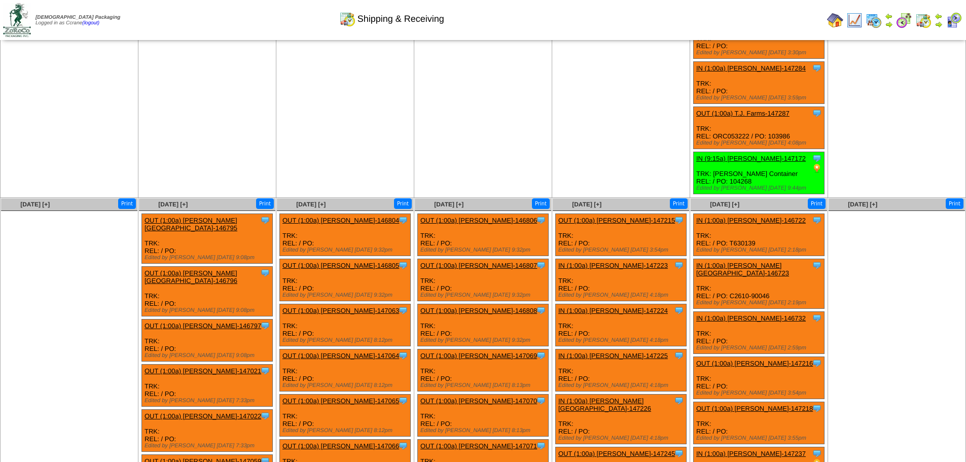
scroll to position [1116, 0]
click at [175, 206] on span "Oct 06 [+]" at bounding box center [172, 203] width 29 height 7
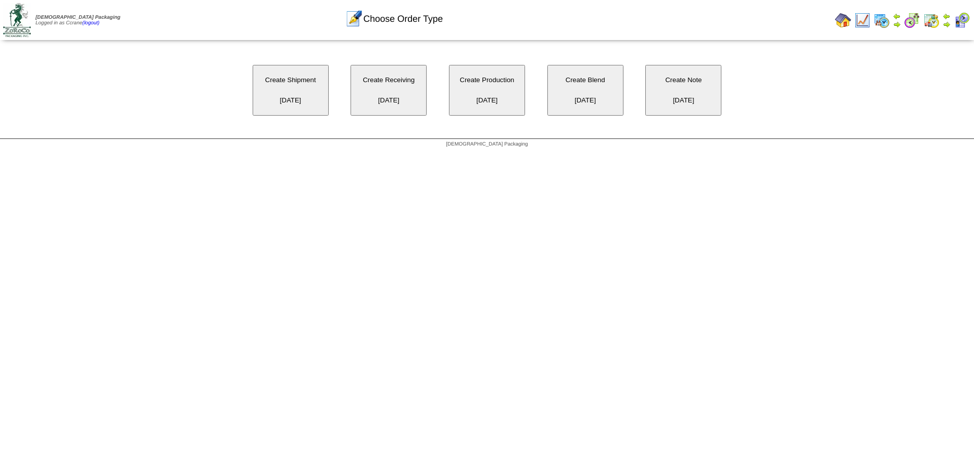
click at [410, 103] on button "Create Receiving [DATE]" at bounding box center [388, 90] width 76 height 51
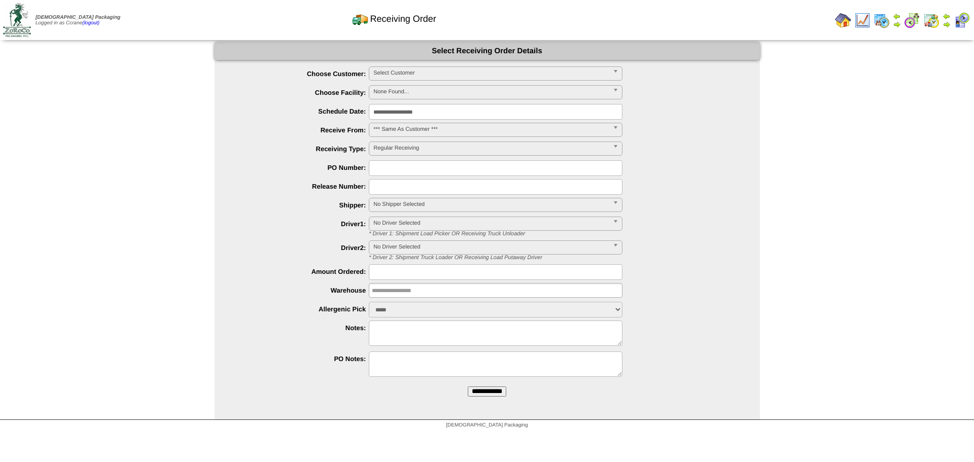
click at [413, 75] on span "Select Customer" at bounding box center [490, 73] width 235 height 12
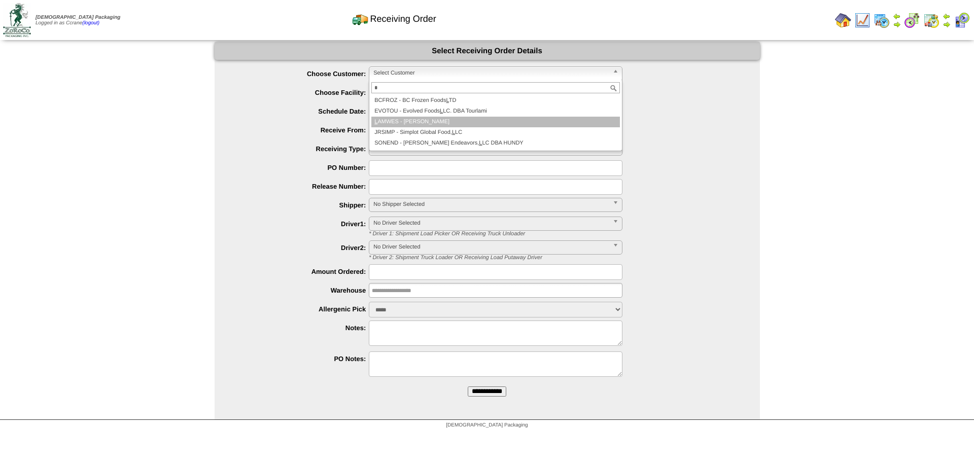
type input "*"
drag, startPoint x: 414, startPoint y: 120, endPoint x: 569, endPoint y: 164, distance: 161.8
click at [414, 120] on li "L AMWES - [PERSON_NAME]" at bounding box center [495, 122] width 248 height 11
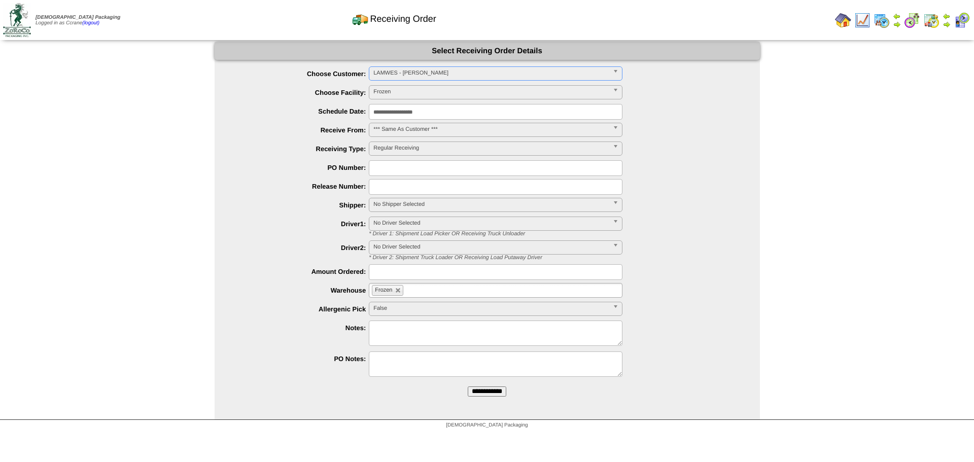
click at [468, 386] on input "**********" at bounding box center [487, 391] width 39 height 10
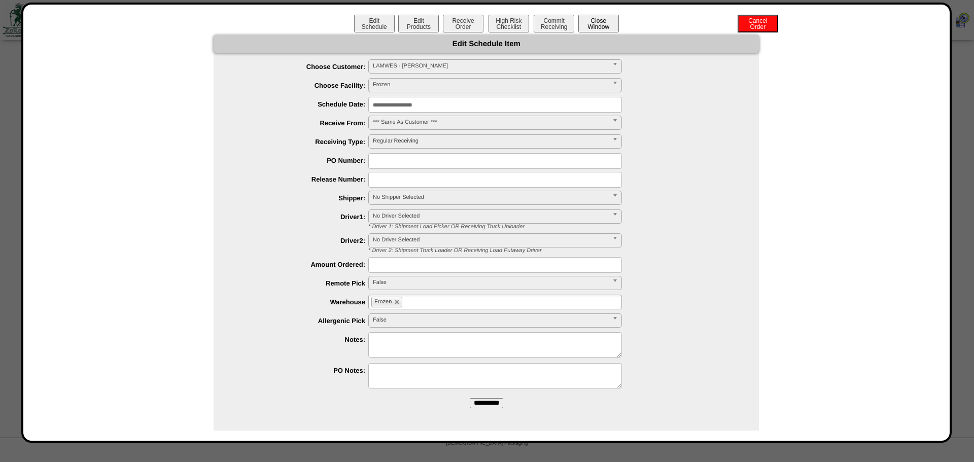
click at [595, 27] on button "Close Window" at bounding box center [598, 24] width 41 height 18
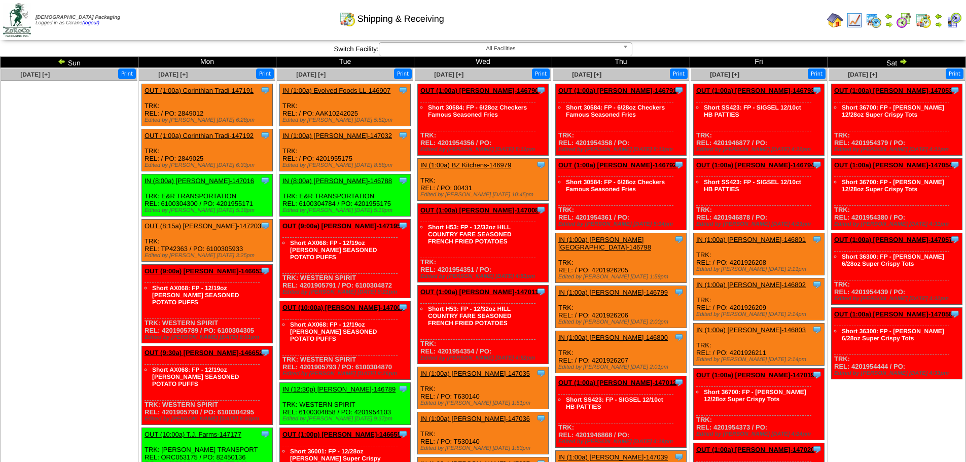
click at [907, 63] on img at bounding box center [903, 61] width 8 height 8
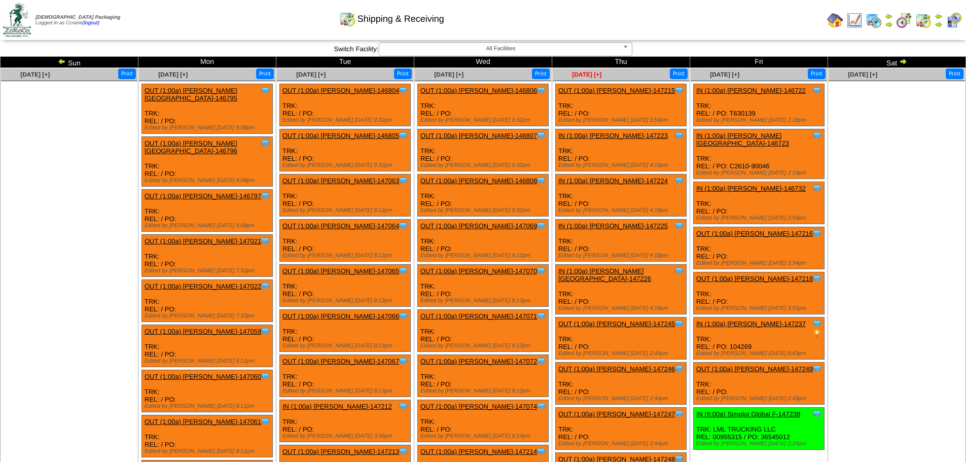
click at [579, 76] on span "[DATE] [+]" at bounding box center [586, 74] width 29 height 7
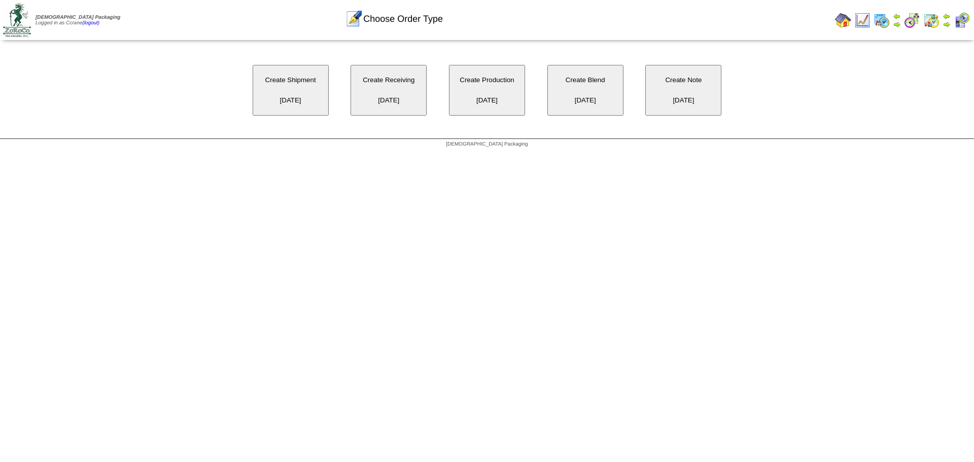
click at [318, 95] on button "Create Shipment 10/09/2025" at bounding box center [291, 90] width 76 height 51
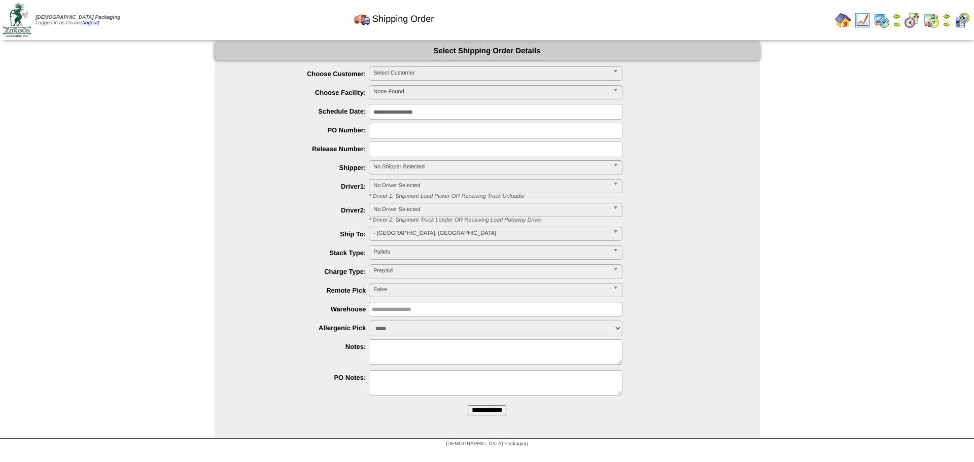
click at [409, 81] on div "**********" at bounding box center [497, 74] width 525 height 16
click at [409, 74] on span "Select Customer" at bounding box center [490, 73] width 235 height 12
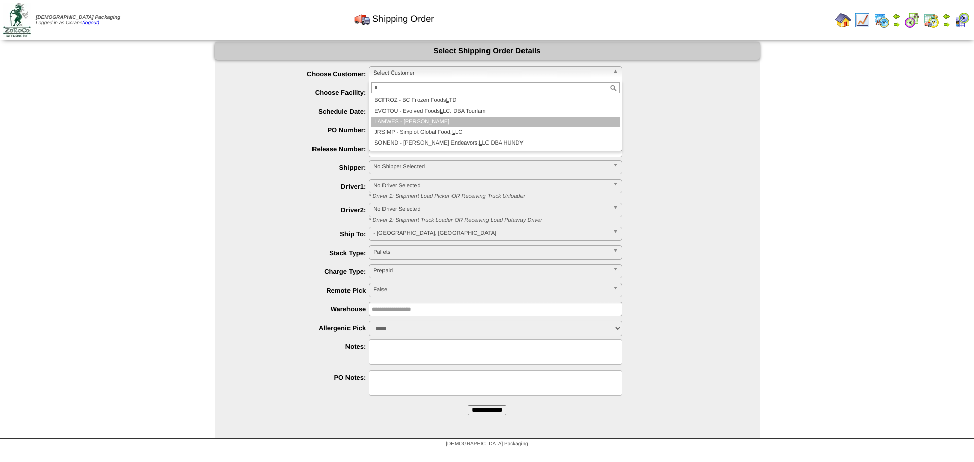
type input "*"
drag, startPoint x: 417, startPoint y: 123, endPoint x: 592, endPoint y: 168, distance: 181.0
click at [418, 124] on li "L AMWES - [PERSON_NAME]" at bounding box center [495, 122] width 248 height 11
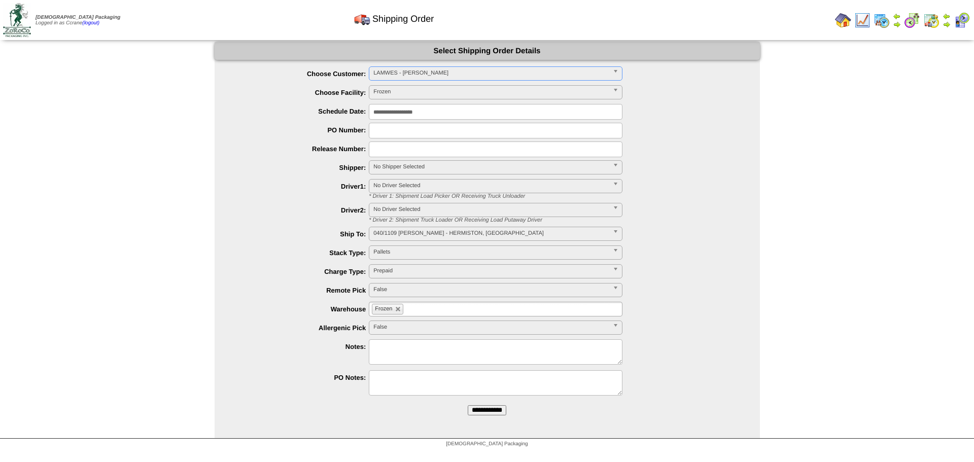
click at [468, 405] on input "**********" at bounding box center [487, 410] width 39 height 10
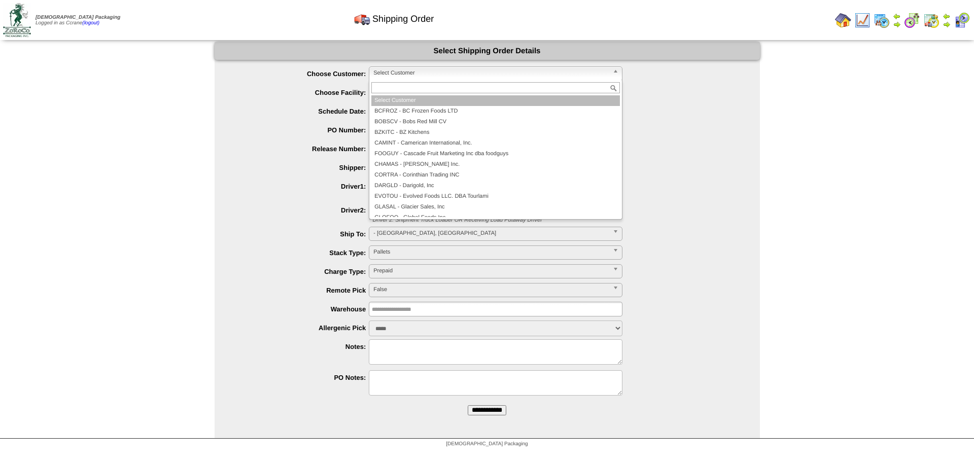
click at [387, 75] on span "Select Customer" at bounding box center [490, 73] width 235 height 12
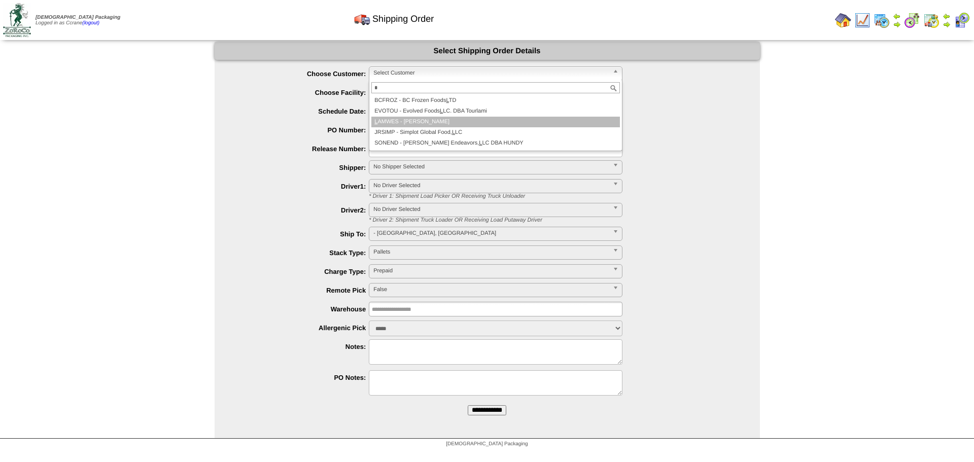
type input "*"
drag, startPoint x: 404, startPoint y: 121, endPoint x: 564, endPoint y: 145, distance: 161.5
click at [405, 121] on li "L AMWES - [PERSON_NAME]" at bounding box center [495, 122] width 248 height 11
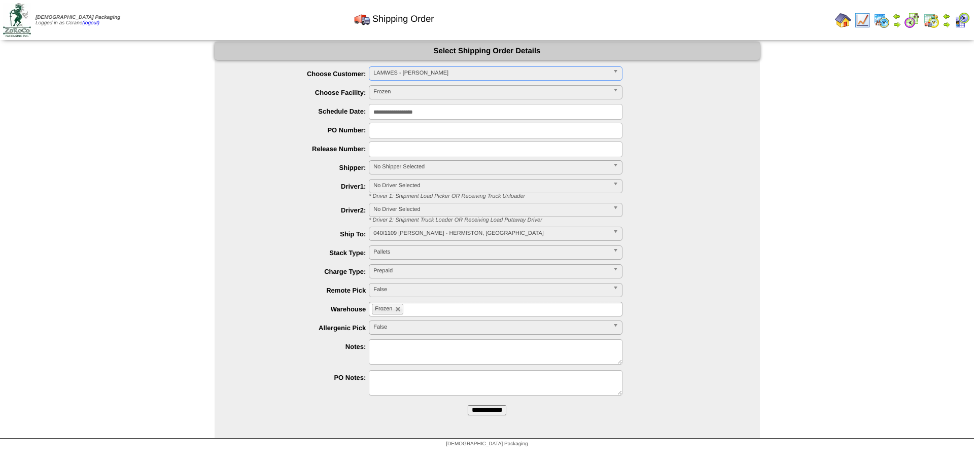
click at [468, 405] on input "**********" at bounding box center [487, 410] width 39 height 10
click at [401, 78] on span "Select Customer" at bounding box center [490, 73] width 235 height 12
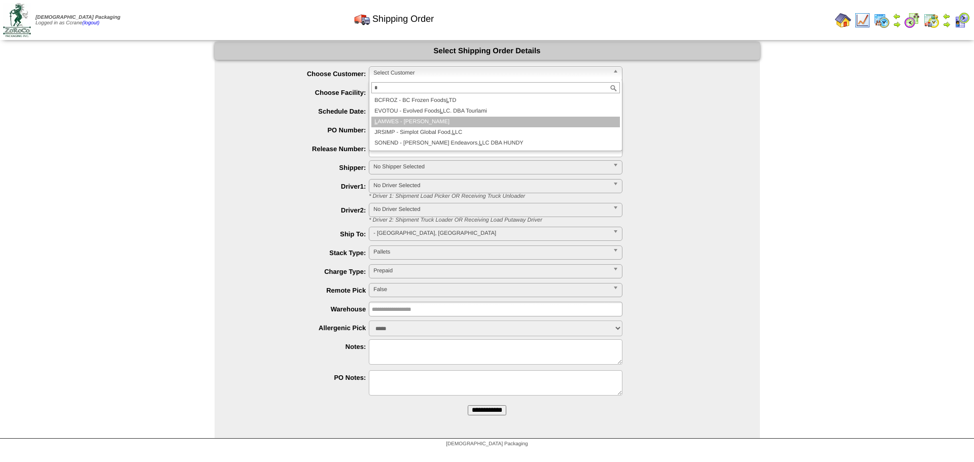
type input "*"
click at [427, 126] on li "L AMWES - [PERSON_NAME]" at bounding box center [495, 122] width 248 height 11
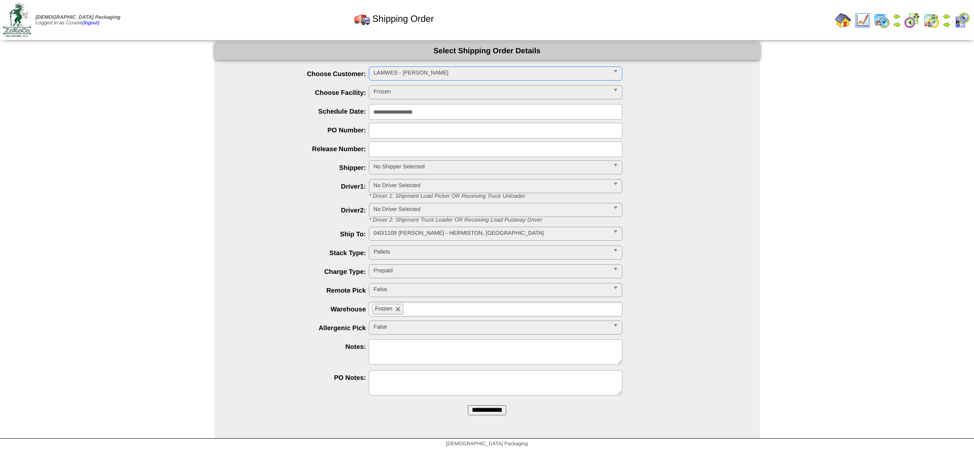
click at [468, 405] on input "**********" at bounding box center [487, 410] width 39 height 10
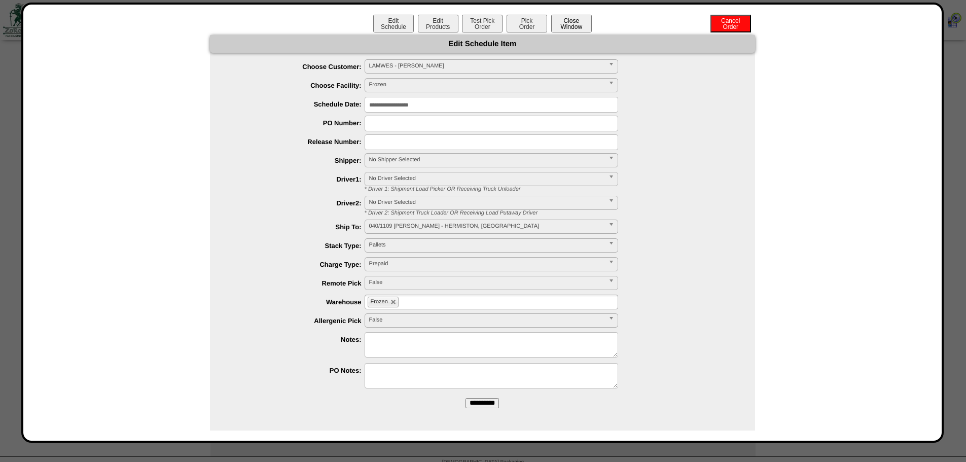
click at [570, 26] on button "Close Window" at bounding box center [571, 24] width 41 height 18
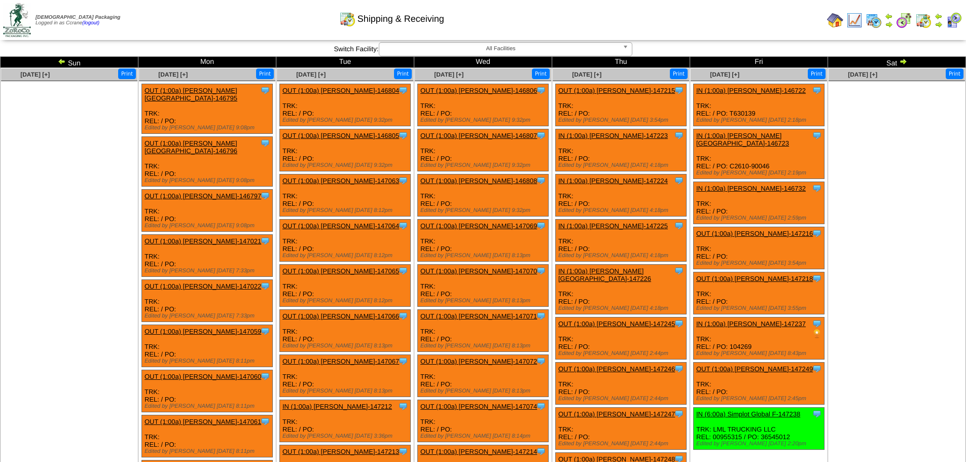
click at [729, 80] on div "Oct 10 [+]" at bounding box center [725, 74] width 68 height 12
click at [725, 70] on div "Oct 10 [+]" at bounding box center [725, 74] width 68 height 12
click at [725, 76] on span "Oct 10 [+]" at bounding box center [724, 74] width 29 height 7
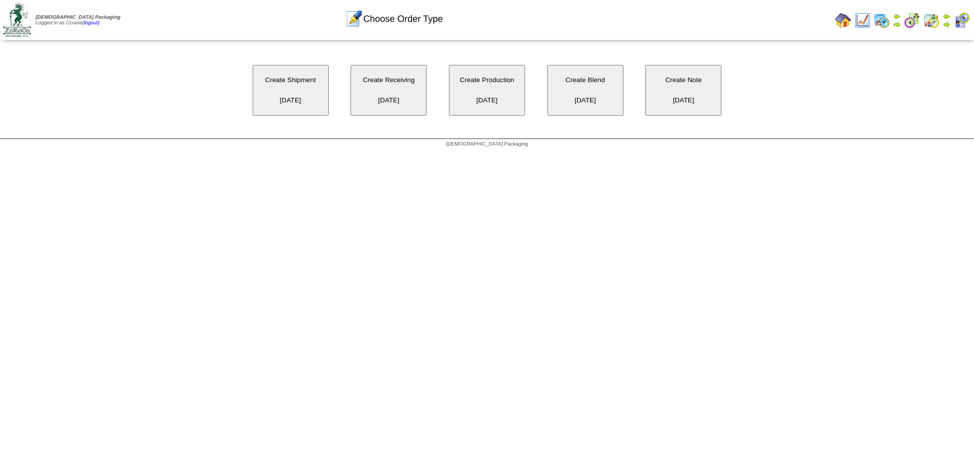
click at [307, 99] on button "Create Shipment 10/10/2025" at bounding box center [291, 90] width 76 height 51
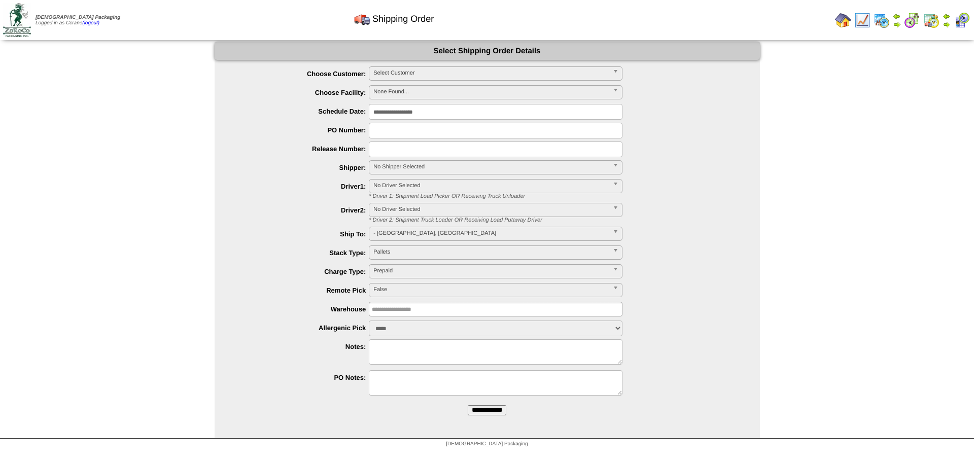
click at [441, 75] on span "Select Customer" at bounding box center [490, 73] width 235 height 12
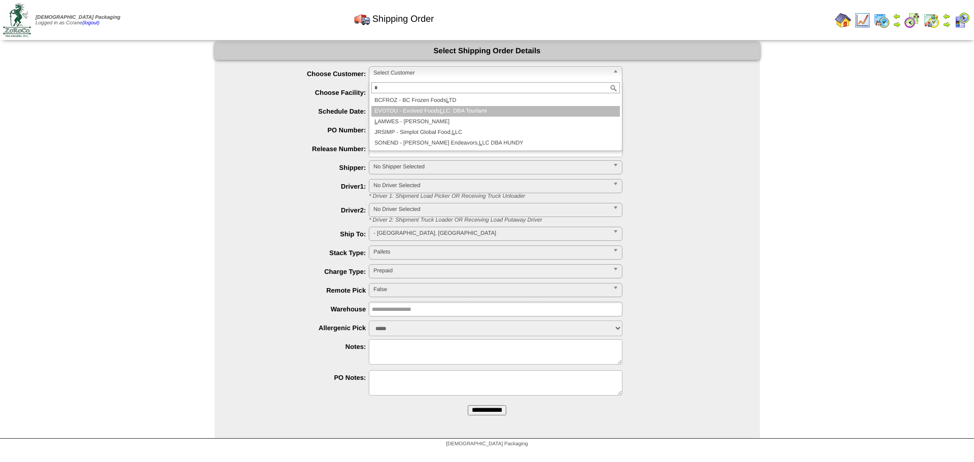
type input "*"
click at [455, 116] on li "EVOTOU - Evolved Foods L LC. DBA Tourlami" at bounding box center [495, 111] width 248 height 11
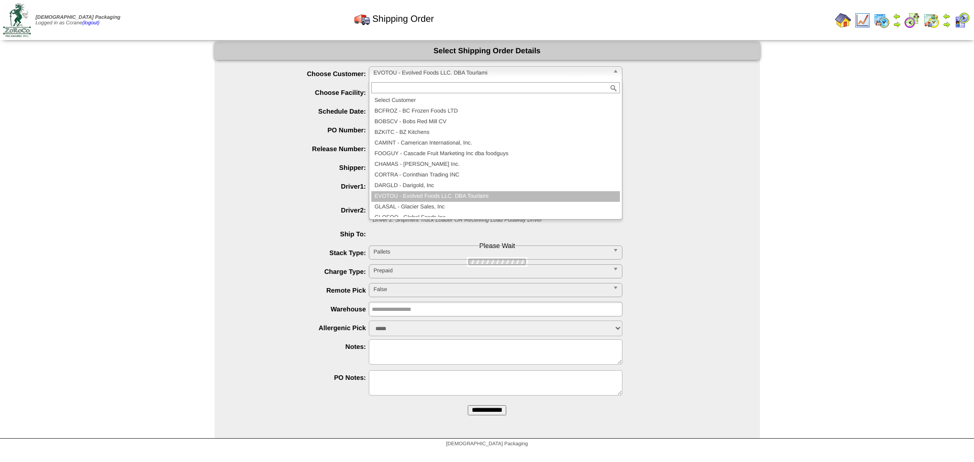
click at [423, 79] on span "EVOTOU - Evolved Foods LLC. DBA Tourlami" at bounding box center [490, 73] width 235 height 12
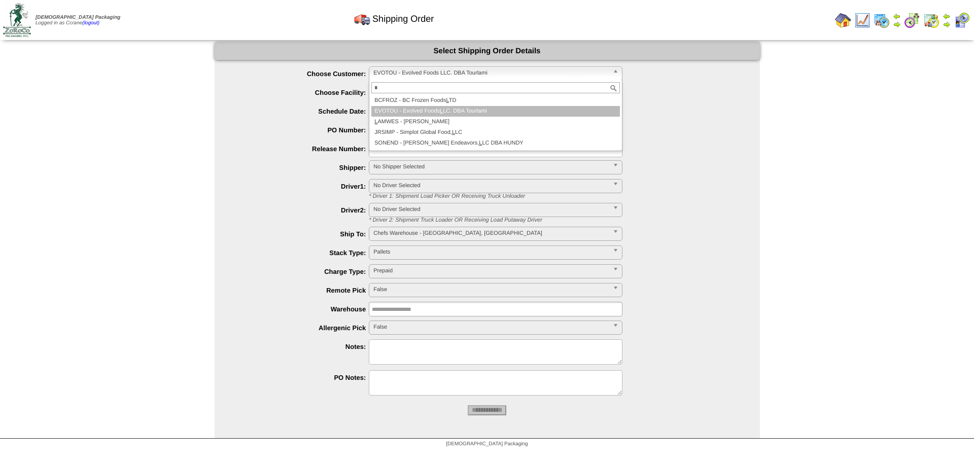
type input "*"
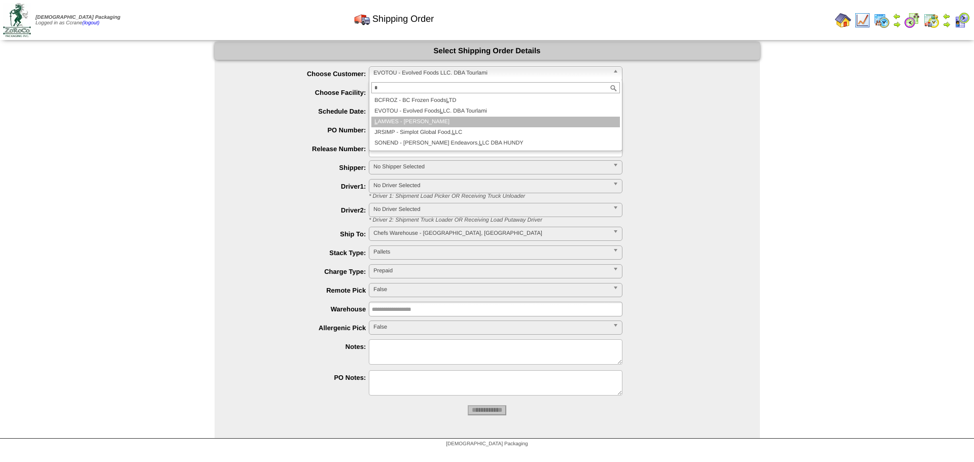
drag, startPoint x: 425, startPoint y: 122, endPoint x: 640, endPoint y: 173, distance: 221.0
click at [426, 123] on li "L AMWES - Lamb-Weston" at bounding box center [495, 122] width 248 height 11
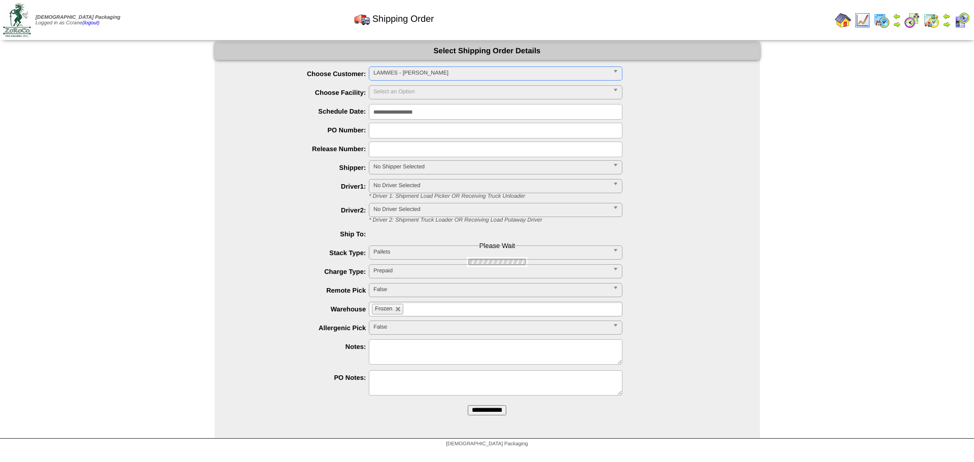
type input "**********"
click at [468, 405] on input "**********" at bounding box center [487, 410] width 39 height 10
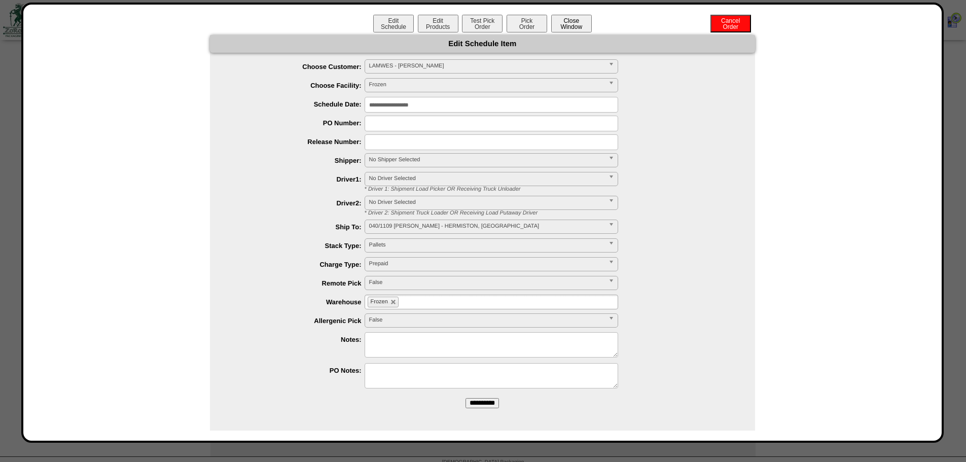
click at [565, 24] on button "Close Window" at bounding box center [571, 24] width 41 height 18
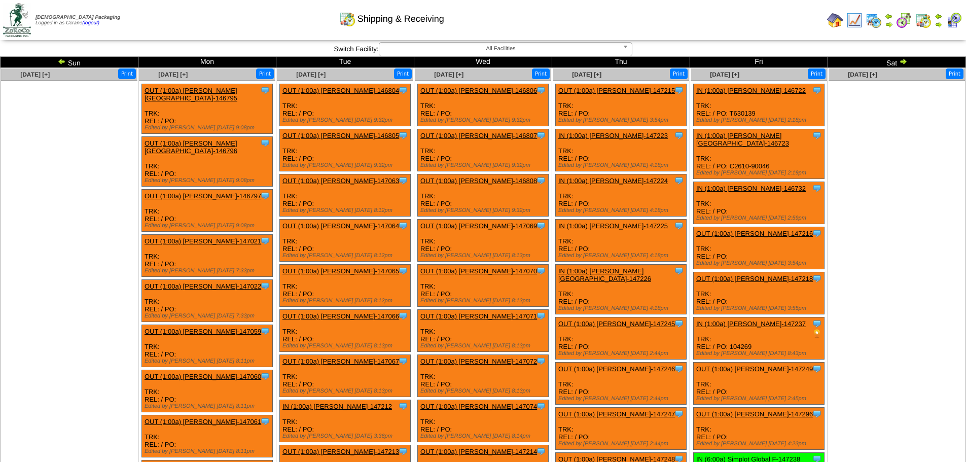
click at [61, 59] on img at bounding box center [62, 61] width 8 height 8
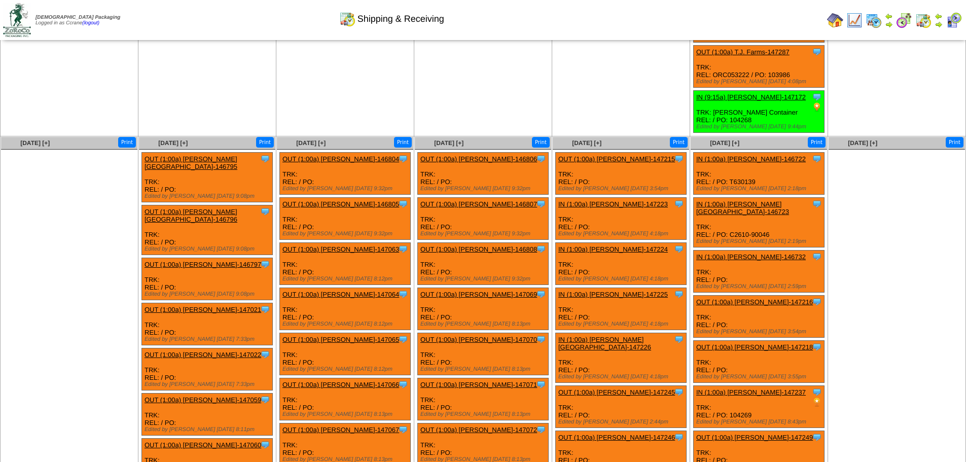
scroll to position [1204, 0]
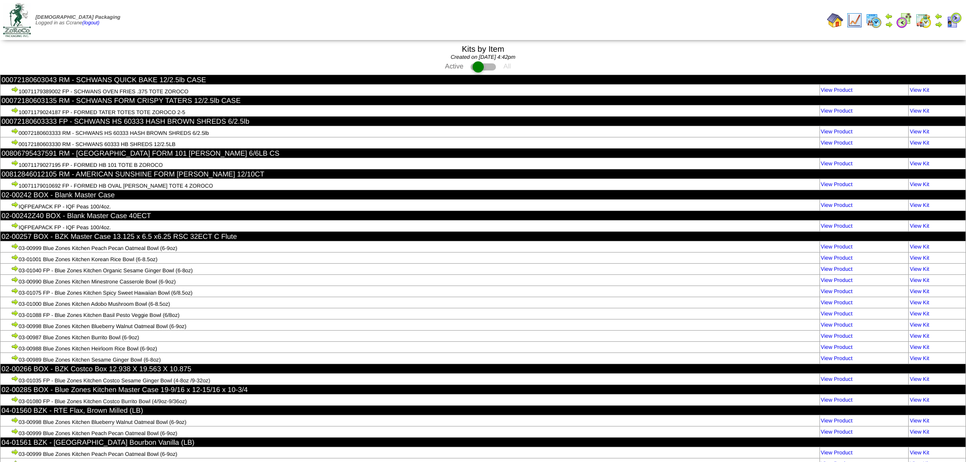
click at [283, 25] on td "Print All" at bounding box center [535, 20] width 576 height 38
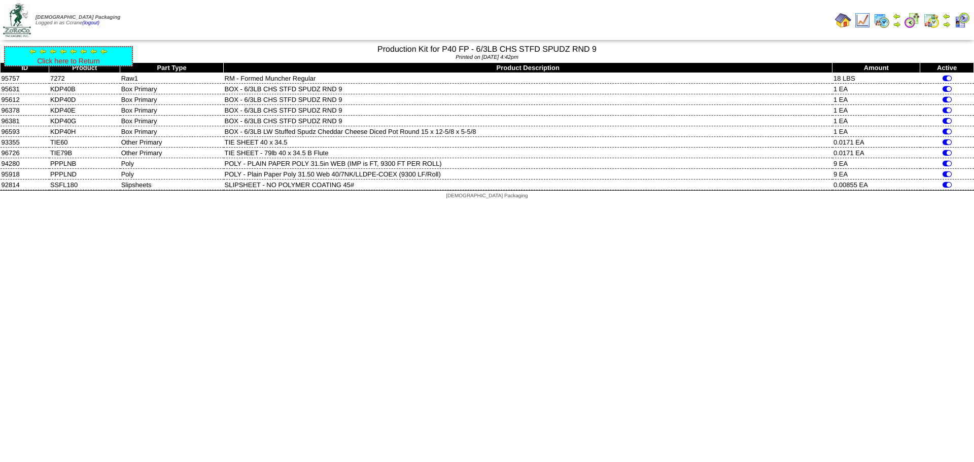
click at [81, 63] on link "Click here to Return" at bounding box center [68, 61] width 63 height 8
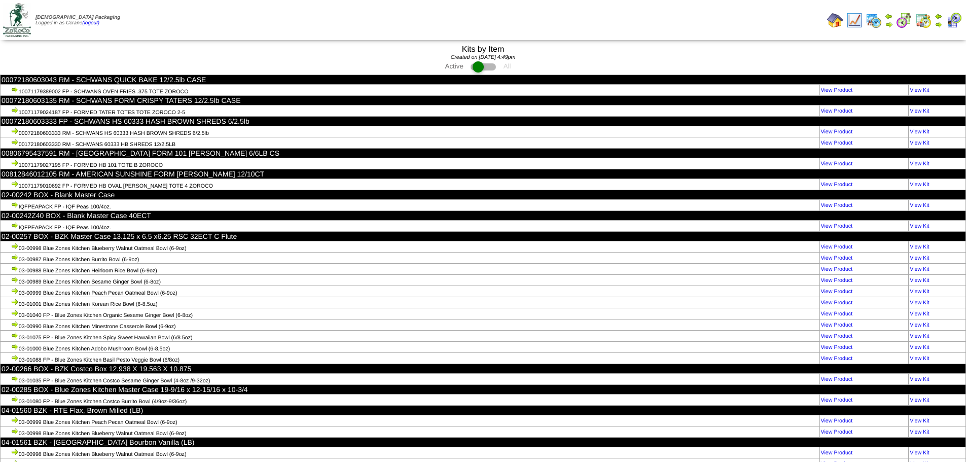
click at [339, 17] on td "Print All" at bounding box center [535, 20] width 576 height 38
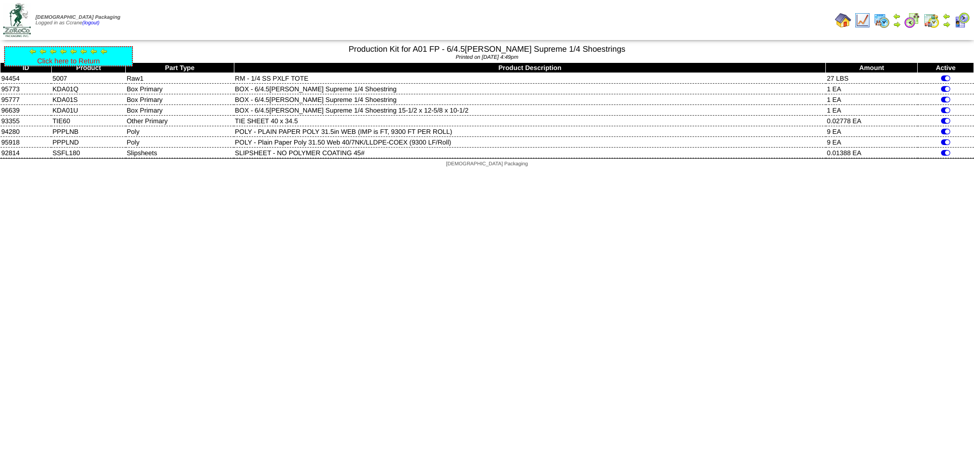
click at [90, 61] on link "Click here to Return" at bounding box center [68, 61] width 63 height 8
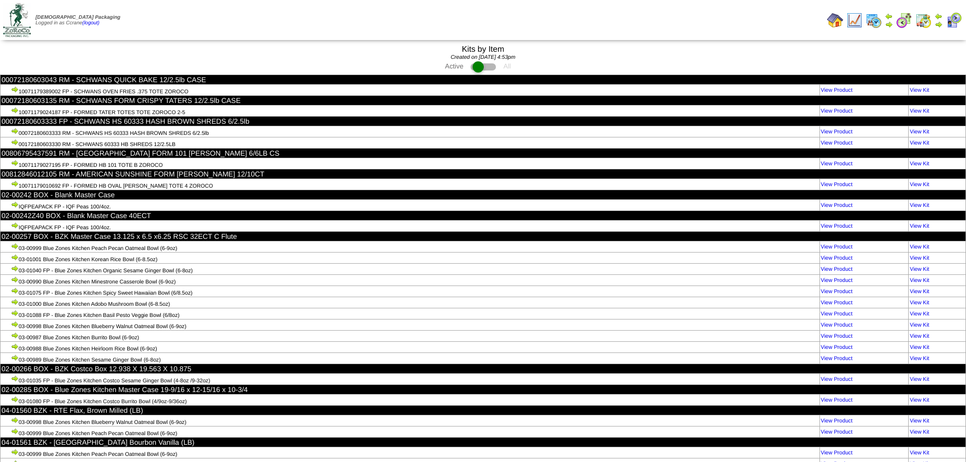
click at [324, 12] on td "Print All" at bounding box center [535, 20] width 576 height 38
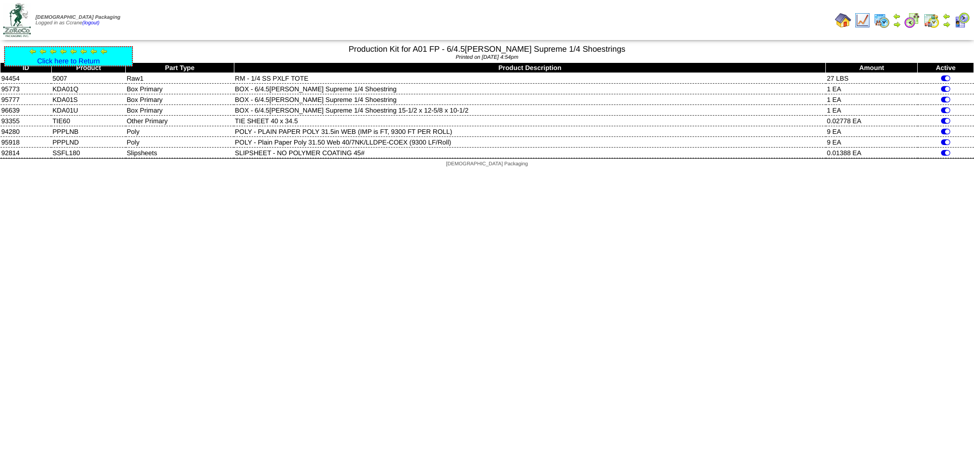
click at [542, 172] on html "[DEMOGRAPHIC_DATA] Packaging Logged in as Ccrane (logout) Print All" at bounding box center [487, 86] width 974 height 172
